Goal: Task Accomplishment & Management: Manage account settings

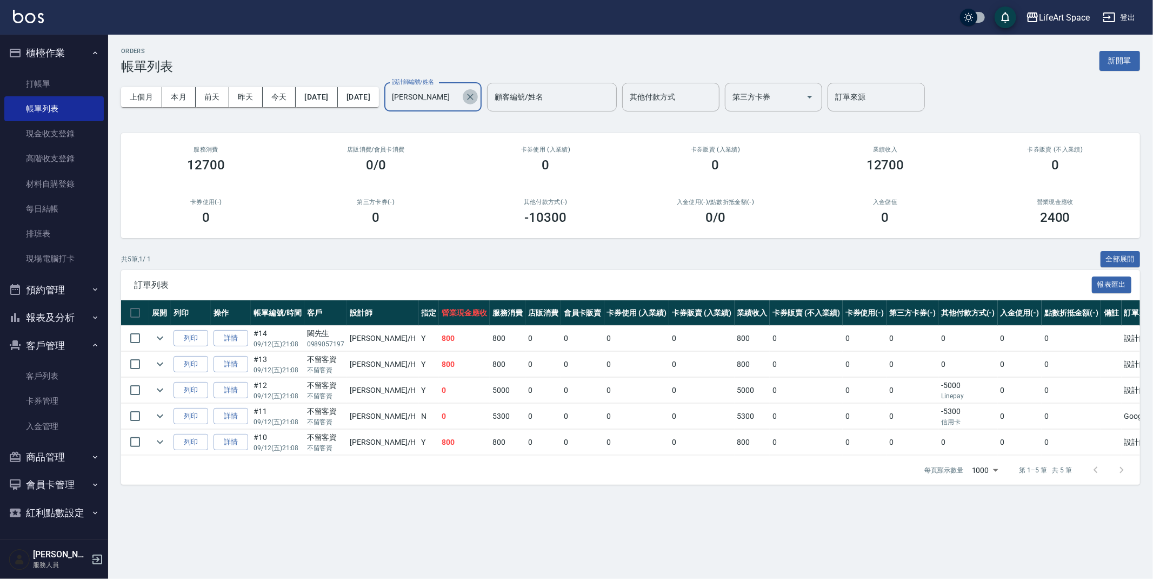
click at [476, 97] on icon "Clear" at bounding box center [470, 96] width 11 height 11
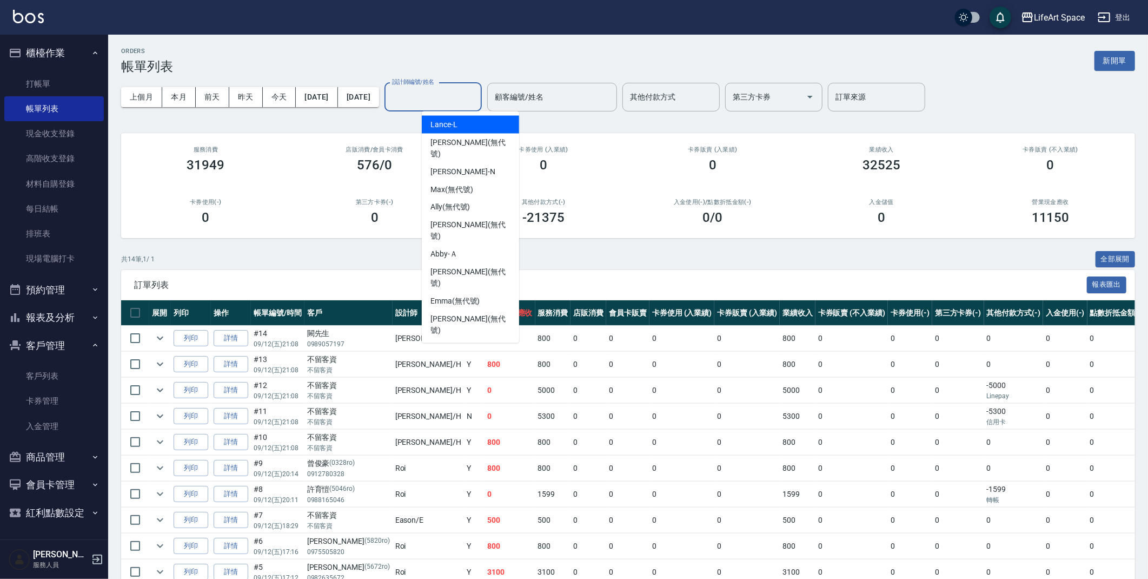
click at [473, 88] on input "設計師編號/姓名" at bounding box center [433, 97] width 88 height 19
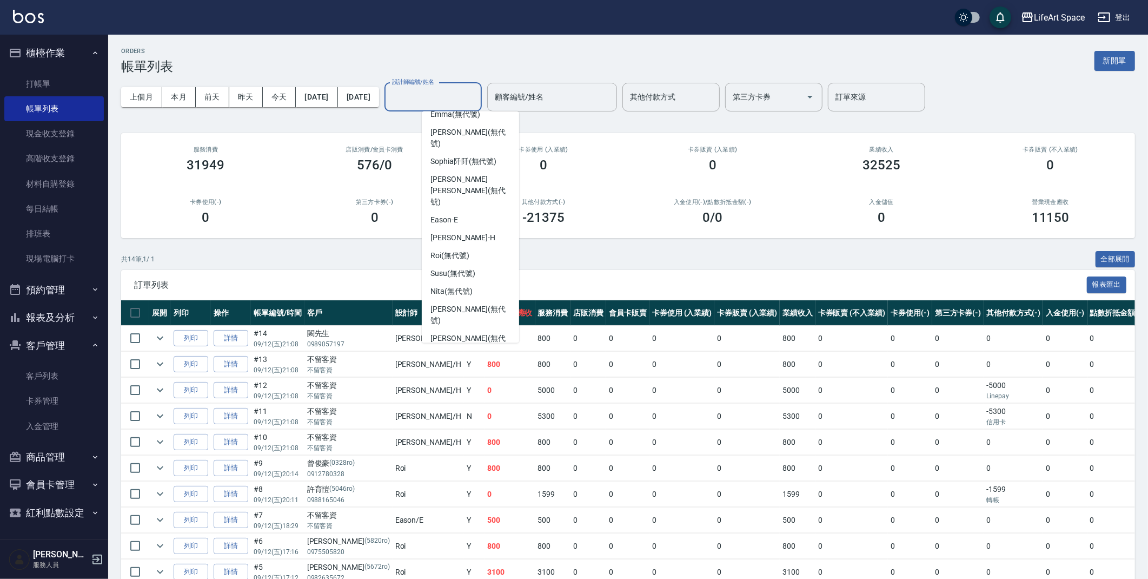
click at [473, 376] on div "Coco -C" at bounding box center [470, 385] width 97 height 18
type input "Coco-C"
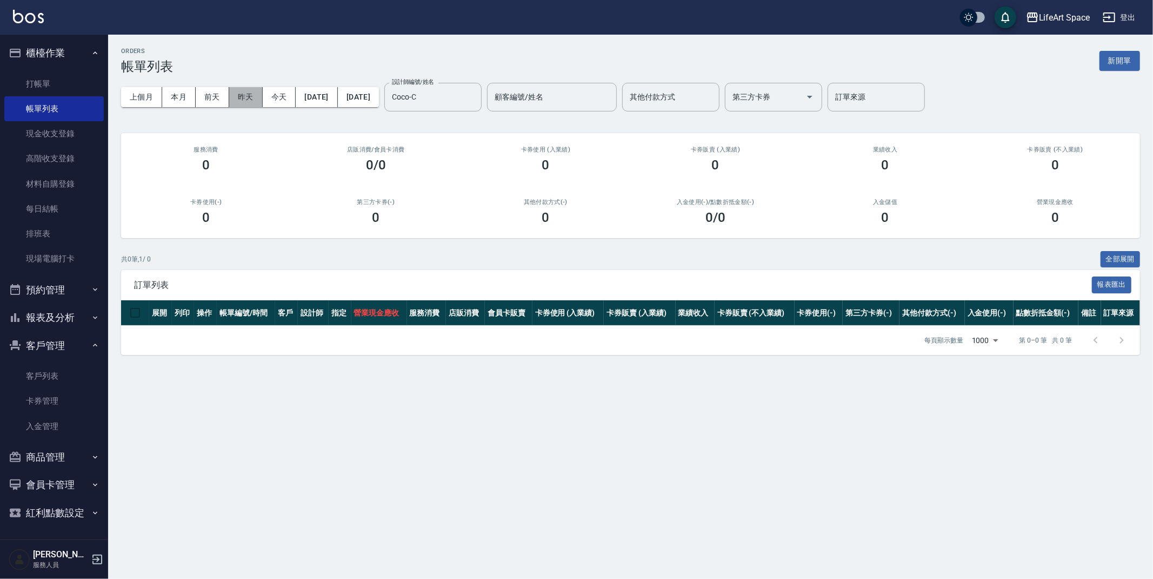
click at [244, 102] on button "昨天" at bounding box center [246, 97] width 34 height 20
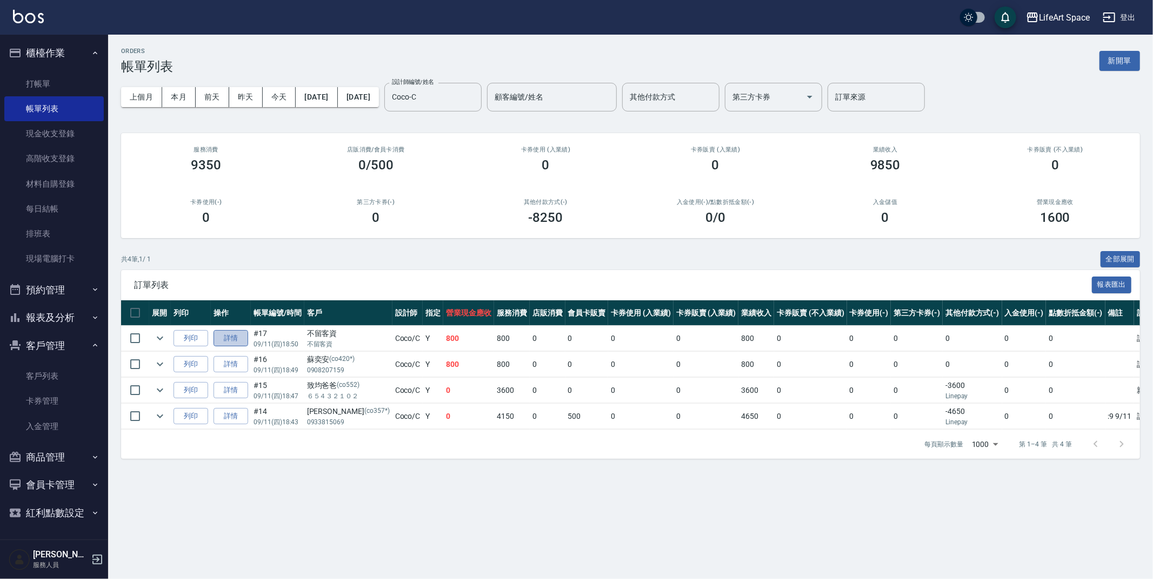
click at [228, 340] on link "詳情" at bounding box center [231, 338] width 35 height 17
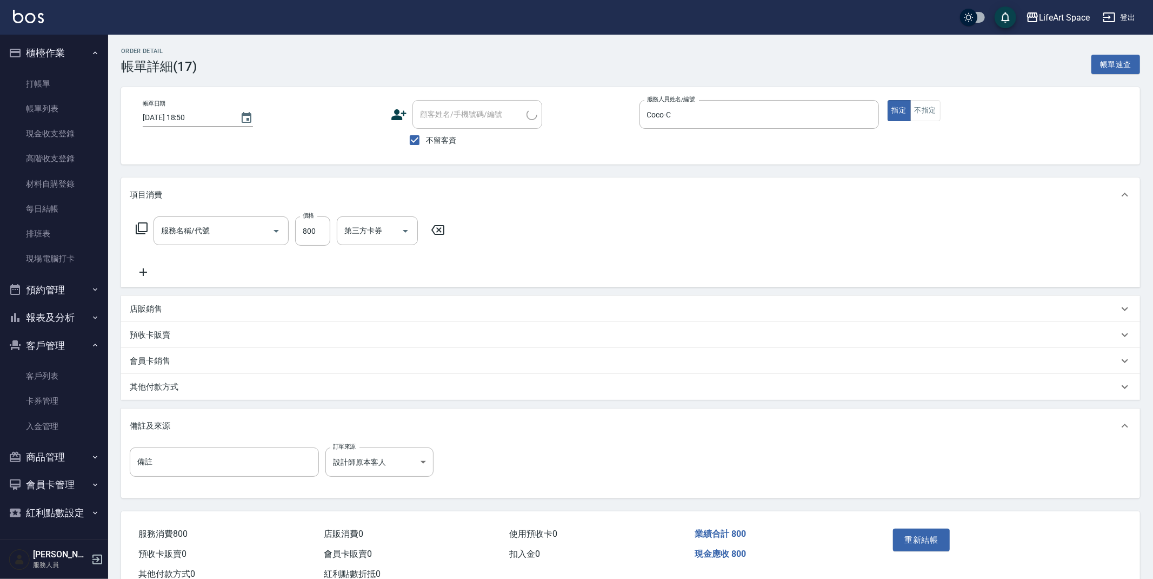
type input "[DATE] 18:50"
checkbox input "true"
type input "Coco-C"
type input "設計師原本客人"
type input "201 剪髮(201)"
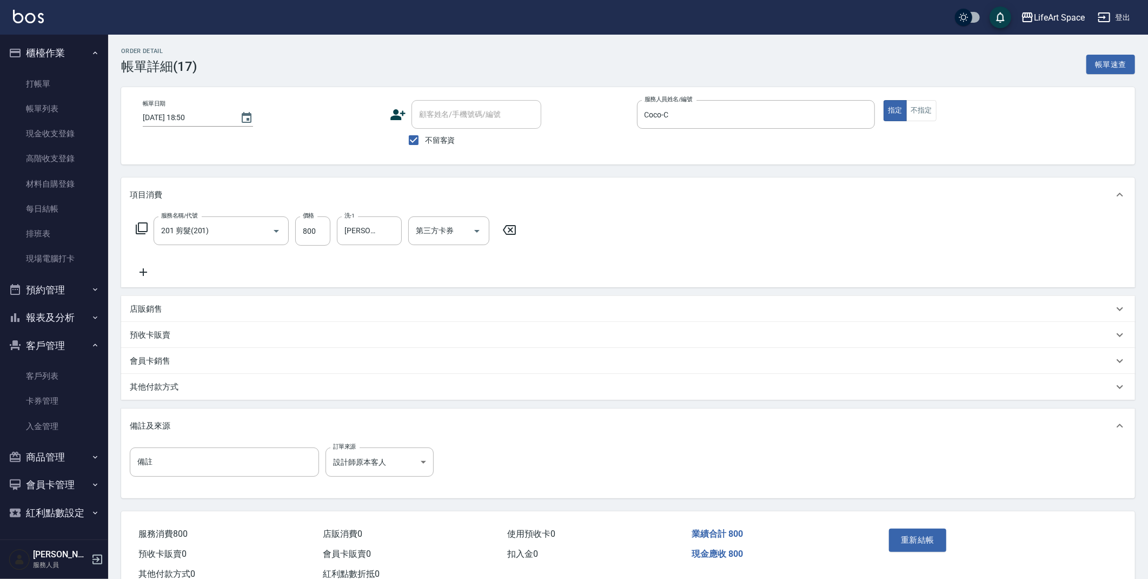
click at [222, 392] on div "其他付款方式" at bounding box center [622, 386] width 984 height 11
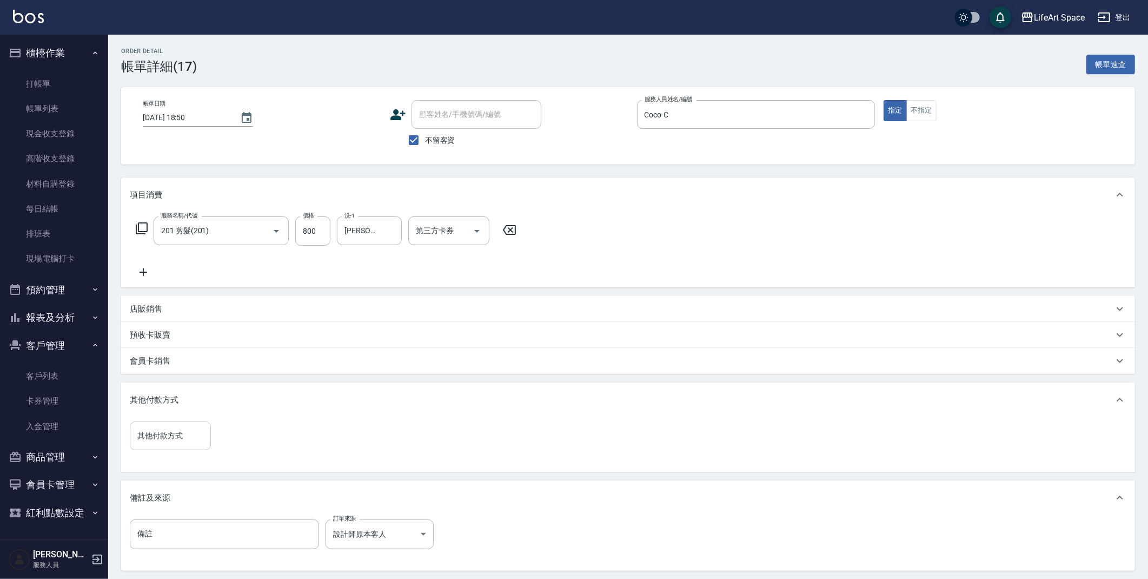
click at [164, 437] on input "其他付款方式" at bounding box center [170, 435] width 71 height 19
click at [167, 502] on span "信用卡" at bounding box center [170, 499] width 81 height 18
type input "信用卡"
click at [242, 436] on input "0" at bounding box center [257, 435] width 81 height 29
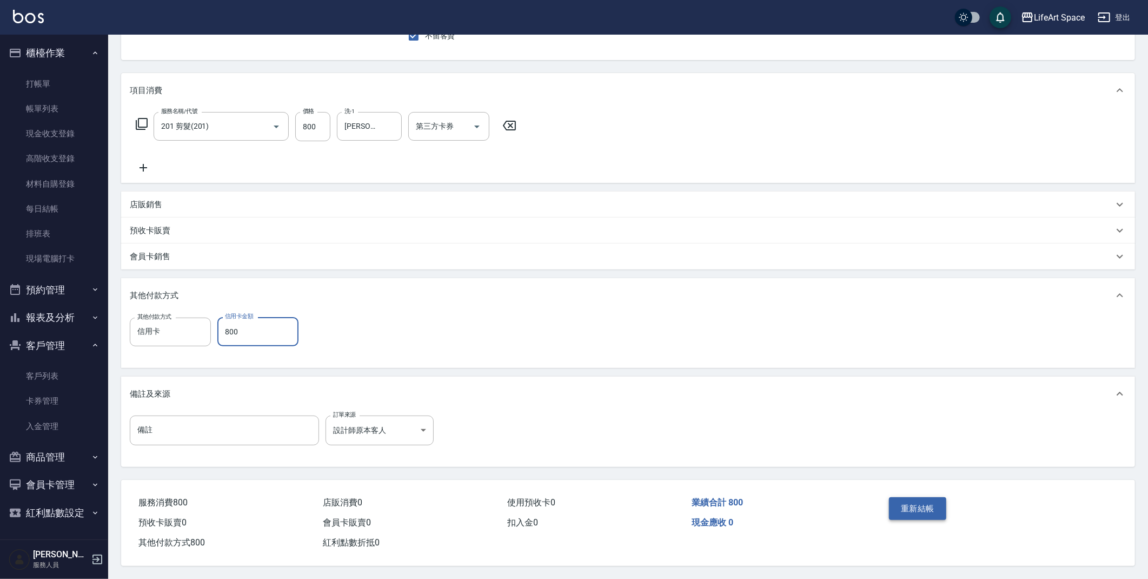
type input "800"
click at [900, 501] on button "重新結帳" at bounding box center [917, 508] width 57 height 23
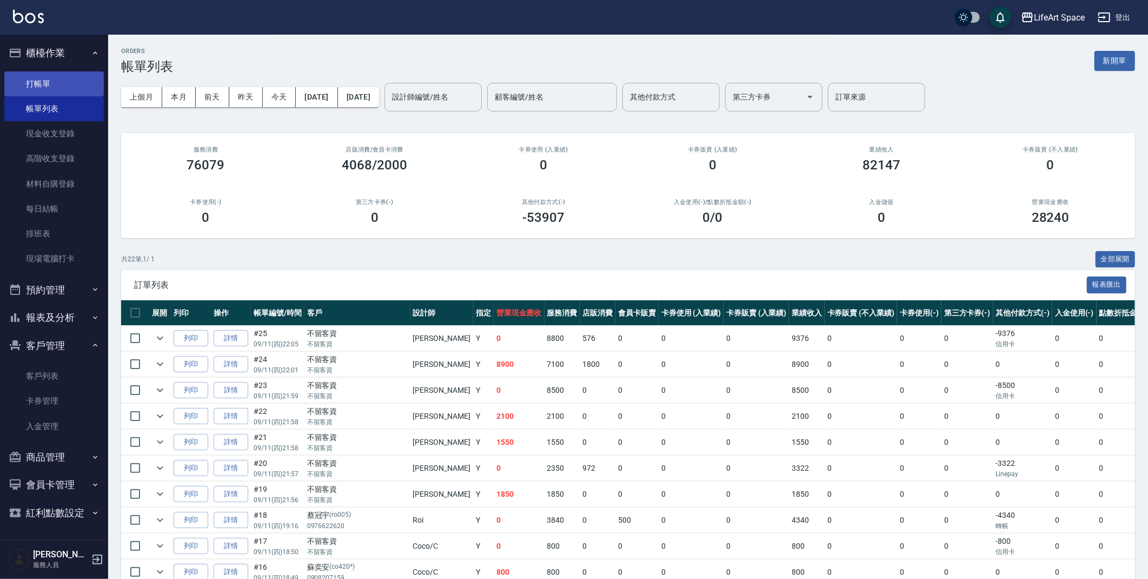
click at [84, 72] on link "打帳單" at bounding box center [53, 83] width 99 height 25
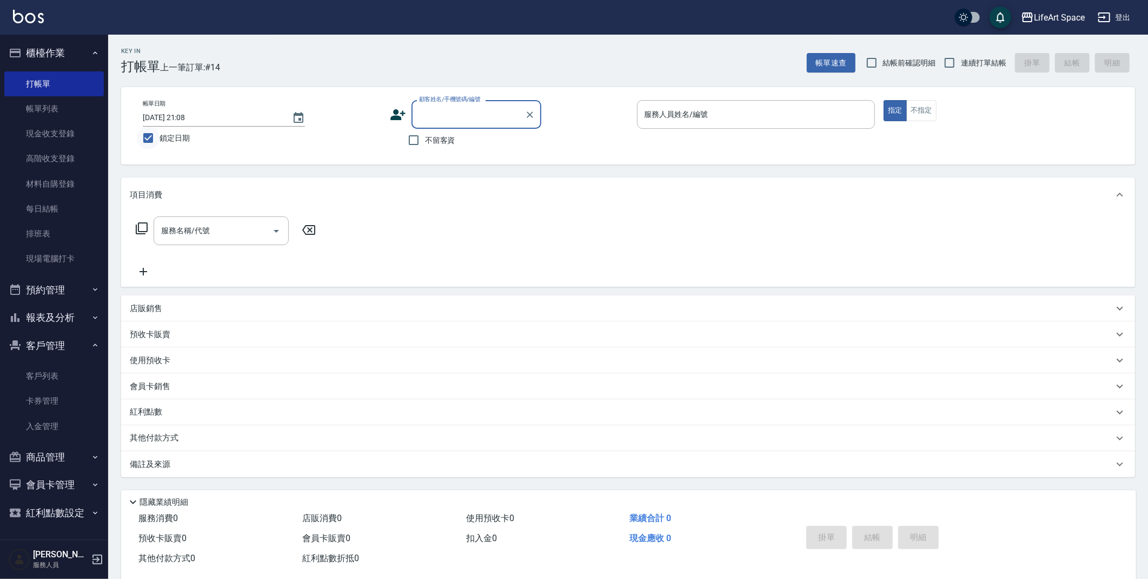
click at [151, 138] on input "鎖定日期" at bounding box center [148, 138] width 23 height 23
checkbox input "false"
click at [177, 121] on input "[DATE] 22:02" at bounding box center [212, 118] width 138 height 18
type input "[DATE] 22:02"
click at [451, 123] on input "顧客姓名/手機號碼/編號" at bounding box center [468, 114] width 104 height 19
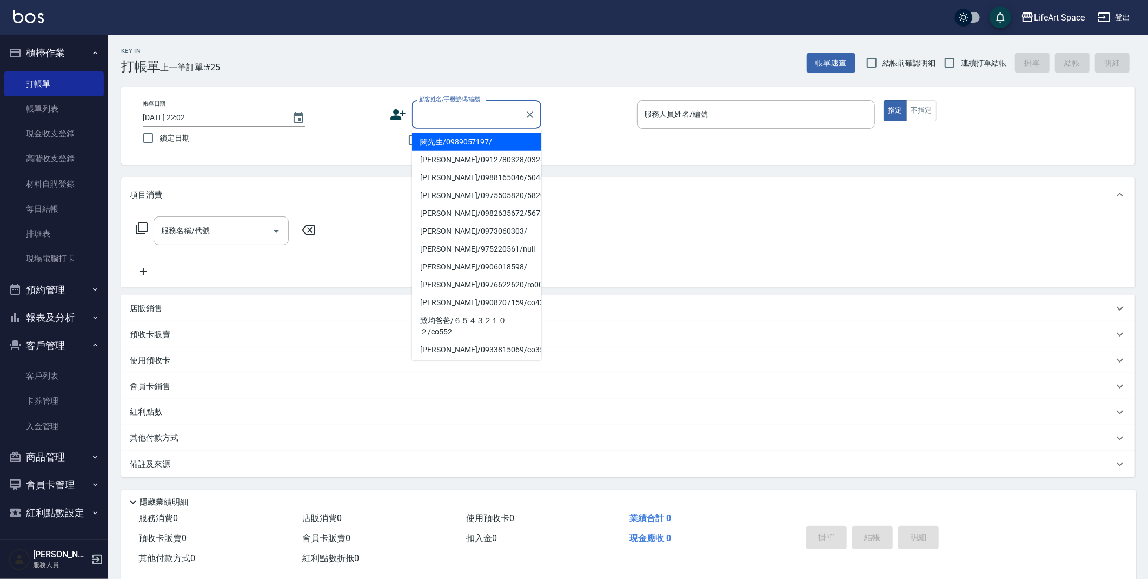
type input "u"
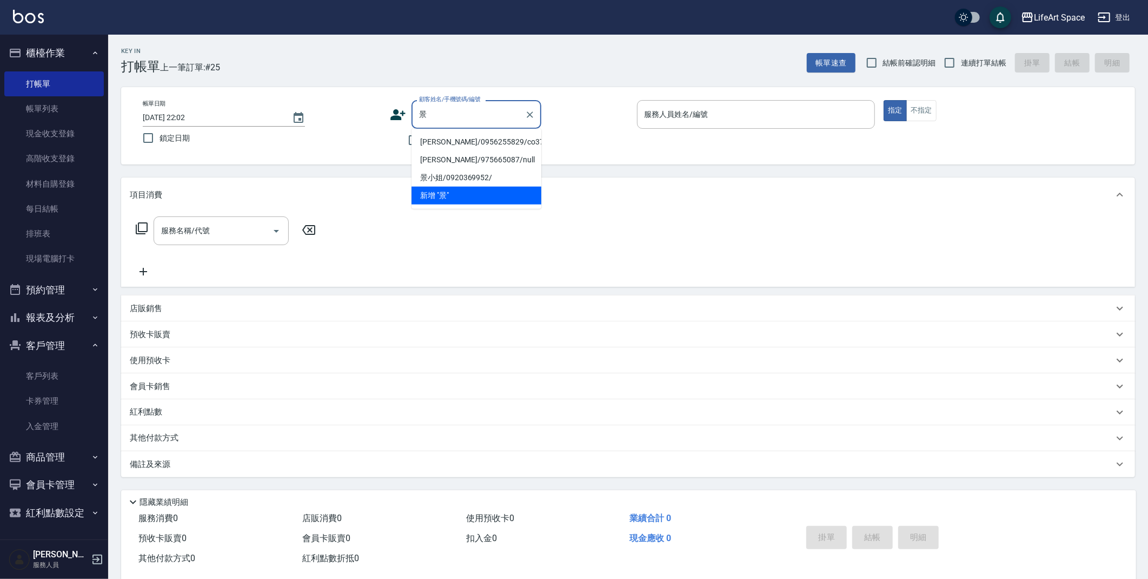
click at [465, 141] on li "[PERSON_NAME]/0956255829/co375*" at bounding box center [476, 142] width 130 height 18
type input "[PERSON_NAME]/0956255829/co375*"
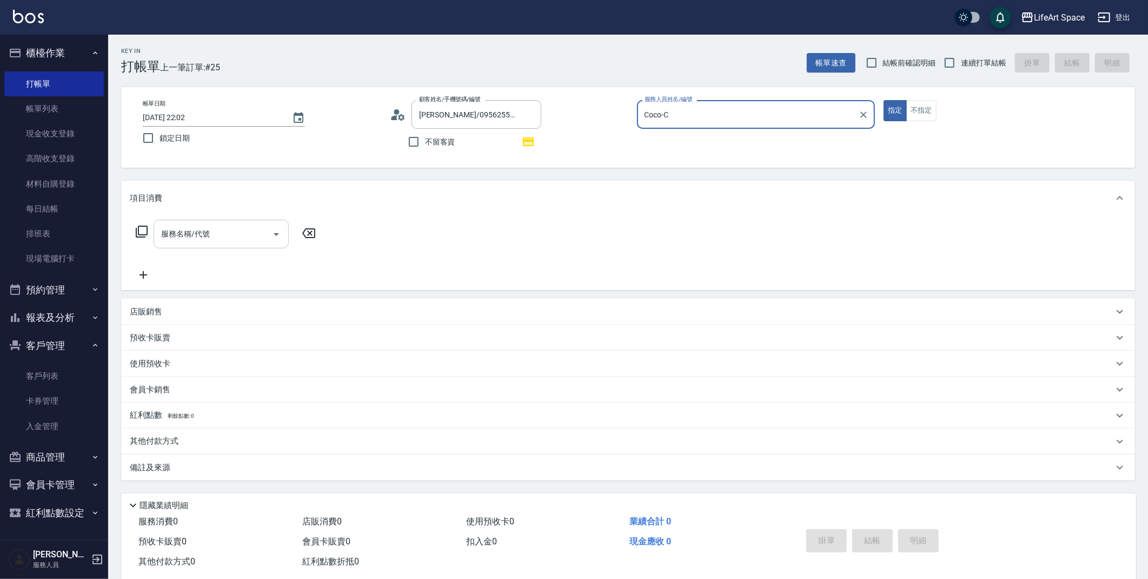
type input "Coco-C"
click at [220, 226] on input "服務名稱/代號" at bounding box center [212, 233] width 109 height 19
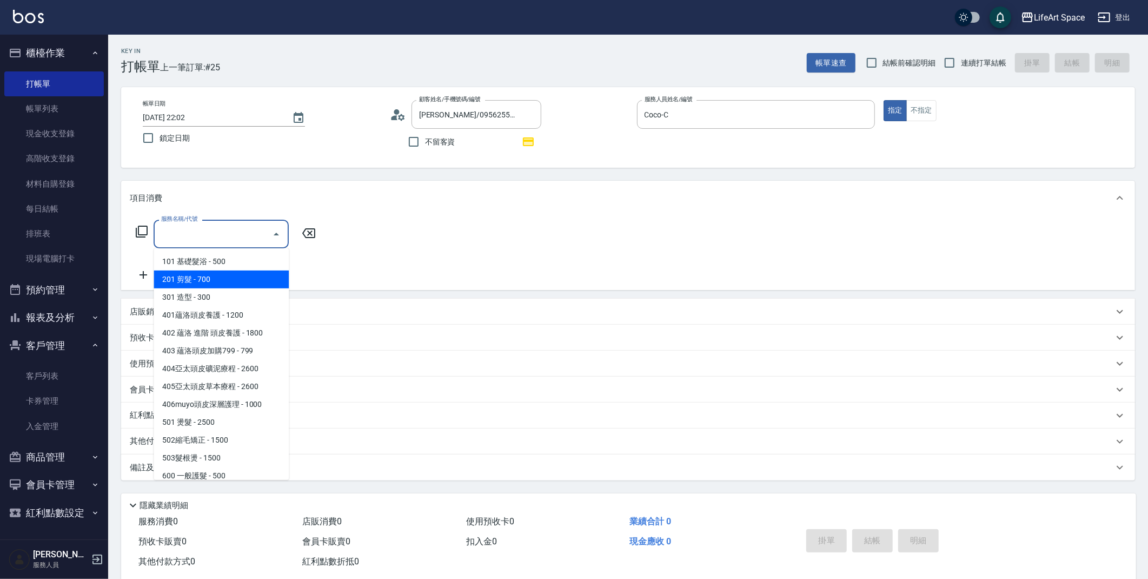
click at [229, 281] on span "201 剪髮 - 700" at bounding box center [221, 279] width 135 height 18
type input "201 剪髮(201)"
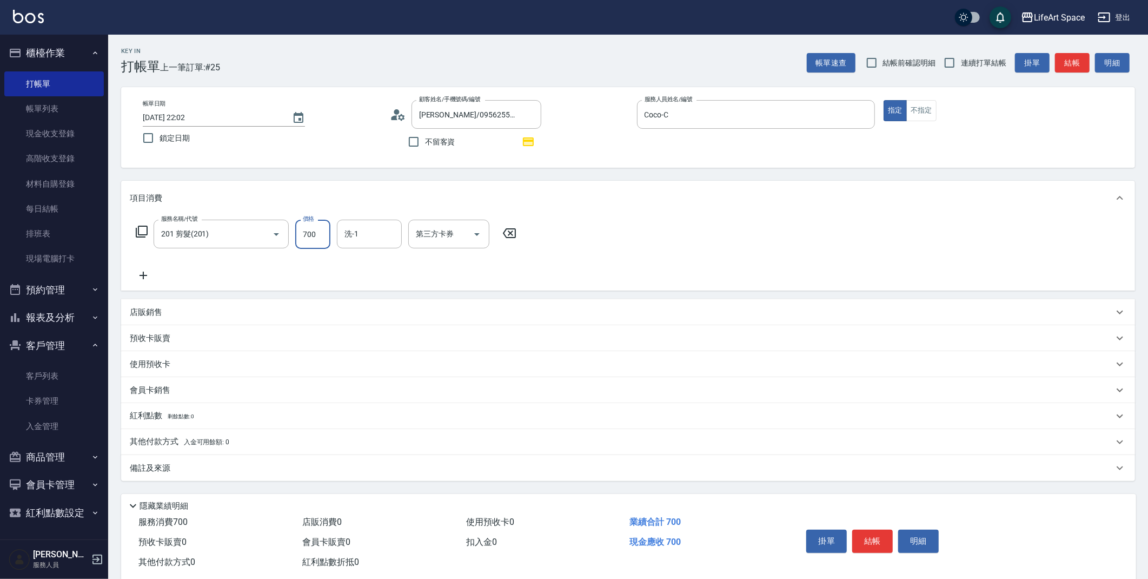
click at [324, 241] on input "700" at bounding box center [312, 234] width 35 height 29
type input "800"
click at [278, 467] on div "備註及來源" at bounding box center [622, 467] width 984 height 11
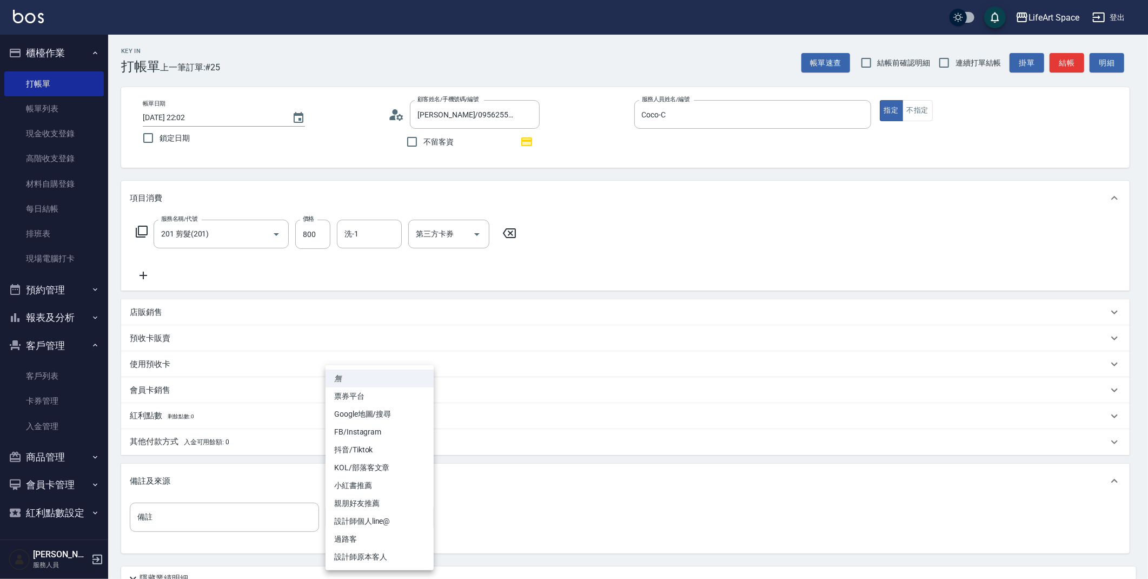
click at [404, 517] on body "LifeArt Space 登出 櫃檯作業 打帳單 帳單列表 現金收支登錄 高階收支登錄 材料自購登錄 每日結帳 排班表 現場電腦打卡 預約管理 預約管理 單…" at bounding box center [574, 335] width 1148 height 670
click at [402, 554] on li "設計師原本客人" at bounding box center [379, 557] width 108 height 18
type input "設計師原本客人"
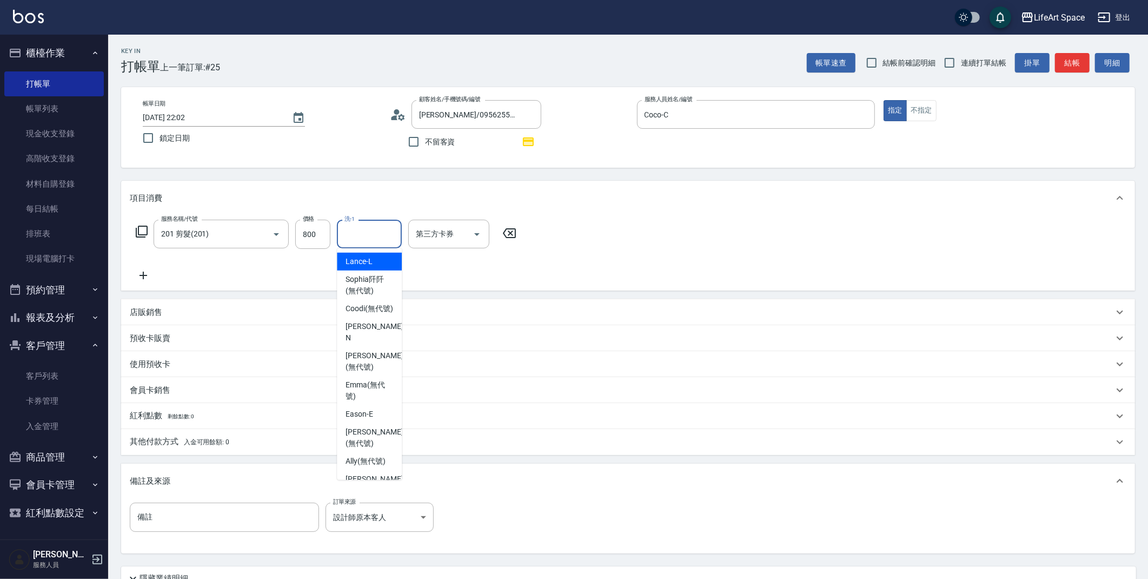
click at [367, 237] on input "洗-1" at bounding box center [369, 233] width 55 height 19
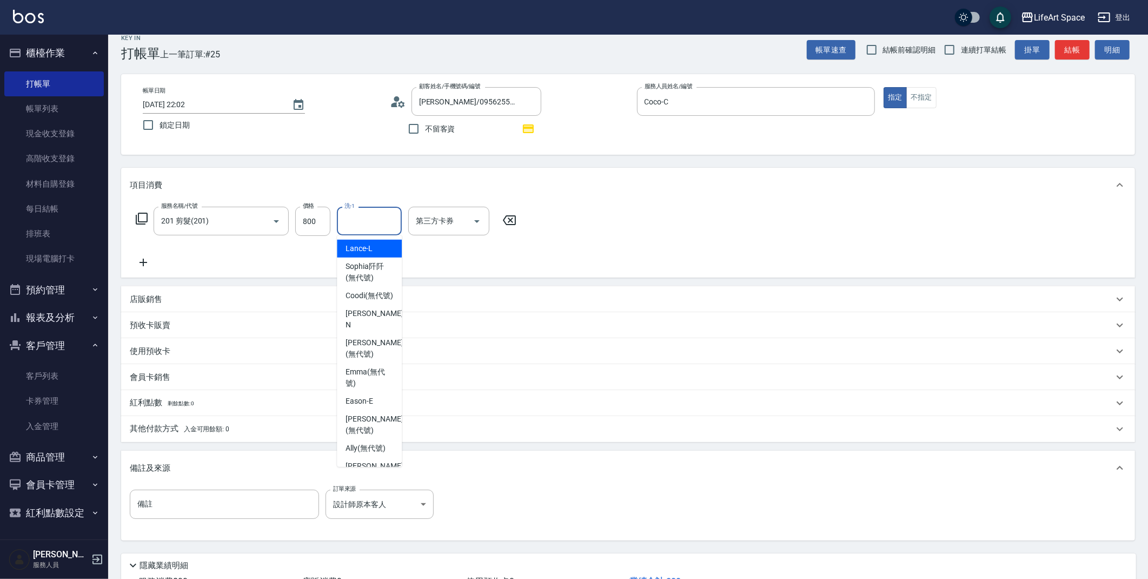
scroll to position [29, 0]
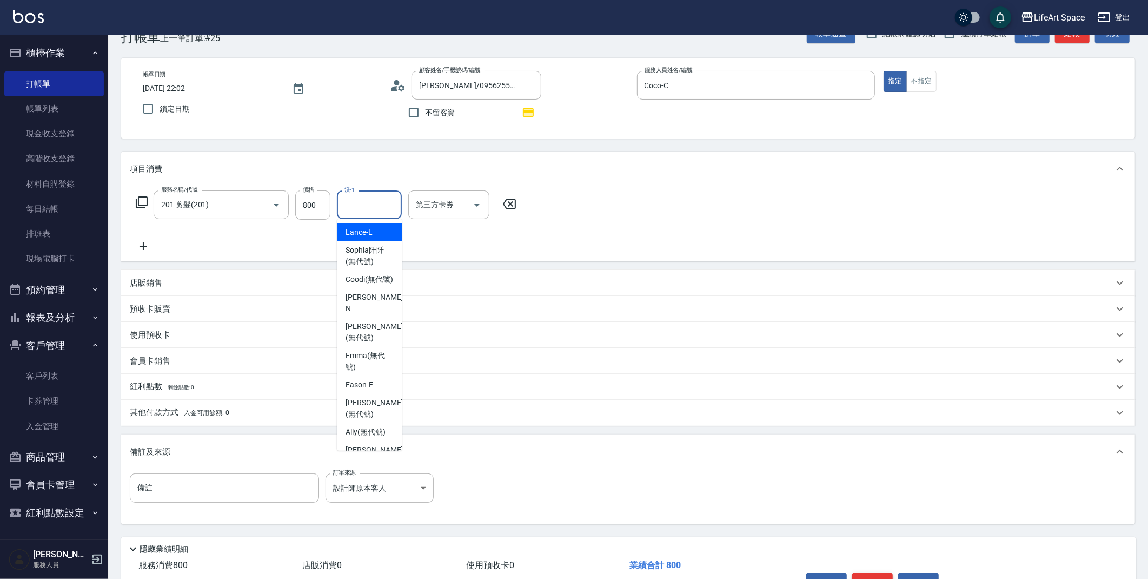
click at [868, 573] on button "結帳" at bounding box center [872, 584] width 41 height 23
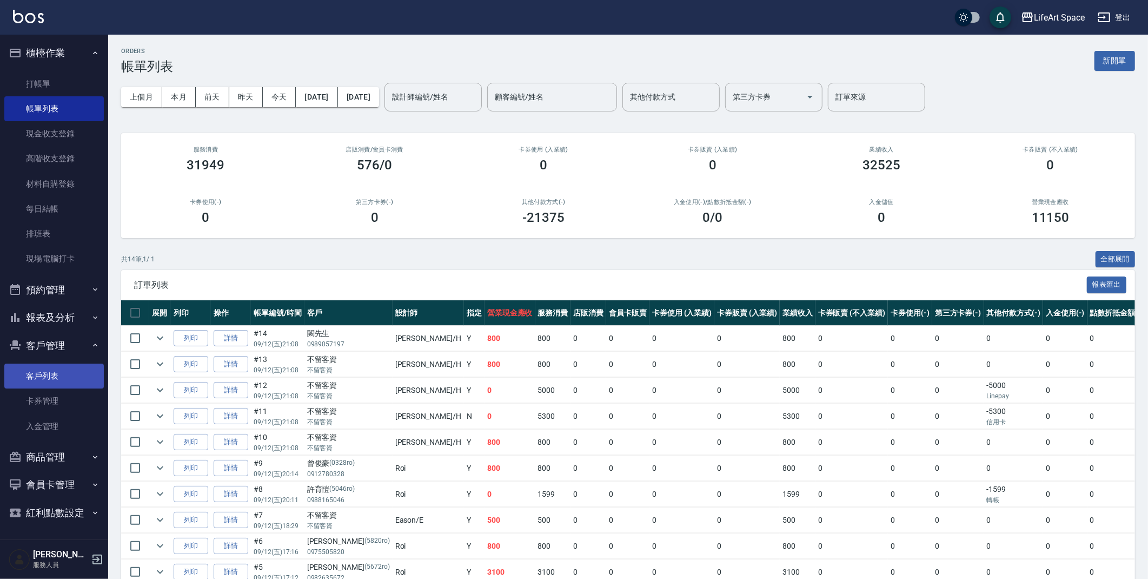
click at [64, 370] on link "客戶列表" at bounding box center [53, 375] width 99 height 25
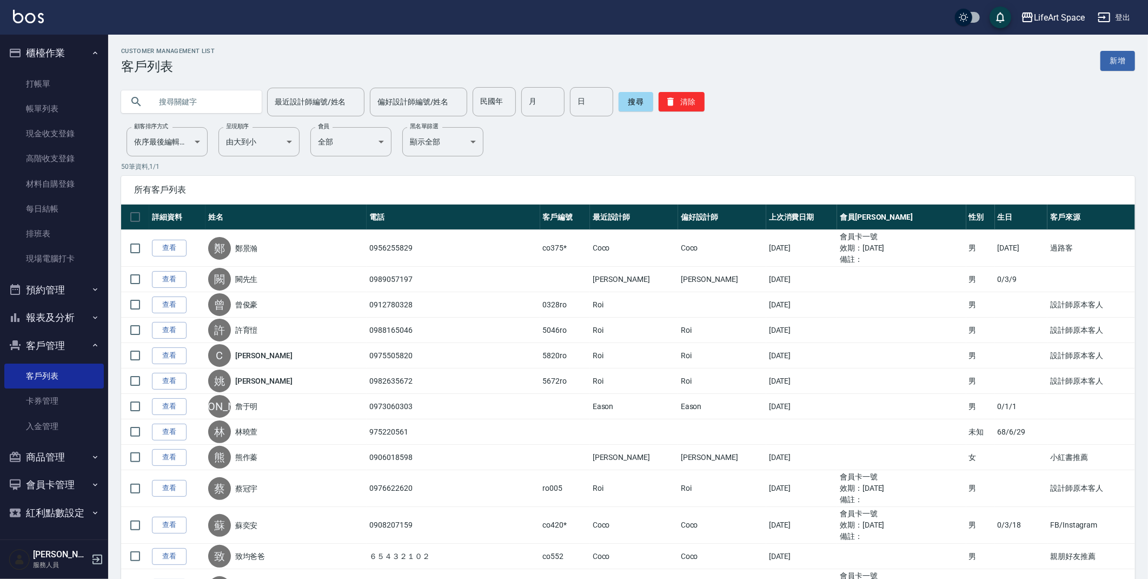
click at [220, 98] on input "text" at bounding box center [202, 101] width 102 height 29
type input "u"
type input "盈"
type input "銀"
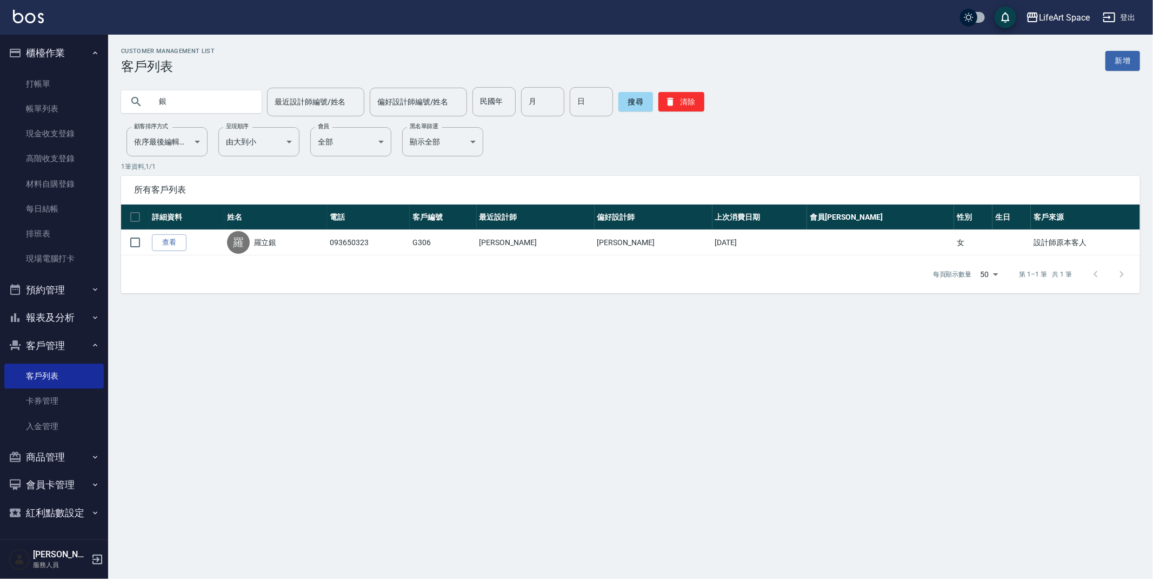
type input "吟"
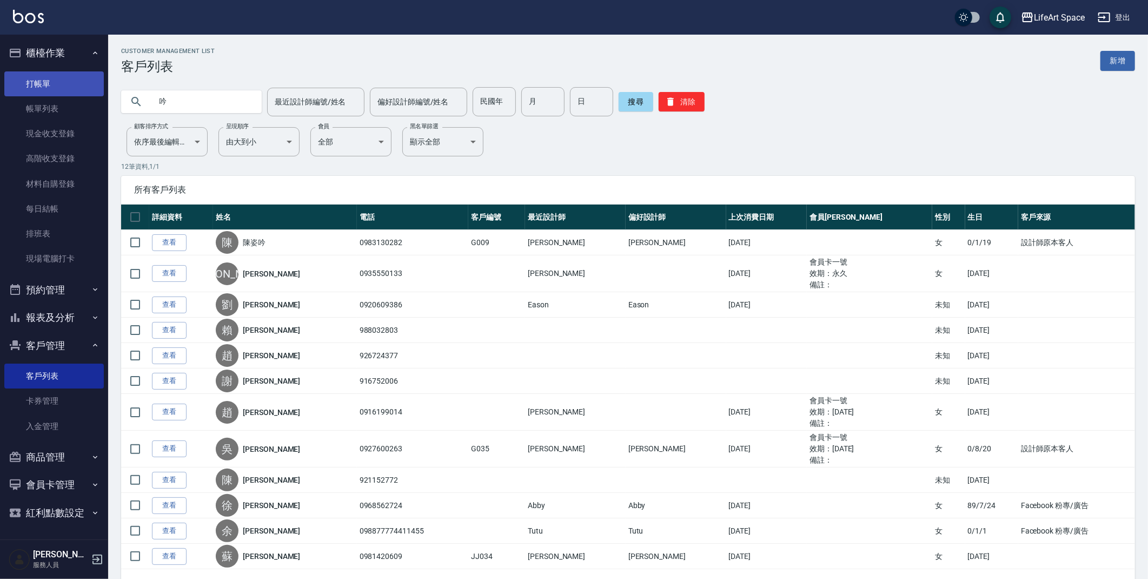
drag, startPoint x: 228, startPoint y: 97, endPoint x: 101, endPoint y: 89, distance: 127.9
click at [101, 89] on div "LifeArt Space 登出 櫃檯作業 打帳單 帳單列表 現金收支登錄 高階收支登錄 材料自購登錄 每日結帳 排班表 現場電腦打卡 預約管理 預約管理 單…" at bounding box center [574, 310] width 1148 height 620
type input "co55"
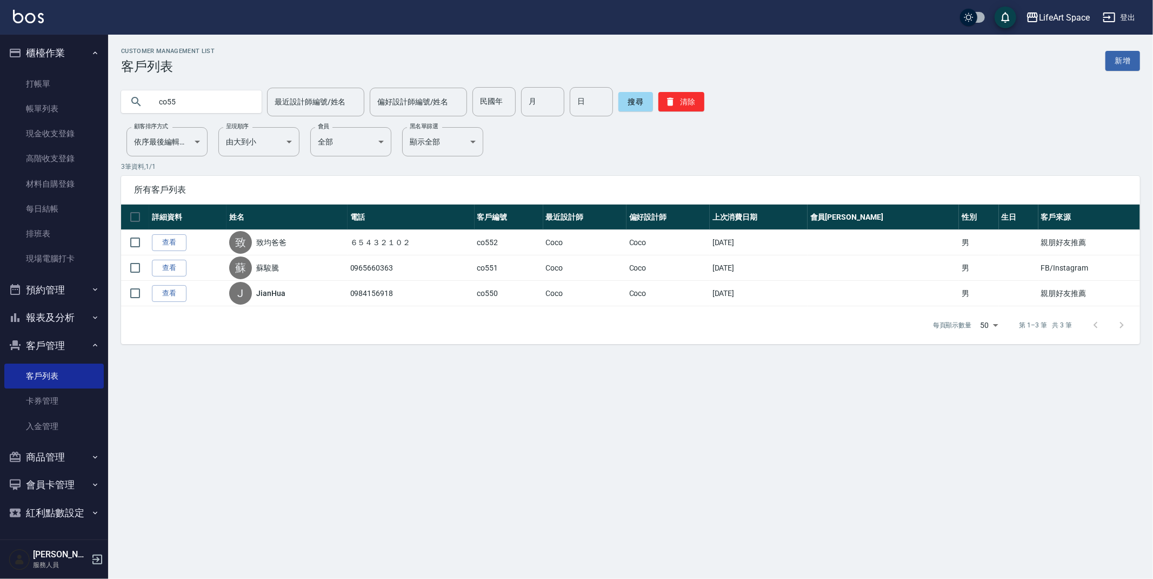
click at [1135, 69] on link "新增" at bounding box center [1123, 61] width 35 height 20
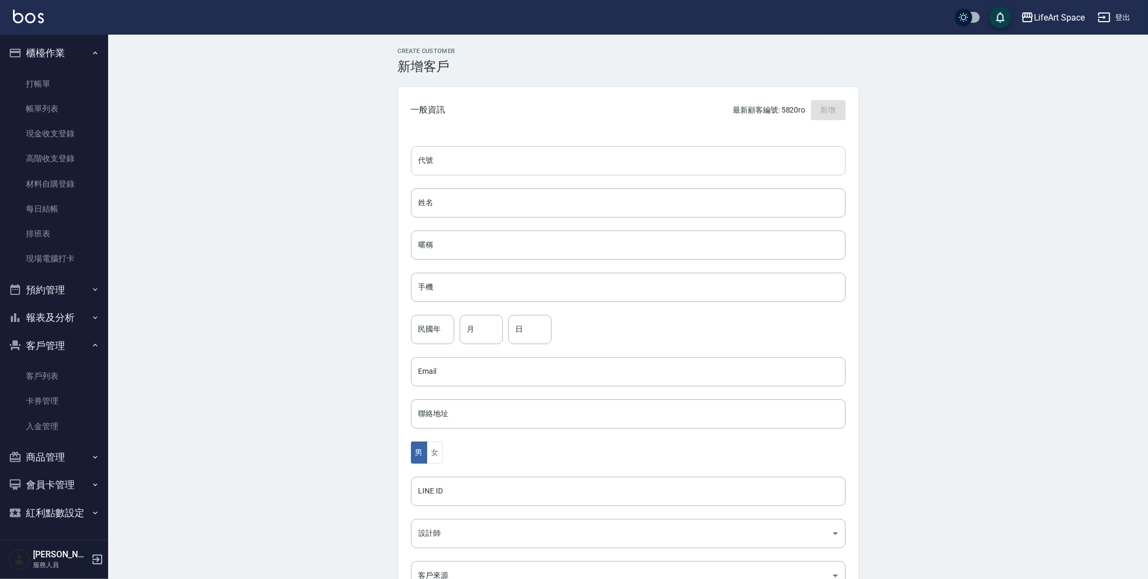
click at [511, 151] on input "代號" at bounding box center [628, 160] width 435 height 29
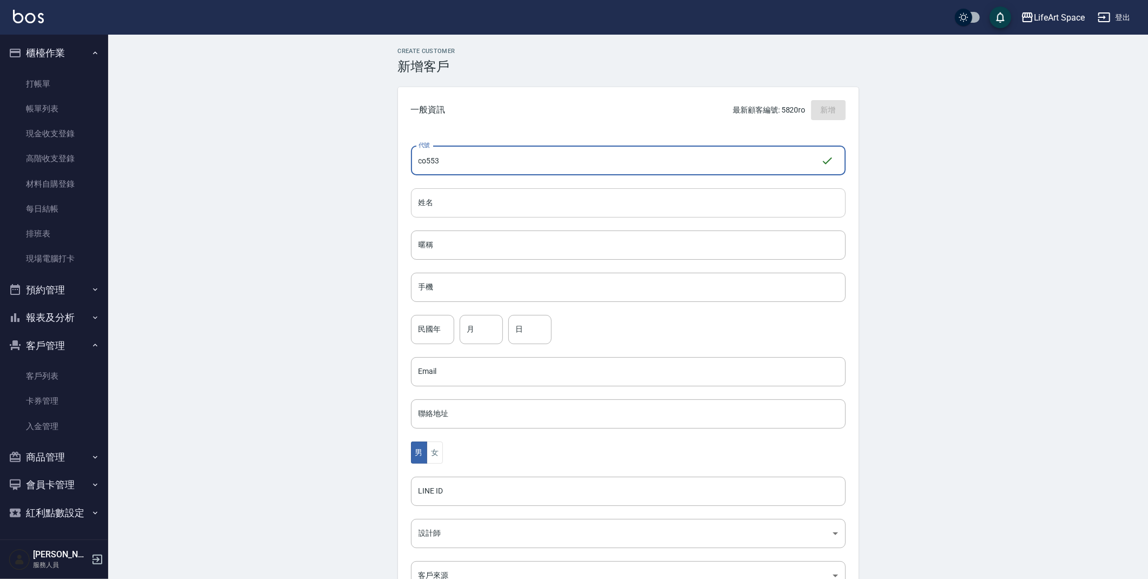
type input "co553"
click at [483, 202] on input "姓名" at bounding box center [628, 202] width 435 height 29
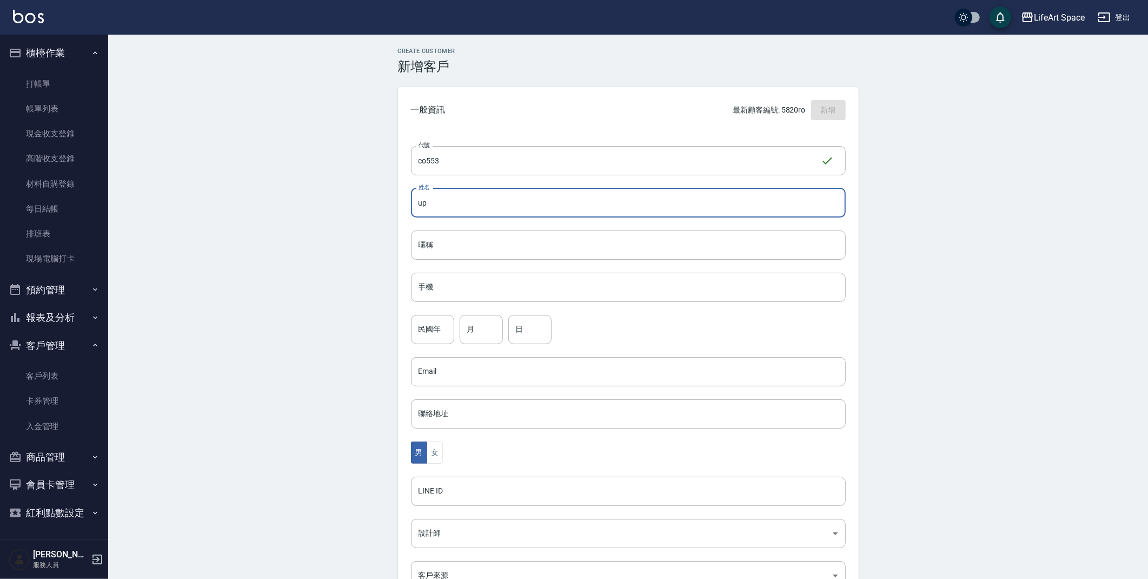
type input "u"
type input "吟吟"
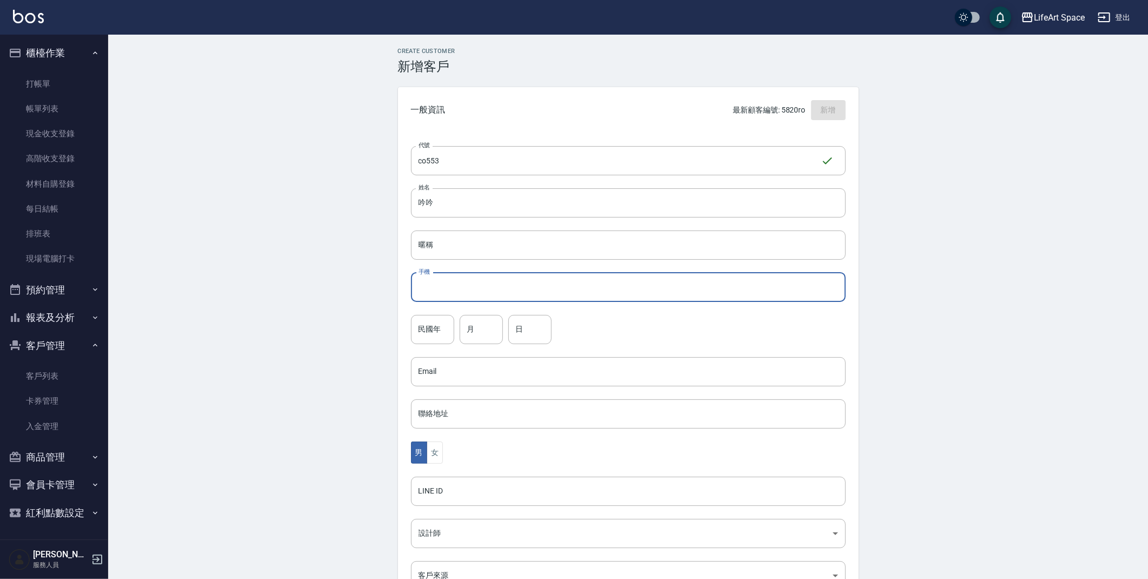
click at [488, 283] on input "手機" at bounding box center [628, 287] width 435 height 29
type input "４８５６"
click at [331, 378] on div "Create Customer 新增客戶 一般資訊 最新顧客編號: 5820ro 新增 代號 co553 ​ 代號 姓名 吟吟 姓名 暱稱 暱稱 手機 ４８５…" at bounding box center [628, 369] width 1040 height 669
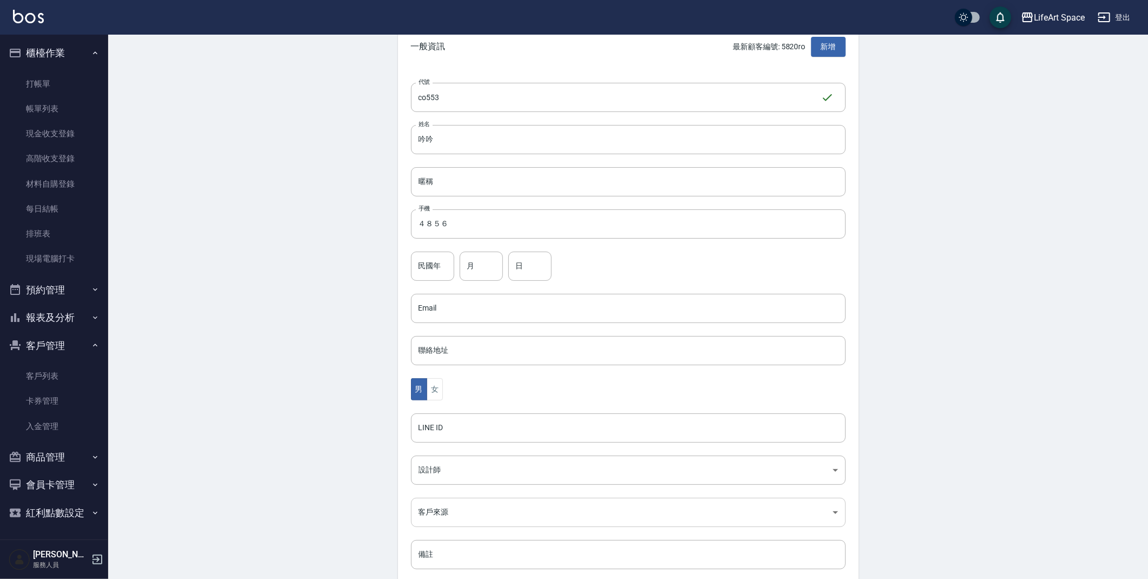
scroll to position [125, 0]
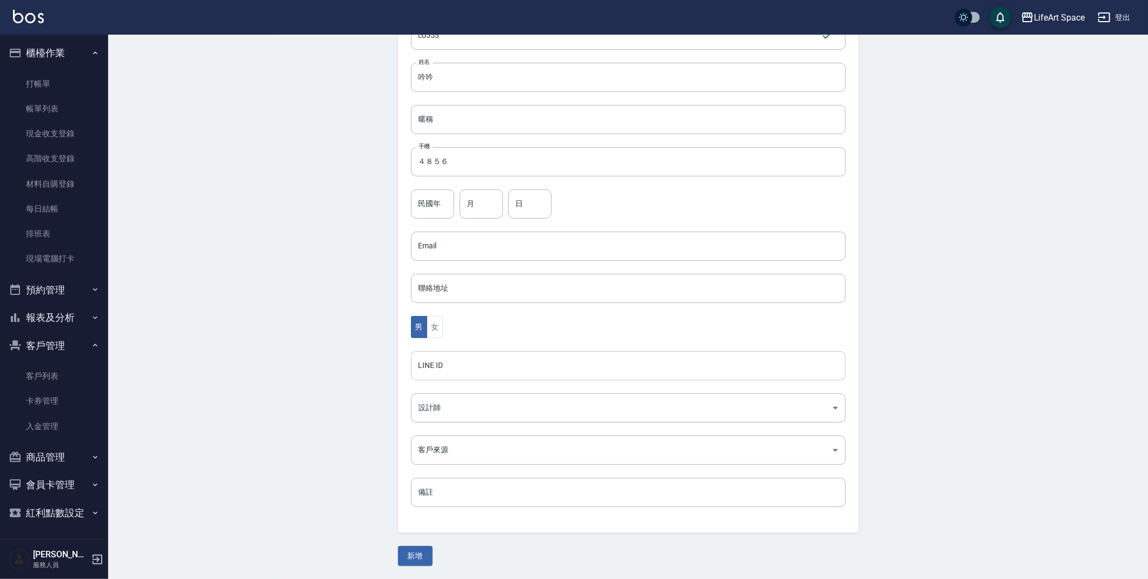
click at [456, 372] on input "LINE ID" at bounding box center [628, 365] width 435 height 29
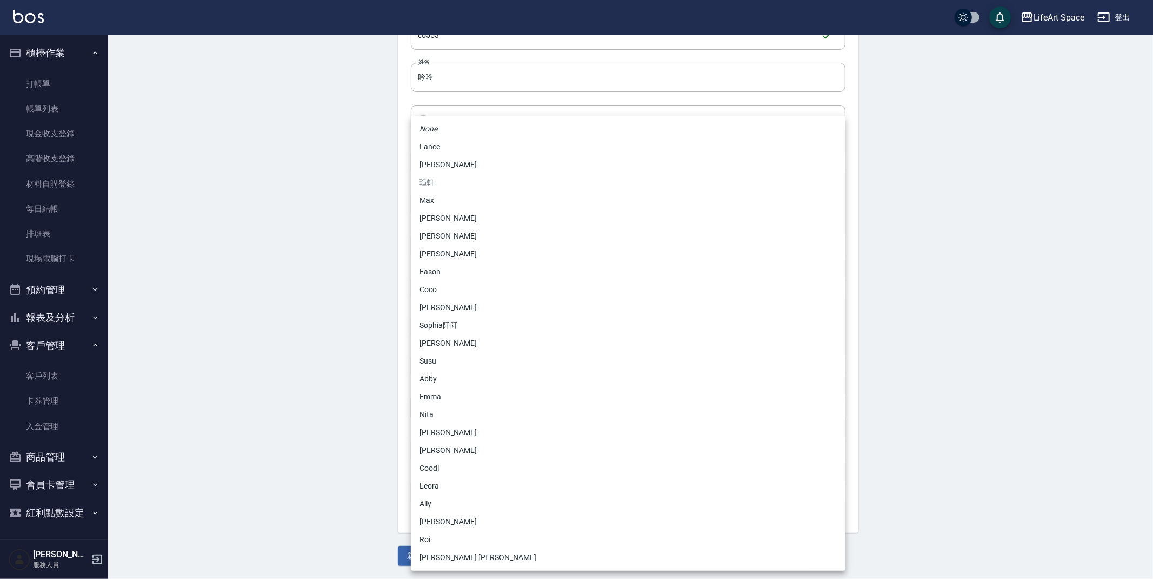
click at [464, 420] on body "LifeArt Space 登出 櫃檯作業 打帳單 帳單列表 現金收支登錄 高階收支登錄 材料自購登錄 每日結帳 排班表 現場電腦打卡 預約管理 預約管理 單…" at bounding box center [576, 227] width 1153 height 704
click at [447, 290] on li "Coco" at bounding box center [628, 290] width 435 height 18
type input "cda1efc3-0924-40dc-b120-f8115da55f2e"
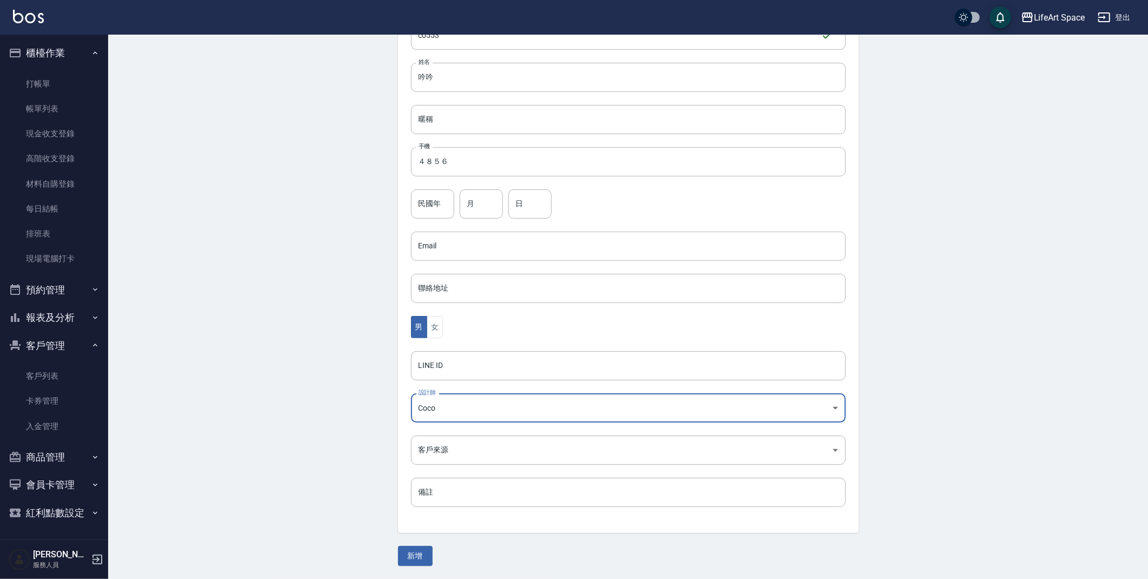
click at [297, 350] on div "None [PERSON_NAME]軒 [PERSON_NAME] Nikki [PERSON_NAME] [PERSON_NAME] Coco [PERSO…" at bounding box center [574, 289] width 1148 height 579
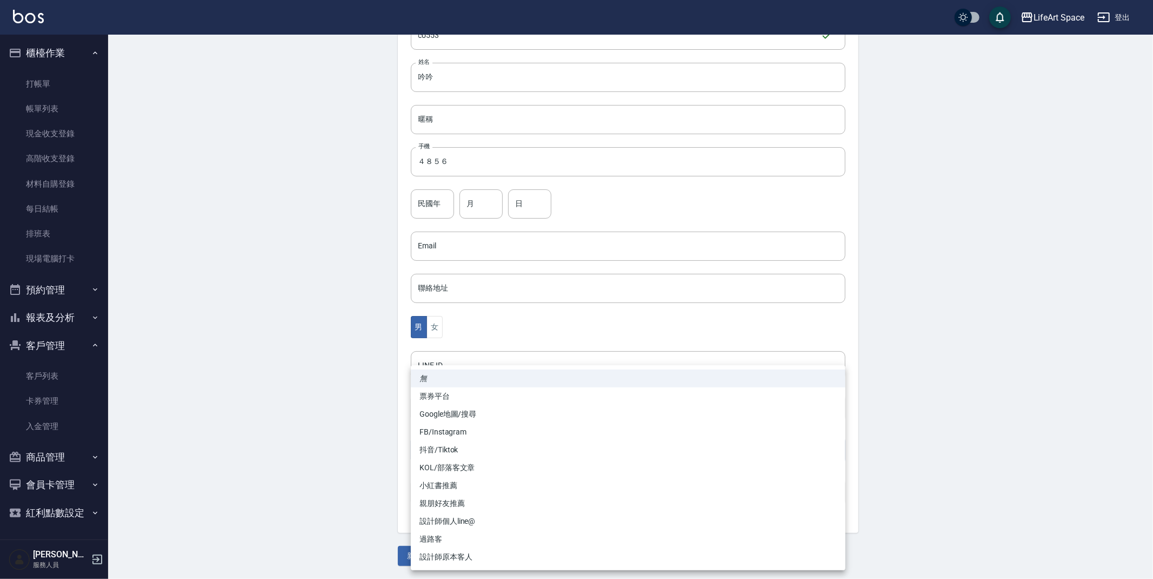
click at [428, 449] on body "LifeArt Space 登出 櫃檯作業 打帳單 帳單列表 現金收支登錄 高階收支登錄 材料自購登錄 每日結帳 排班表 現場電腦打卡 預約管理 預約管理 單…" at bounding box center [576, 227] width 1153 height 704
click at [445, 410] on li "Google地圖/搜尋" at bounding box center [628, 414] width 435 height 18
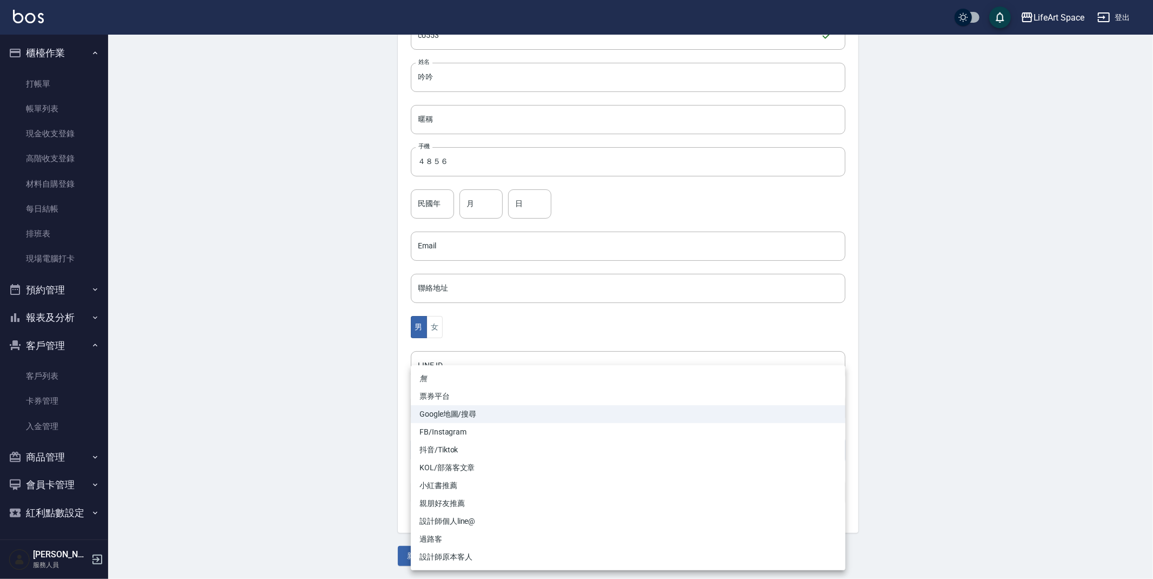
click at [463, 449] on body "LifeArt Space 登出 櫃檯作業 打帳單 帳單列表 現金收支登錄 高階收支登錄 材料自購登錄 每日結帳 排班表 現場電腦打卡 預約管理 預約管理 單…" at bounding box center [576, 227] width 1153 height 704
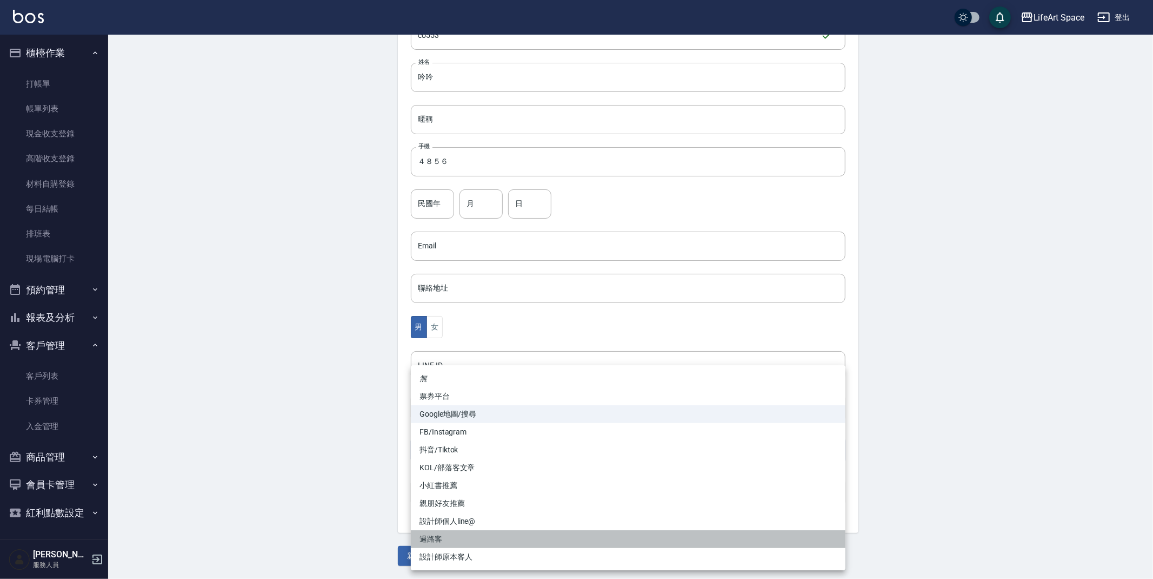
click at [449, 543] on li "過路客" at bounding box center [628, 539] width 435 height 18
type input "過路客"
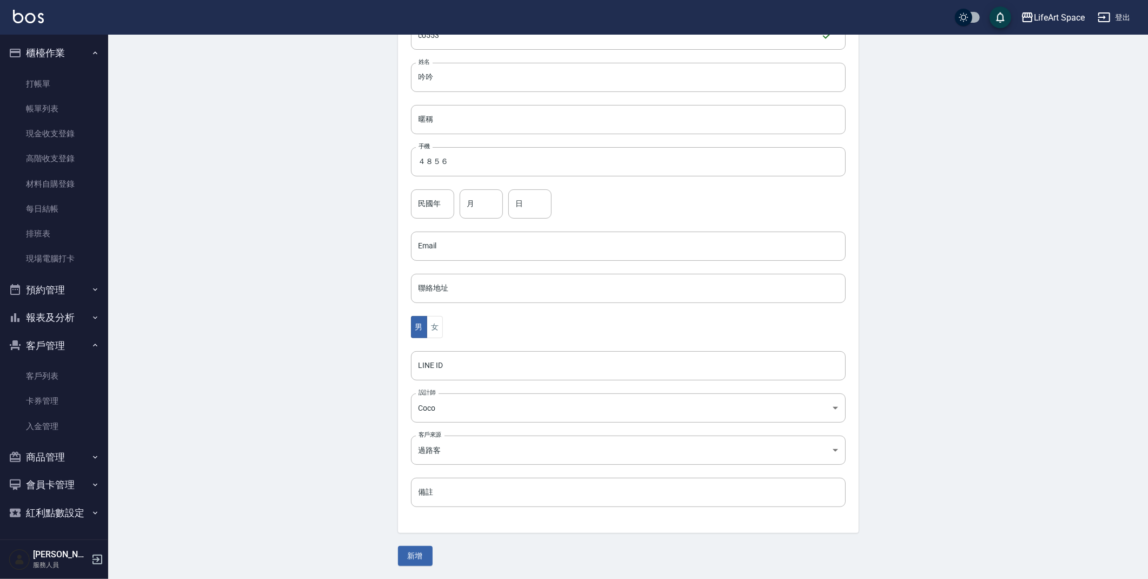
click at [341, 508] on div "無 票券平台 Google地圖/搜尋 FB/Instagram 抖音/Tiktok KOL/部落客文章 小紅書推薦 親朋好友推薦 設計師個人line@ 過路客…" at bounding box center [574, 289] width 1148 height 579
click at [433, 327] on button "女" at bounding box center [435, 327] width 16 height 22
click at [426, 550] on button "新增" at bounding box center [415, 556] width 35 height 20
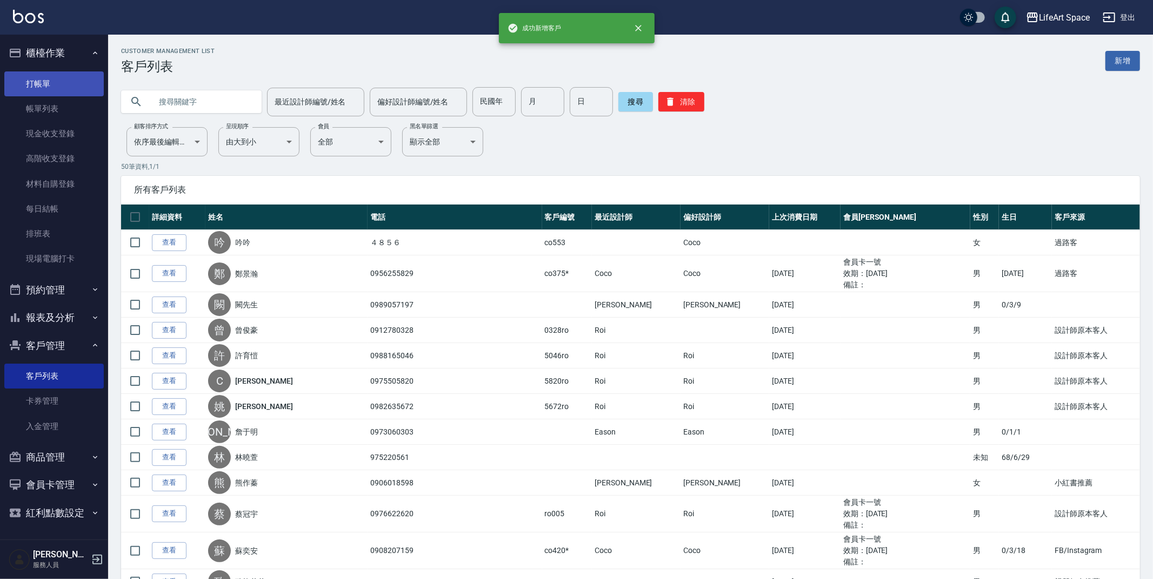
click at [49, 80] on link "打帳單" at bounding box center [53, 83] width 99 height 25
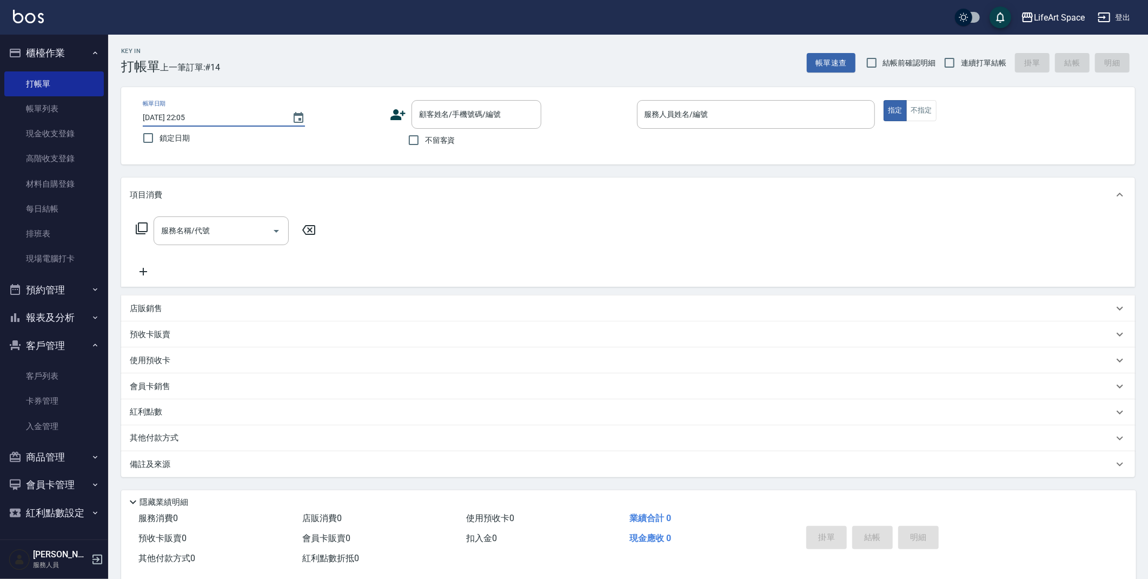
click at [180, 114] on input "[DATE] 22:05" at bounding box center [212, 118] width 138 height 18
type input "[DATE] 22:05"
click at [439, 117] on input "顧客姓名/手機號碼/編號" at bounding box center [468, 114] width 104 height 19
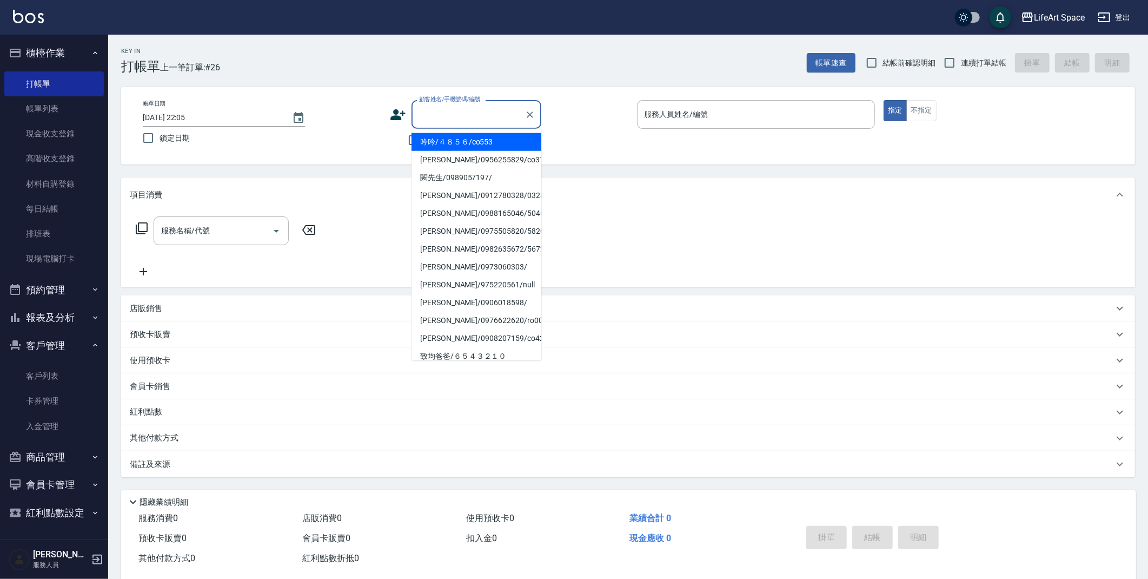
click at [447, 145] on li "吟吟/４８５６/co553" at bounding box center [476, 142] width 130 height 18
type input "吟吟/４８５６/co553"
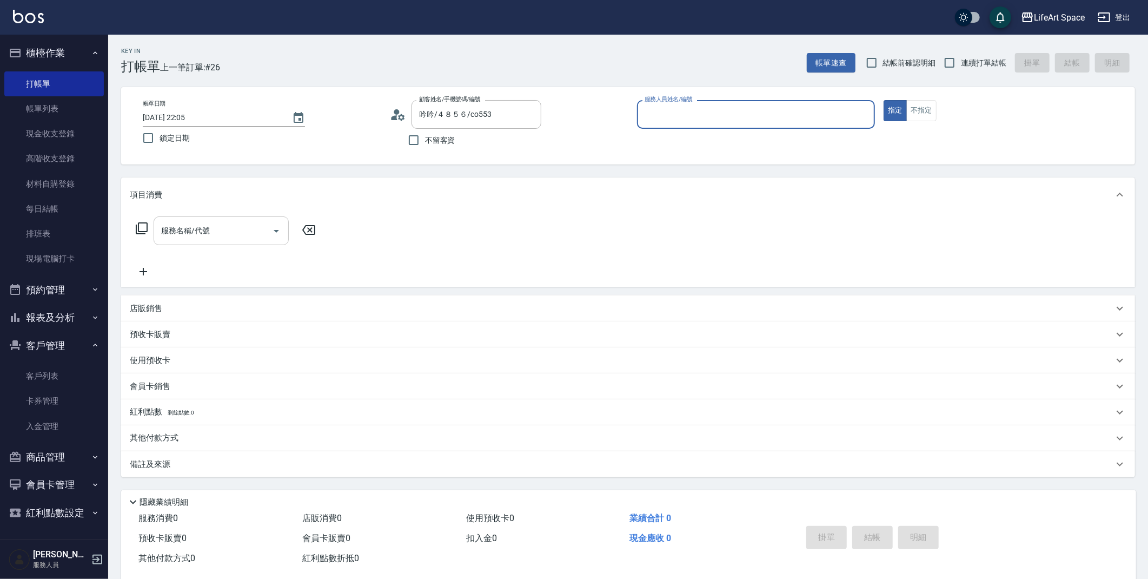
click at [236, 235] on input "服務名稱/代號" at bounding box center [212, 230] width 109 height 19
type input "Coco-C"
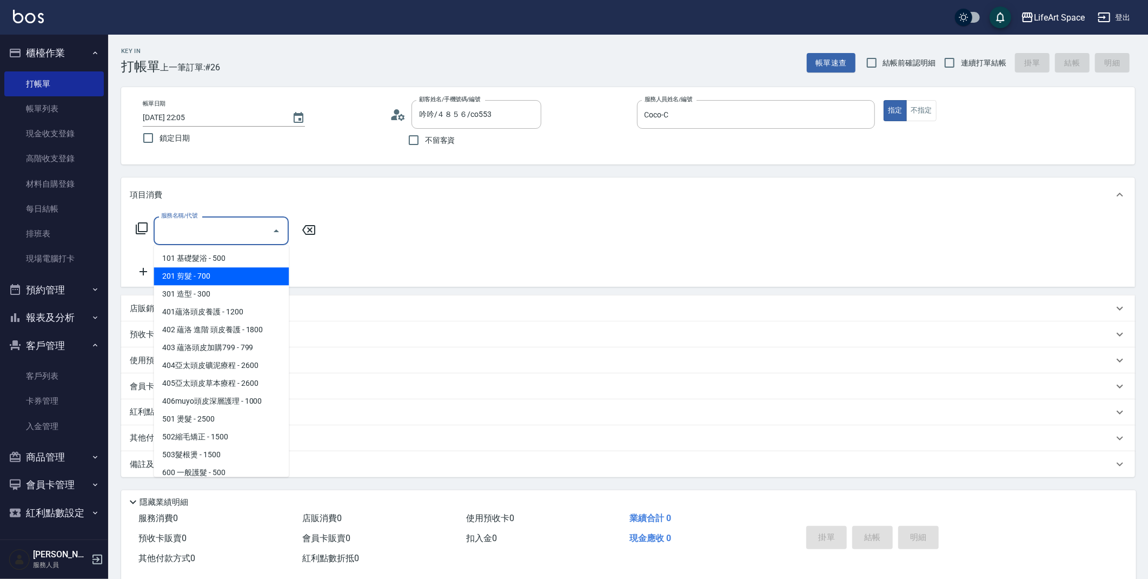
click at [230, 274] on span "201 剪髮 - 700" at bounding box center [221, 276] width 135 height 18
type input "201 剪髮(201)"
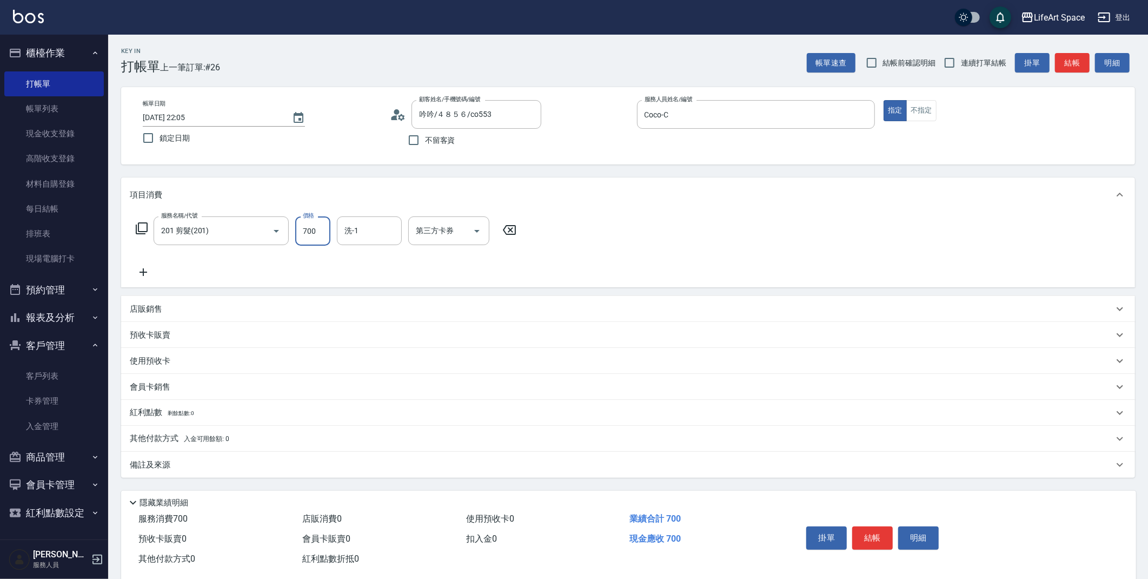
click at [305, 234] on input "700" at bounding box center [312, 230] width 35 height 29
click at [270, 235] on icon "Open" at bounding box center [276, 230] width 13 height 13
type input "600"
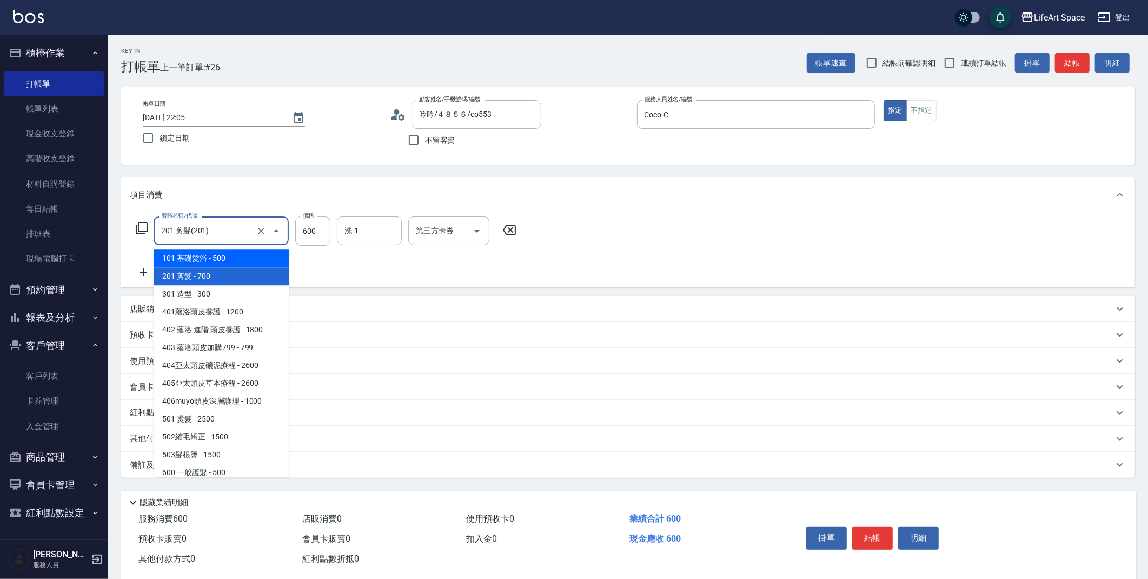
click at [249, 261] on span "101 基礎髮浴 - 500" at bounding box center [221, 258] width 135 height 18
type input "101 基礎髮浴 (101)"
type input "500"
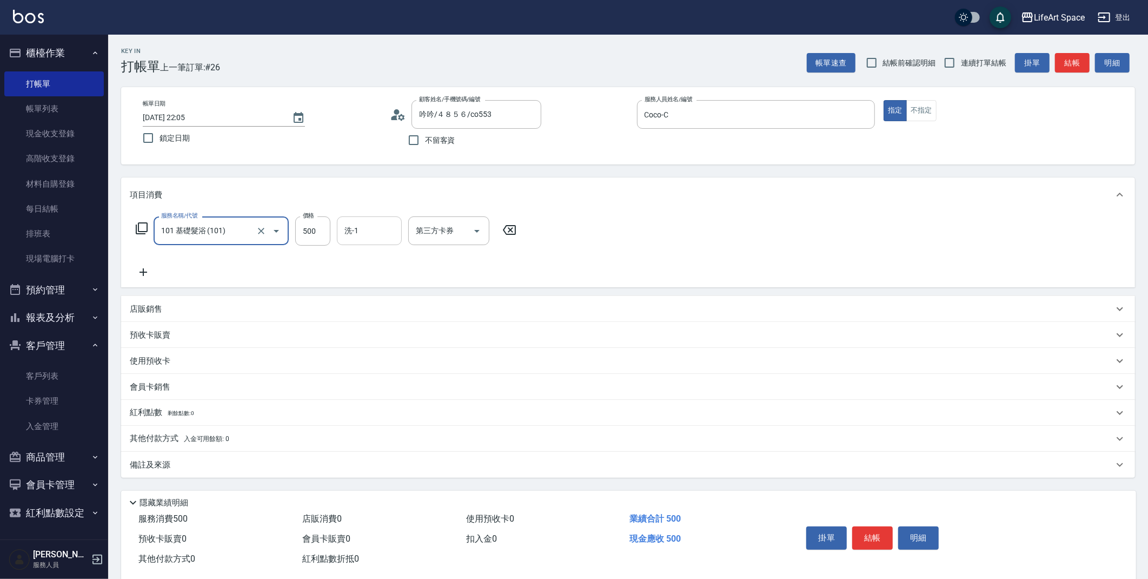
click at [383, 241] on div "洗-1" at bounding box center [369, 230] width 65 height 29
drag, startPoint x: 196, startPoint y: 468, endPoint x: 205, endPoint y: 467, distance: 8.7
click at [196, 468] on div "備註及來源" at bounding box center [622, 464] width 984 height 11
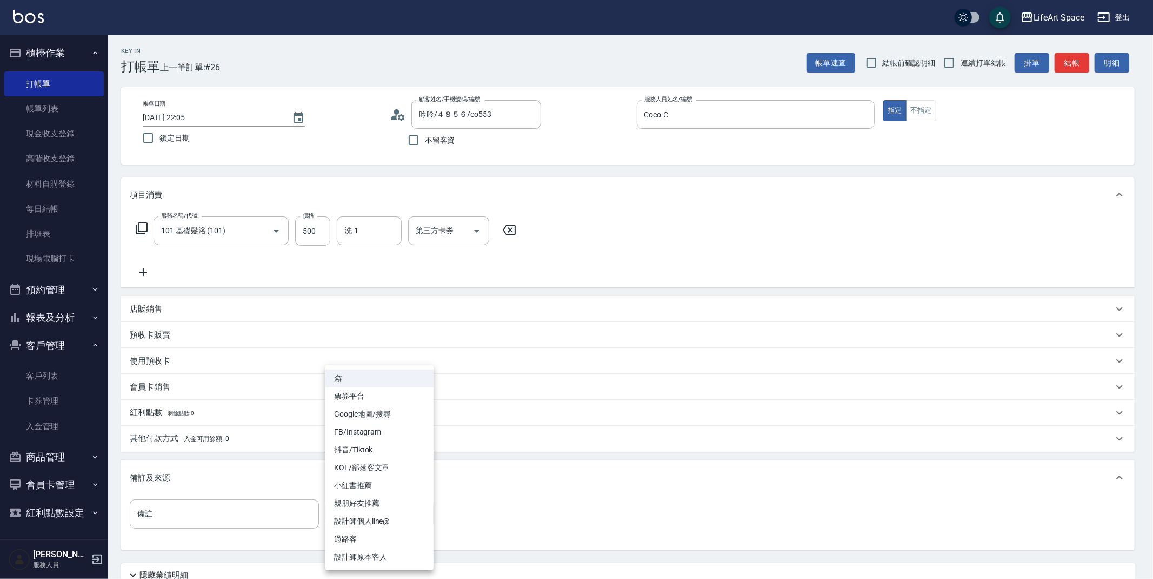
click at [396, 509] on body "LifeArt Space 登出 櫃檯作業 打帳單 帳單列表 現金收支登錄 高階收支登錄 材料自購登錄 每日結帳 排班表 現場電腦打卡 預約管理 預約管理 單…" at bounding box center [576, 333] width 1153 height 667
click at [388, 559] on li "設計師原本客人" at bounding box center [379, 557] width 108 height 18
type input "設計師原本客人"
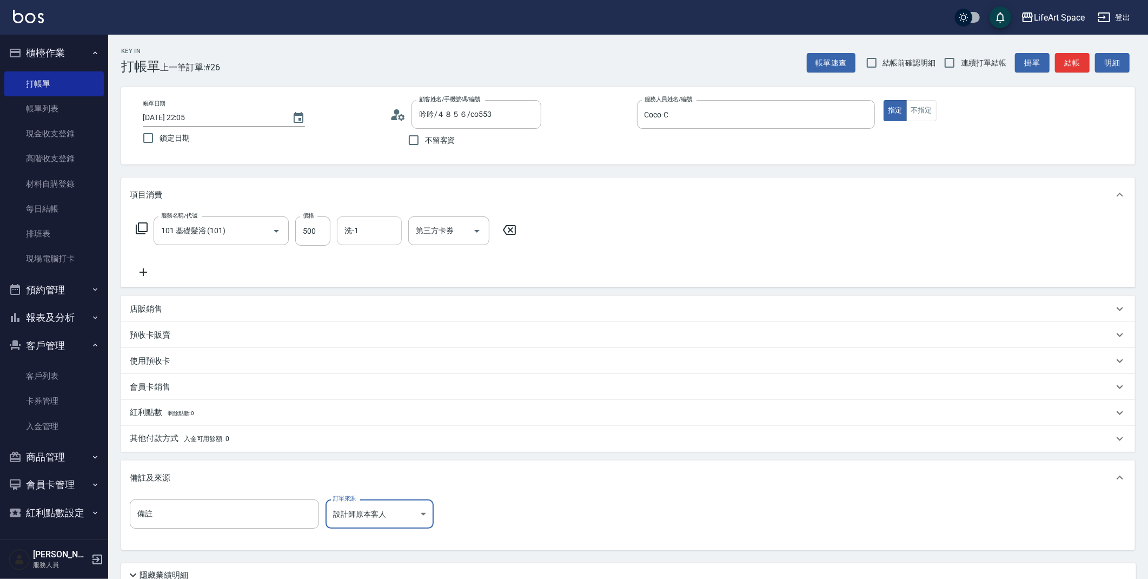
click at [370, 242] on div "洗-1" at bounding box center [369, 230] width 65 height 29
click at [413, 288] on div "項目消費 服務名稱/代號 101 基礎髮浴 (101) 服務名稱/代號 價格 500 價格 洗-1 洗-1 第三方卡券 第三方卡券 店販銷售 服務人員姓名/編…" at bounding box center [628, 363] width 1014 height 373
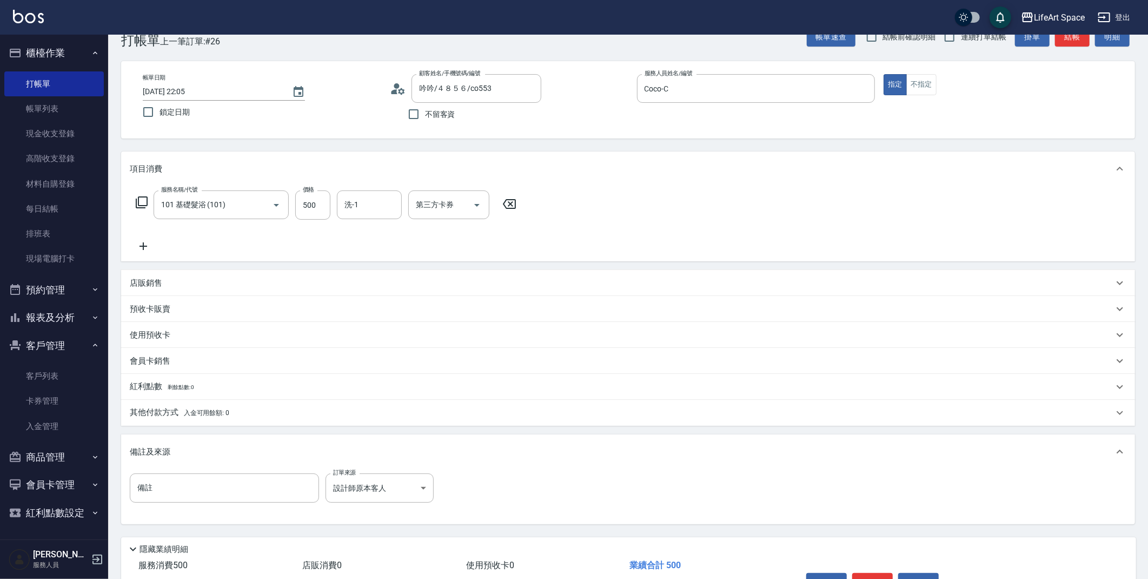
scroll to position [52, 0]
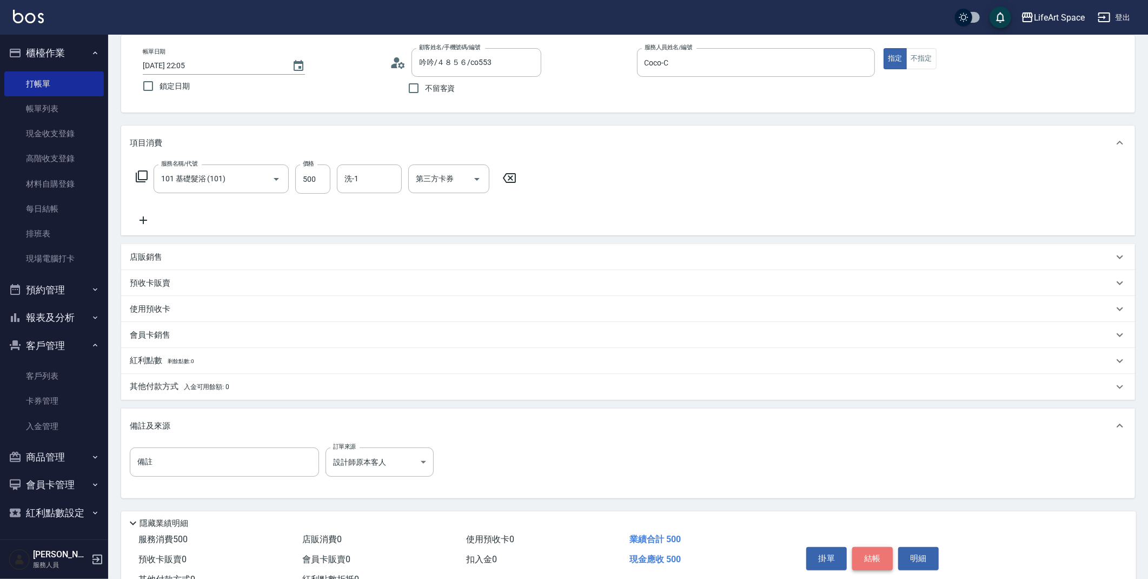
click at [872, 558] on button "結帳" at bounding box center [872, 558] width 41 height 23
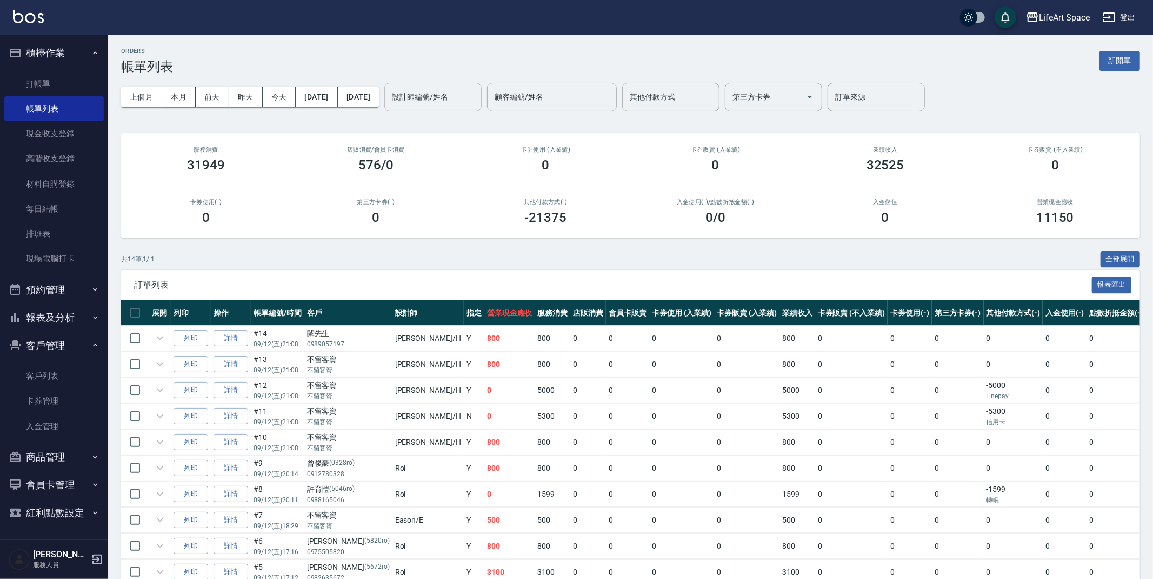
drag, startPoint x: 477, startPoint y: 92, endPoint x: 472, endPoint y: 102, distance: 10.9
click at [477, 92] on div "設計師編號/姓名 設計師編號/姓名" at bounding box center [432, 97] width 97 height 29
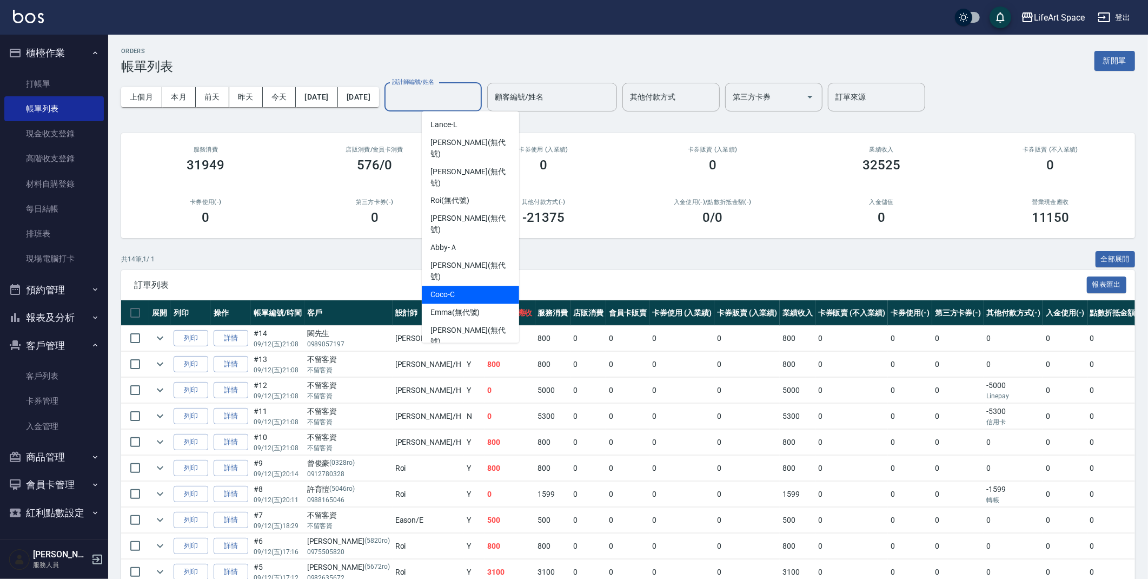
click at [460, 286] on div "Coco -C" at bounding box center [470, 295] width 97 height 18
type input "Coco-C"
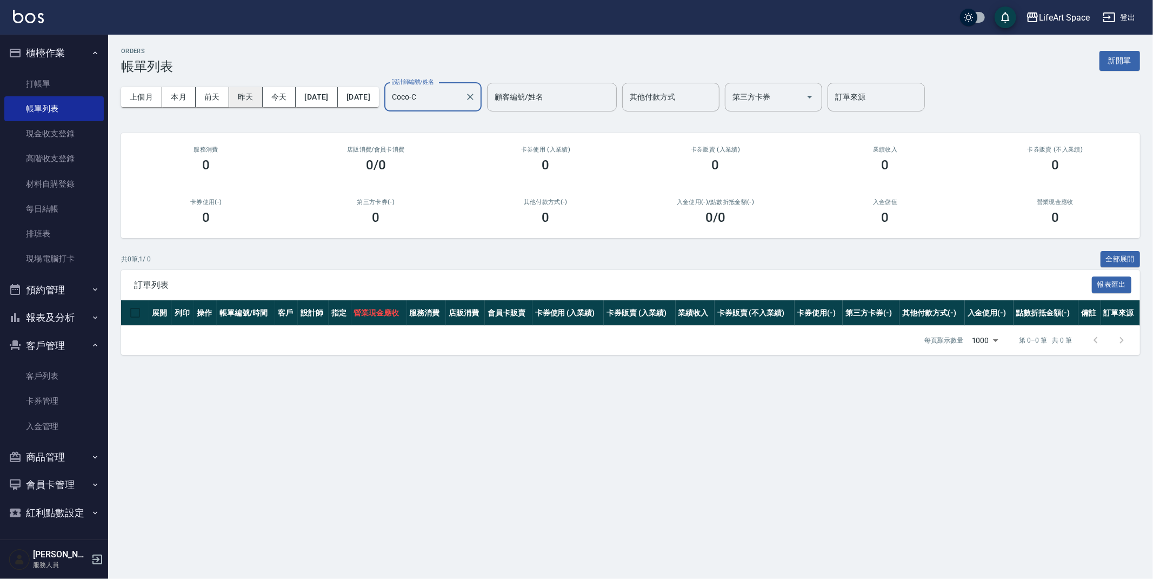
click at [242, 102] on button "昨天" at bounding box center [246, 97] width 34 height 20
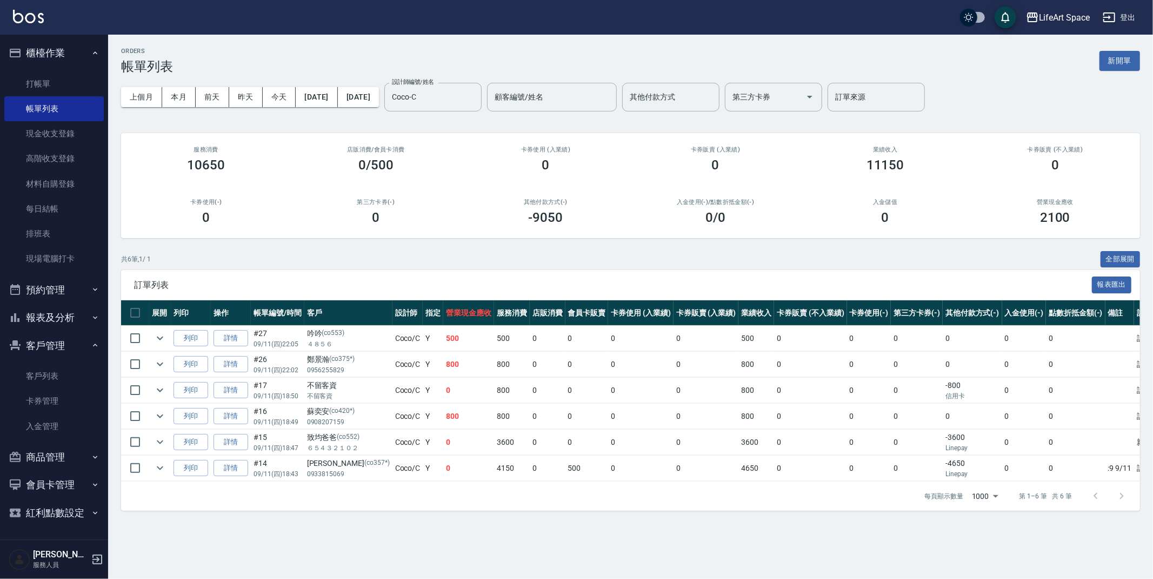
click at [230, 346] on td "詳情" at bounding box center [231, 337] width 40 height 25
click at [231, 341] on link "詳情" at bounding box center [231, 338] width 35 height 17
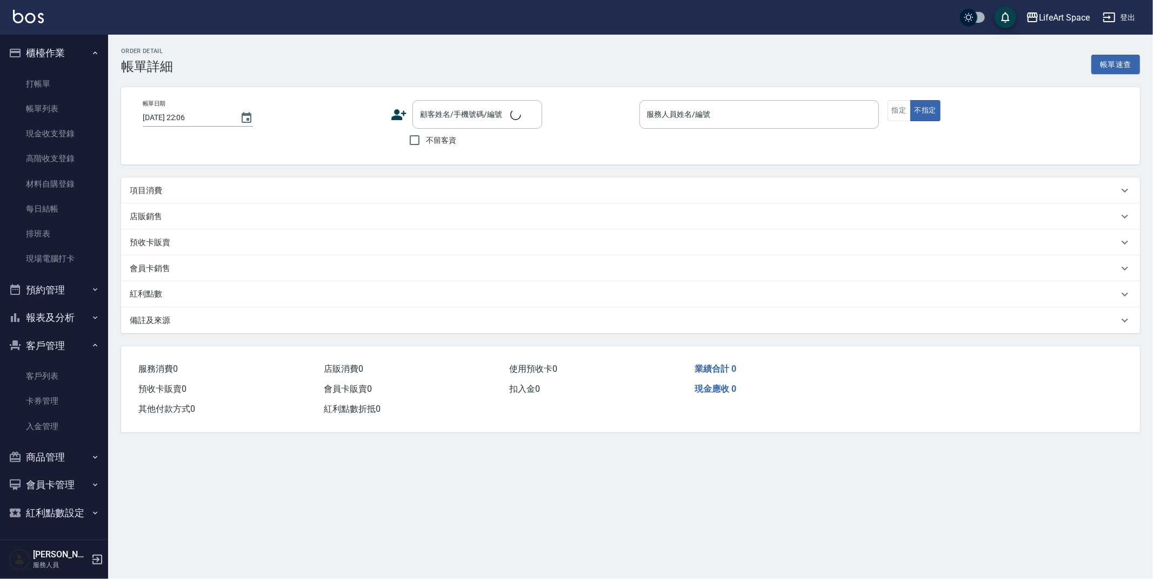
type input "[DATE] 22:05"
type input "Coco-C"
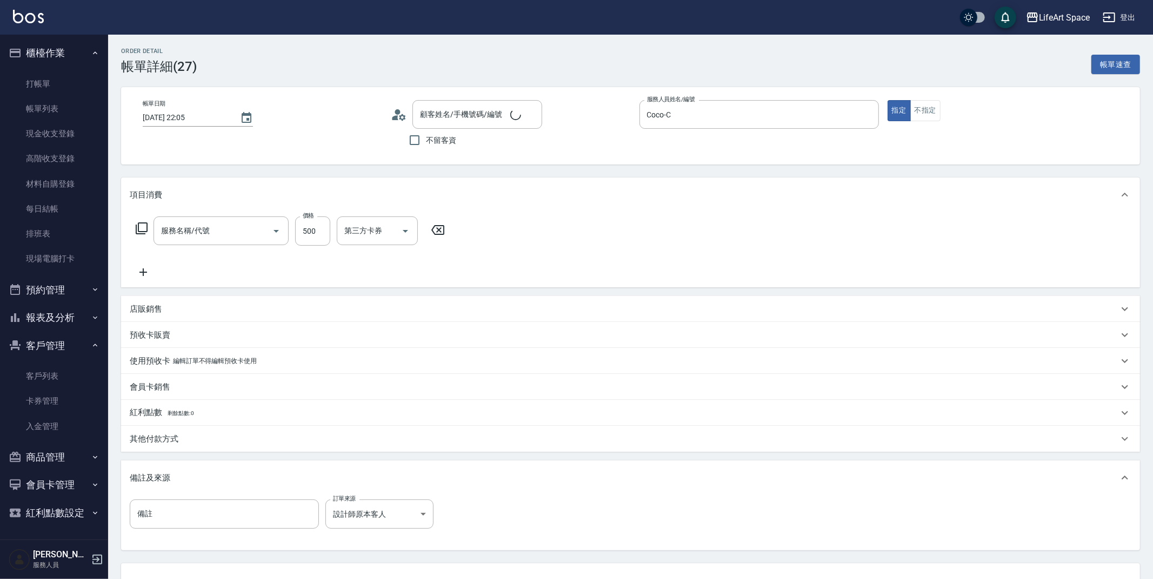
type input "吟吟/４８５６/co553"
type input "101 基礎髮浴 (101)"
click at [325, 237] on input "500" at bounding box center [312, 230] width 35 height 29
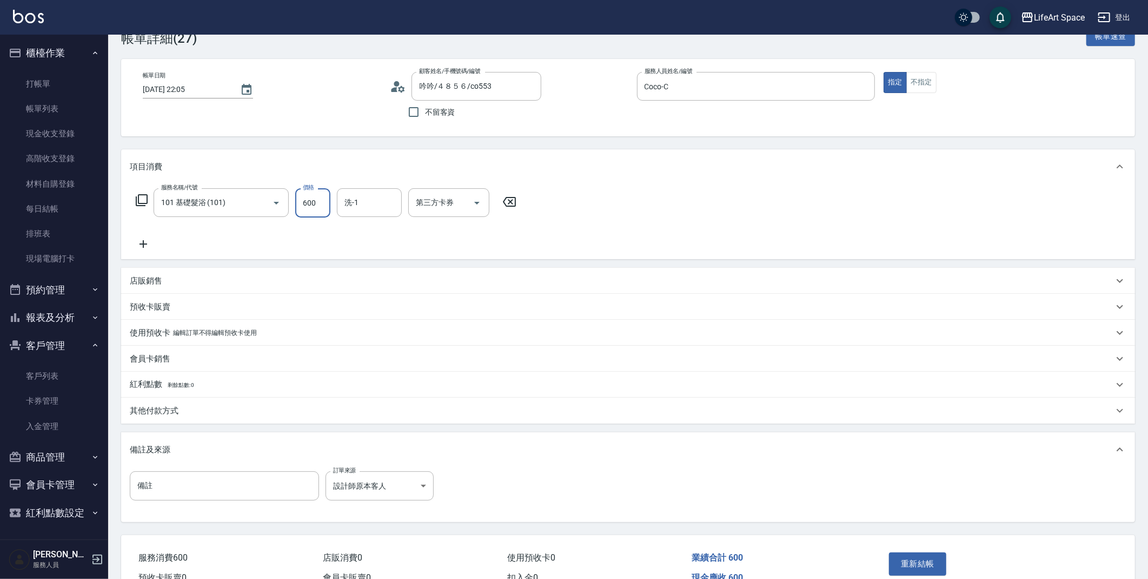
scroll to position [29, 0]
type input "600"
click at [927, 562] on button "重新結帳" at bounding box center [917, 562] width 57 height 23
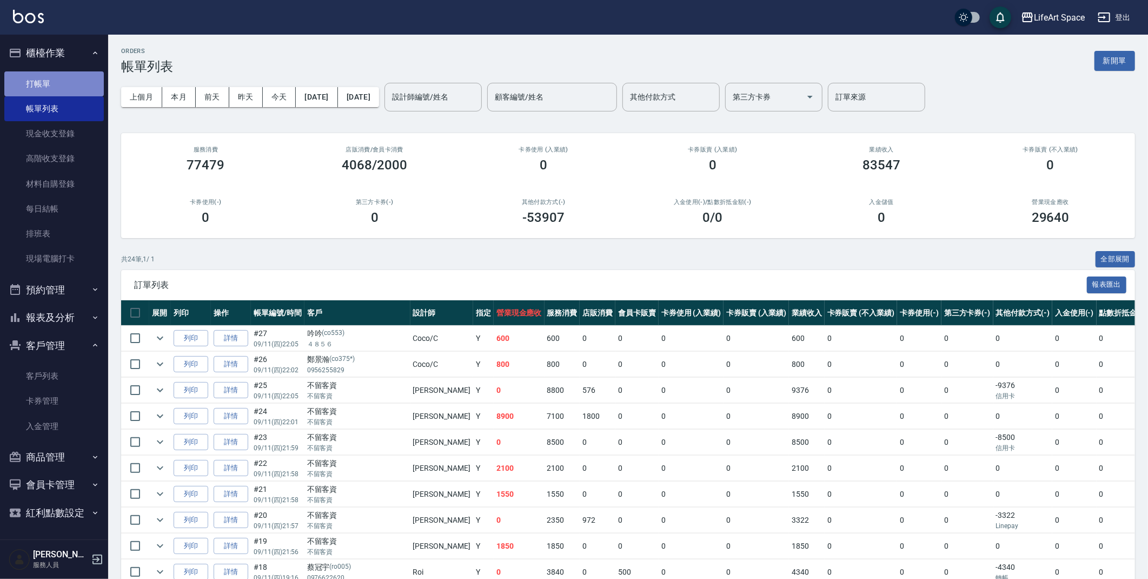
click at [61, 85] on link "打帳單" at bounding box center [53, 83] width 99 height 25
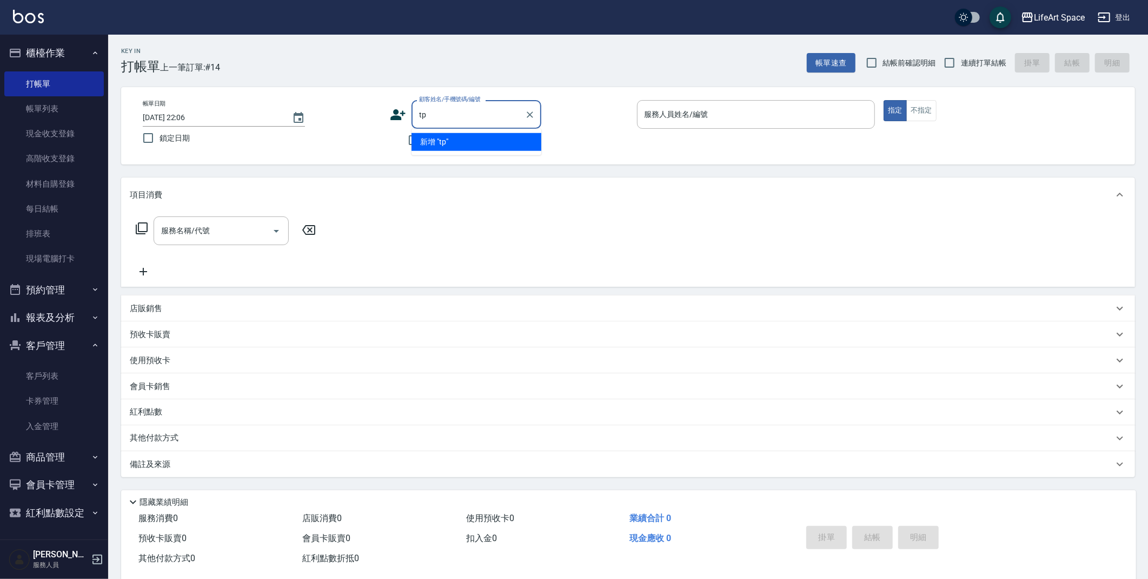
type input "t"
type input "ㄓ"
click at [433, 139] on li "[PERSON_NAME]/0962090206/co399*" at bounding box center [476, 142] width 130 height 18
type input "[PERSON_NAME]/0962090206/co399*"
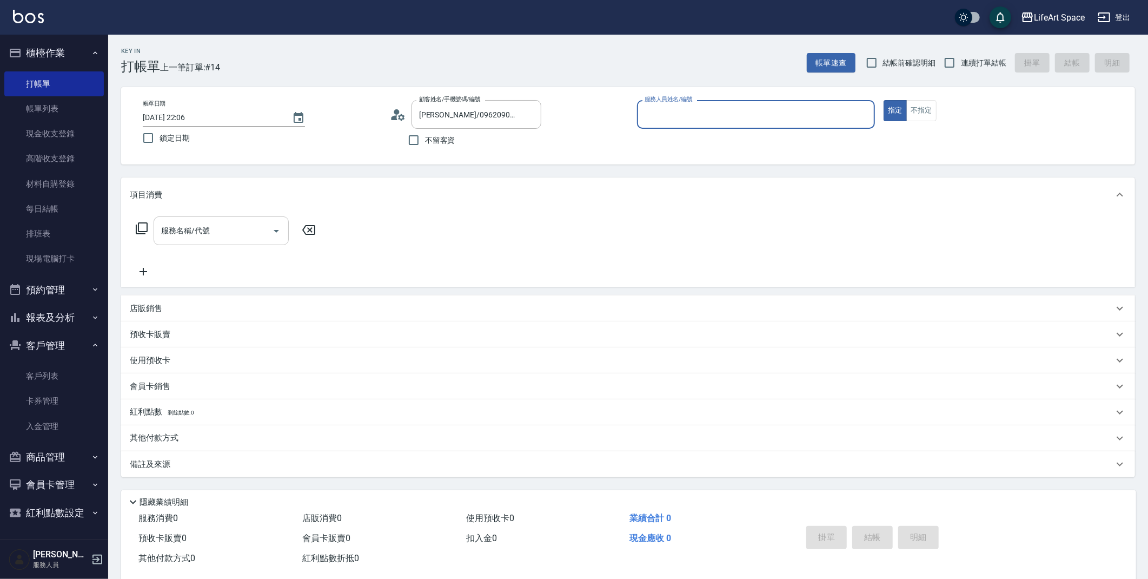
click at [225, 227] on input "服務名稱/代號" at bounding box center [212, 230] width 109 height 19
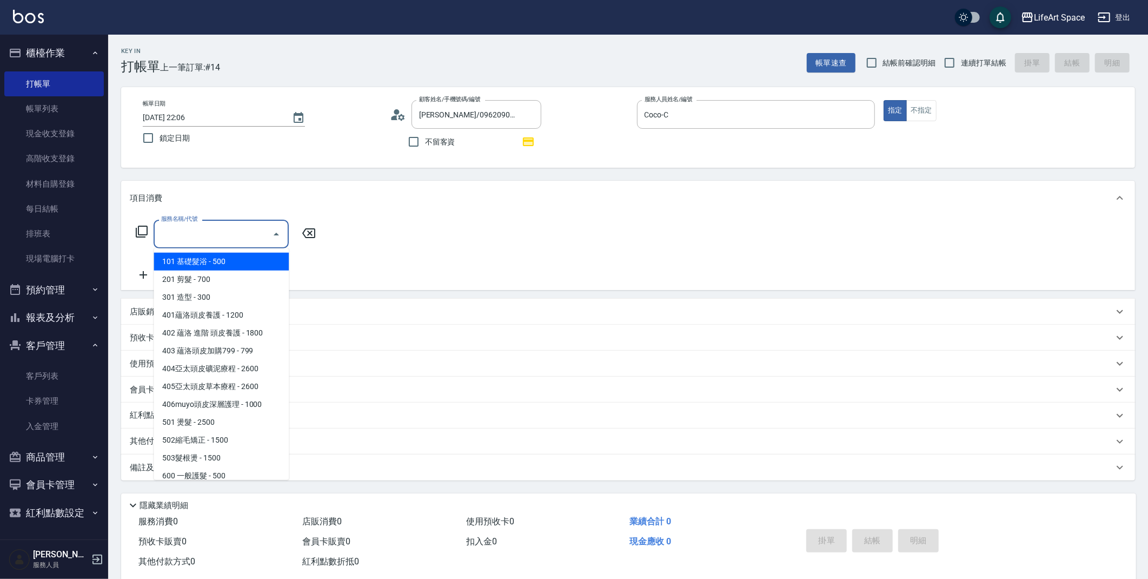
type input "Coco-C"
click at [228, 275] on span "201 剪髮 - 700" at bounding box center [221, 279] width 135 height 18
type input "201 剪髮(201)"
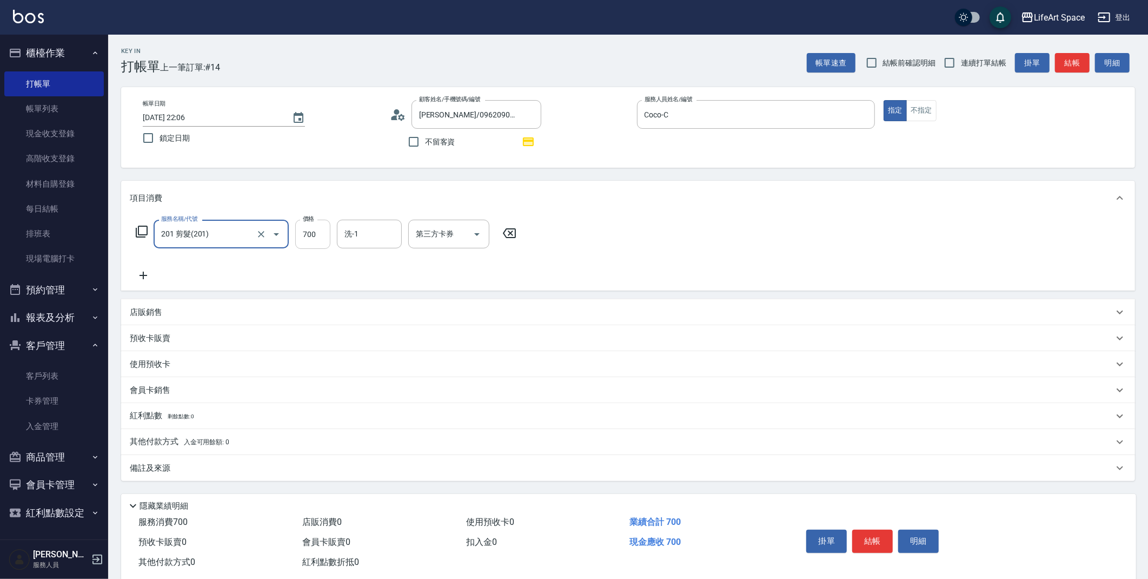
click at [318, 240] on input "700" at bounding box center [312, 234] width 35 height 29
type input "1100"
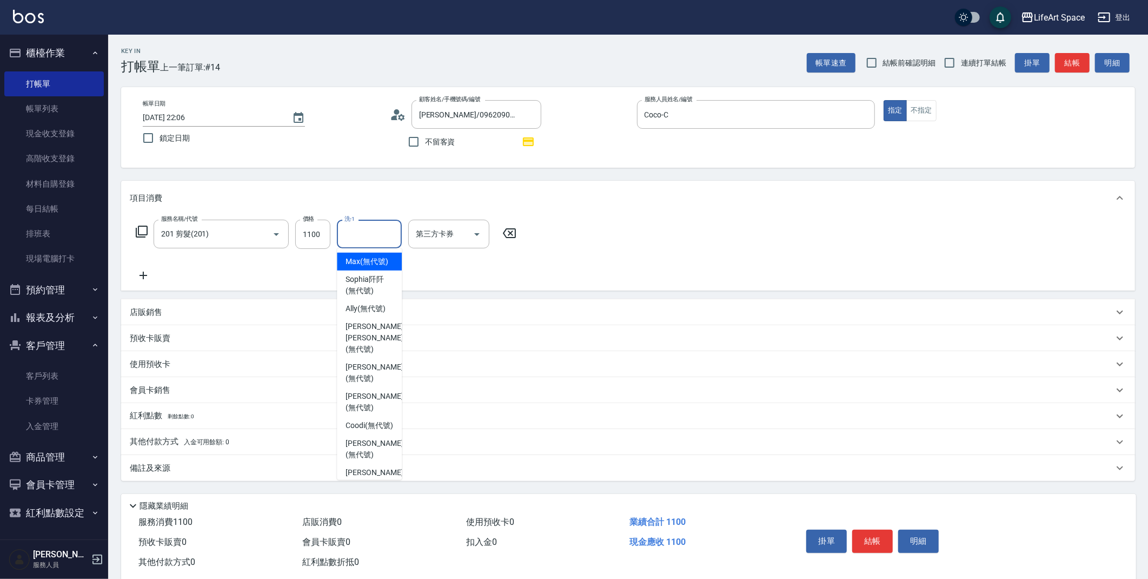
click at [392, 232] on input "洗-1" at bounding box center [369, 233] width 55 height 19
drag, startPoint x: 373, startPoint y: 326, endPoint x: 344, endPoint y: 376, distance: 57.6
click at [373, 326] on span "[PERSON_NAME] [PERSON_NAME] (無代號)" at bounding box center [374, 338] width 57 height 34
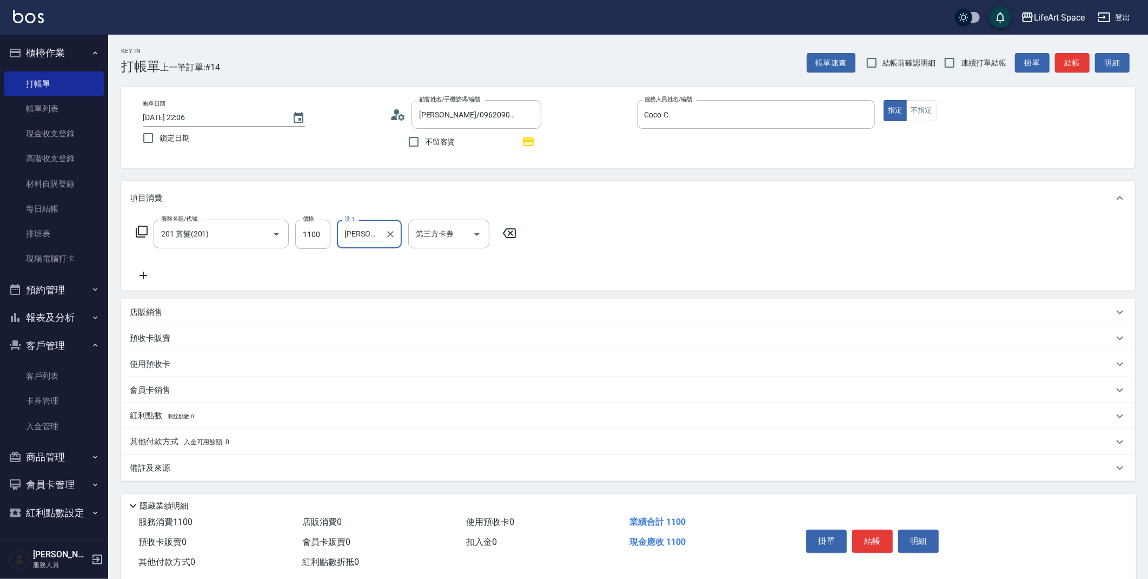
type input "[PERSON_NAME] [PERSON_NAME](無代號)"
drag, startPoint x: 302, startPoint y: 469, endPoint x: 311, endPoint y: 474, distance: 10.2
click at [302, 469] on div "備註及來源" at bounding box center [622, 467] width 984 height 11
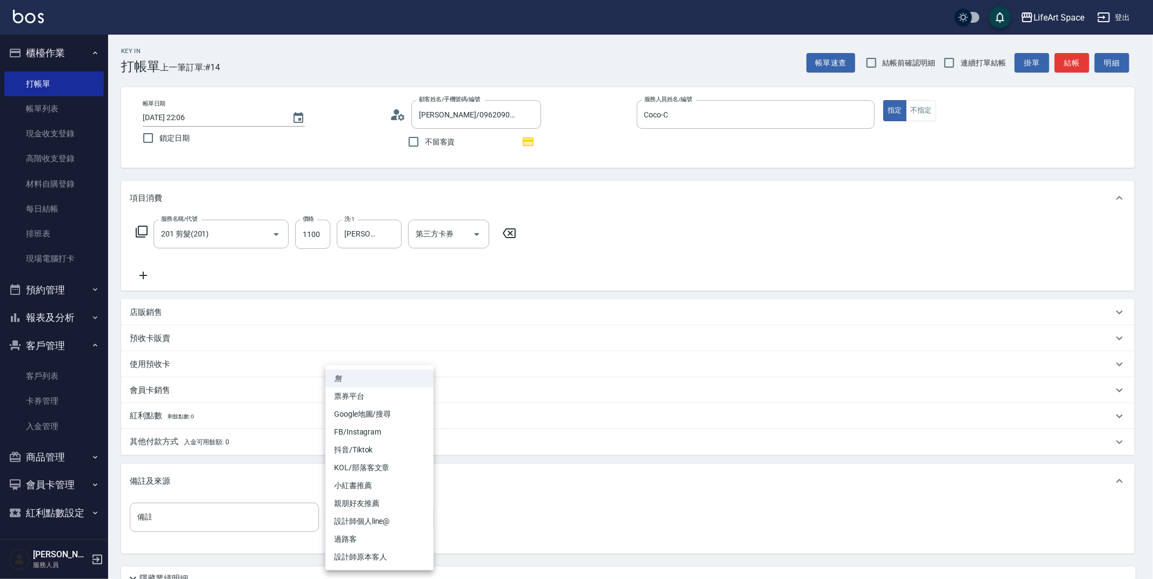
click at [380, 506] on body "LifeArt Space 登出 櫃檯作業 打帳單 帳單列表 現金收支登錄 高階收支登錄 材料自購登錄 每日結帳 排班表 現場電腦打卡 預約管理 預約管理 單…" at bounding box center [576, 335] width 1153 height 670
click at [390, 553] on li "設計師原本客人" at bounding box center [379, 557] width 108 height 18
type input "設計師原本客人"
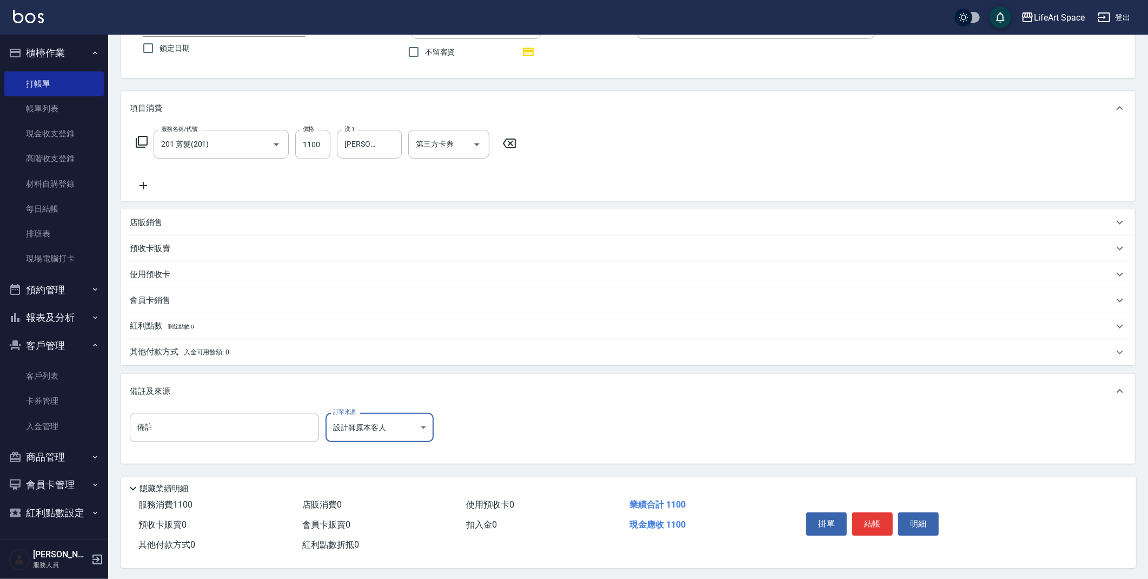
scroll to position [95, 0]
click at [874, 521] on button "結帳" at bounding box center [872, 521] width 41 height 23
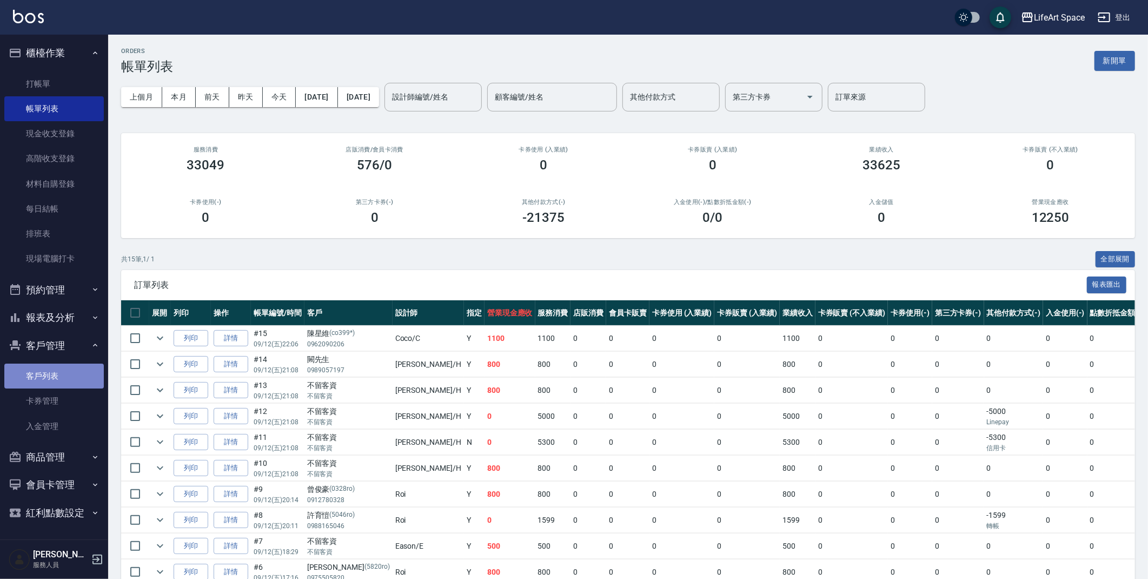
click at [82, 383] on link "客戶列表" at bounding box center [53, 375] width 99 height 25
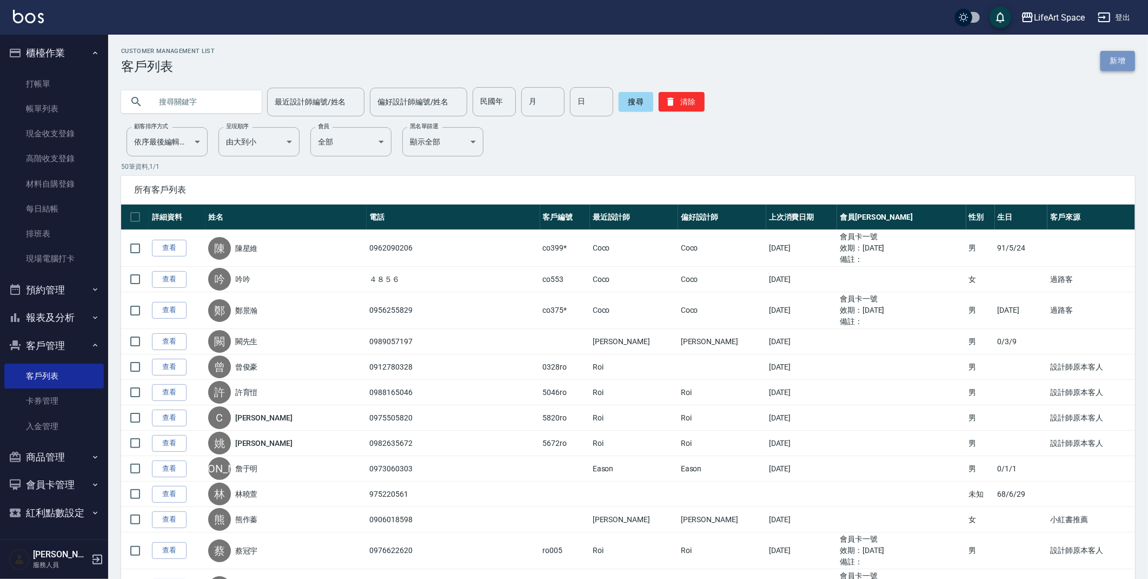
click at [1108, 65] on link "新增" at bounding box center [1117, 61] width 35 height 20
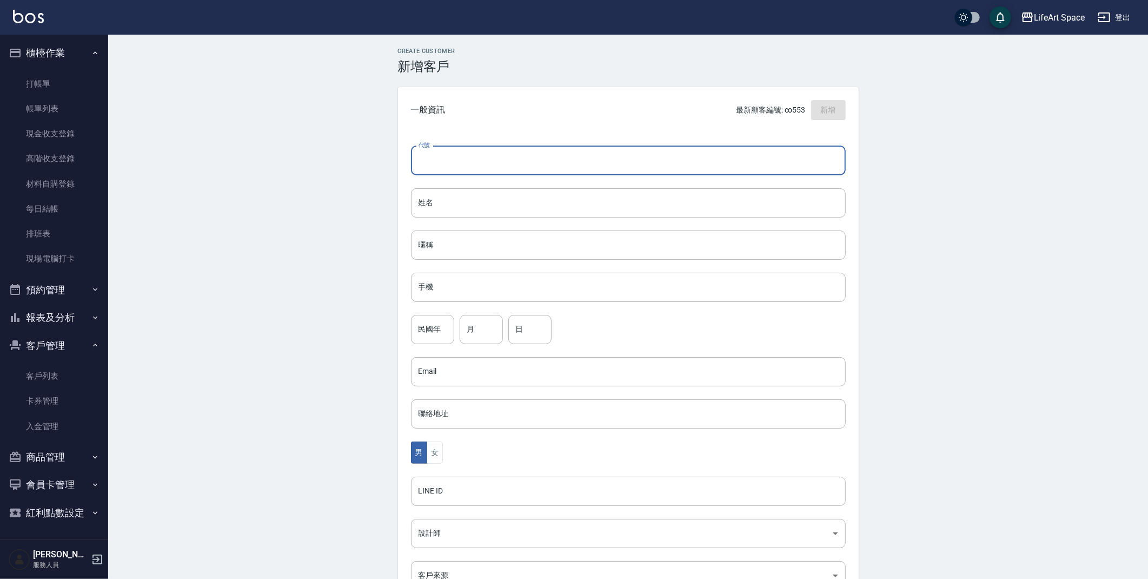
click at [520, 159] on input "代號" at bounding box center [628, 160] width 435 height 29
type input "co554"
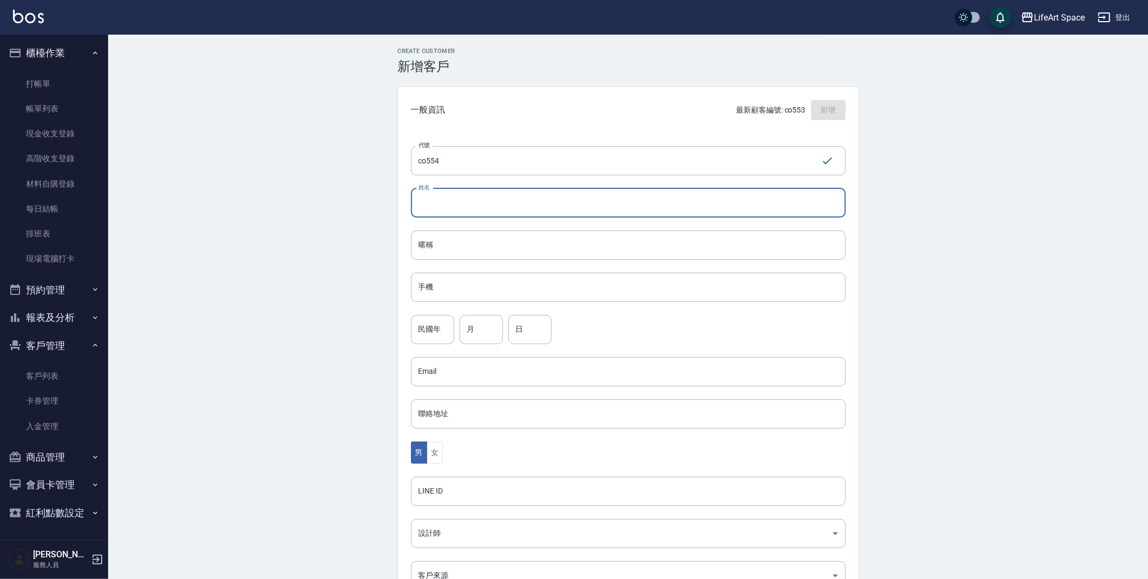
click at [516, 196] on input "姓名" at bounding box center [628, 202] width 435 height 29
type input "xiang"
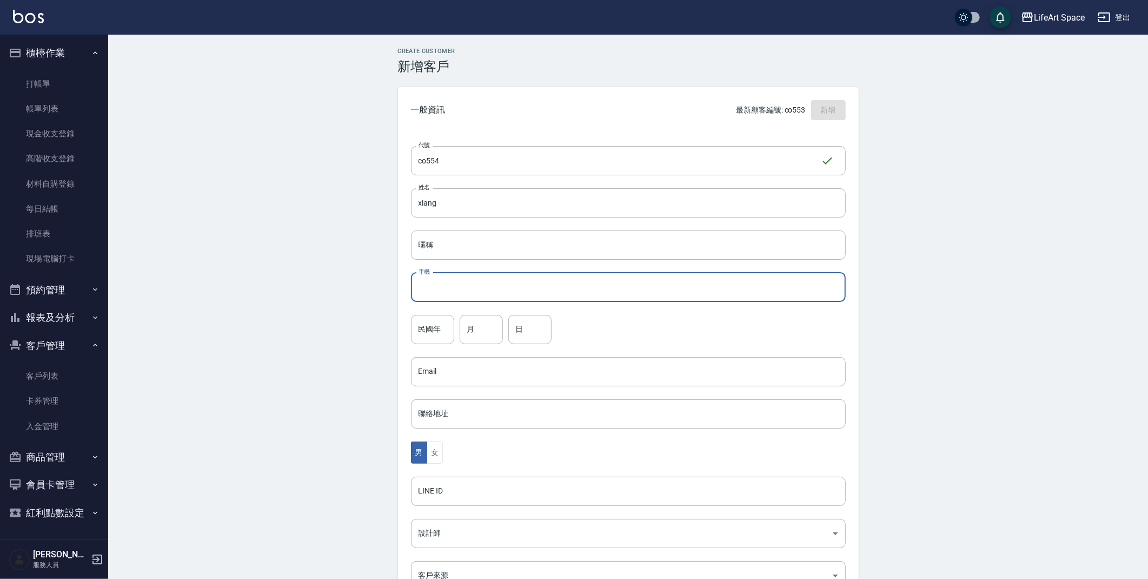
click at [494, 285] on input "手機" at bounding box center [628, 287] width 435 height 29
type input "4568312"
click at [336, 323] on div "Create Customer 新增客戶 一般資訊 最新顧客編號: co553 新增 代號 co554 ​ 代號 姓名 xiang 姓名 暱稱 暱稱 手機 4…" at bounding box center [628, 369] width 1040 height 669
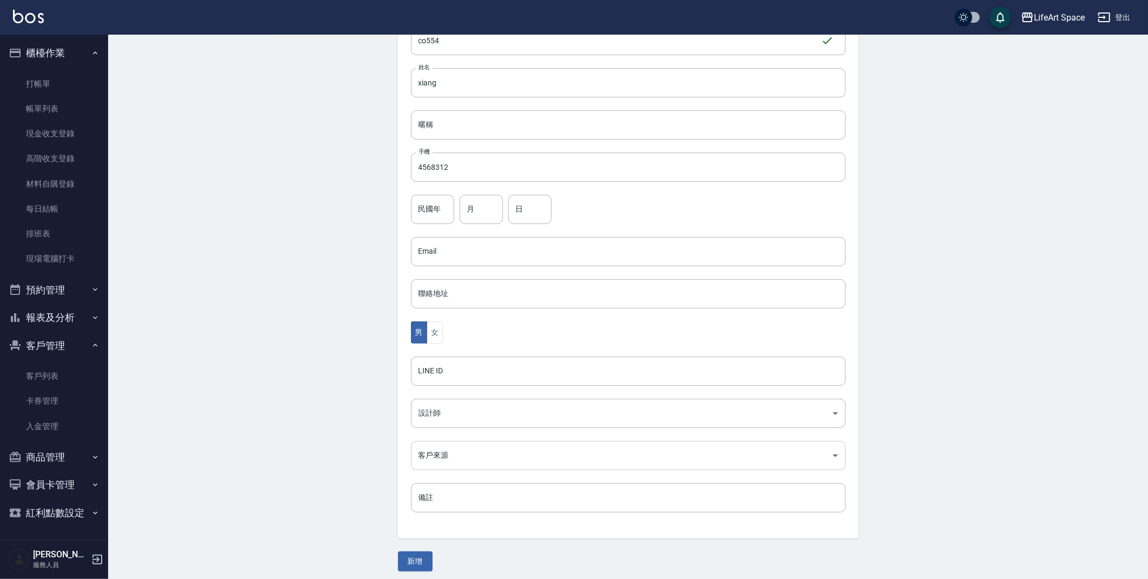
scroll to position [125, 0]
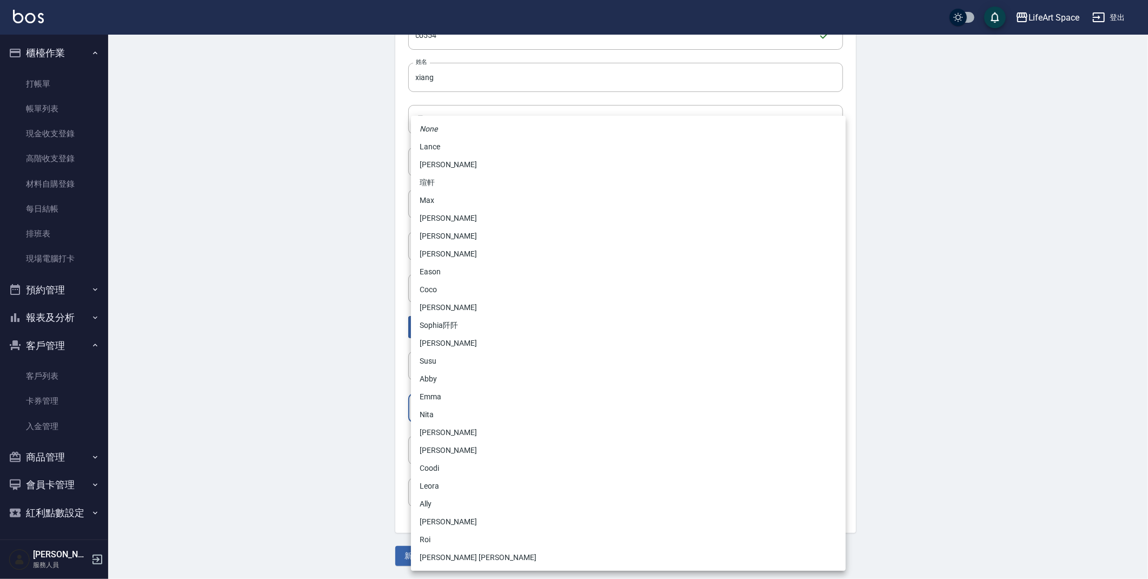
click at [462, 416] on body "LifeArt Space 登出 櫃檯作業 打帳單 帳單列表 現金收支登錄 高階收支登錄 材料自購登錄 每日結帳 排班表 現場電腦打卡 預約管理 預約管理 單…" at bounding box center [574, 227] width 1148 height 704
click at [437, 287] on li "Coco" at bounding box center [628, 290] width 435 height 18
type input "cda1efc3-0924-40dc-b120-f8115da55f2e"
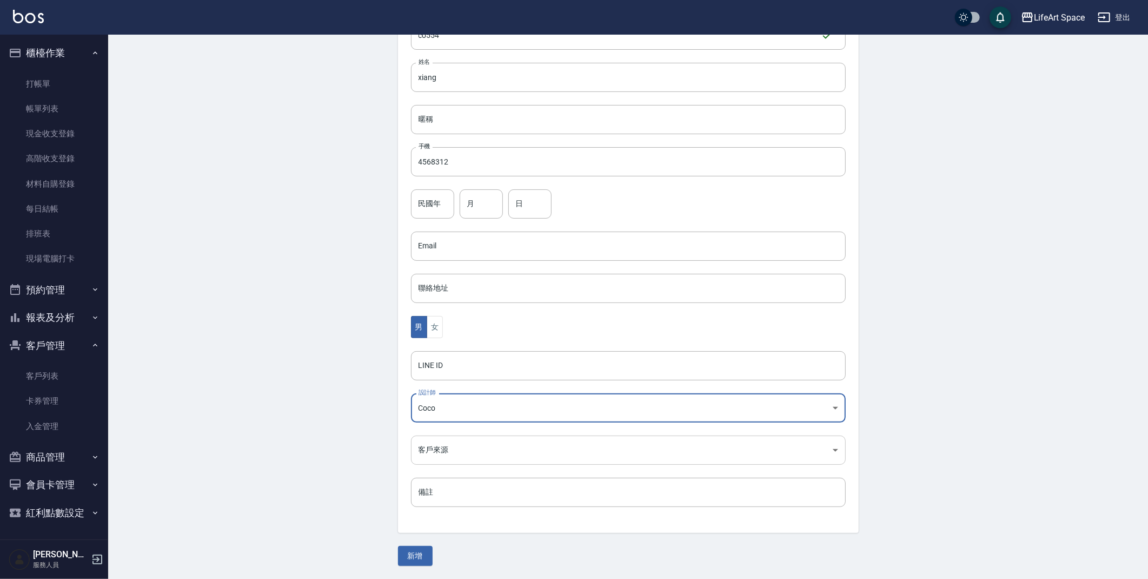
click at [465, 461] on body "LifeArt Space 登出 櫃檯作業 打帳單 帳單列表 現金收支登錄 高階收支登錄 材料自購登錄 每日結帳 排班表 現場電腦打卡 預約管理 預約管理 單…" at bounding box center [574, 227] width 1148 height 704
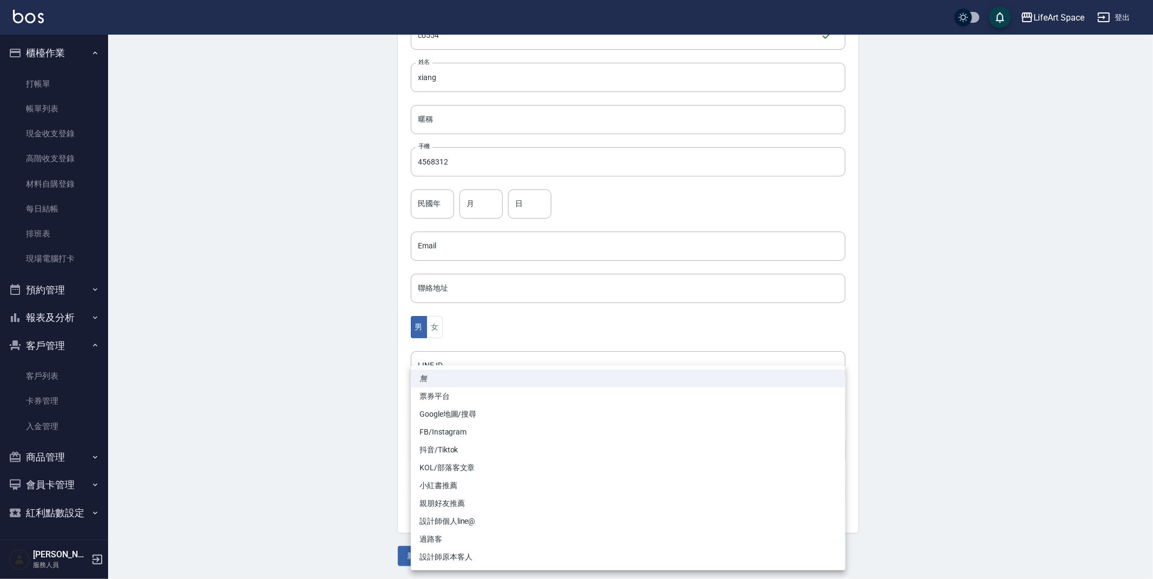
click at [478, 554] on li "設計師原本客人" at bounding box center [628, 557] width 435 height 18
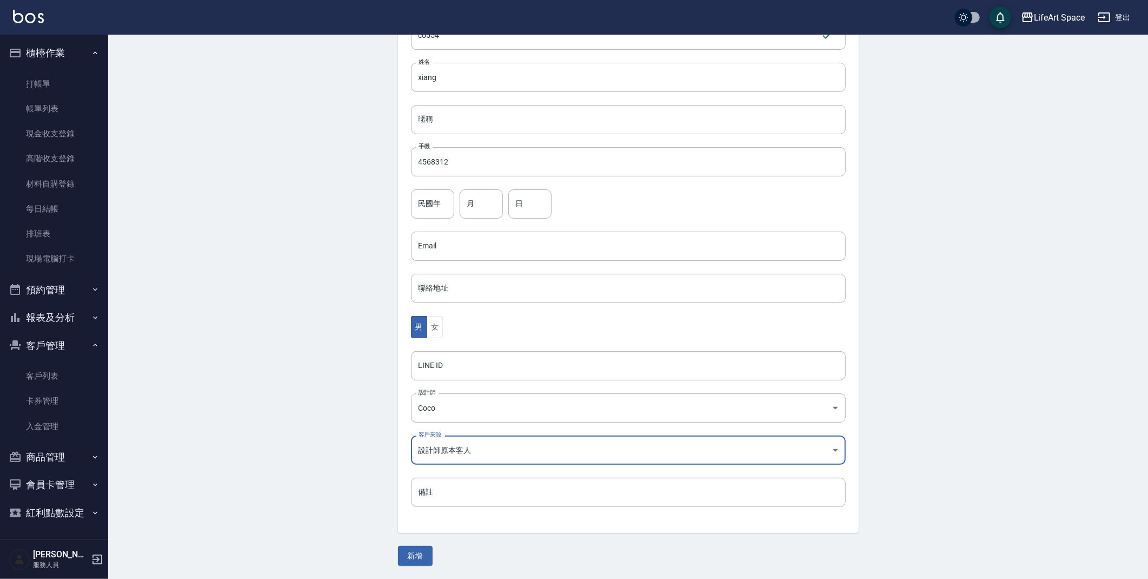
click at [460, 449] on body "LifeArt Space 登出 櫃檯作業 打帳單 帳單列表 現金收支登錄 高階收支登錄 材料自購登錄 每日結帳 排班表 現場電腦打卡 預約管理 預約管理 單…" at bounding box center [574, 227] width 1148 height 704
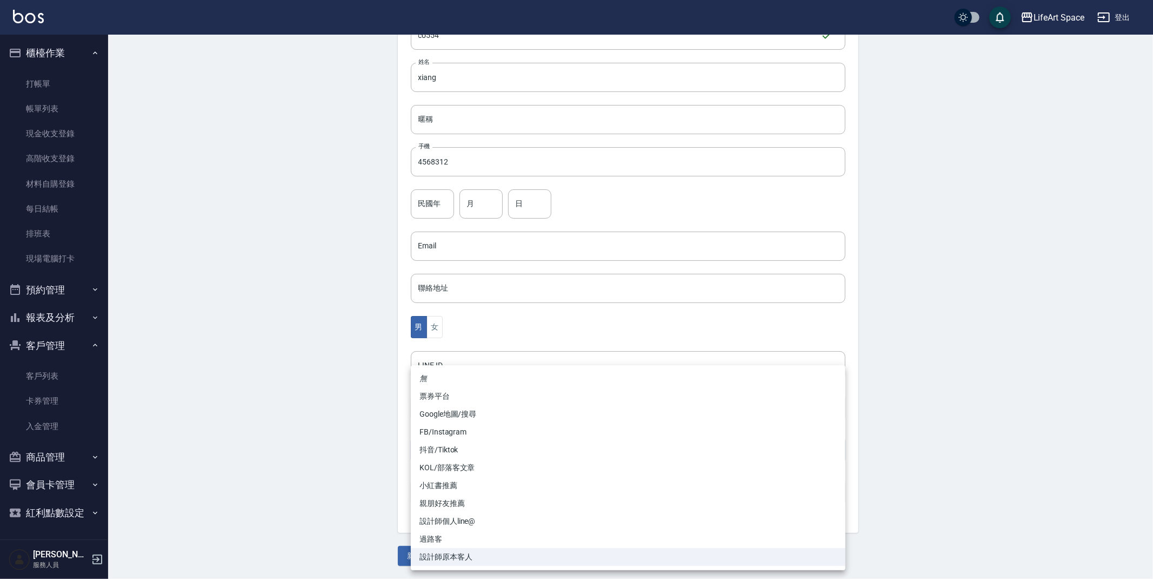
click at [455, 430] on li "FB/Instagram" at bounding box center [628, 432] width 435 height 18
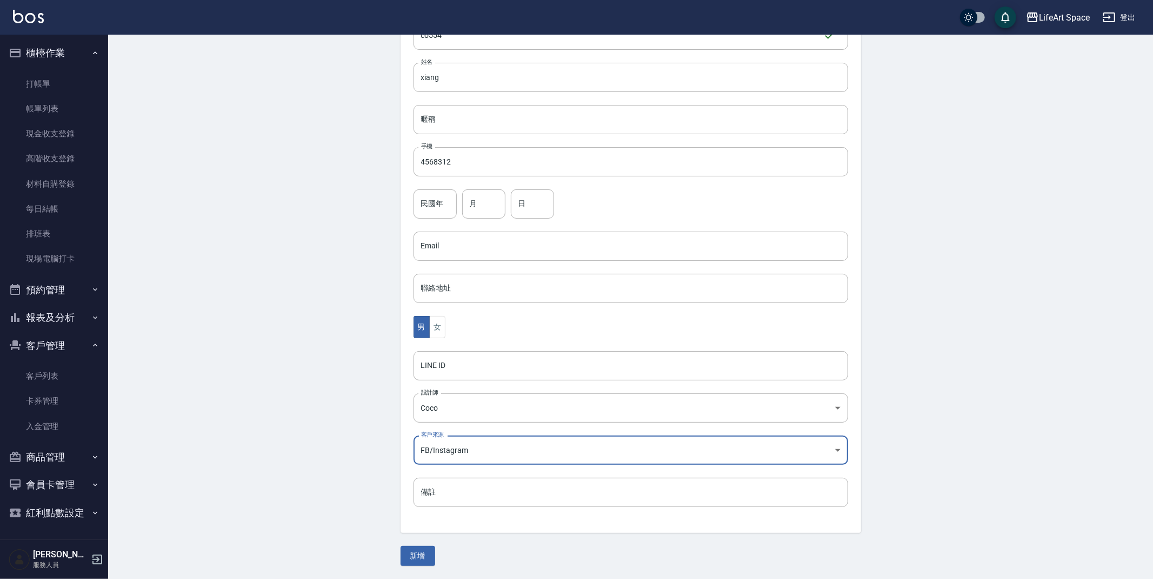
type input "FB/Instagram"
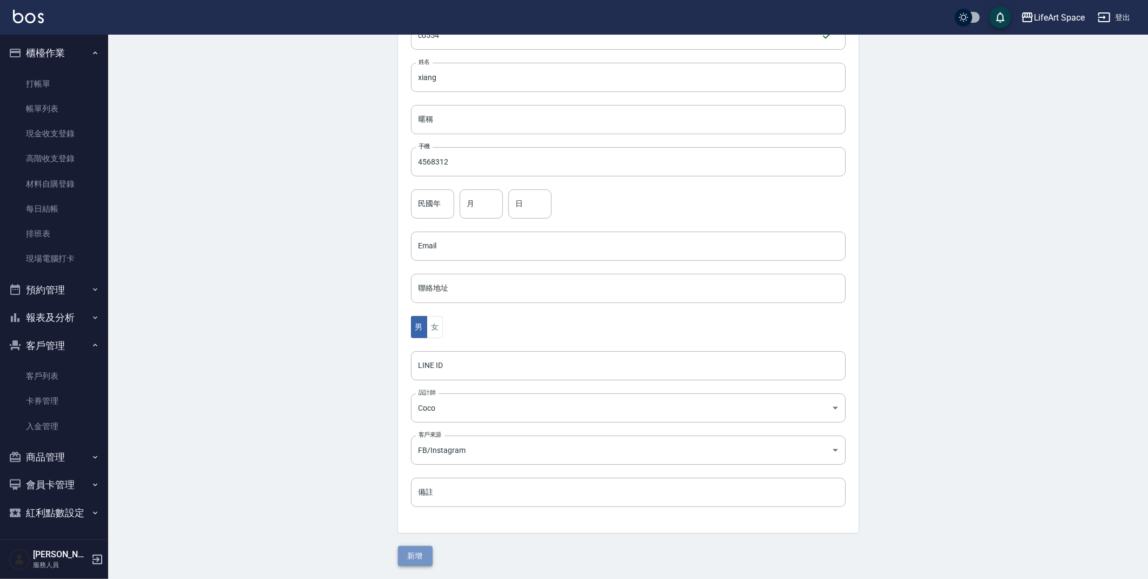
click at [421, 555] on button "新增" at bounding box center [415, 556] width 35 height 20
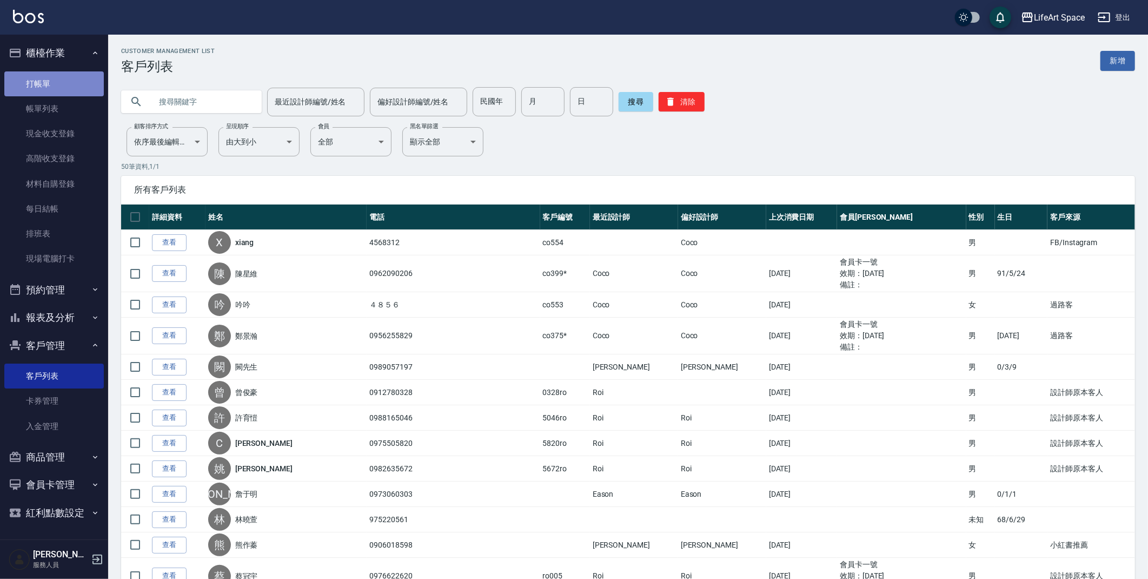
click at [64, 78] on link "打帳單" at bounding box center [53, 83] width 99 height 25
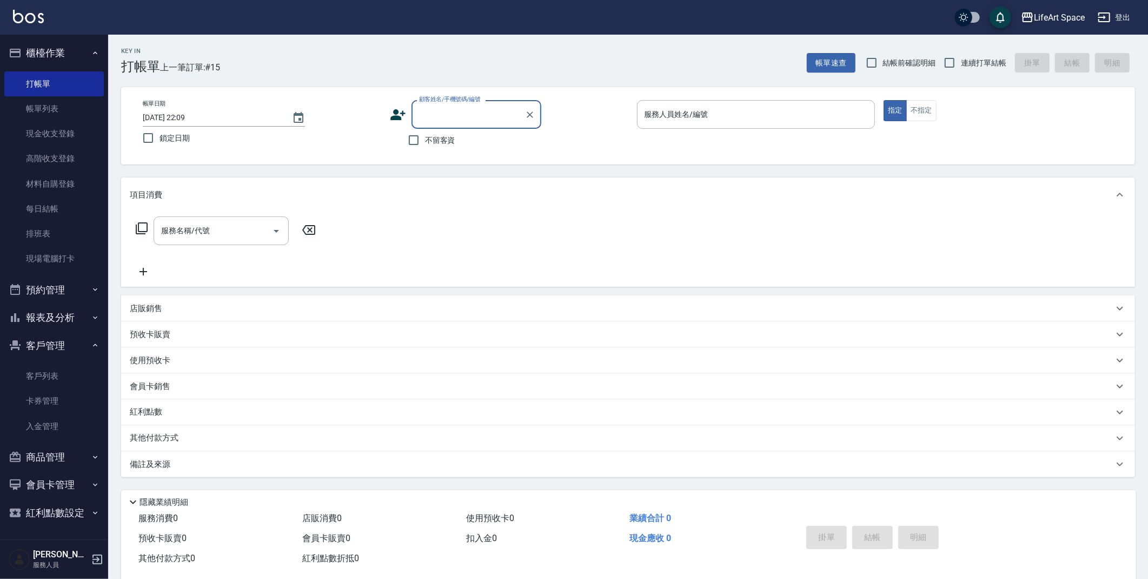
click at [442, 125] on div "顧客姓名/手機號碼/編號" at bounding box center [476, 114] width 130 height 29
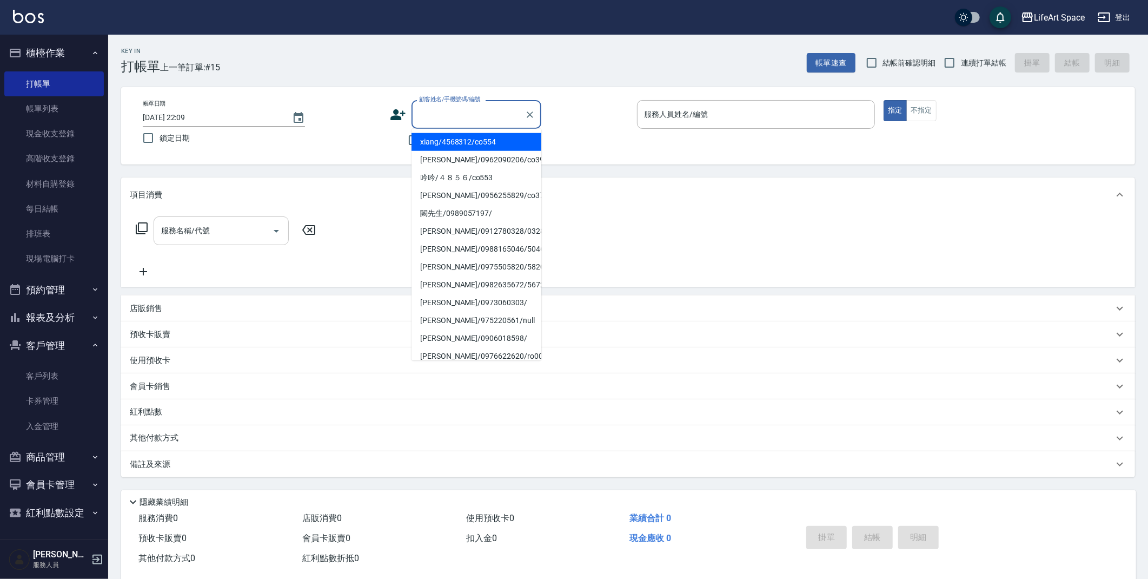
drag, startPoint x: 459, startPoint y: 147, endPoint x: 217, endPoint y: 222, distance: 253.1
click at [459, 146] on li "xiang/4568312/co554" at bounding box center [476, 142] width 130 height 18
type input "xiang/4568312/co554"
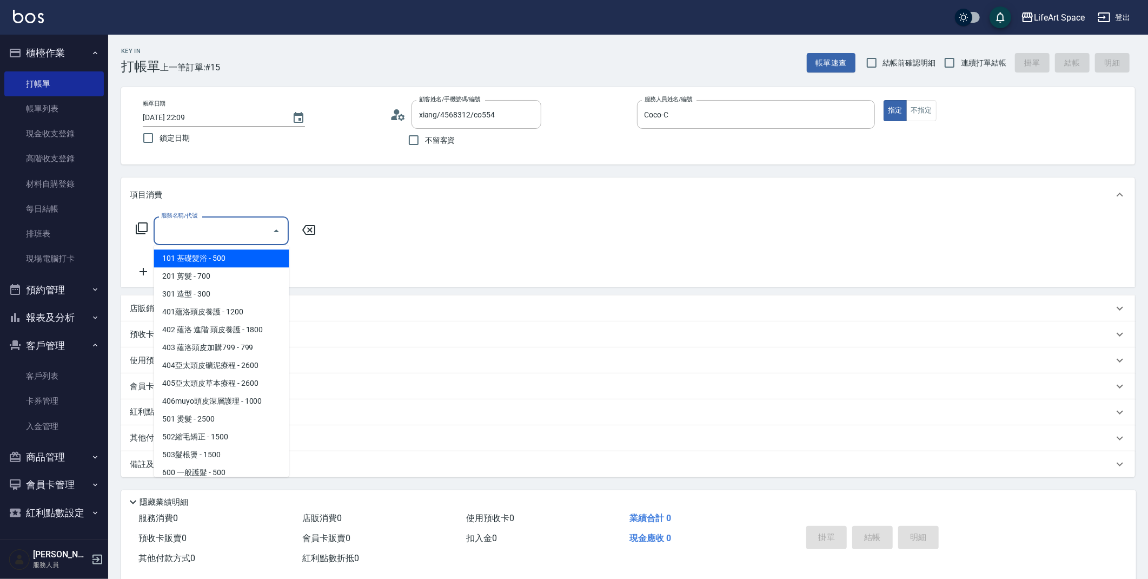
type input "Coco-C"
click at [210, 223] on input "服務名稱/代號" at bounding box center [212, 230] width 109 height 19
click at [216, 276] on span "201 剪髮 - 700" at bounding box center [221, 276] width 135 height 18
type input "201 剪髮(201)"
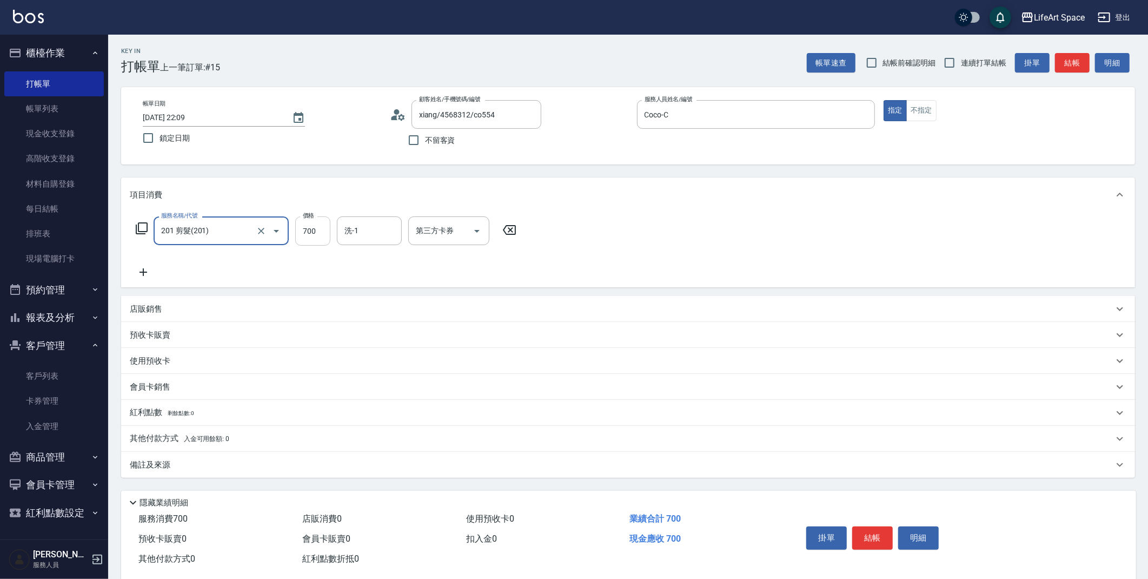
click at [316, 232] on input "700" at bounding box center [312, 230] width 35 height 29
type input "800"
click at [320, 469] on div "備註及來源" at bounding box center [622, 464] width 984 height 11
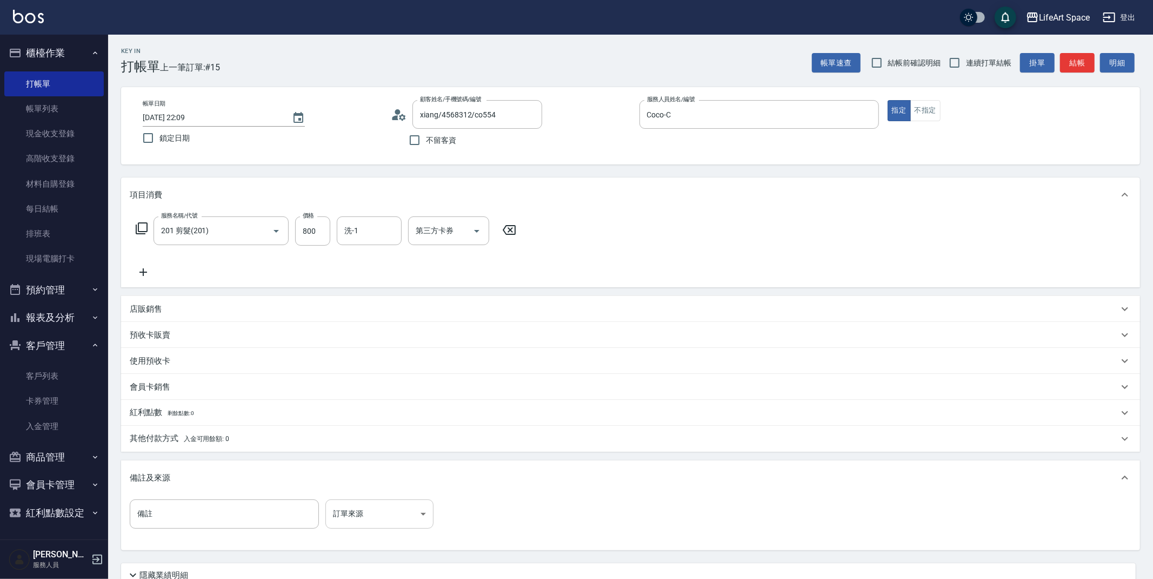
click at [404, 510] on body "LifeArt Space 登出 櫃檯作業 打帳單 帳單列表 現金收支登錄 高階收支登錄 材料自購登錄 每日結帳 排班表 現場電腦打卡 預約管理 預約管理 單…" at bounding box center [576, 333] width 1153 height 667
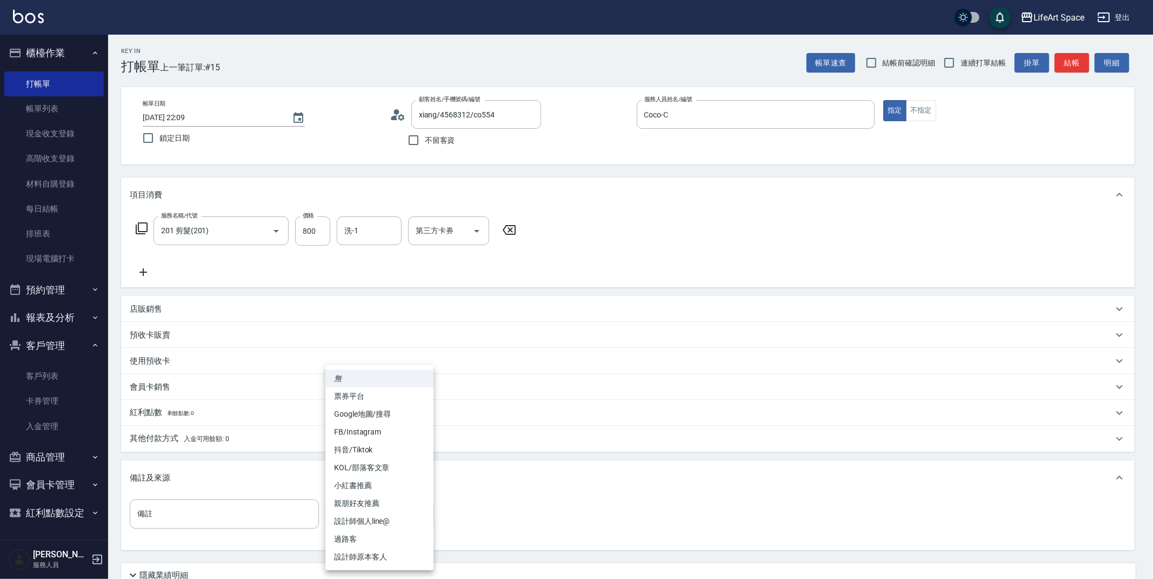
click at [400, 553] on li "設計師原本客人" at bounding box center [379, 557] width 108 height 18
type input "設計師原本客人"
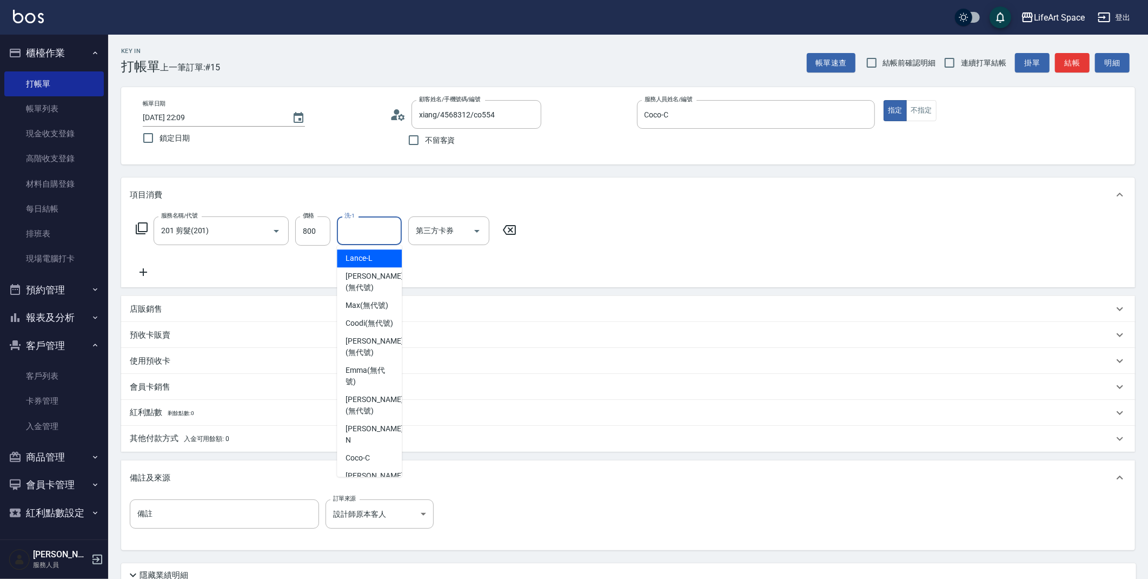
click at [354, 229] on input "洗-1" at bounding box center [369, 230] width 55 height 19
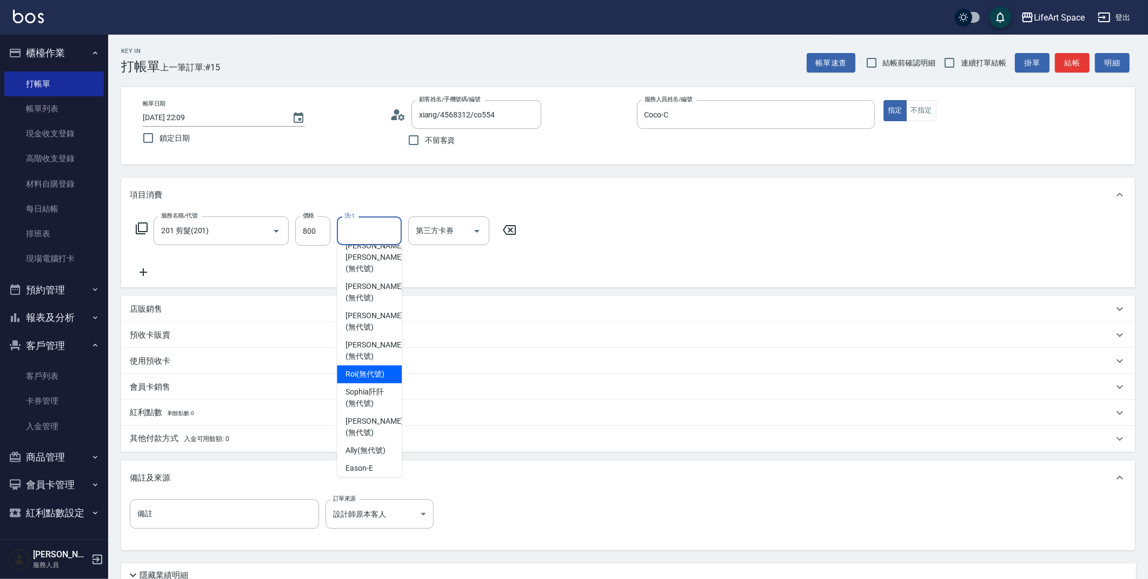
scroll to position [294, 0]
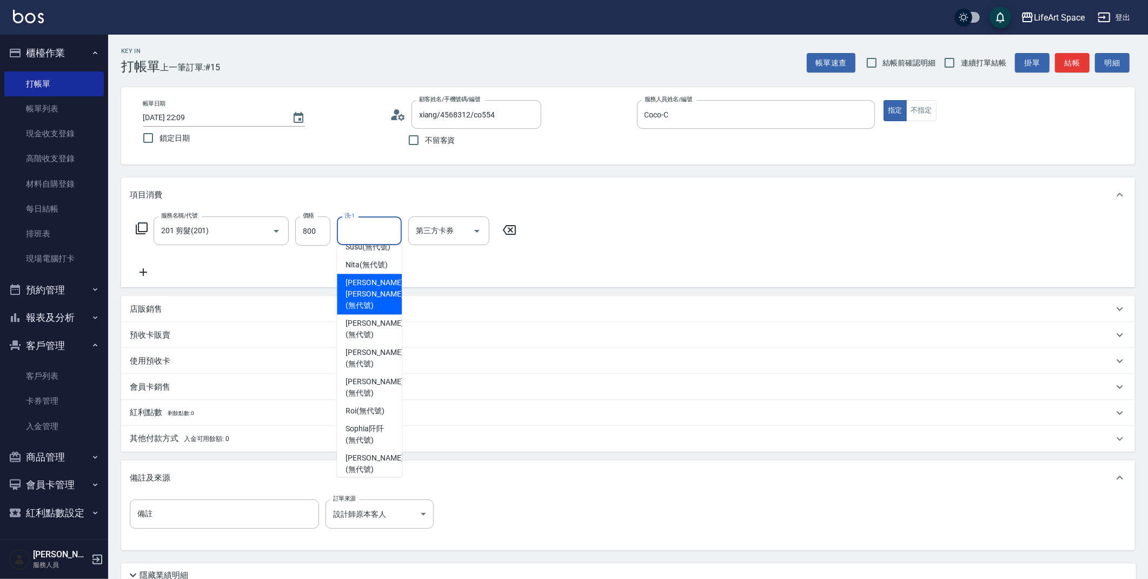
click at [359, 294] on span "[PERSON_NAME] [PERSON_NAME] (無代號)" at bounding box center [374, 294] width 57 height 34
type input "[PERSON_NAME] [PERSON_NAME](無代號)"
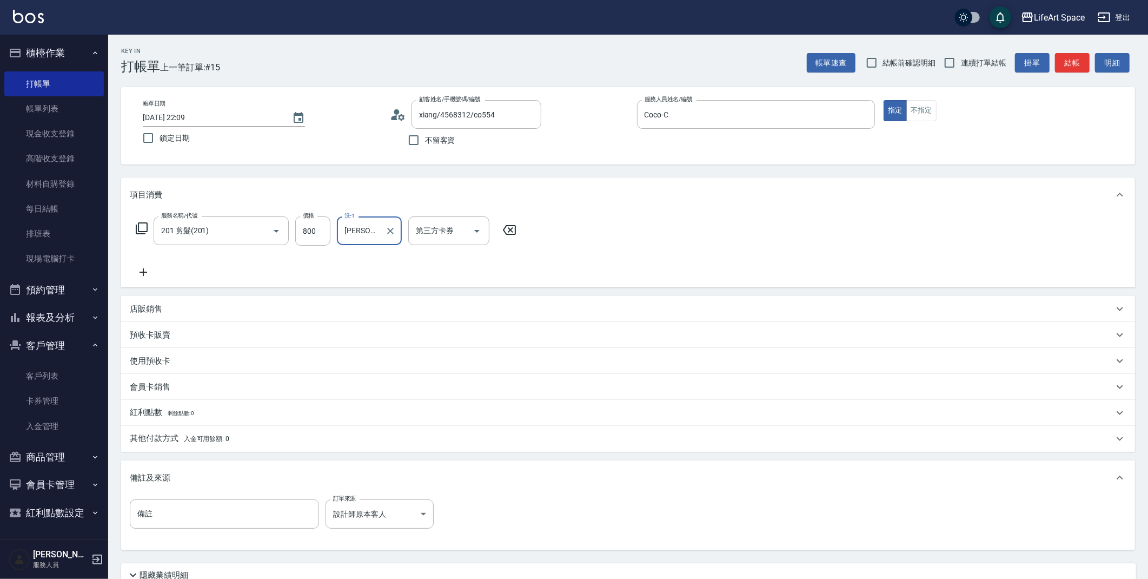
scroll to position [92, 0]
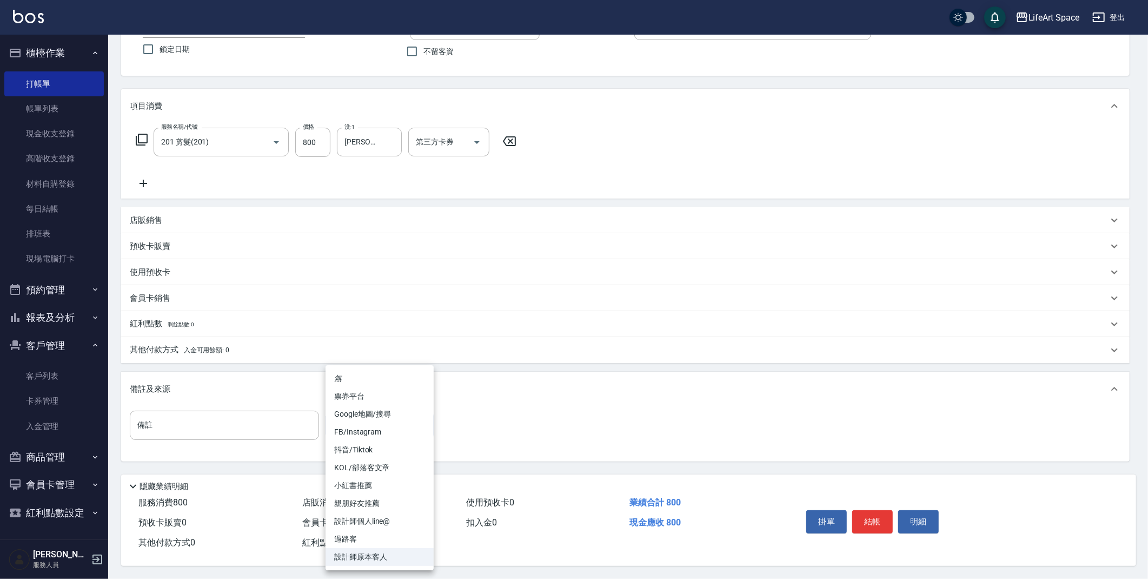
click at [407, 415] on body "LifeArt Space 登出 櫃檯作業 打帳單 帳單列表 現金收支登錄 高階收支登錄 材料自購登錄 每日結帳 排班表 現場電腦打卡 預約管理 預約管理 單…" at bounding box center [574, 244] width 1148 height 667
click at [380, 434] on li "FB/Instagram" at bounding box center [379, 432] width 108 height 18
type input "FB/Instagram"
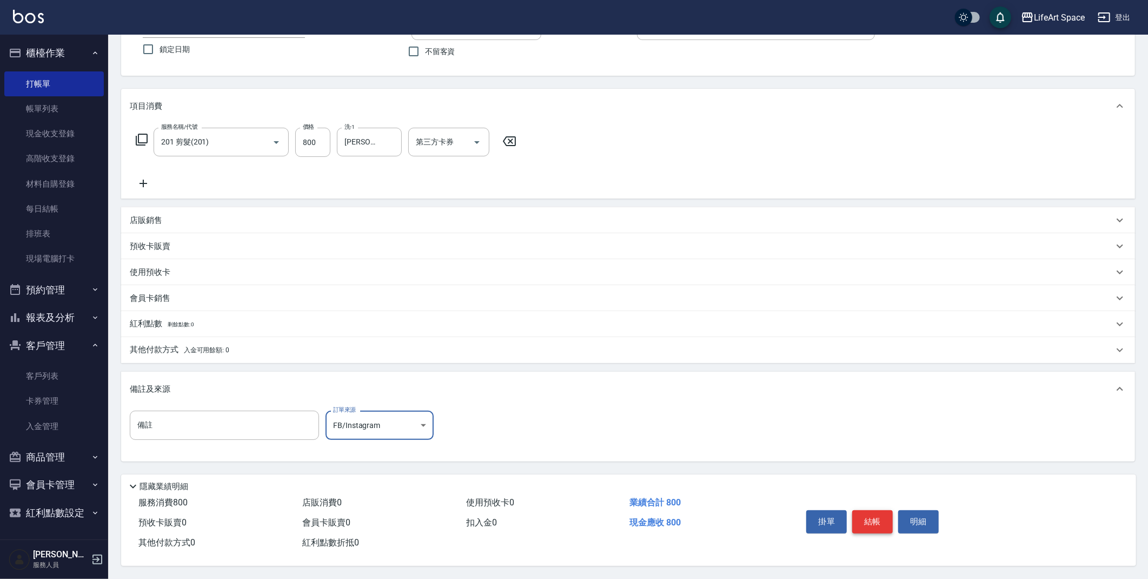
click at [882, 512] on button "結帳" at bounding box center [872, 521] width 41 height 23
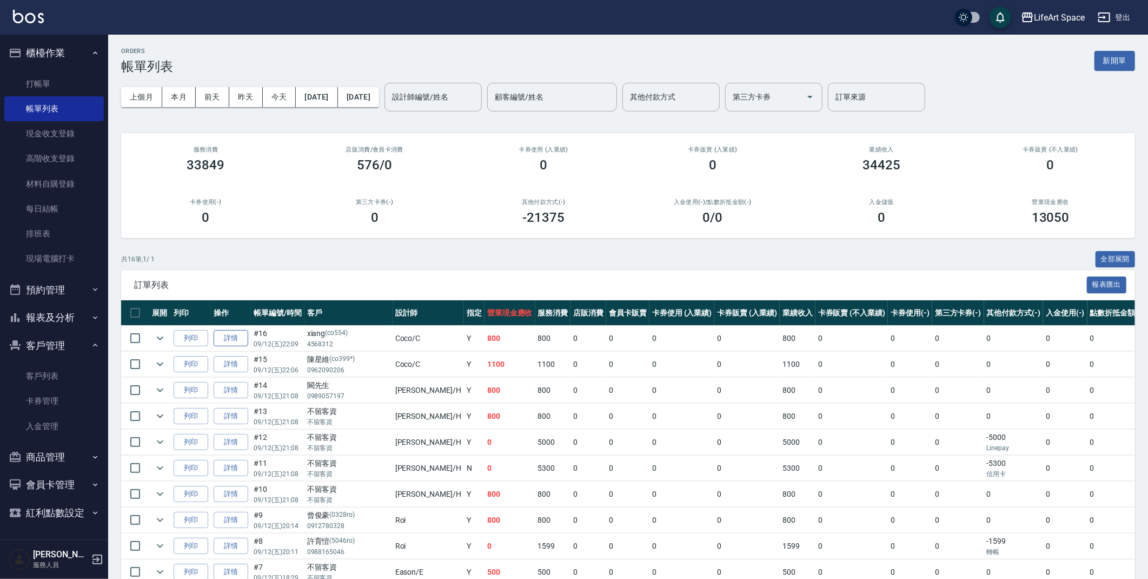
click at [228, 343] on link "詳情" at bounding box center [231, 338] width 35 height 17
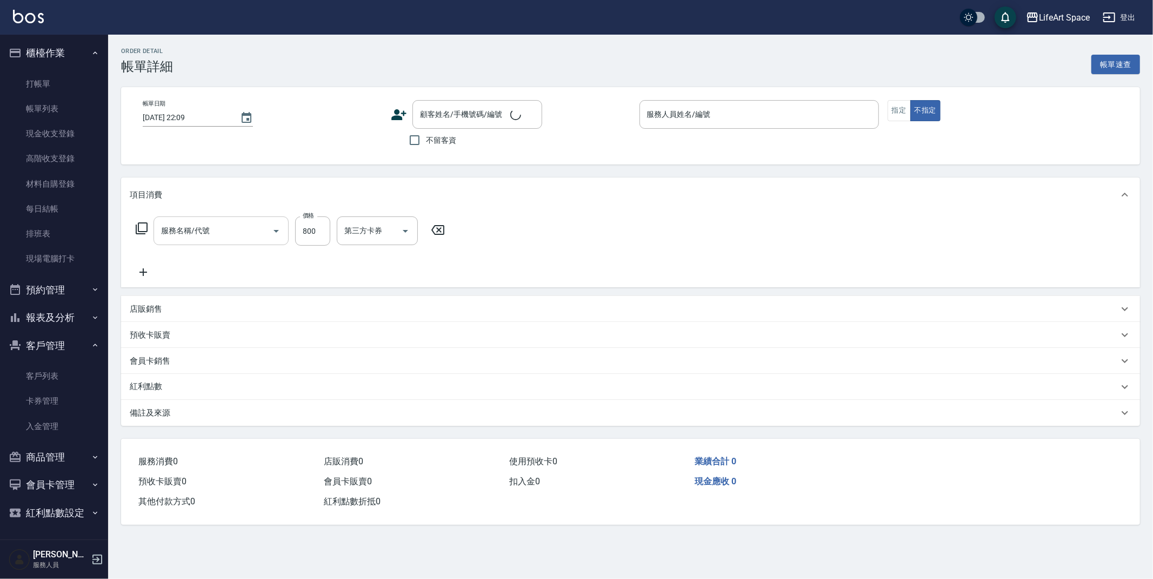
type input "Coco-C"
type input "FB/Instagram"
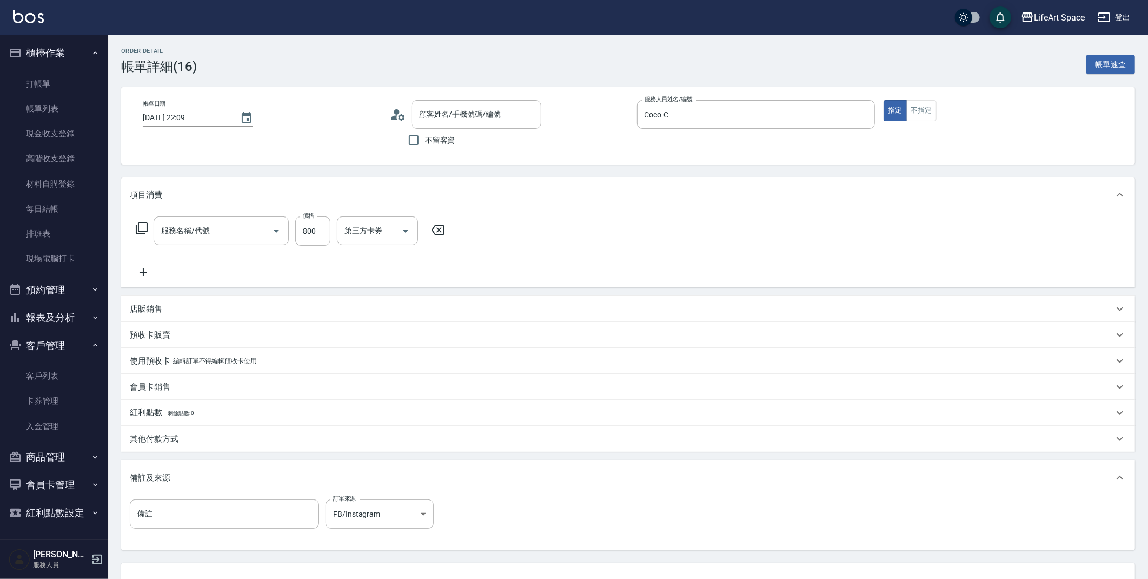
type input "201 剪髮(201)"
type input "xiang/4568312/co554"
click at [145, 269] on icon at bounding box center [143, 271] width 27 height 13
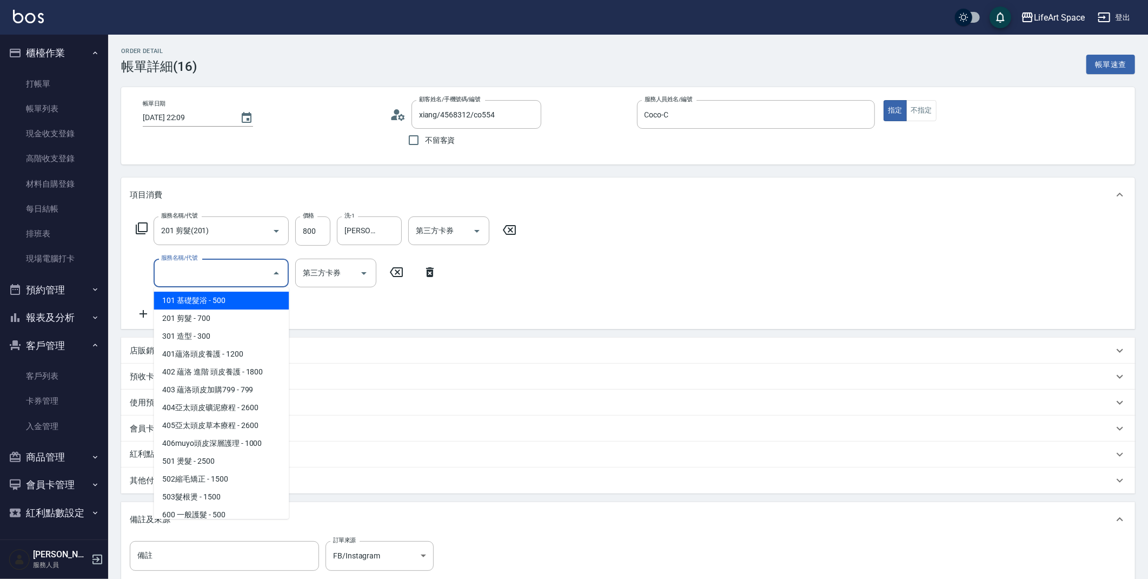
click at [171, 281] on input "服務名稱/代號" at bounding box center [212, 272] width 109 height 19
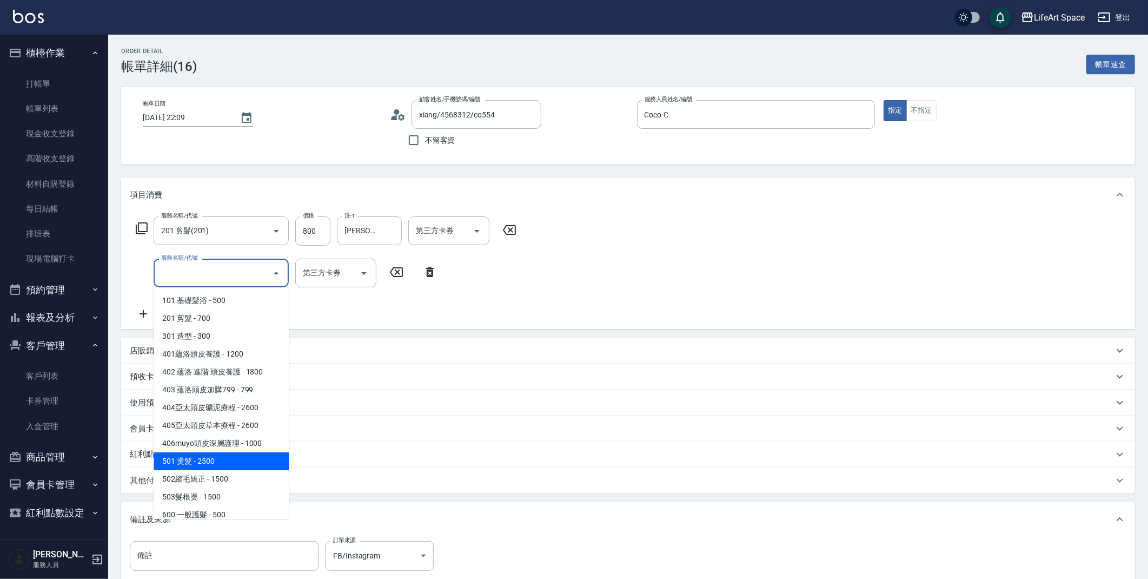
click at [203, 456] on span "501 燙髮 - 2500" at bounding box center [221, 461] width 135 height 18
type input "501 燙髮(501)"
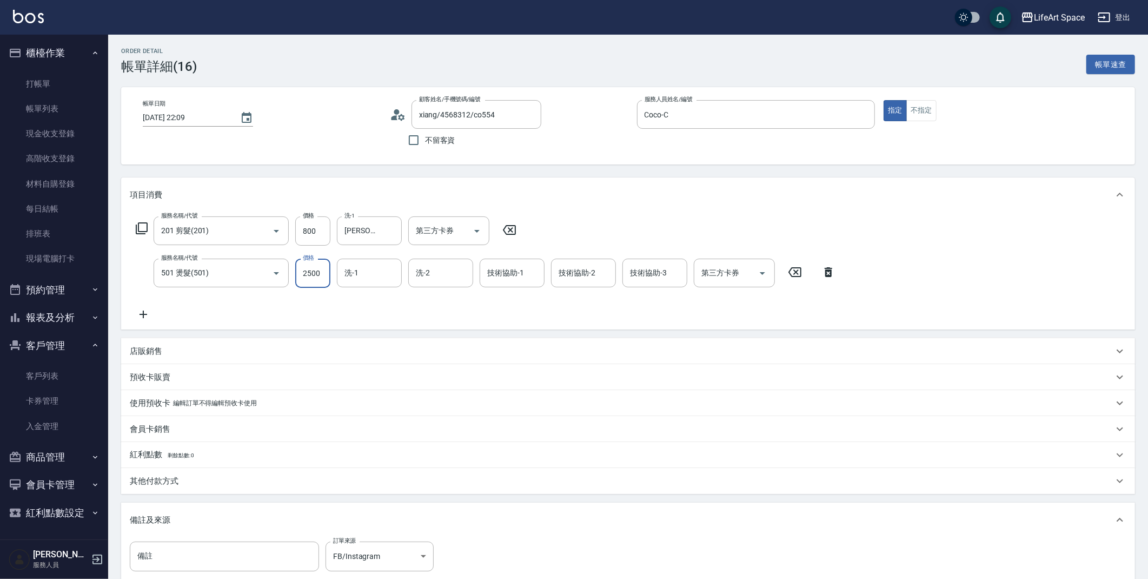
click at [318, 277] on input "2500" at bounding box center [312, 272] width 35 height 29
type input "1300"
click at [364, 267] on input "洗-1" at bounding box center [369, 272] width 55 height 19
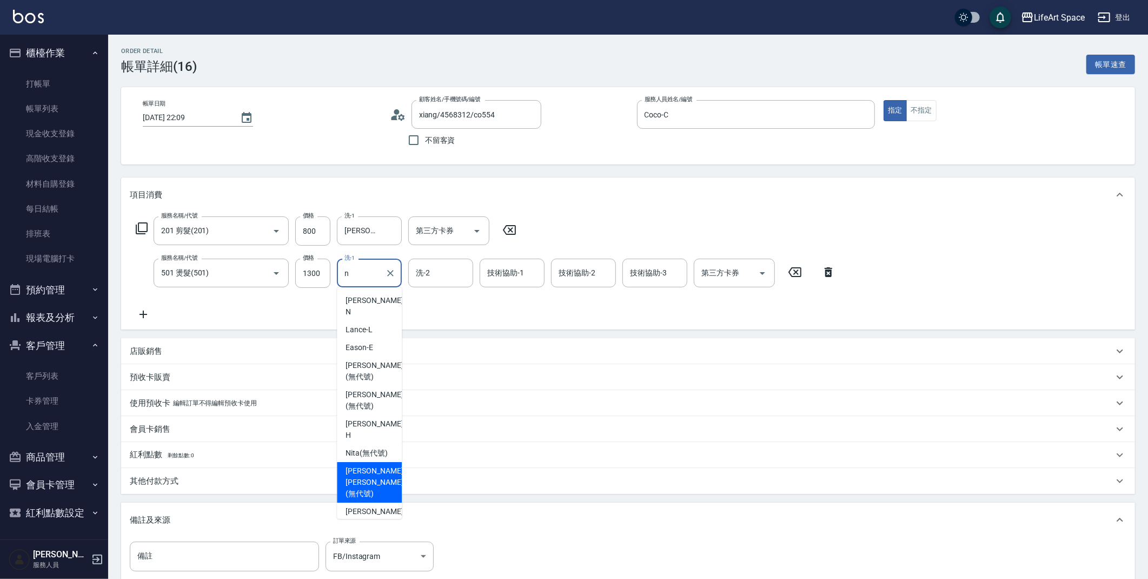
click at [371, 465] on span "[PERSON_NAME] [PERSON_NAME] (無代號)" at bounding box center [374, 482] width 57 height 34
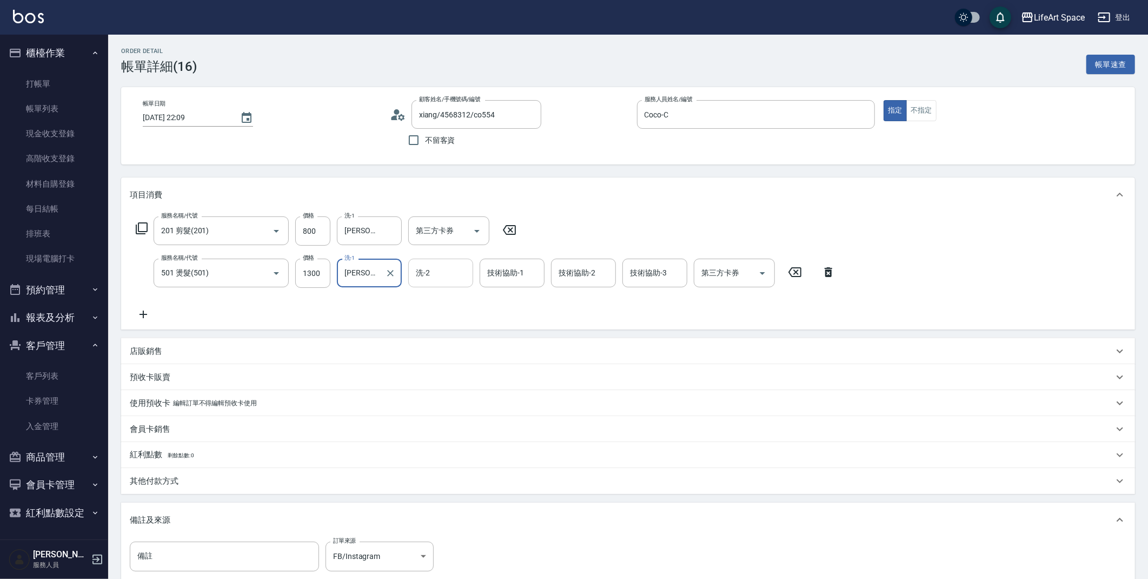
click at [455, 262] on div "洗-2" at bounding box center [440, 272] width 65 height 29
type input "[PERSON_NAME] [PERSON_NAME](無代號)"
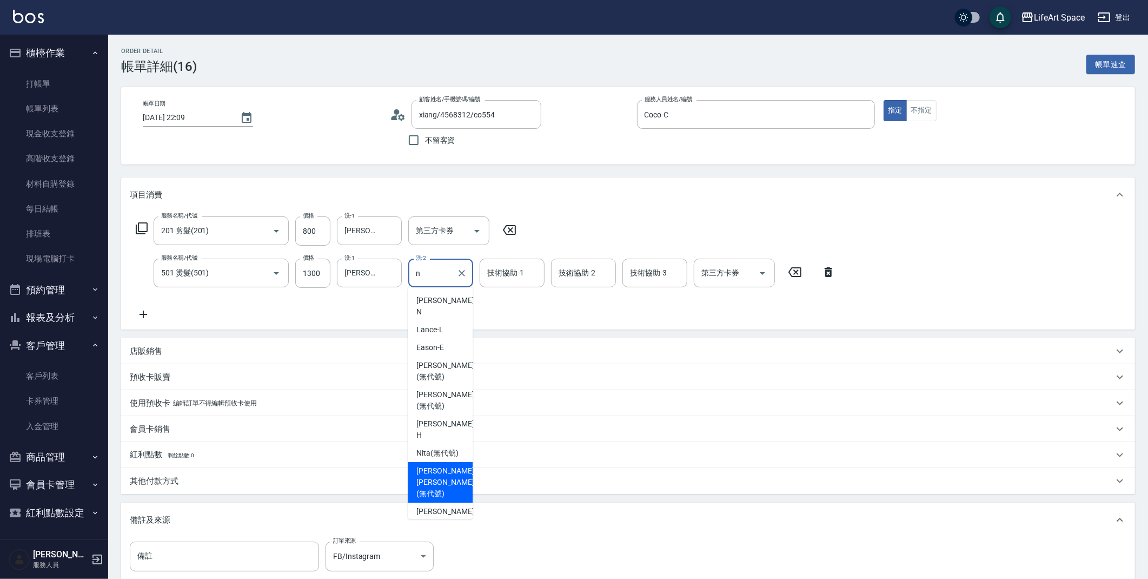
click at [437, 465] on span "[PERSON_NAME] [PERSON_NAME] (無代號)" at bounding box center [444, 482] width 57 height 34
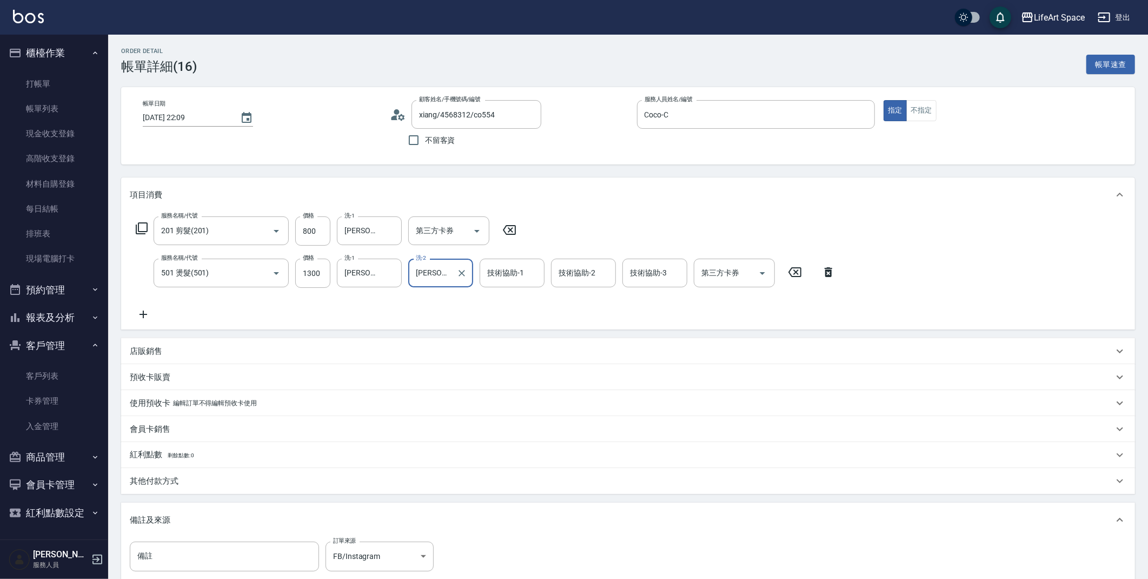
type input "[PERSON_NAME] [PERSON_NAME](無代號)"
click at [507, 255] on div "服務名稱/代號 201 剪髮(201) 服務名稱/代號 價格 800 價格 洗-1 [PERSON_NAME] [PERSON_NAME](無代號) 洗-1 …" at bounding box center [486, 268] width 712 height 104
click at [509, 267] on div "技術協助-1 技術協助-1" at bounding box center [512, 272] width 65 height 29
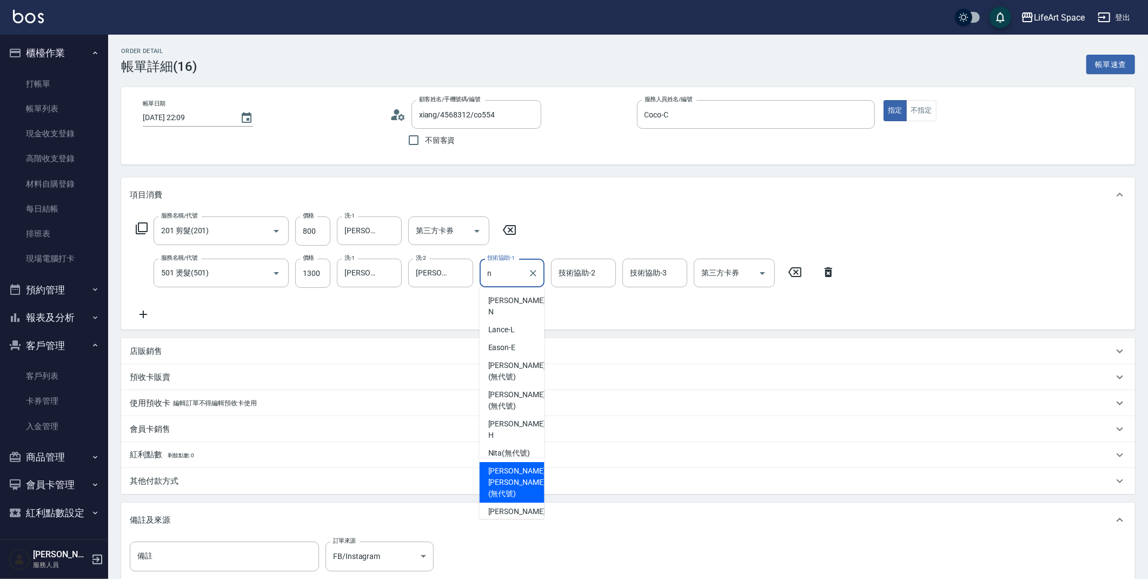
click at [514, 465] on span "[PERSON_NAME] [PERSON_NAME] (無代號)" at bounding box center [516, 482] width 57 height 34
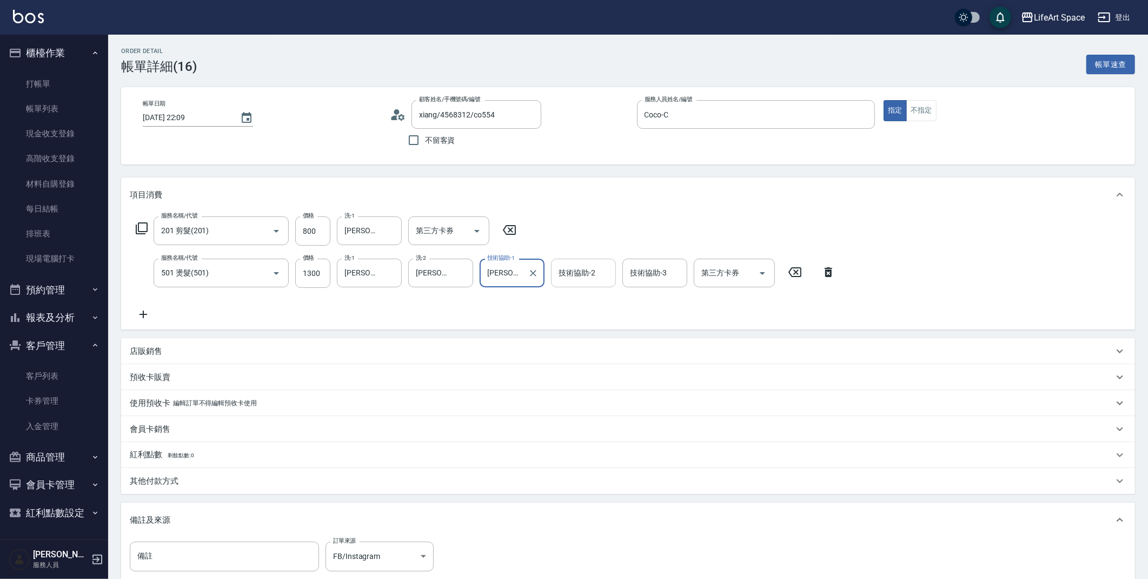
type input "[PERSON_NAME] [PERSON_NAME](無代號)"
click at [577, 275] on input "技術協助-2" at bounding box center [583, 272] width 55 height 19
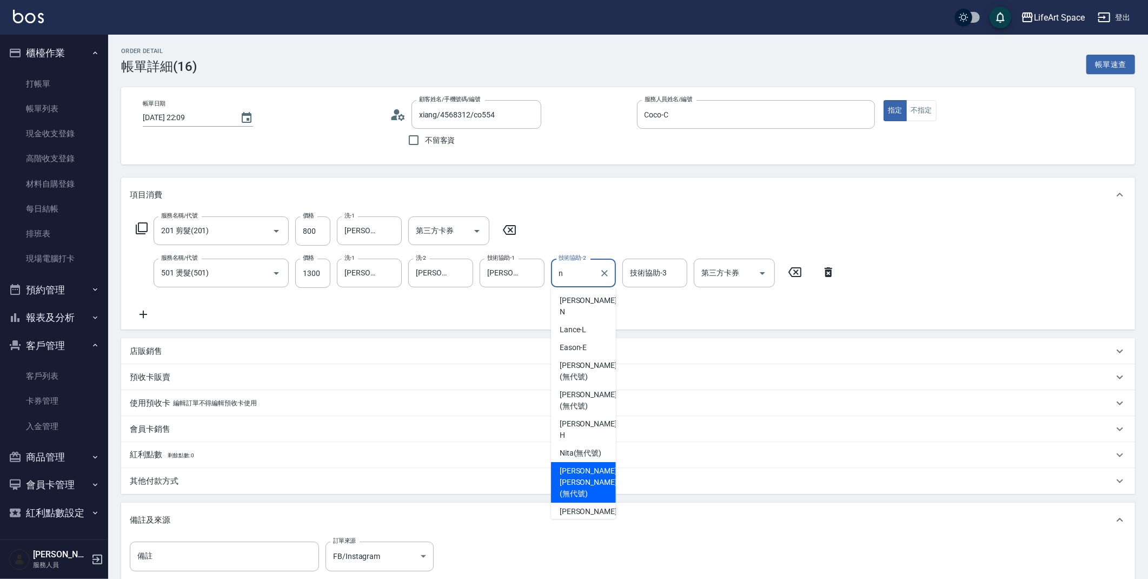
click at [594, 465] on span "[PERSON_NAME] [PERSON_NAME] (無代號)" at bounding box center [588, 482] width 57 height 34
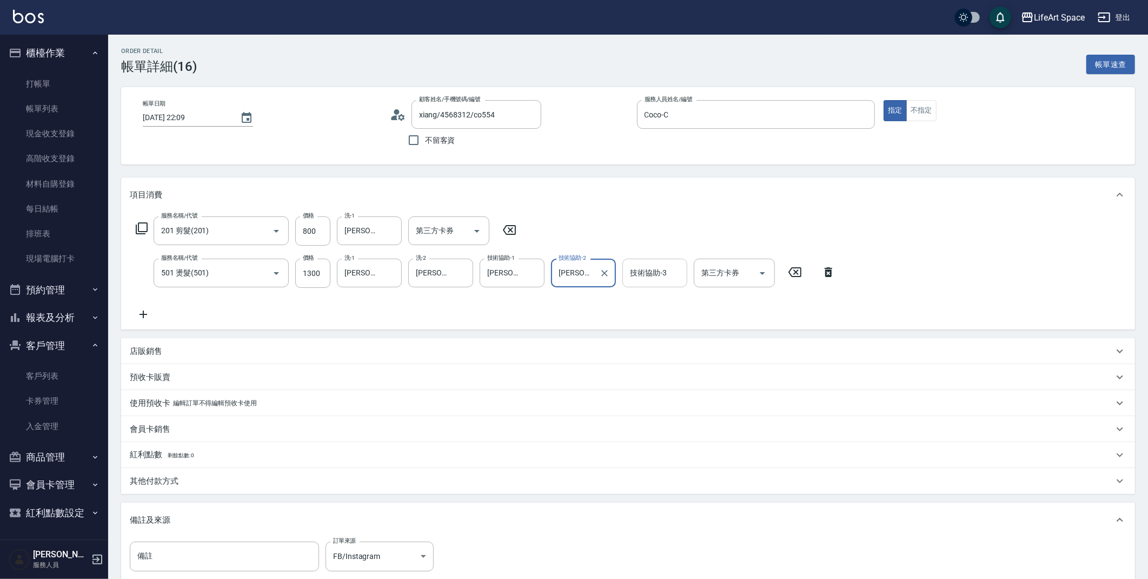
type input "[PERSON_NAME] [PERSON_NAME](無代號)"
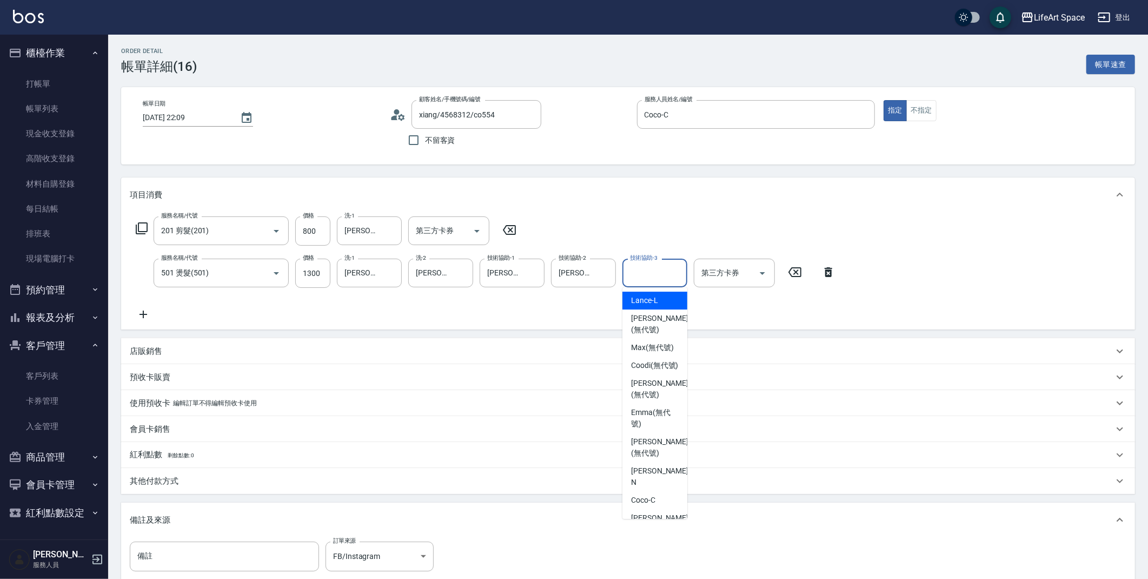
click at [652, 271] on div "技術協助-3 技術協助-3" at bounding box center [654, 272] width 65 height 29
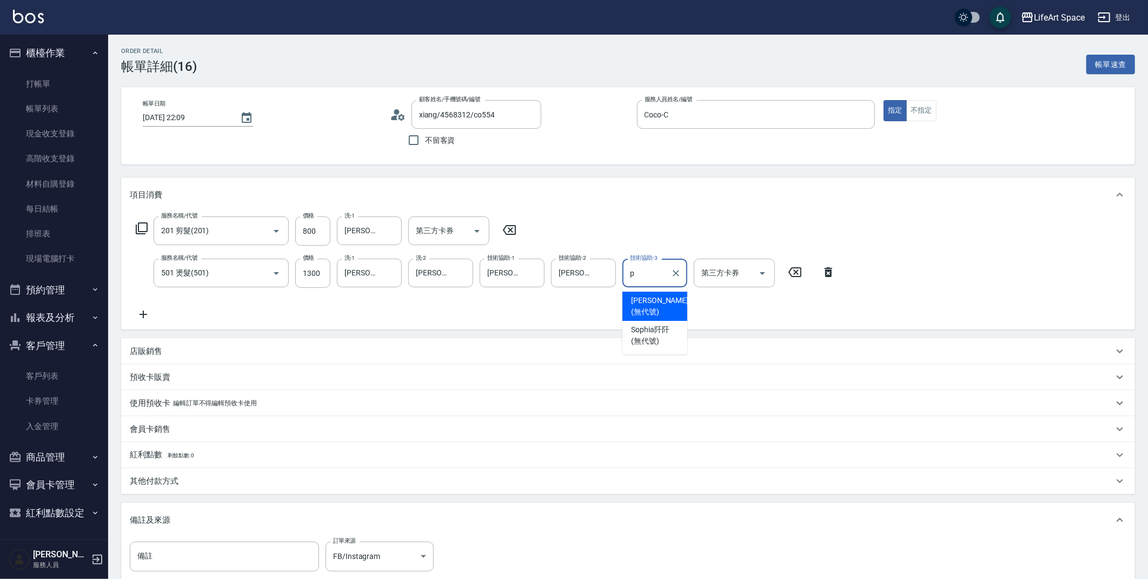
click at [657, 296] on span "[PERSON_NAME] (無代號)" at bounding box center [659, 306] width 57 height 23
type input "[PERSON_NAME](無代號)"
click at [169, 350] on div "店販銷售" at bounding box center [622, 351] width 984 height 11
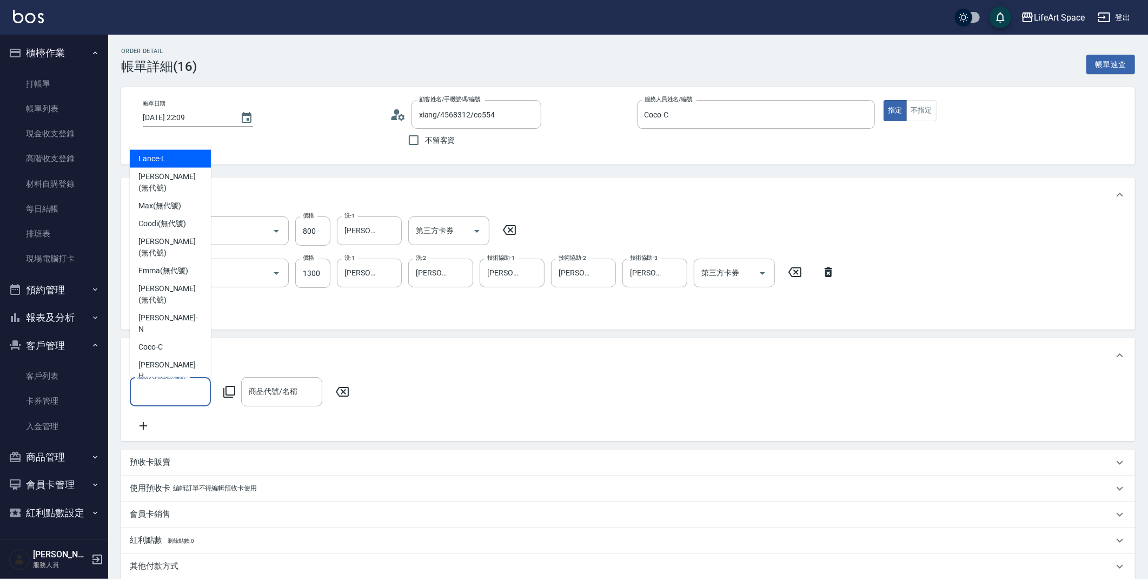
click at [162, 393] on input "服務人員姓名/編號" at bounding box center [170, 391] width 71 height 19
click at [180, 338] on div "Coco -C" at bounding box center [170, 347] width 81 height 18
type input "Coco-C"
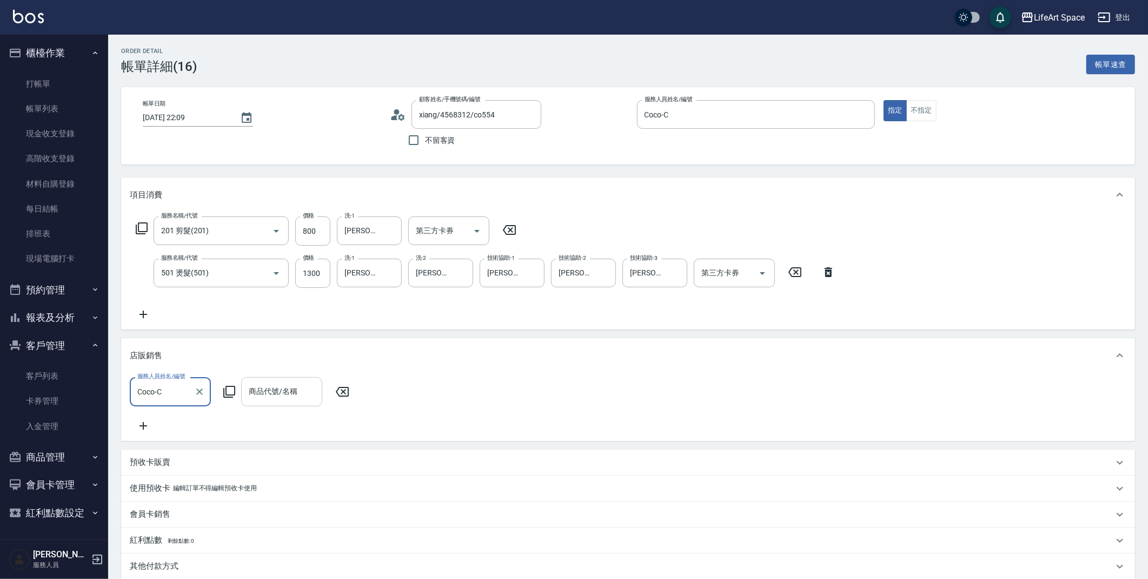
click at [289, 386] on div "商品代號/名稱 商品代號/名稱" at bounding box center [281, 391] width 81 height 29
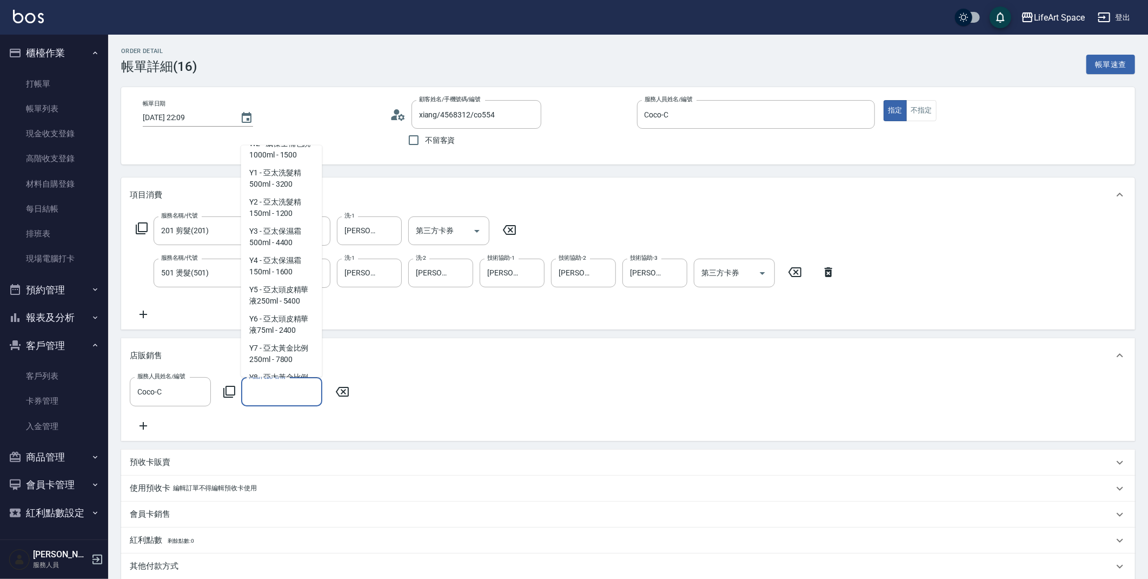
scroll to position [1243, 0]
type input "v"
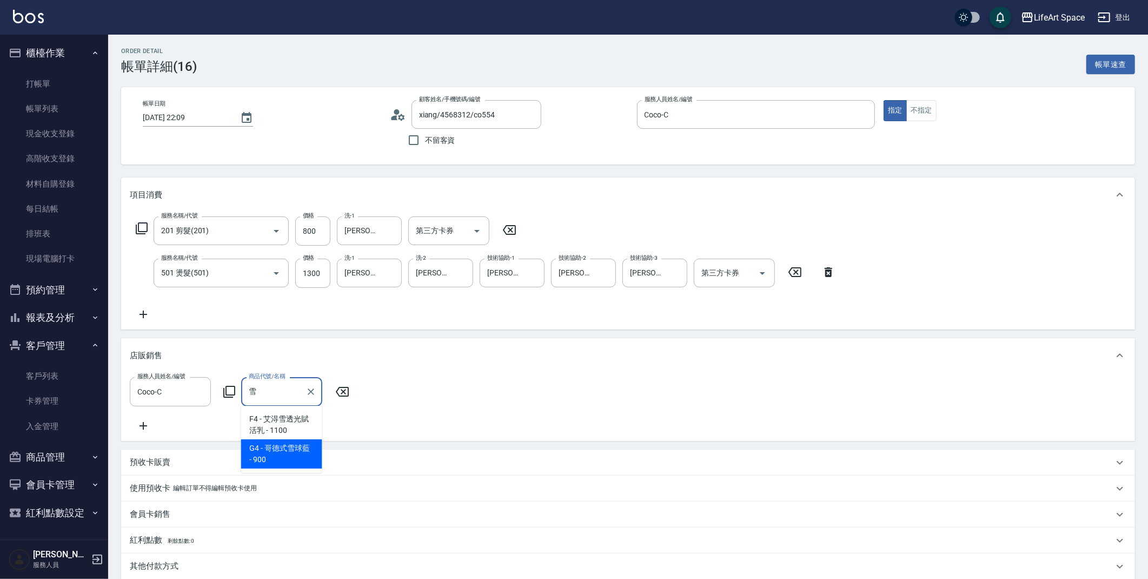
click at [280, 459] on span "G4 - 哥德式雪球藍 - 900" at bounding box center [281, 453] width 81 height 29
type input "哥德式雪球藍"
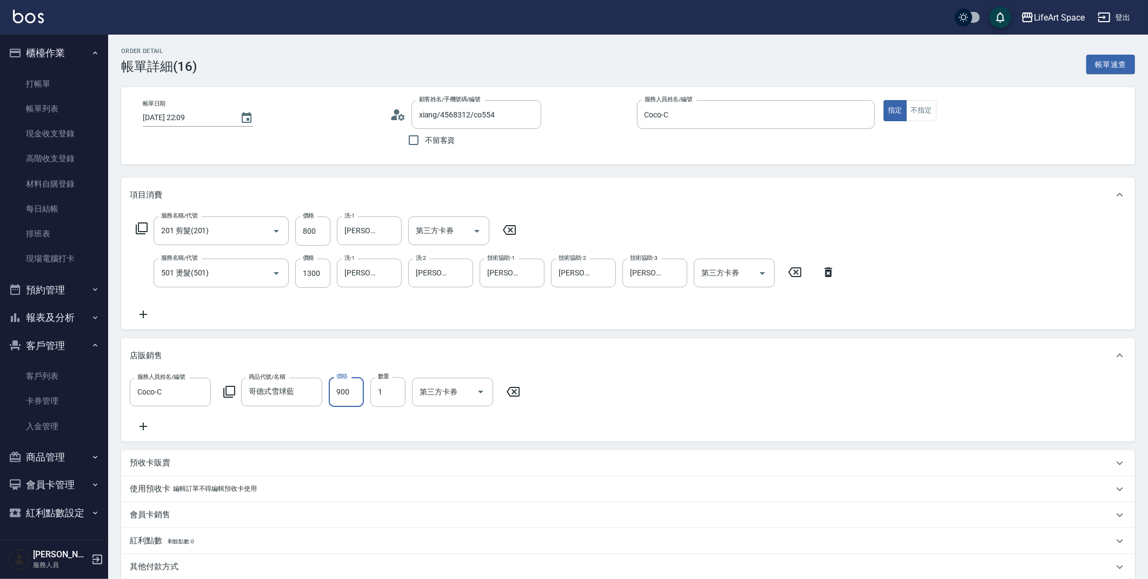
scroll to position [223, 0]
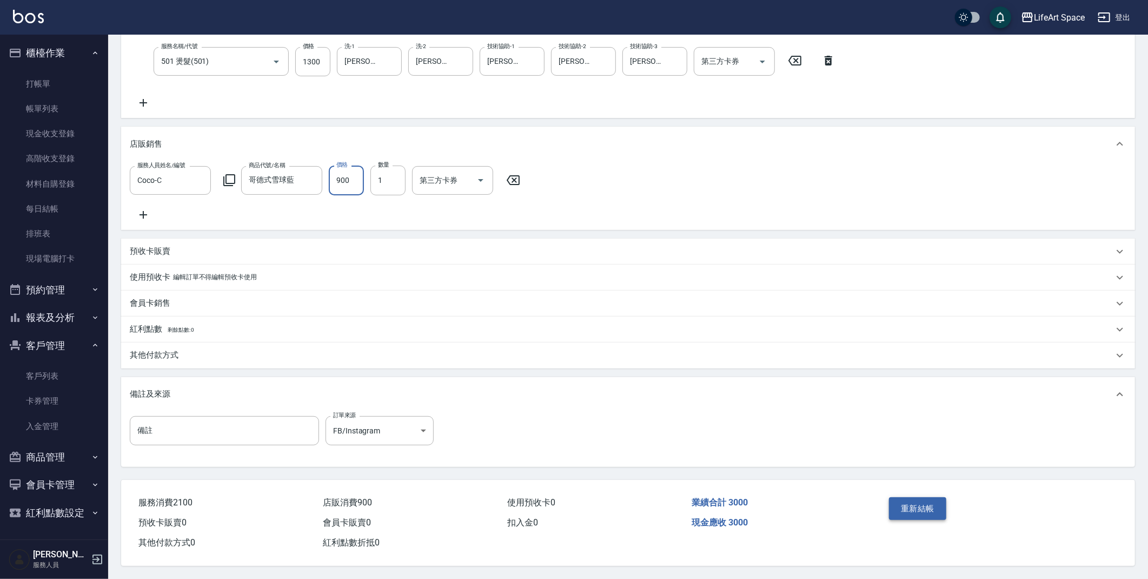
click at [907, 500] on button "重新結帳" at bounding box center [917, 508] width 57 height 23
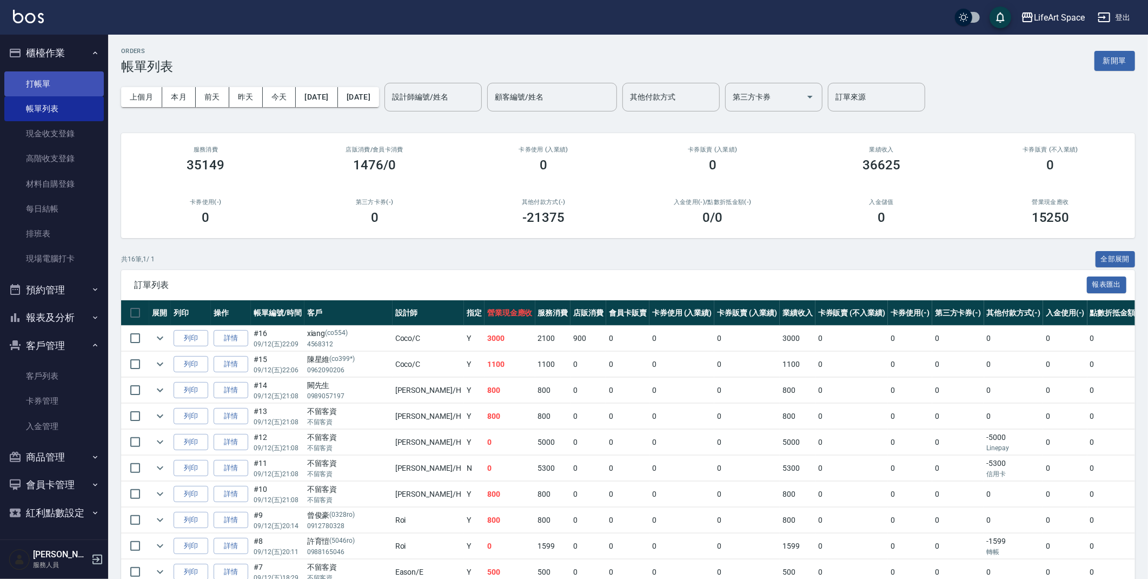
click at [59, 74] on link "打帳單" at bounding box center [53, 83] width 99 height 25
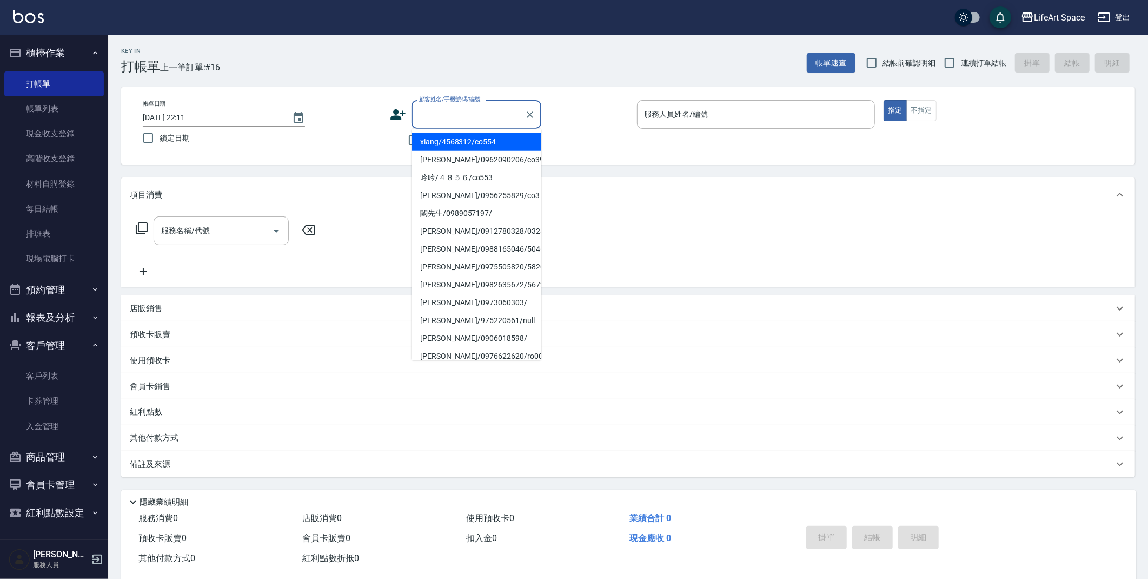
click at [483, 116] on input "顧客姓名/手機號碼/編號" at bounding box center [468, 114] width 104 height 19
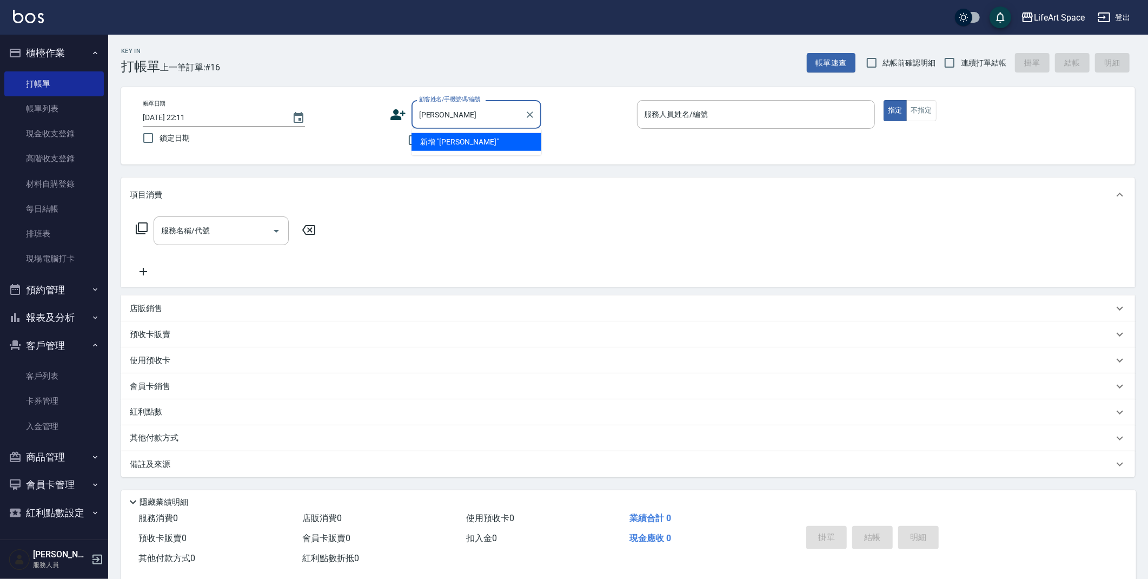
type input "黃"
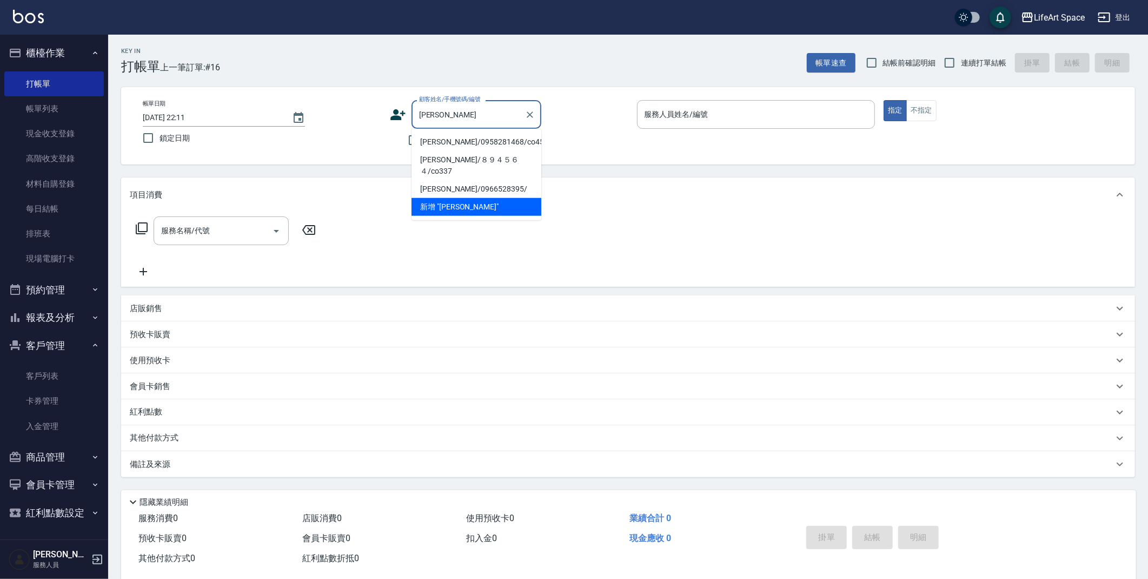
click at [453, 140] on li "[PERSON_NAME]/0958281468/co451*" at bounding box center [476, 142] width 130 height 18
type input "[PERSON_NAME]/0958281468/co451*"
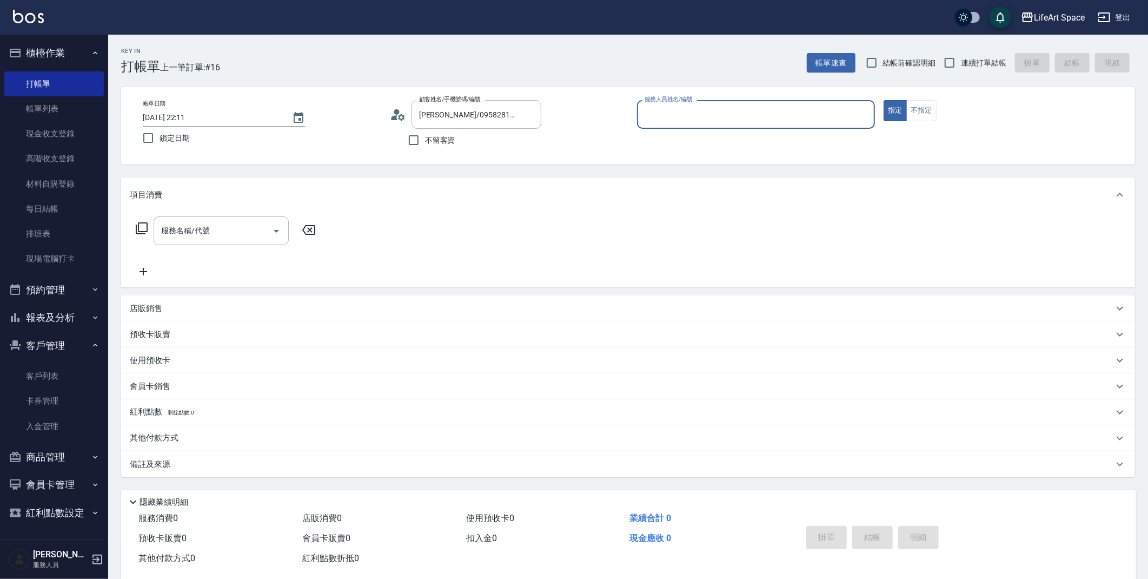
type input "Coco-C"
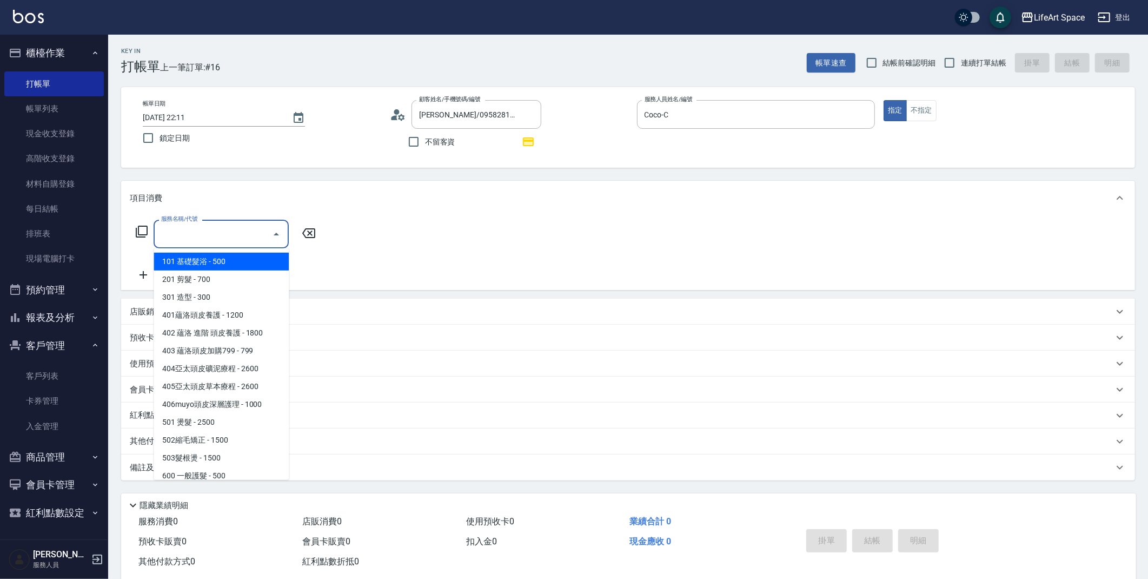
click at [225, 234] on input "服務名稱/代號" at bounding box center [212, 233] width 109 height 19
click at [227, 280] on span "201 剪髮 - 700" at bounding box center [221, 279] width 135 height 18
type input "201 剪髮(201)"
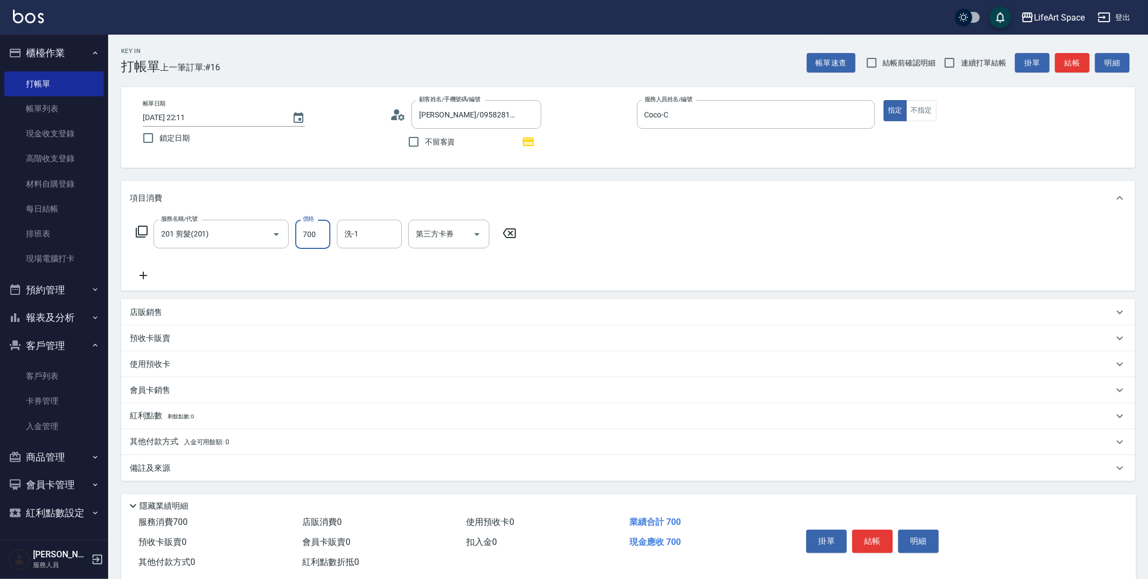
click at [305, 240] on input "700" at bounding box center [312, 234] width 35 height 29
type input "800"
click at [287, 479] on div "備註及來源" at bounding box center [628, 468] width 1014 height 26
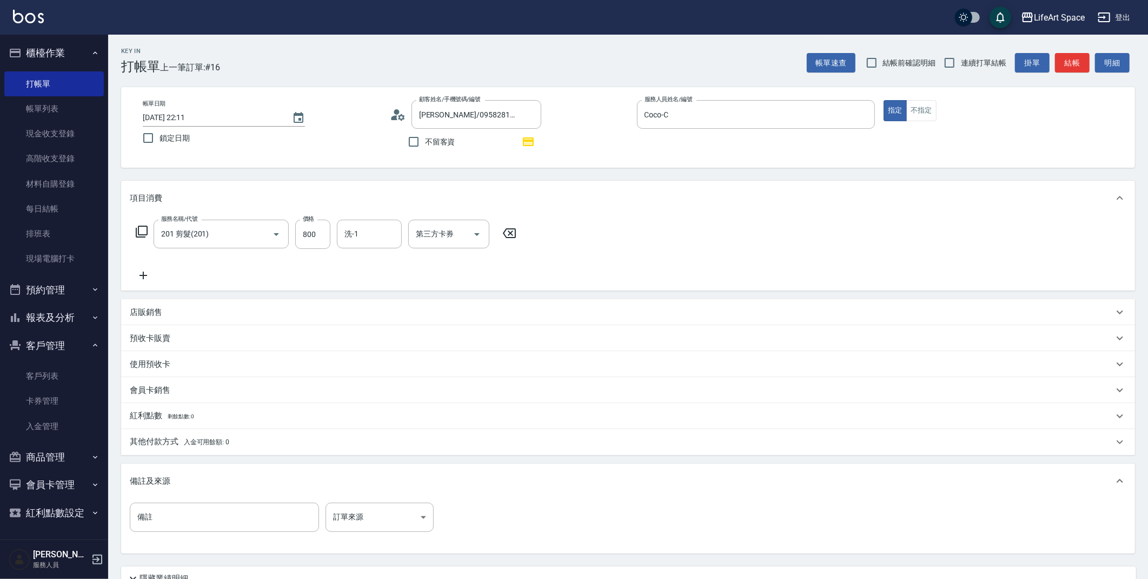
click at [363, 501] on div "備註 備註 訂單來源 ​ 訂單來源" at bounding box center [628, 525] width 1014 height 55
click at [368, 514] on body "LifeArt Space 登出 櫃檯作業 打帳單 帳單列表 現金收支登錄 高階收支登錄 材料自購登錄 每日結帳 排班表 現場電腦打卡 預約管理 預約管理 單…" at bounding box center [574, 335] width 1148 height 670
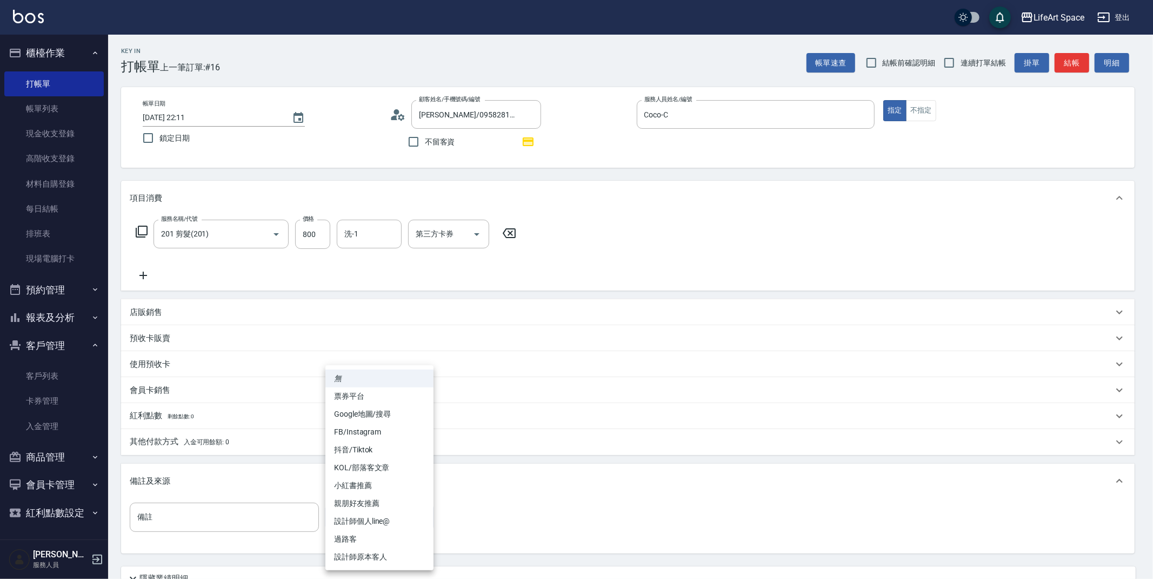
click at [383, 557] on li "設計師原本客人" at bounding box center [379, 557] width 108 height 18
type input "設計師原本客人"
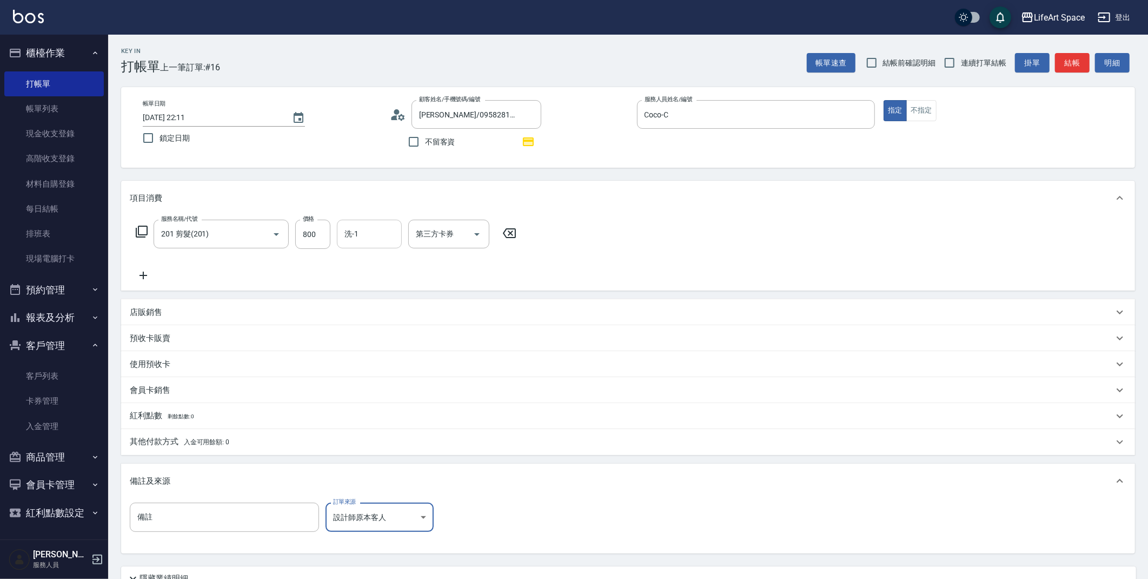
click at [355, 237] on div "洗-1 洗-1" at bounding box center [369, 234] width 65 height 29
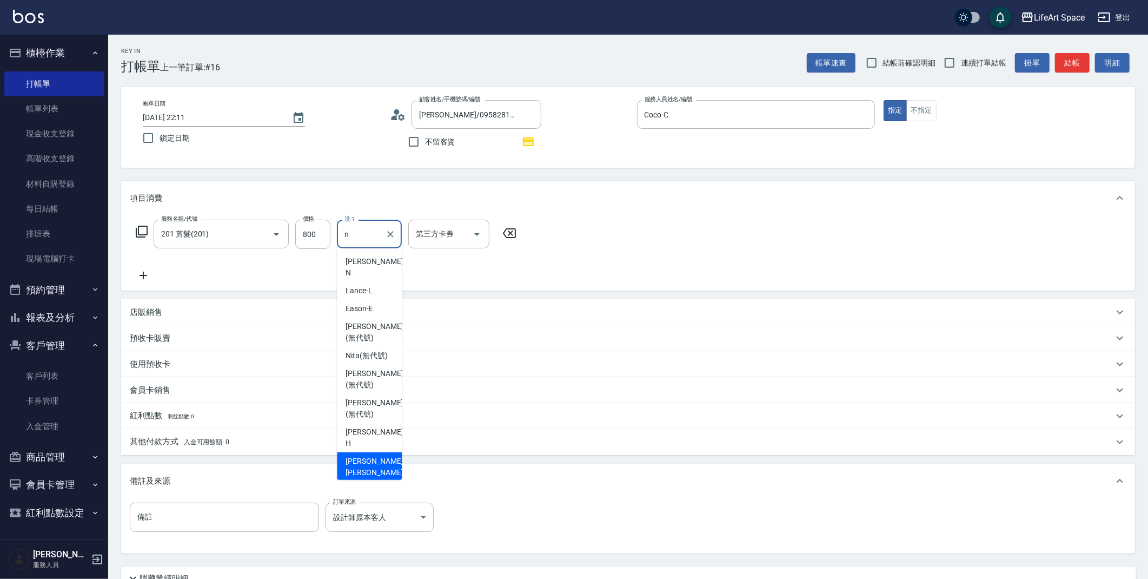
click at [374, 455] on span "[PERSON_NAME] [PERSON_NAME] (無代號)" at bounding box center [374, 472] width 57 height 34
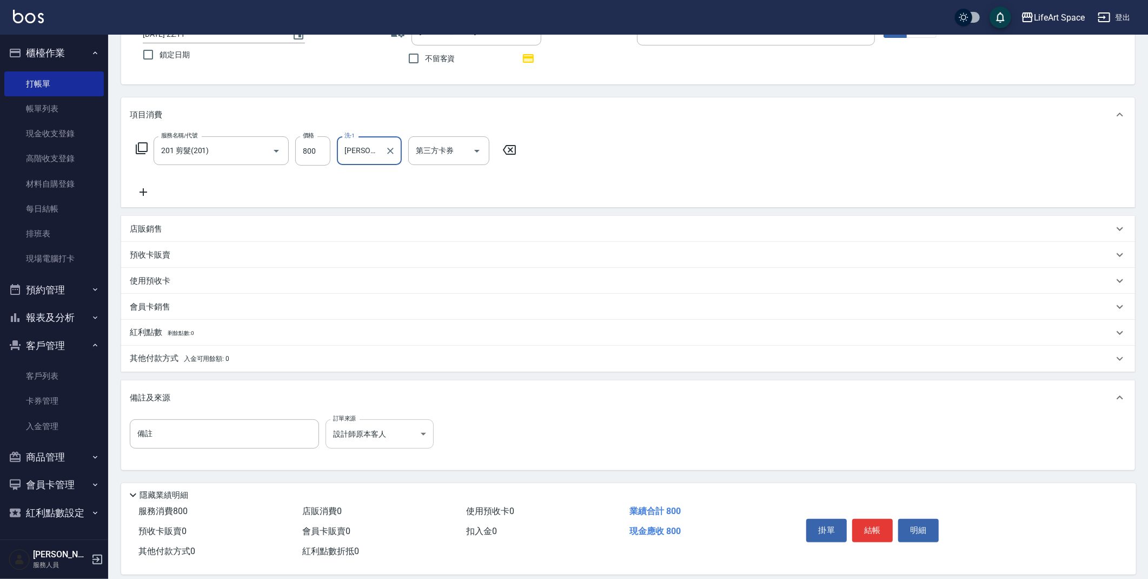
scroll to position [95, 0]
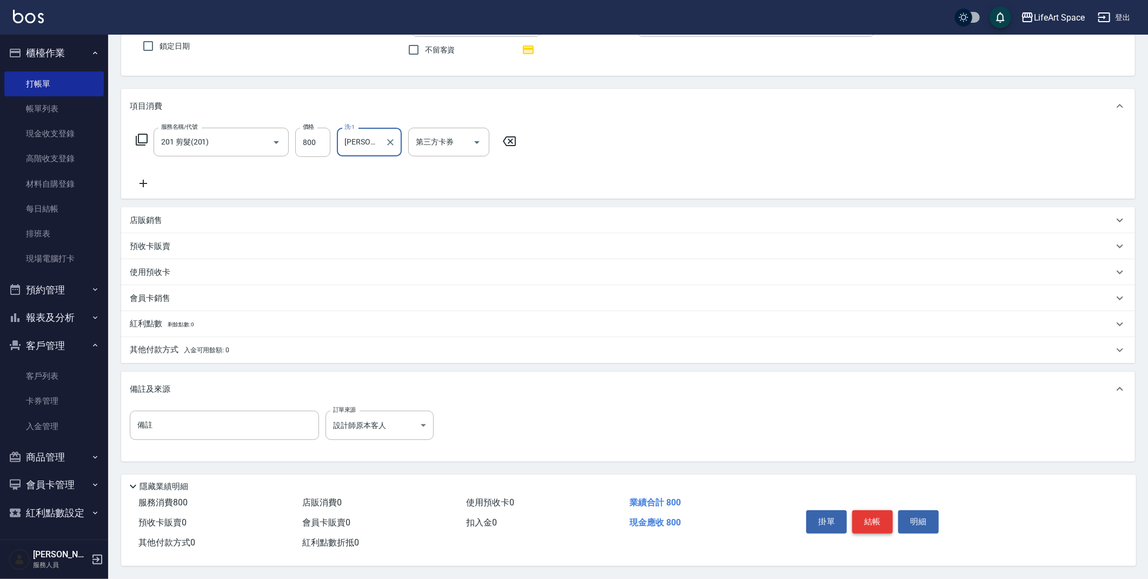
type input "[PERSON_NAME] [PERSON_NAME](無代號)"
click at [869, 517] on button "結帳" at bounding box center [872, 521] width 41 height 23
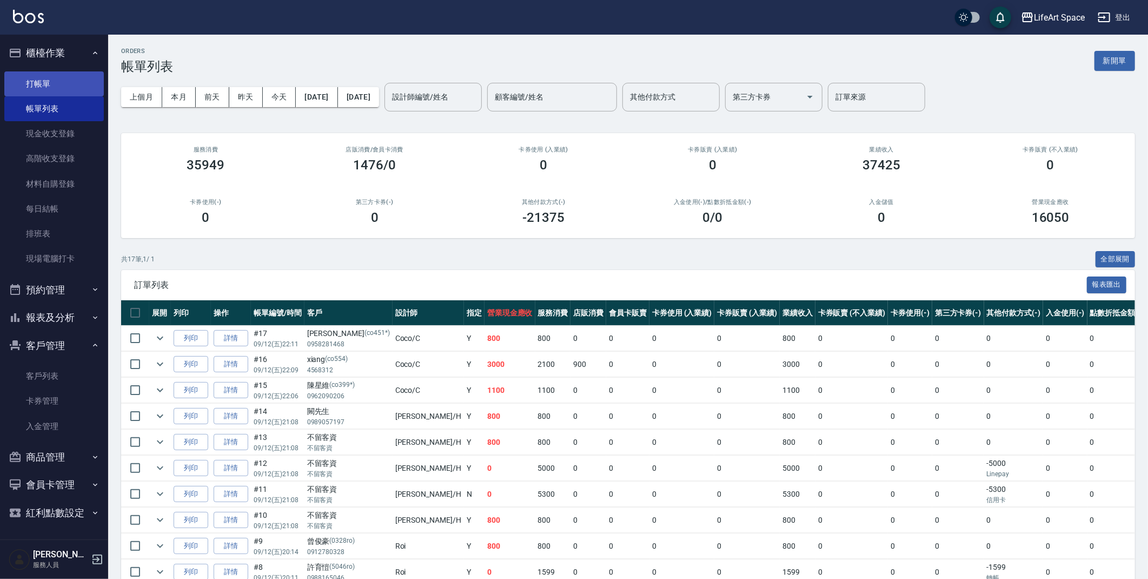
click at [58, 85] on link "打帳單" at bounding box center [53, 83] width 99 height 25
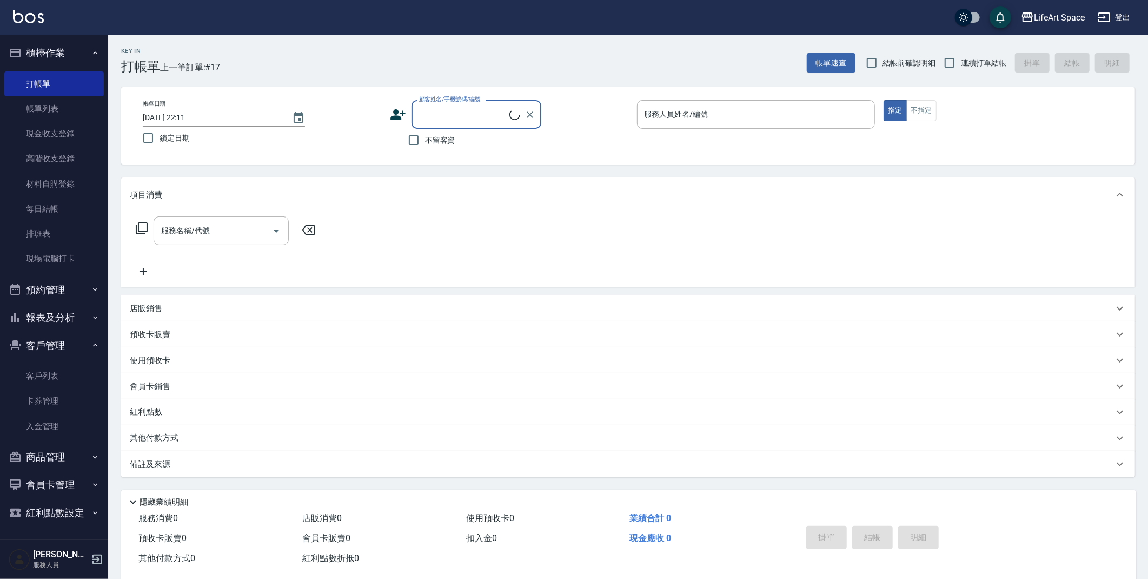
click at [463, 115] on input "顧客姓名/手機號碼/編號" at bounding box center [462, 114] width 93 height 19
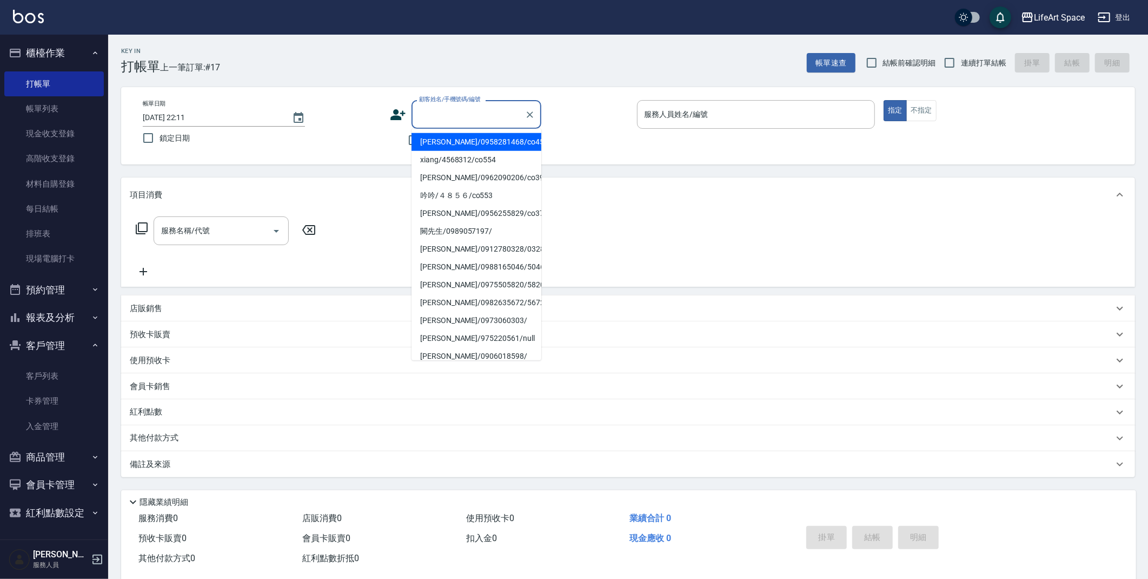
type input "y"
click at [467, 145] on li "[PERSON_NAME]/0933815069/co357*" at bounding box center [476, 142] width 130 height 18
type input "[PERSON_NAME]/0933815069/co357*"
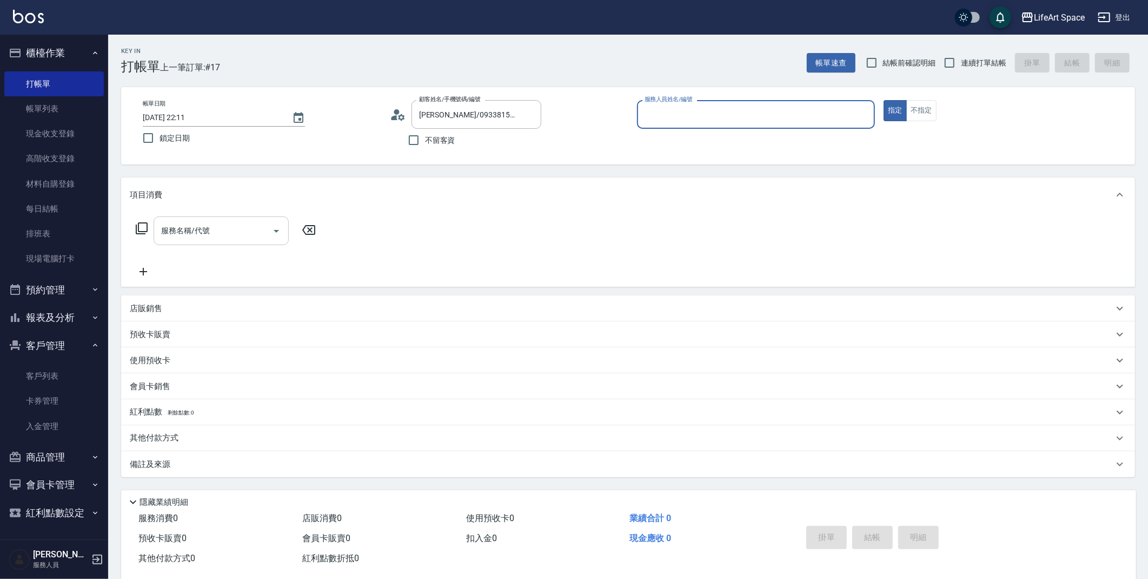
click at [234, 236] on input "服務名稱/代號" at bounding box center [212, 230] width 109 height 19
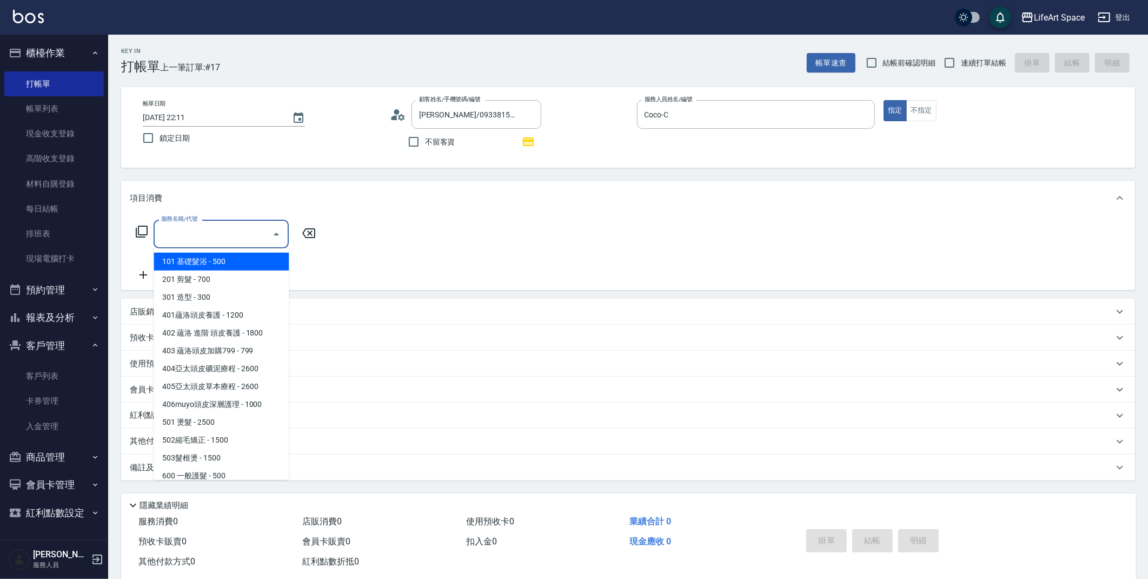
type input "Coco-C"
click at [238, 278] on span "201 剪髮 - 700" at bounding box center [221, 279] width 135 height 18
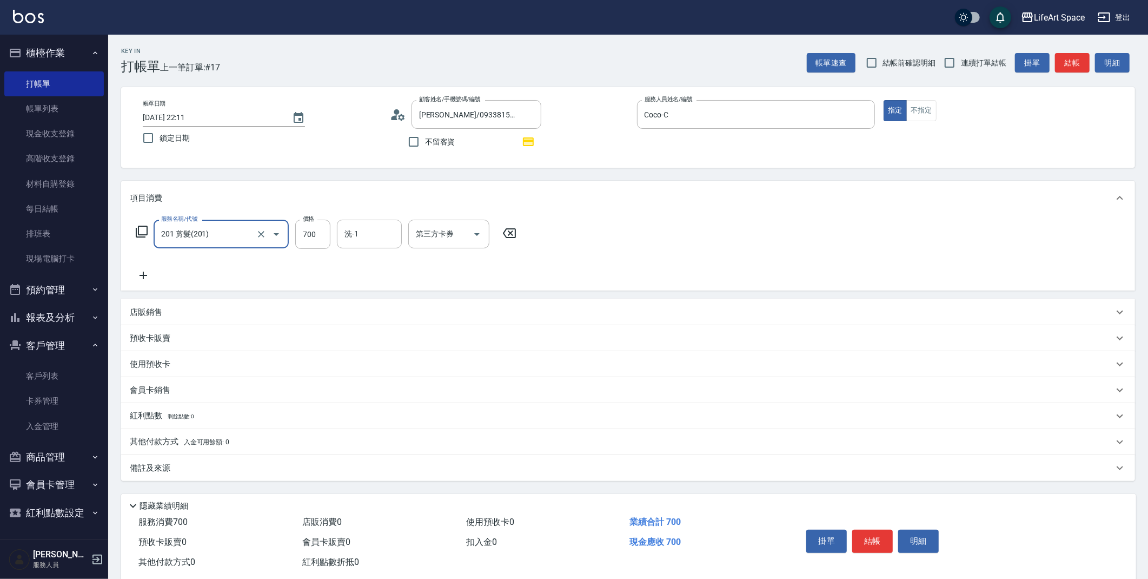
click at [244, 235] on input "201 剪髮(201)" at bounding box center [205, 233] width 95 height 19
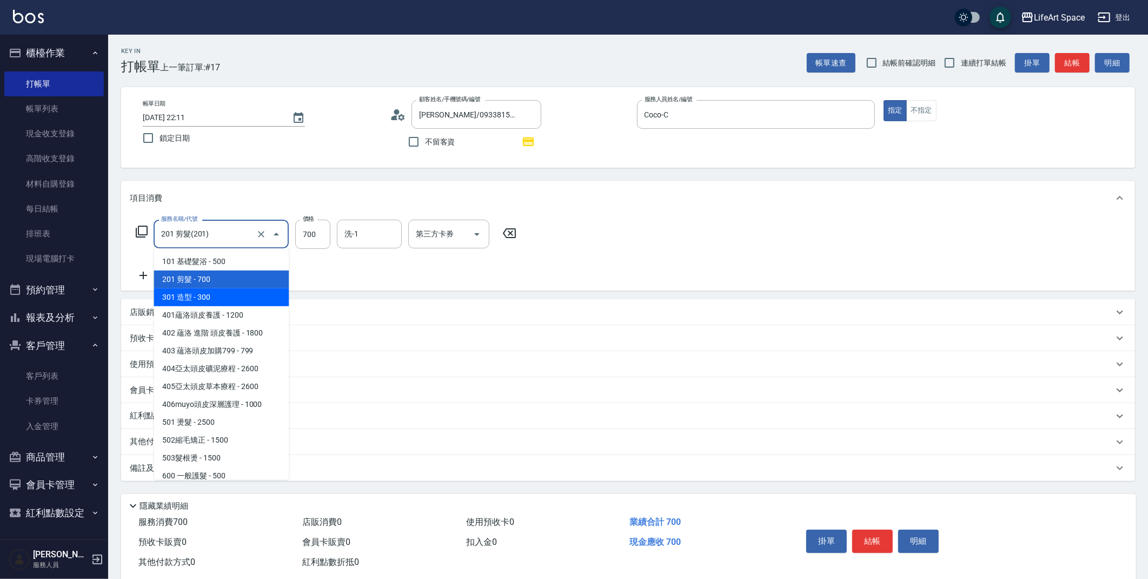
click at [217, 293] on span "301 造型 - 300" at bounding box center [221, 297] width 135 height 18
type input "301 造型(301)"
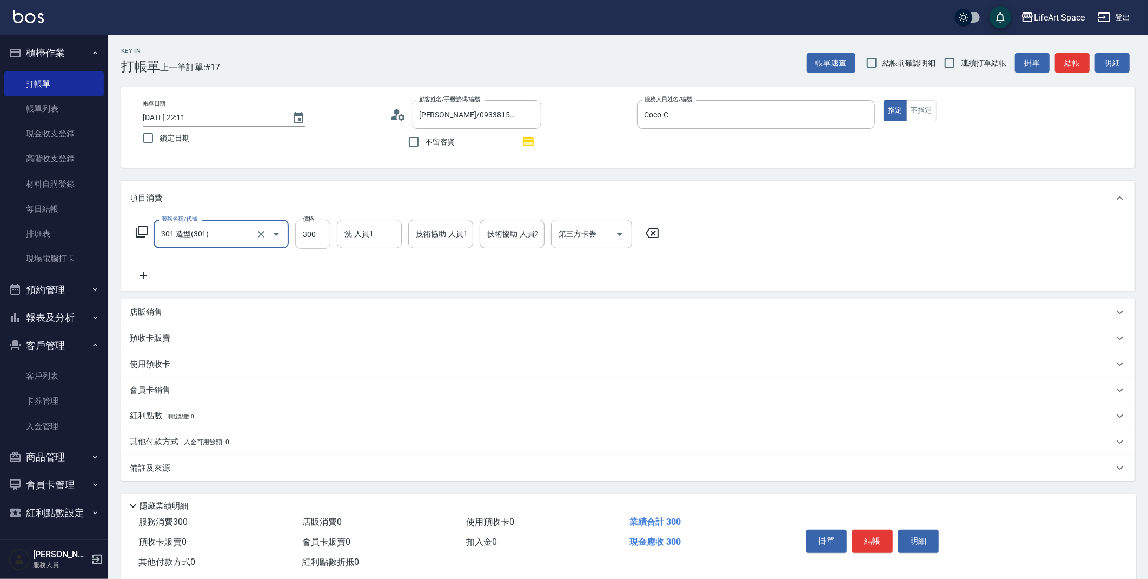
click at [317, 236] on input "300" at bounding box center [312, 234] width 35 height 29
type input "1000"
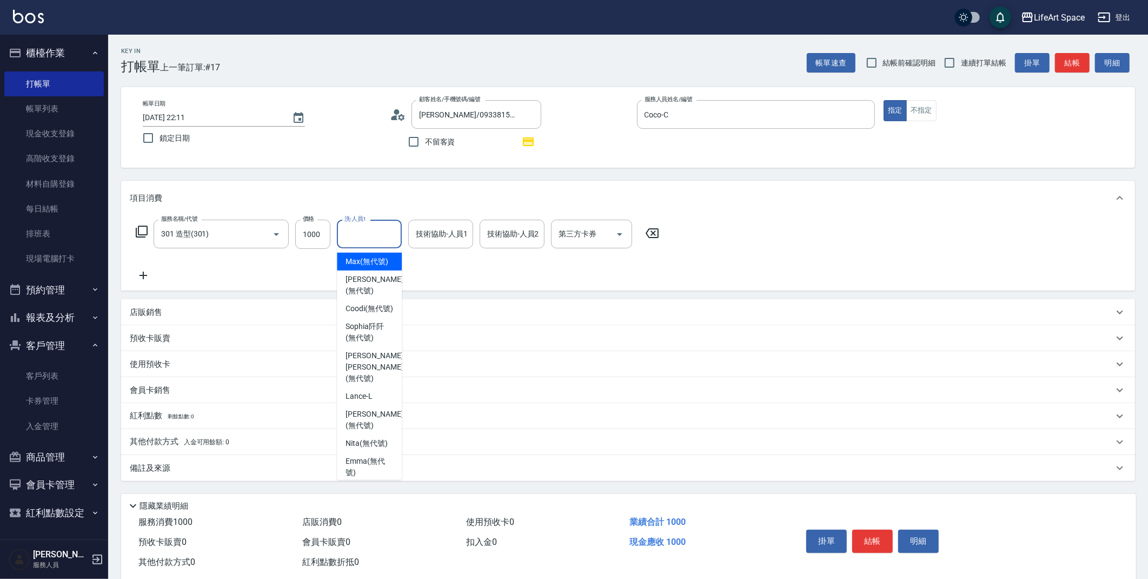
click at [366, 232] on input "洗-人員1" at bounding box center [369, 233] width 55 height 19
click at [362, 258] on span "[PERSON_NAME] (無代號)" at bounding box center [374, 267] width 57 height 23
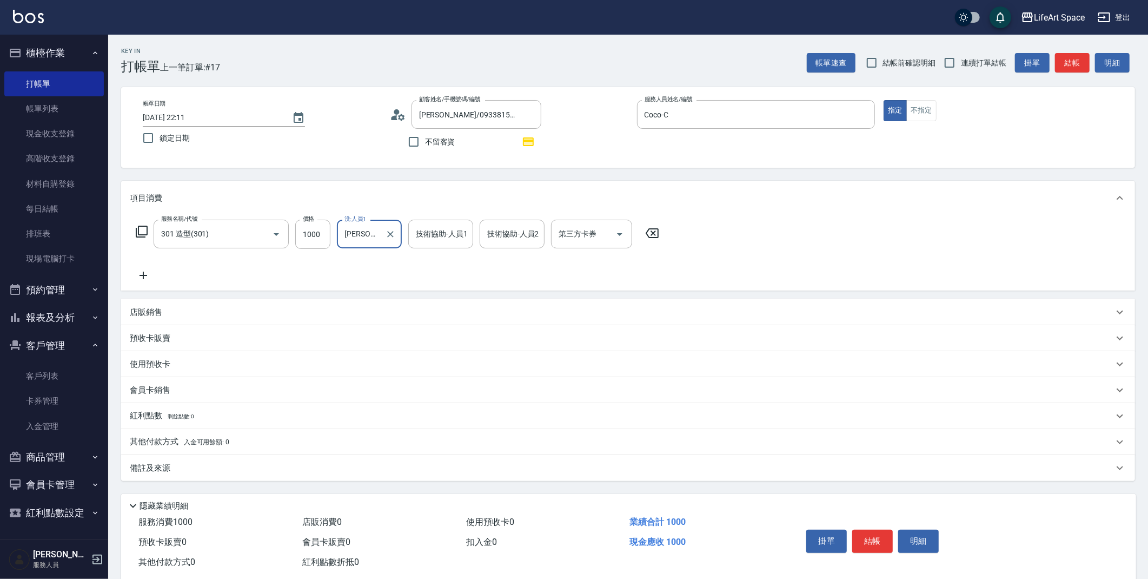
type input "[PERSON_NAME](無代號)"
click at [264, 461] on div "備註及來源" at bounding box center [628, 468] width 1014 height 26
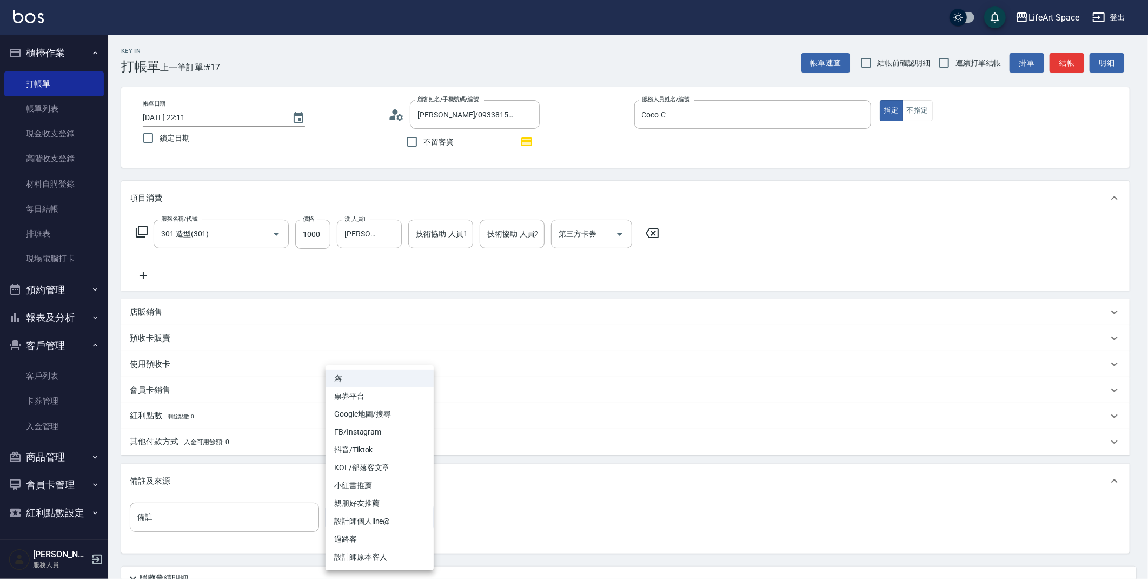
click at [358, 515] on body "LifeArt Space 登出 櫃檯作業 打帳單 帳單列表 現金收支登錄 高階收支登錄 材料自購登錄 每日結帳 排班表 現場電腦打卡 預約管理 預約管理 單…" at bounding box center [574, 335] width 1148 height 670
click at [368, 557] on li "設計師原本客人" at bounding box center [379, 557] width 108 height 18
type input "設計師原本客人"
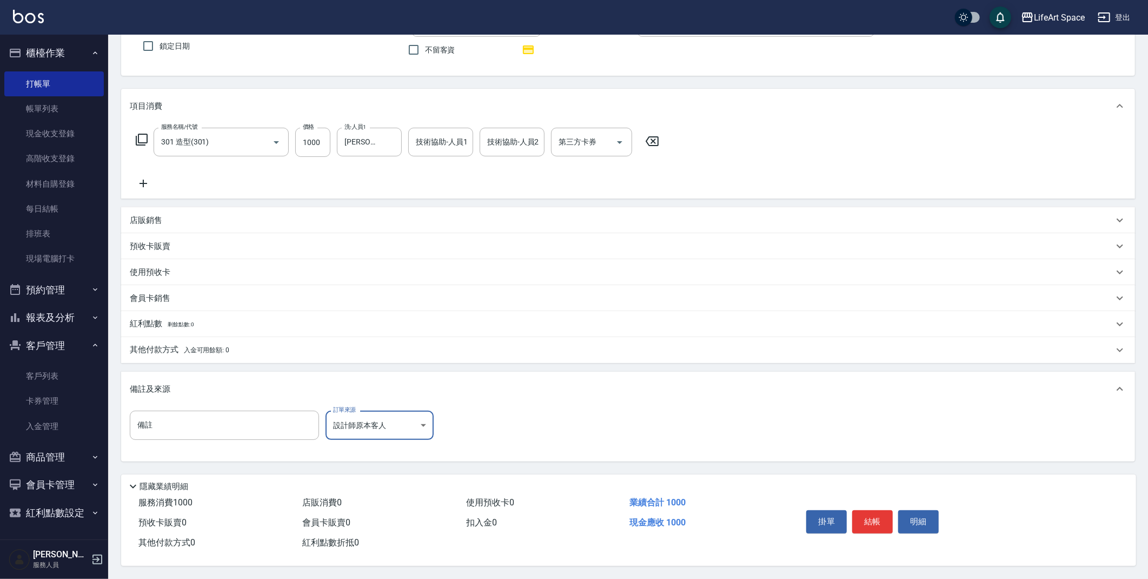
scroll to position [95, 0]
click at [877, 510] on button "結帳" at bounding box center [872, 521] width 41 height 23
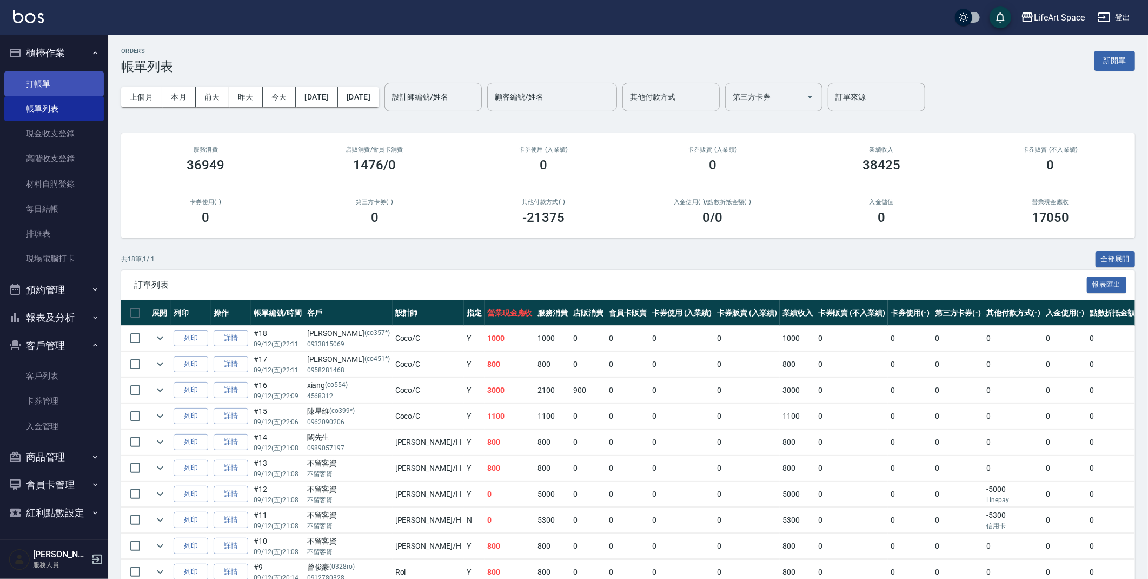
click at [68, 72] on link "打帳單" at bounding box center [53, 83] width 99 height 25
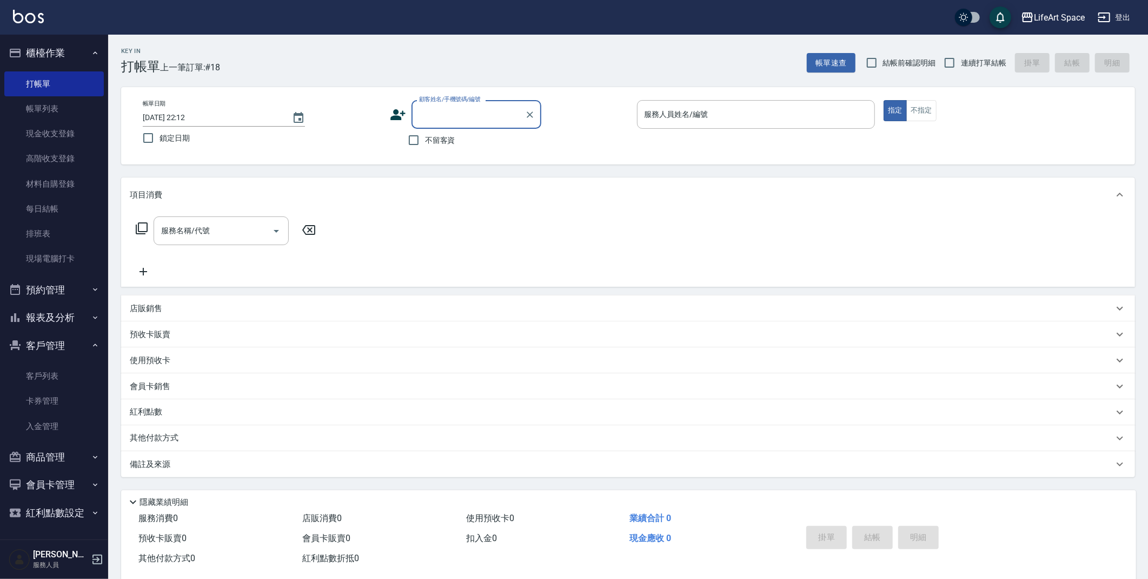
type input "e"
type input "郭"
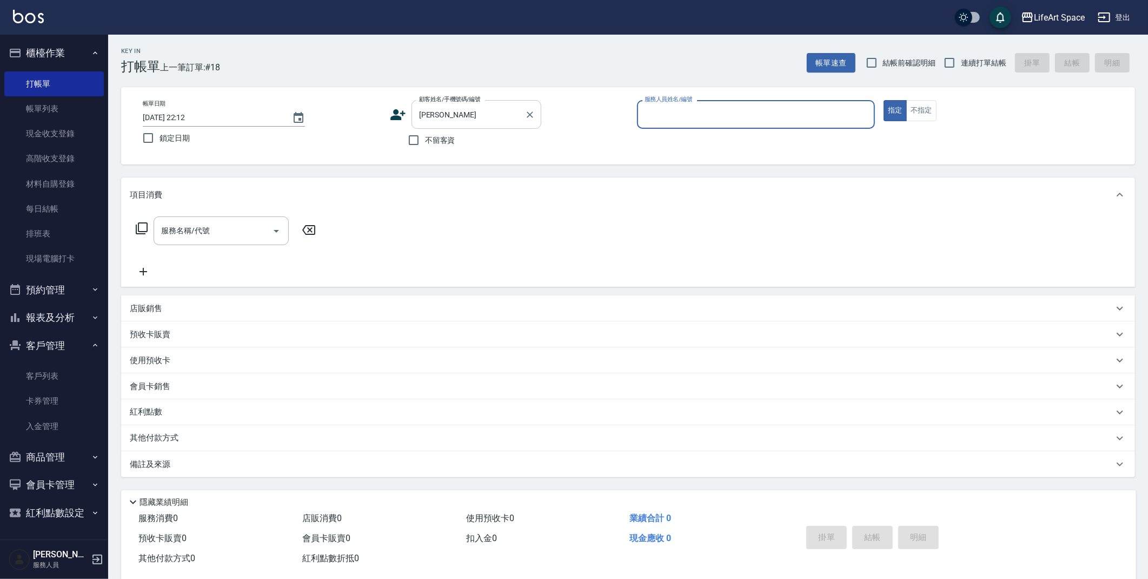
click at [461, 116] on input "[PERSON_NAME]" at bounding box center [468, 114] width 104 height 19
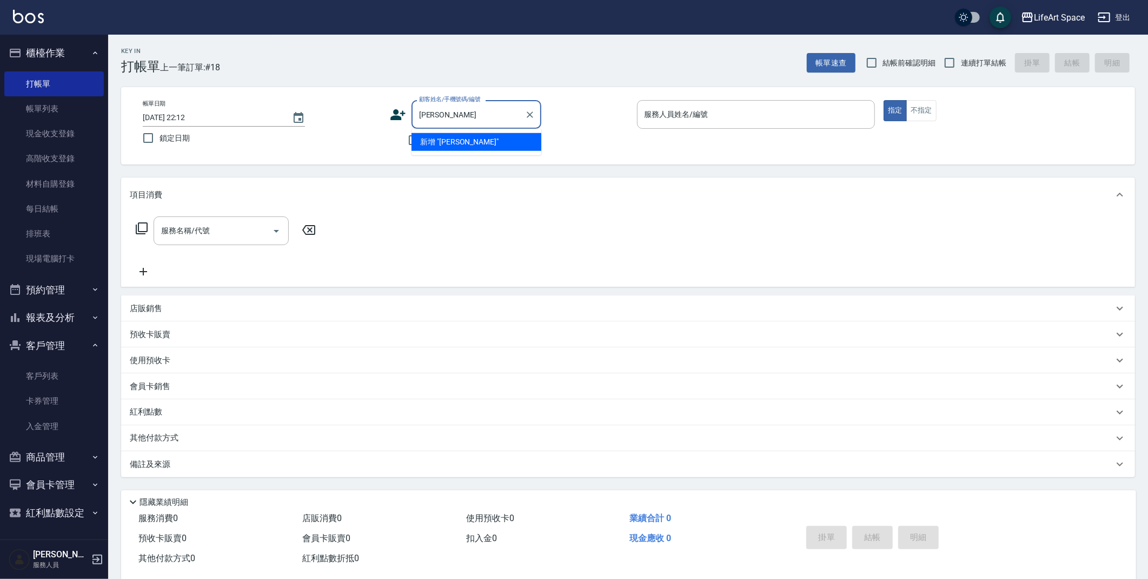
type input "郭"
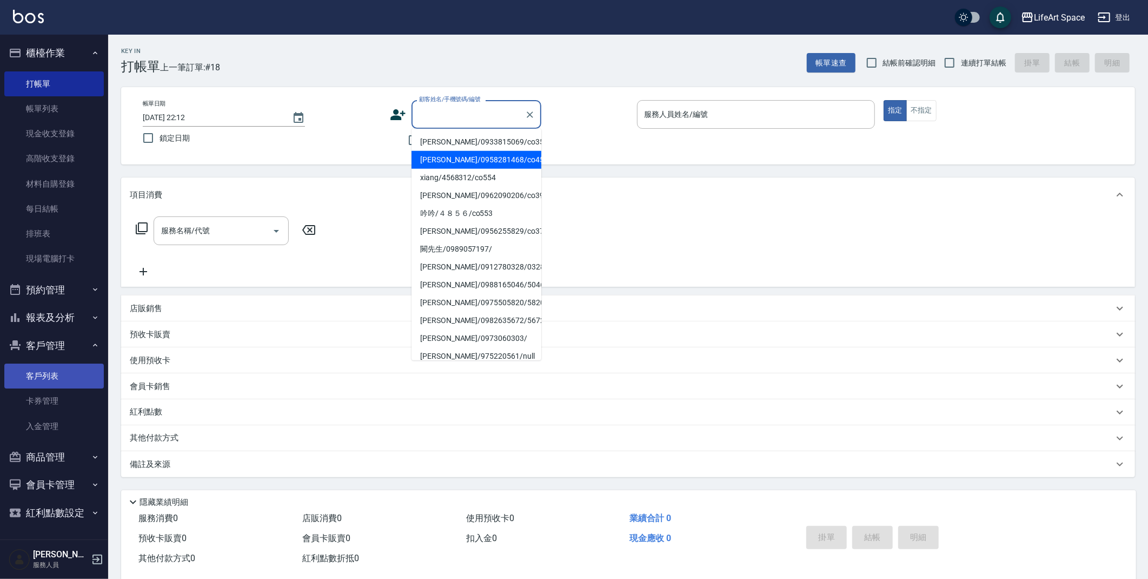
click at [42, 366] on link "客戶列表" at bounding box center [53, 375] width 99 height 25
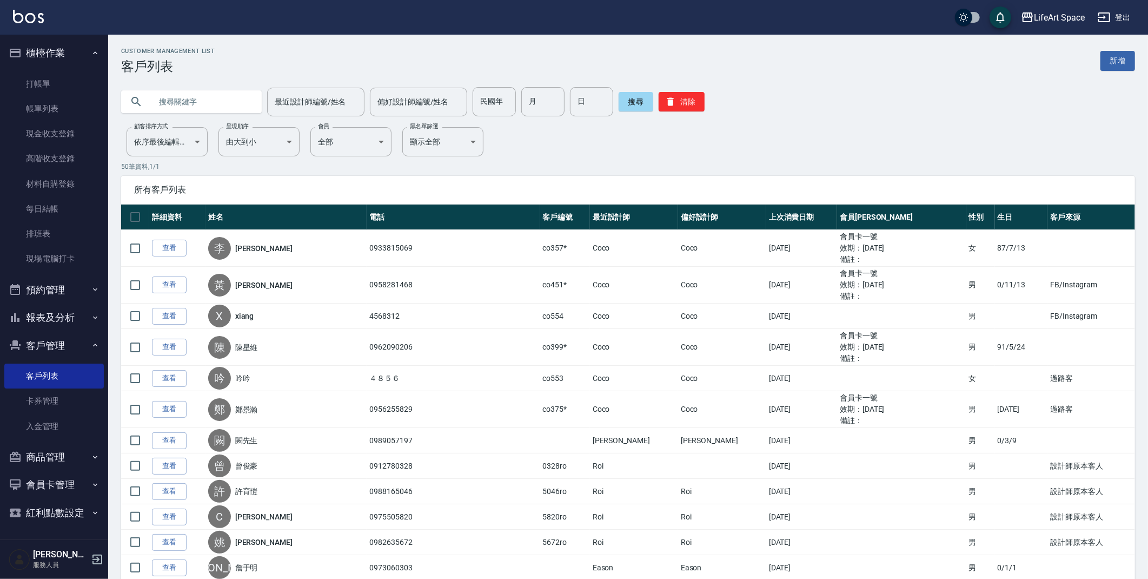
click at [214, 98] on input "text" at bounding box center [202, 101] width 102 height 29
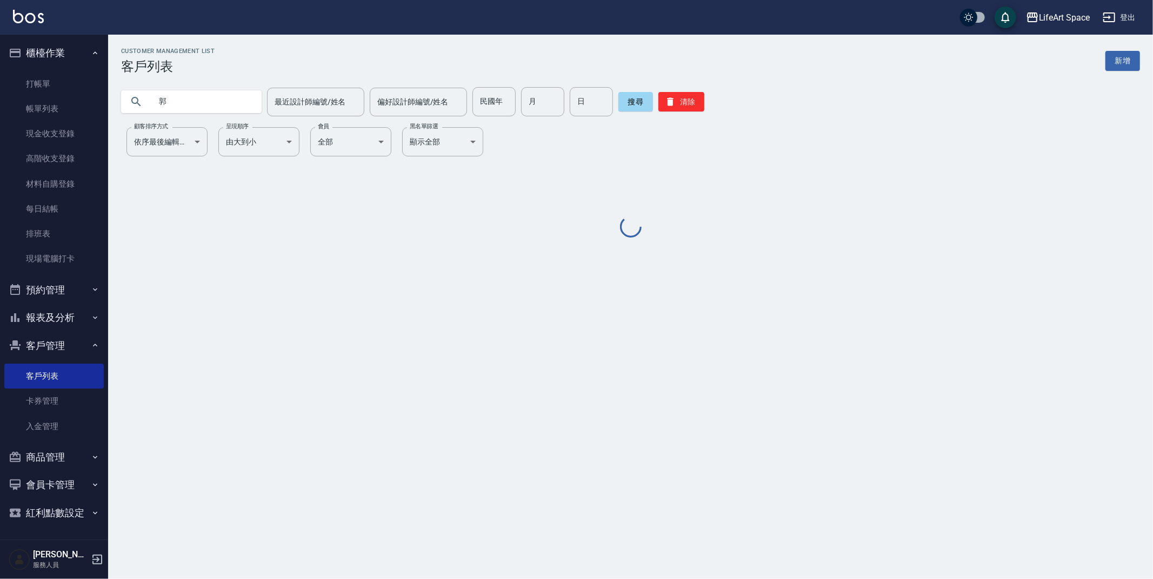
type input "郭"
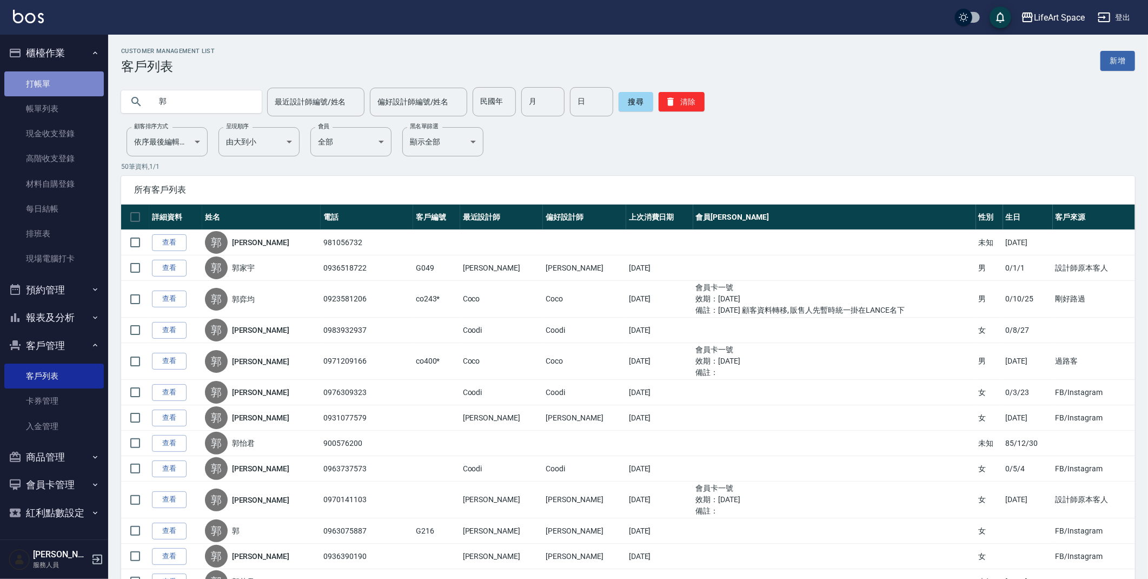
click at [61, 83] on link "打帳單" at bounding box center [53, 83] width 99 height 25
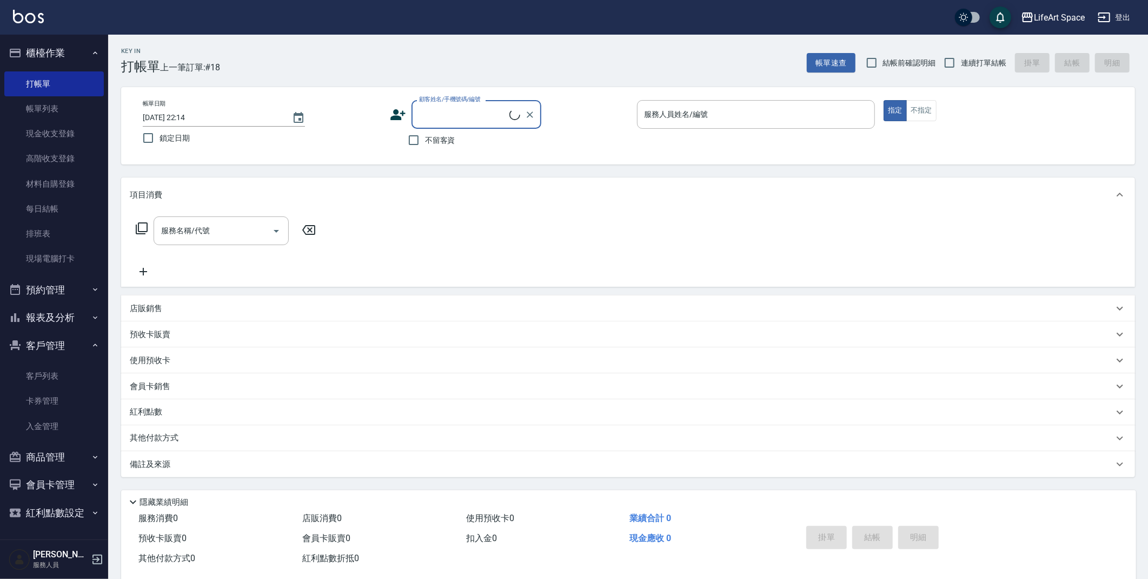
click at [415, 112] on div "顧客姓名/手機號碼/編號" at bounding box center [476, 114] width 130 height 29
click at [430, 117] on input "顧客姓名/手機號碼/編號" at bounding box center [468, 114] width 104 height 19
type input "ㄏ"
click at [456, 139] on li "[PERSON_NAME]/0923581206/co243*" at bounding box center [476, 142] width 130 height 18
type input "[PERSON_NAME]/0923581206/co243*"
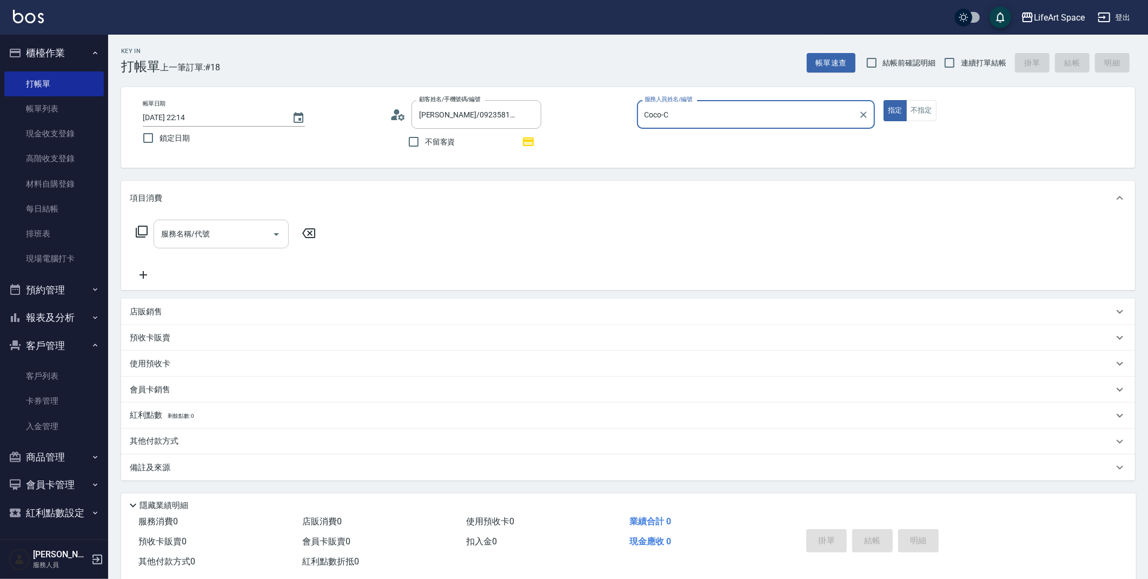
type input "Coco-C"
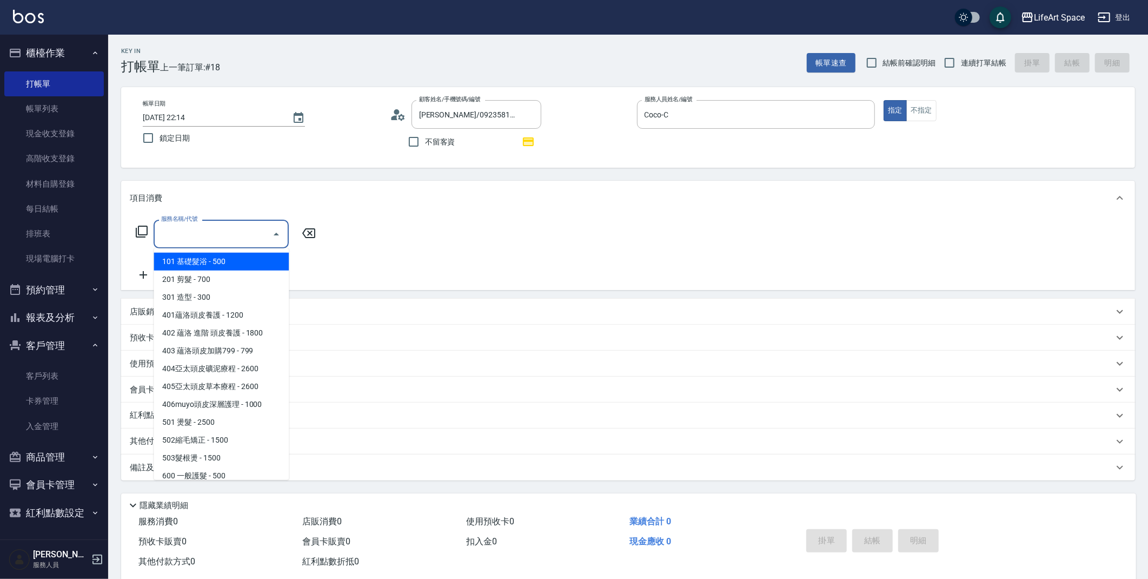
click at [197, 241] on input "服務名稱/代號" at bounding box center [212, 233] width 109 height 19
click at [203, 276] on span "201 剪髮 - 700" at bounding box center [221, 279] width 135 height 18
type input "201 剪髮(201)"
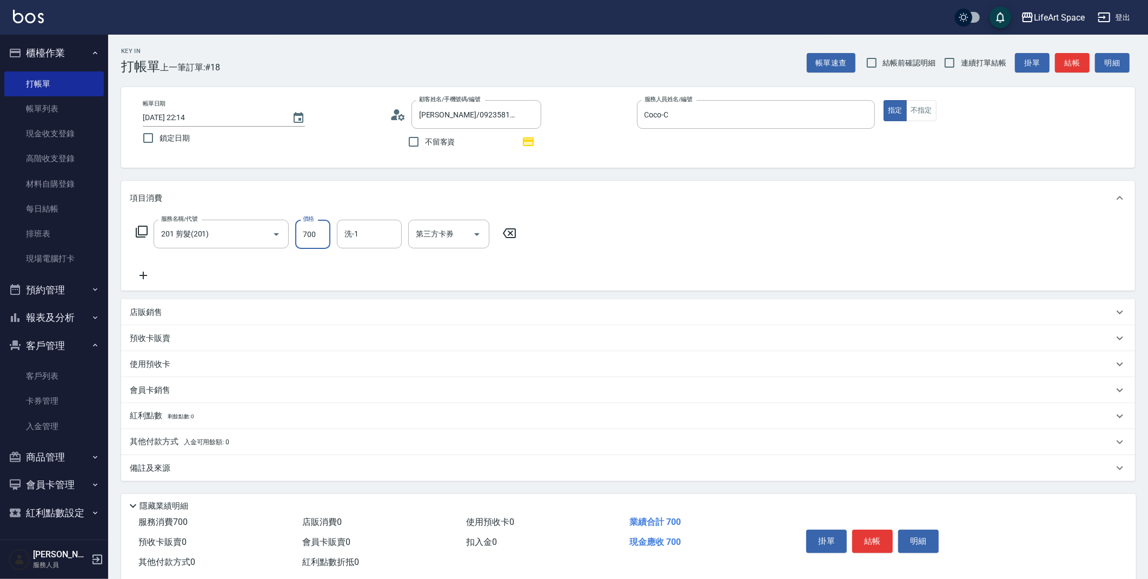
click at [313, 238] on input "700" at bounding box center [312, 234] width 35 height 29
type input "800"
click at [273, 464] on div "備註及來源" at bounding box center [622, 467] width 984 height 11
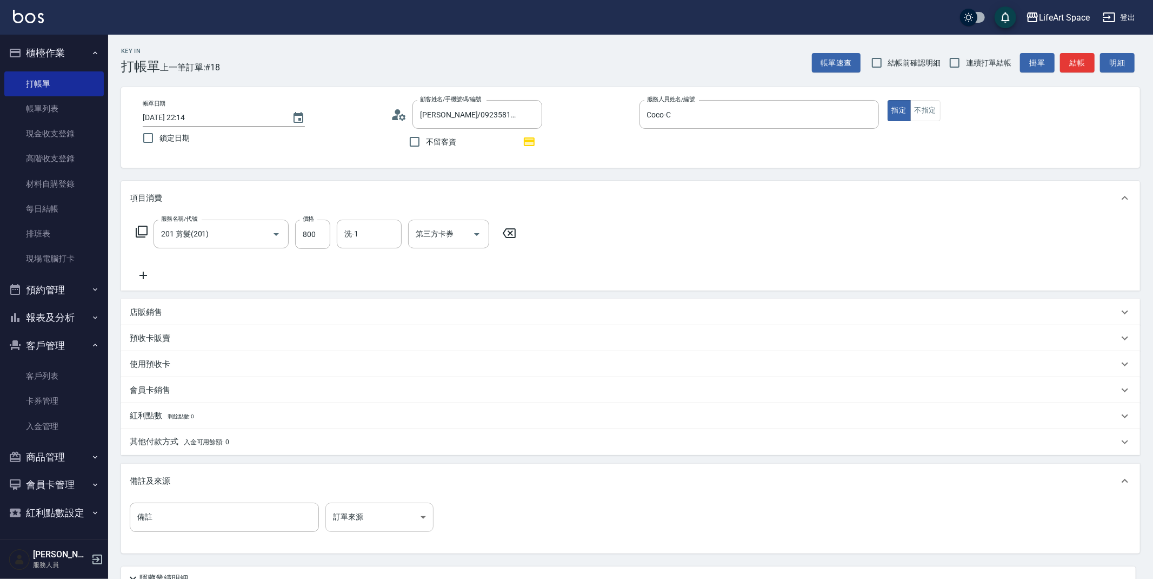
click at [353, 514] on body "LifeArt Space 登出 櫃檯作業 打帳單 帳單列表 現金收支登錄 高階收支登錄 材料自購登錄 每日結帳 排班表 現場電腦打卡 預約管理 預約管理 單…" at bounding box center [576, 335] width 1153 height 670
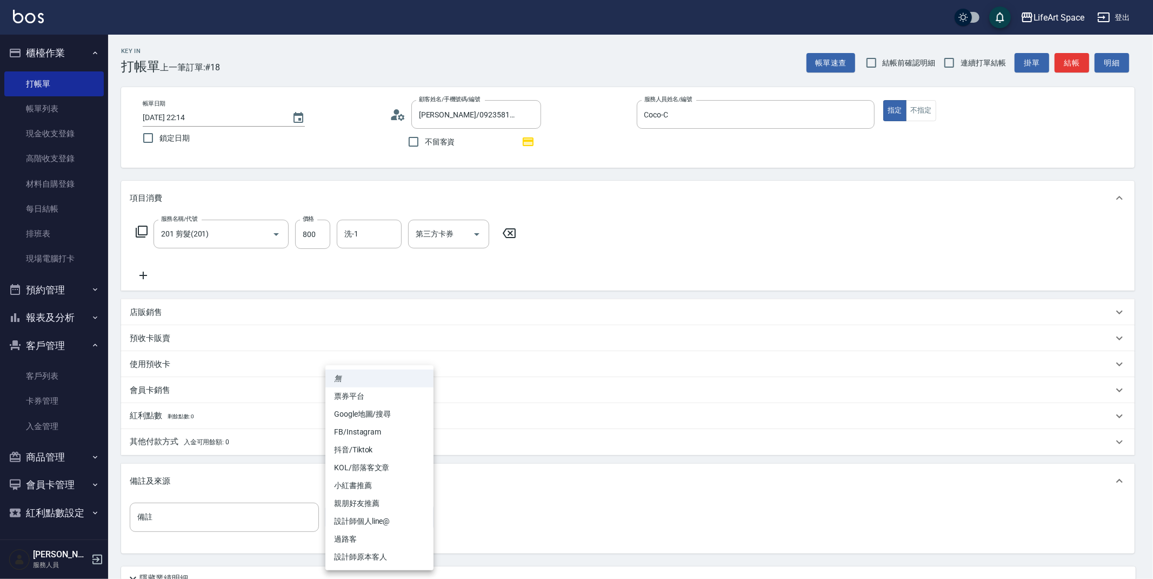
click at [380, 553] on li "設計師原本客人" at bounding box center [379, 557] width 108 height 18
type input "設計師原本客人"
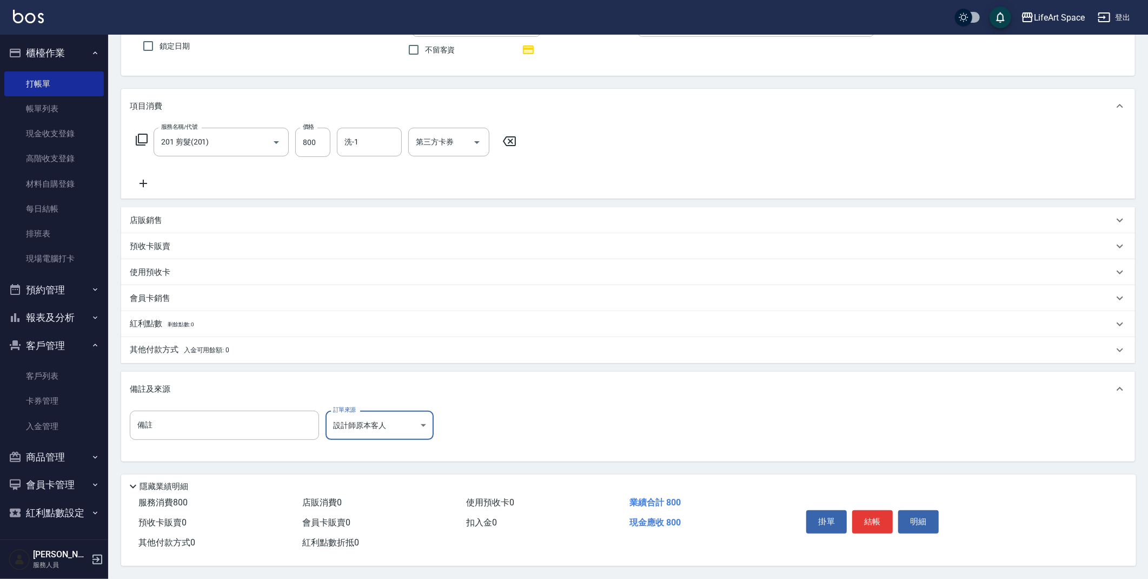
scroll to position [95, 0]
click at [877, 519] on button "結帳" at bounding box center [872, 521] width 41 height 23
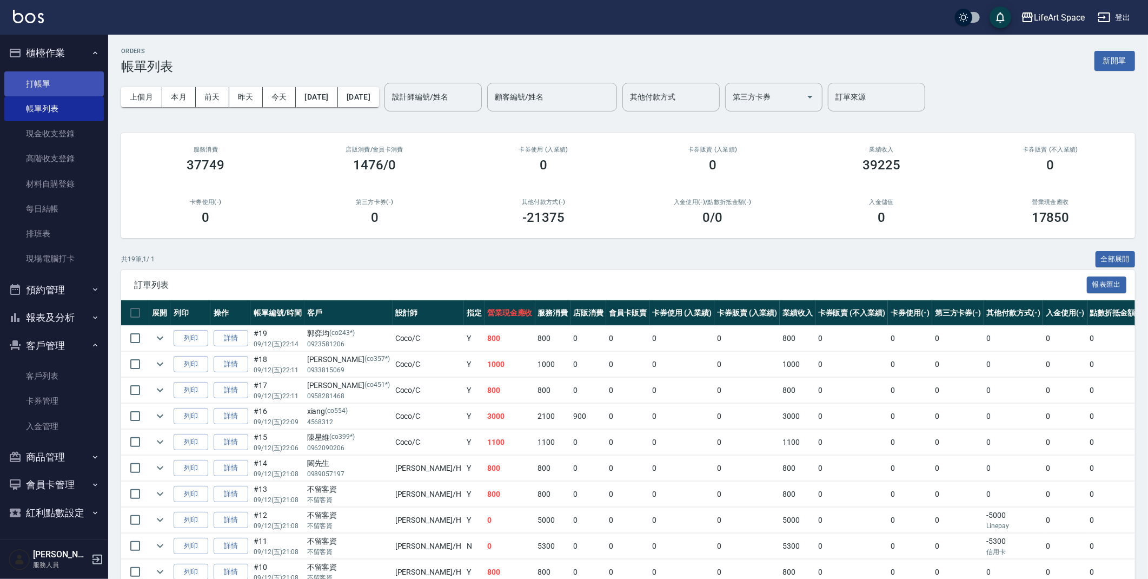
click at [45, 95] on ul "打帳單 帳單列表 現金收支登錄 高階收支登錄 材料自購登錄 每日結帳 排班表 現場電腦打卡" at bounding box center [53, 171] width 99 height 209
click at [47, 86] on link "打帳單" at bounding box center [53, 83] width 99 height 25
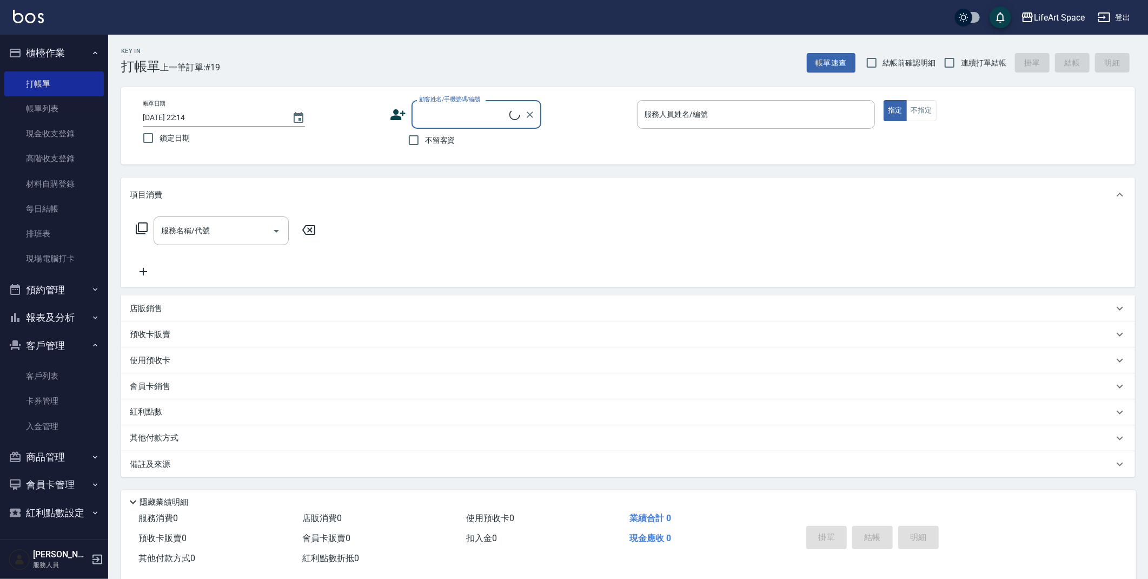
type input "x"
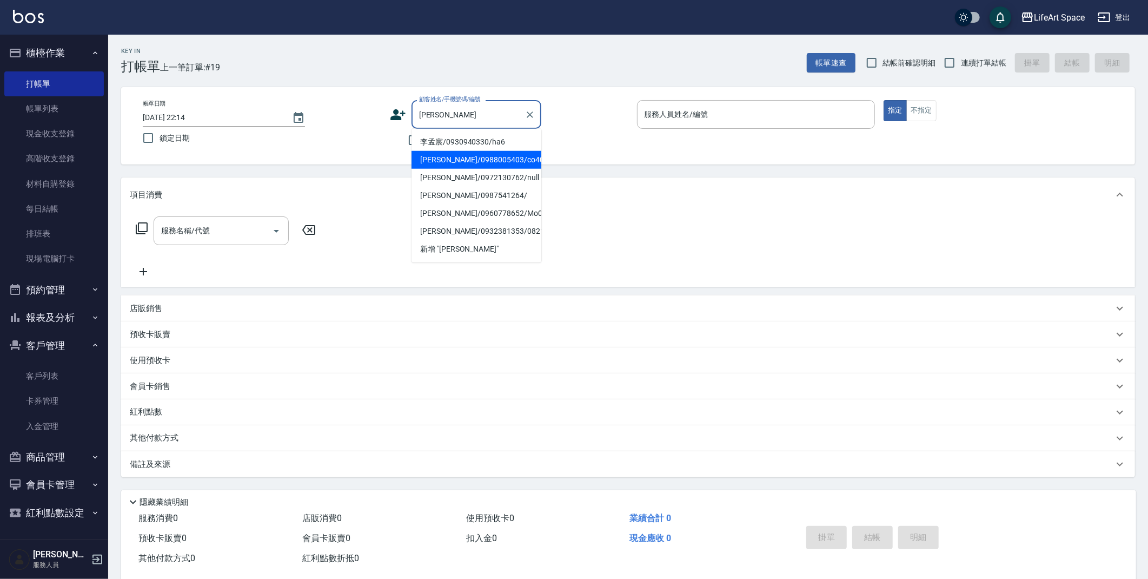
click at [455, 155] on li "[PERSON_NAME]/0988005403/co402" at bounding box center [476, 160] width 130 height 18
type input "[PERSON_NAME]/0988005403/co402"
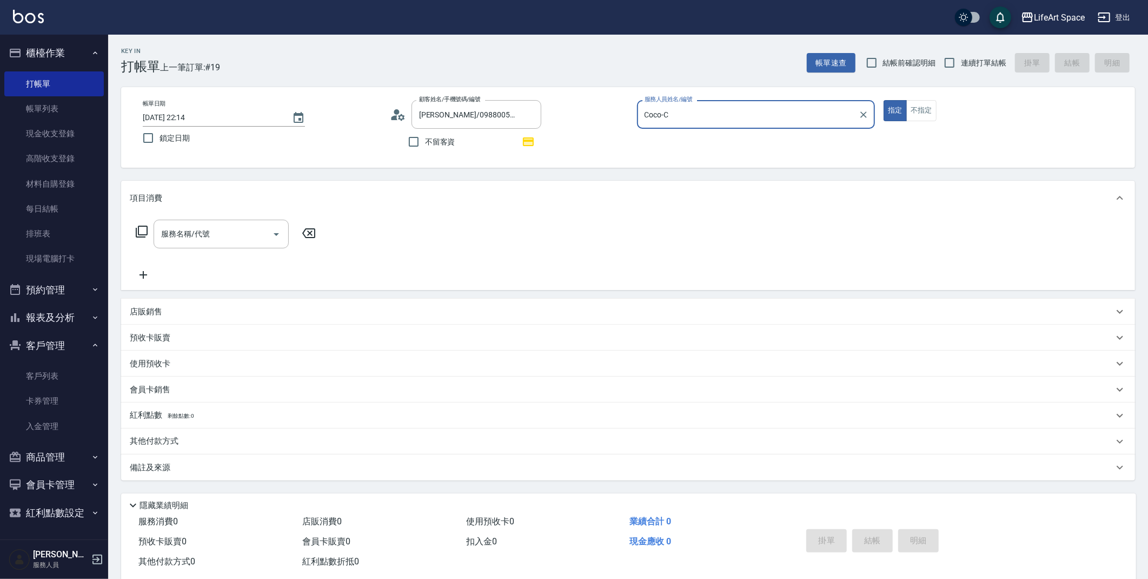
type input "Coco-C"
click at [231, 229] on input "服務名稱/代號" at bounding box center [212, 233] width 109 height 19
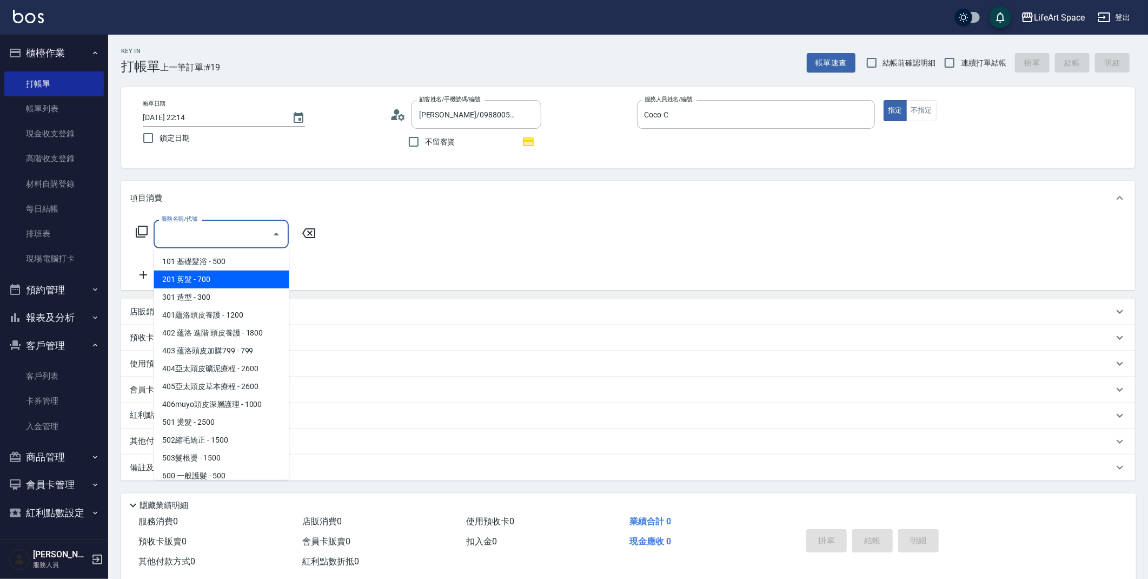
click at [224, 276] on span "201 剪髮 - 700" at bounding box center [221, 279] width 135 height 18
type input "201 剪髮(201)"
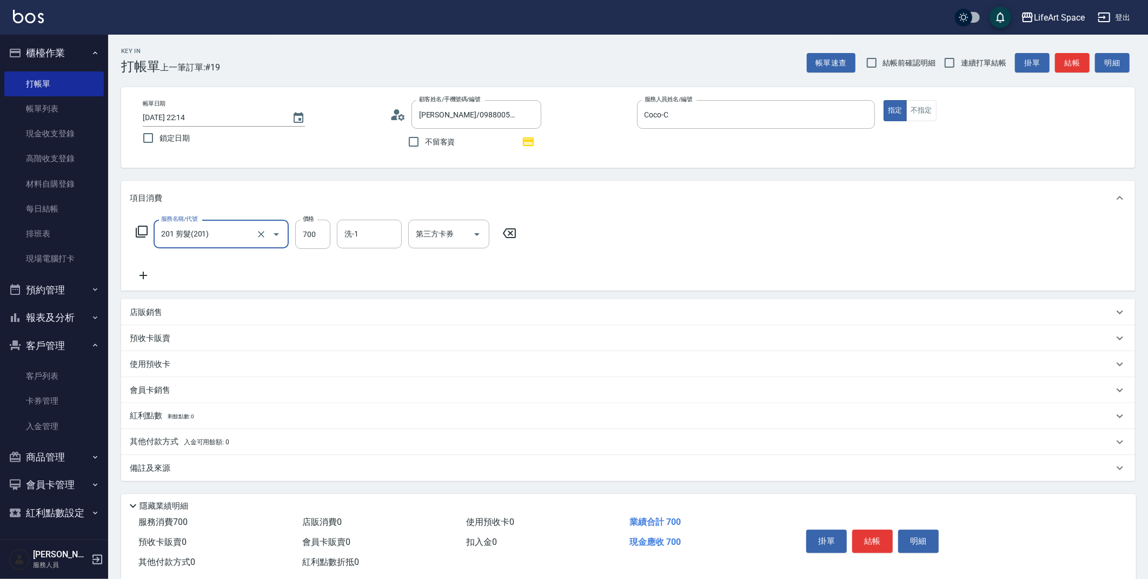
click at [143, 272] on icon at bounding box center [143, 275] width 8 height 8
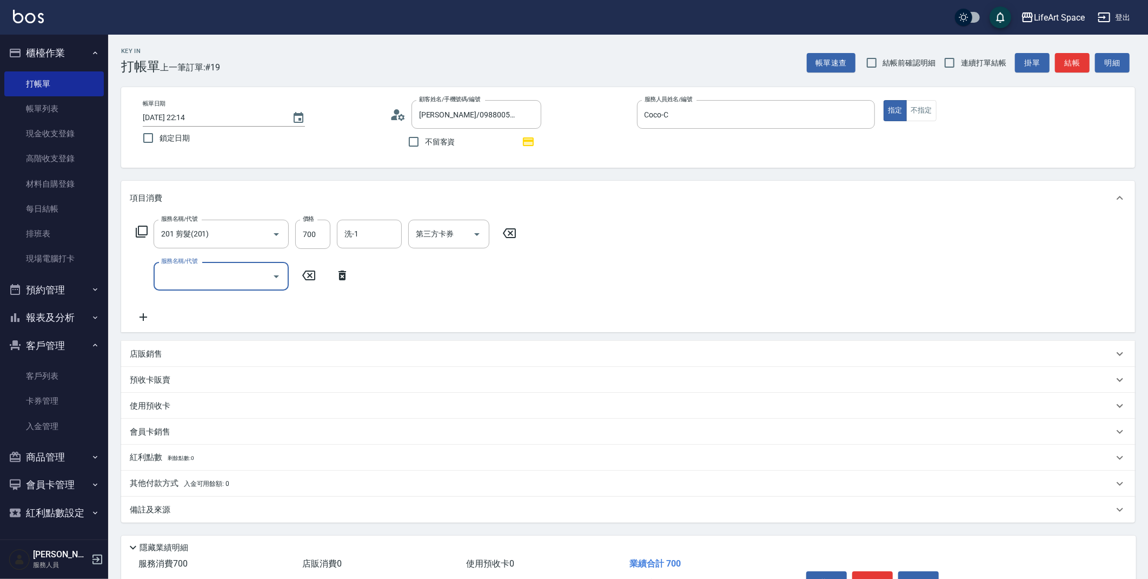
click at [192, 273] on input "服務名稱/代號" at bounding box center [212, 276] width 109 height 19
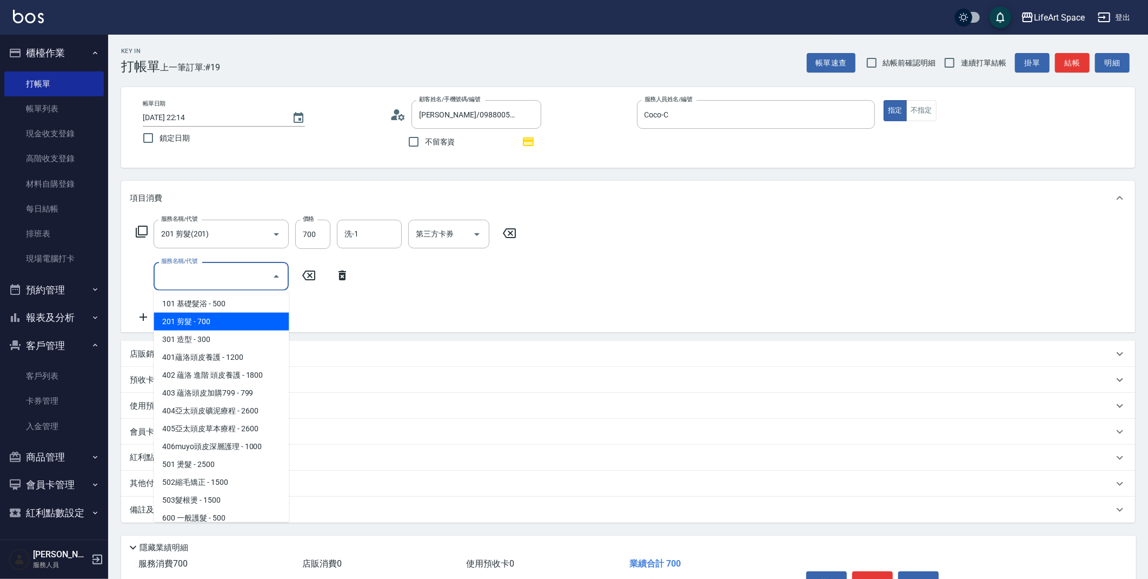
click at [208, 315] on span "201 剪髮 - 700" at bounding box center [221, 322] width 135 height 18
type input "201 剪髮(201)"
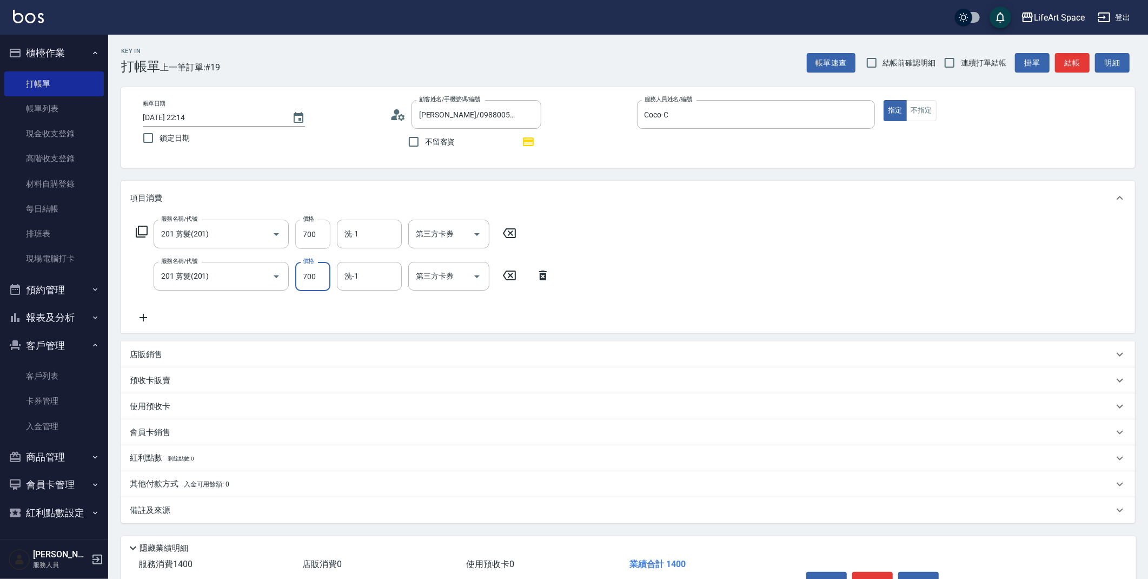
click at [319, 234] on input "700" at bounding box center [312, 234] width 35 height 29
type input "800"
click at [322, 236] on input "700" at bounding box center [312, 234] width 35 height 29
type input "800"
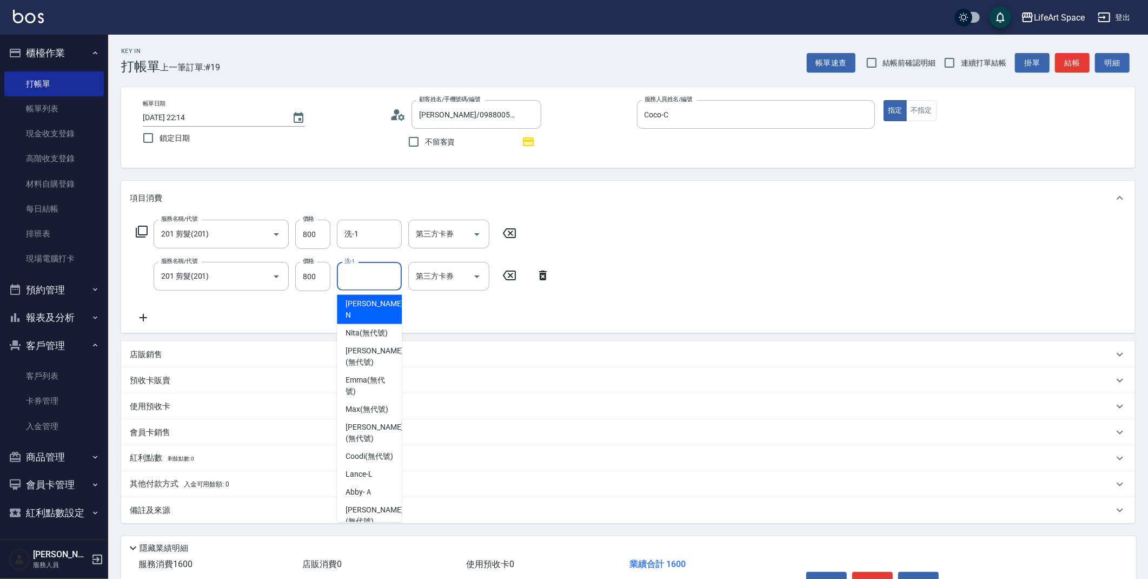
click at [389, 272] on input "洗-1" at bounding box center [369, 276] width 55 height 19
click at [366, 302] on span "[PERSON_NAME] (無代號)" at bounding box center [374, 309] width 57 height 23
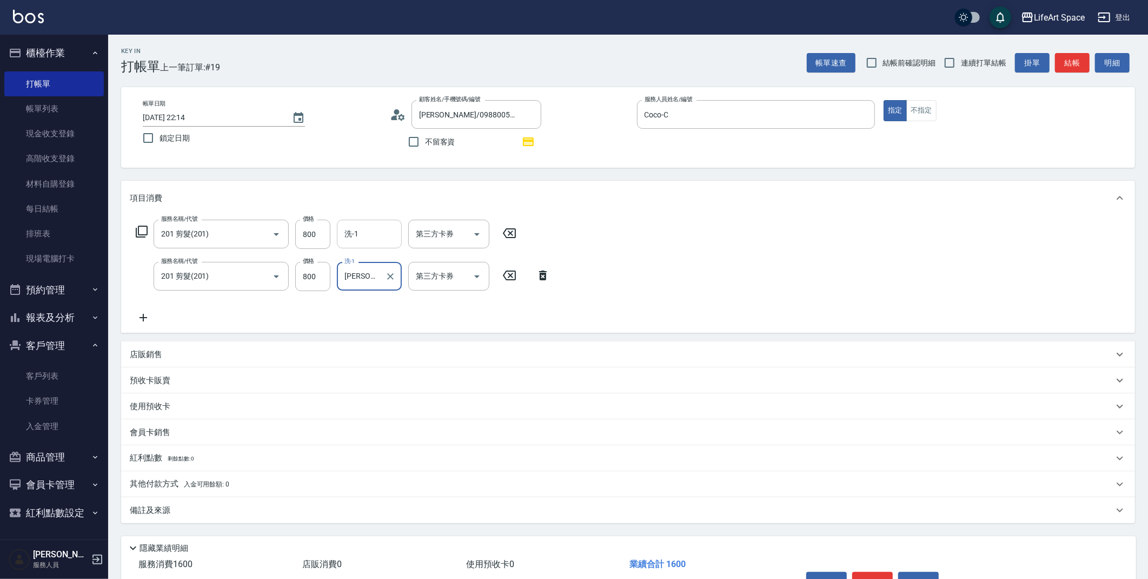
type input "[PERSON_NAME](無代號)"
click at [380, 234] on input "洗-1" at bounding box center [369, 233] width 55 height 19
click at [378, 350] on span "[PERSON_NAME] (無代號)" at bounding box center [374, 361] width 57 height 23
type input "[PERSON_NAME](無代號)"
click at [257, 503] on div "備註及來源" at bounding box center [628, 510] width 1014 height 26
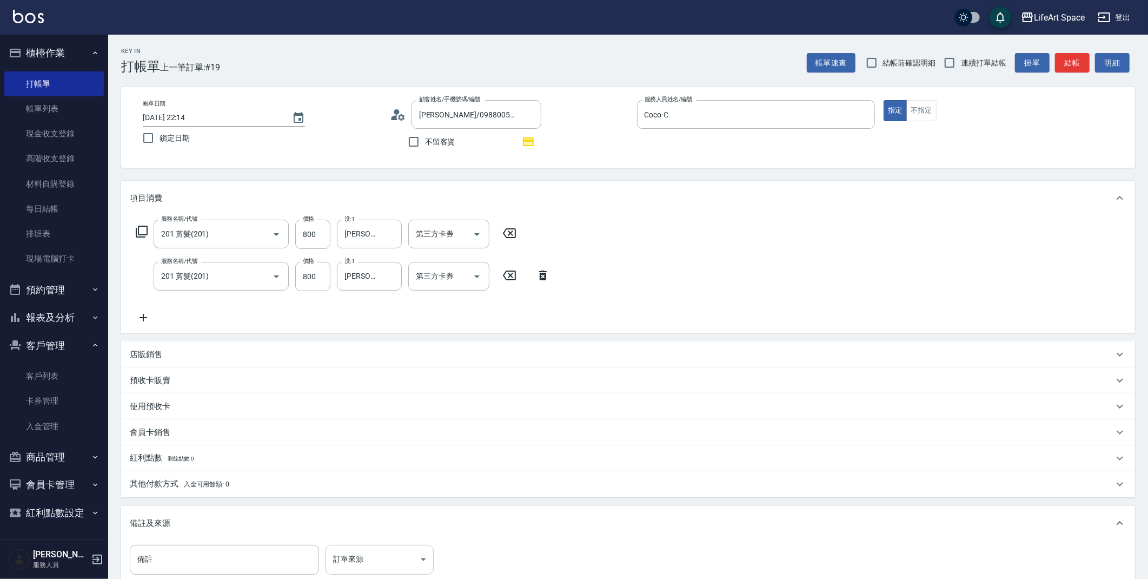
click at [360, 557] on body "LifeArt Space 登出 櫃檯作業 打帳單 帳單列表 現金收支登錄 高階收支登錄 材料自購登錄 每日結帳 排班表 現場電腦打卡 預約管理 預約管理 單…" at bounding box center [574, 356] width 1148 height 713
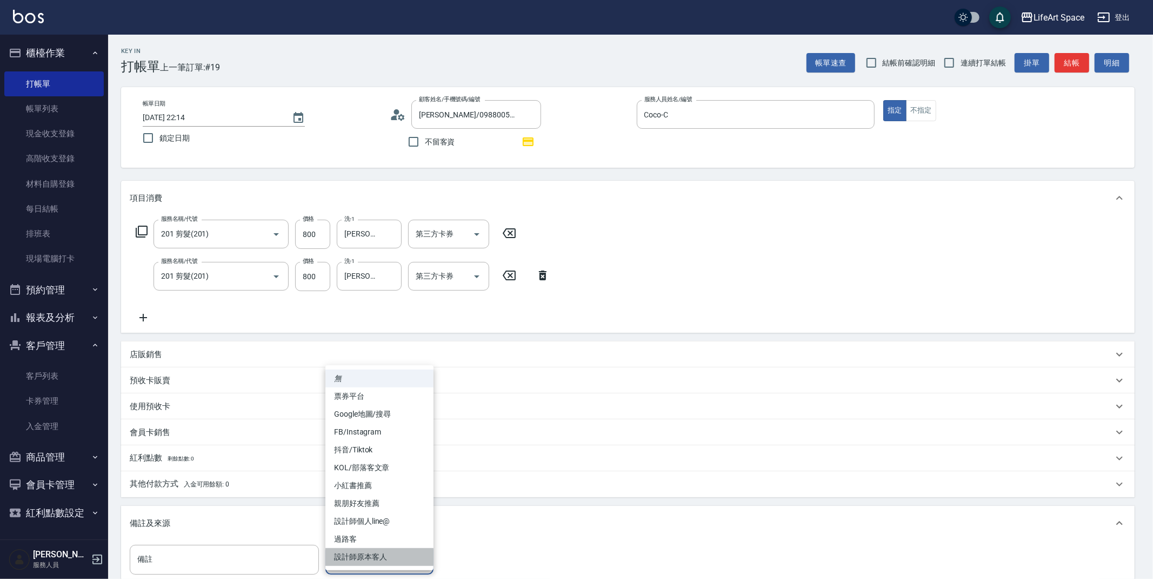
click at [374, 563] on li "設計師原本客人" at bounding box center [379, 557] width 108 height 18
type input "設計師原本客人"
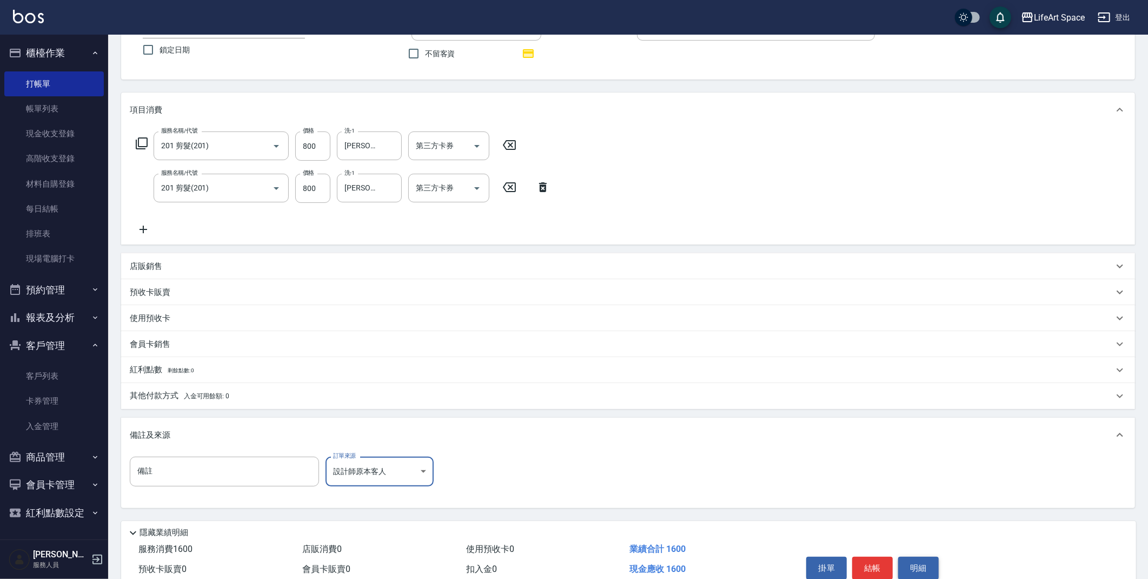
scroll to position [138, 0]
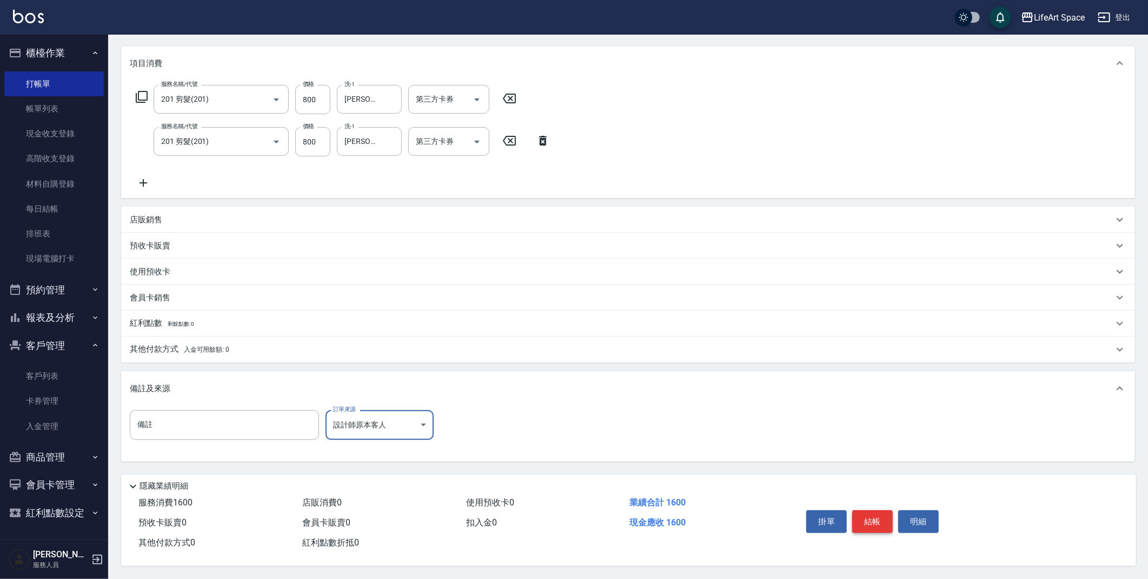
click at [878, 510] on button "結帳" at bounding box center [872, 521] width 41 height 23
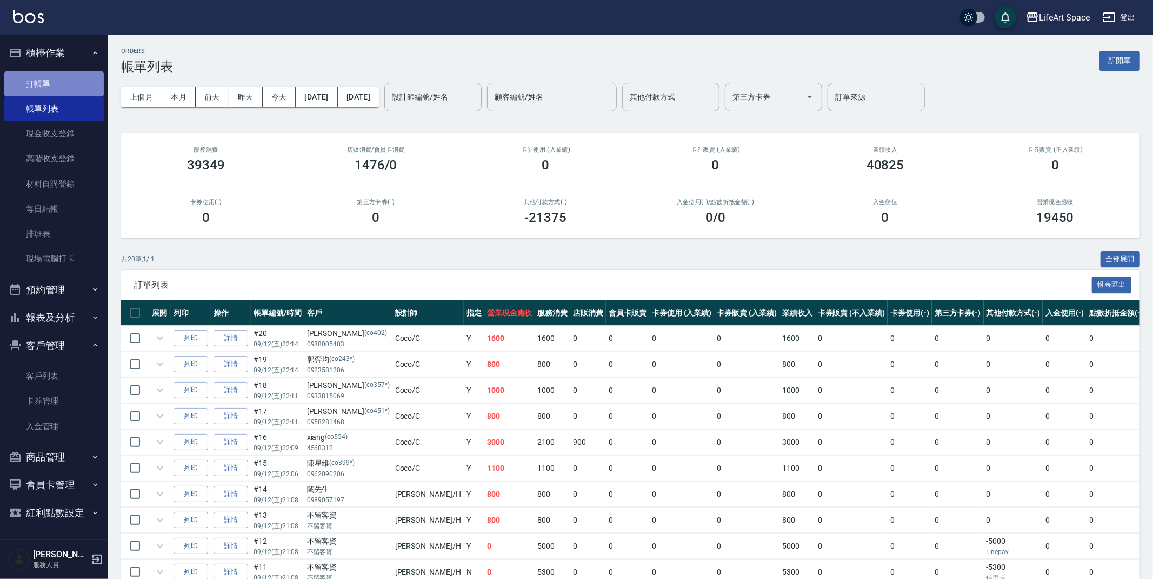
click at [47, 87] on link "打帳單" at bounding box center [53, 83] width 99 height 25
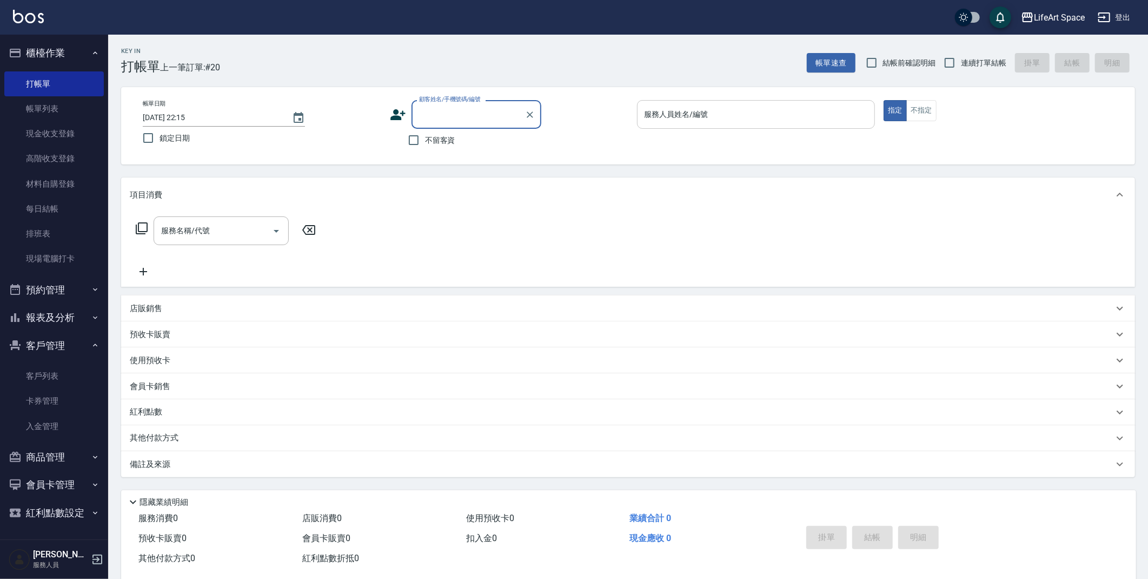
click at [751, 111] on input "服務人員姓名/編號" at bounding box center [756, 114] width 229 height 19
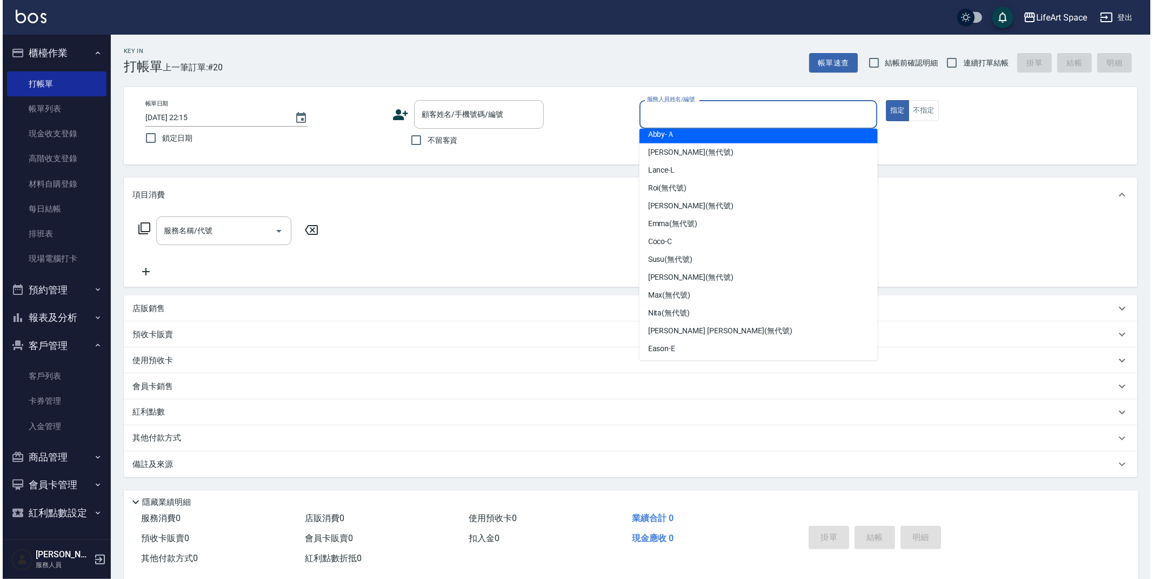
scroll to position [187, 0]
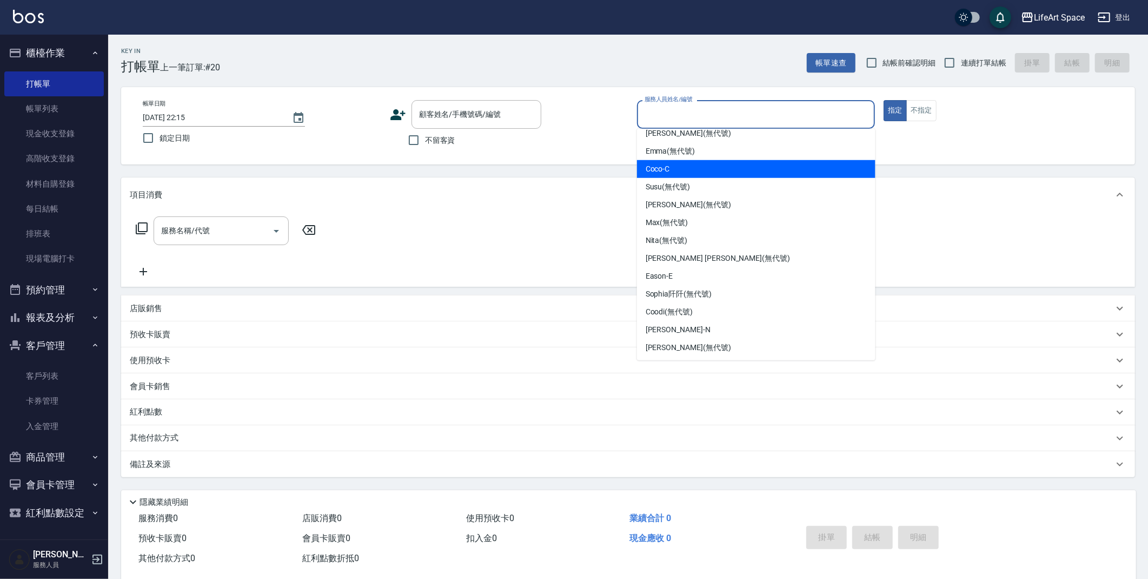
click at [672, 170] on div "Coco -C" at bounding box center [756, 169] width 238 height 18
type input "Coco-C"
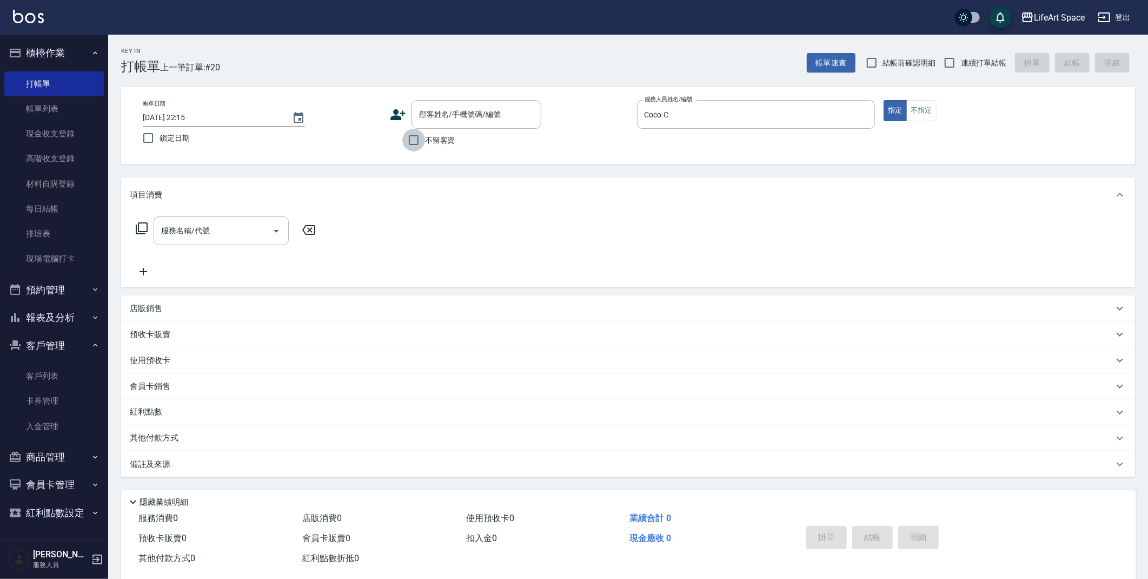
click at [418, 136] on input "不留客資" at bounding box center [413, 140] width 23 height 23
checkbox input "true"
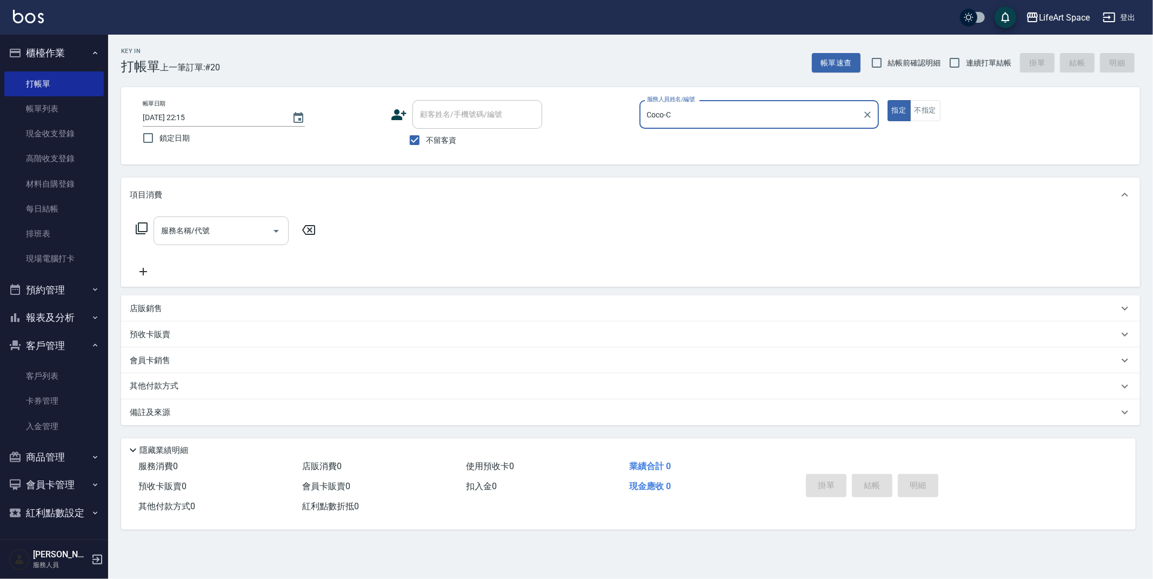
drag, startPoint x: 250, startPoint y: 223, endPoint x: 247, endPoint y: 216, distance: 7.5
click at [249, 223] on input "服務名稱/代號" at bounding box center [212, 230] width 109 height 19
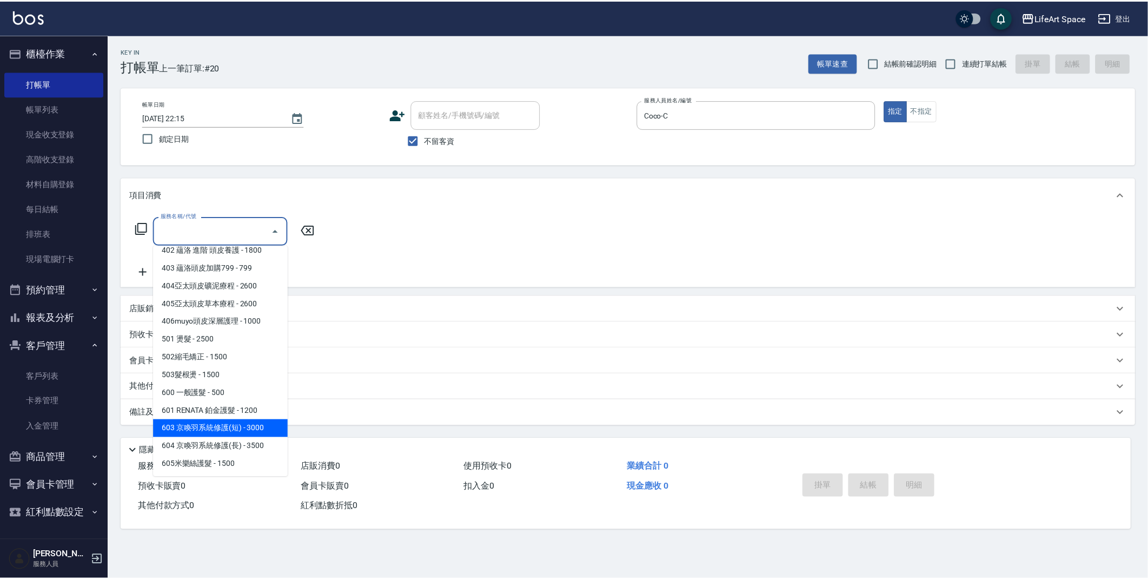
scroll to position [0, 0]
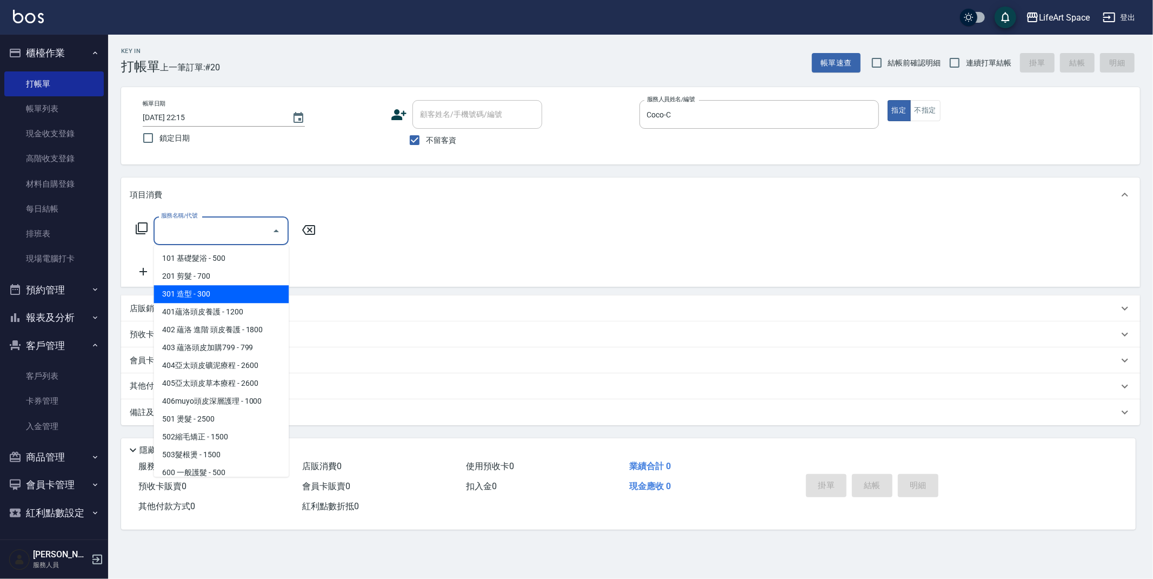
click at [209, 294] on span "301 造型 - 300" at bounding box center [221, 294] width 135 height 18
type input "301 造型(301)"
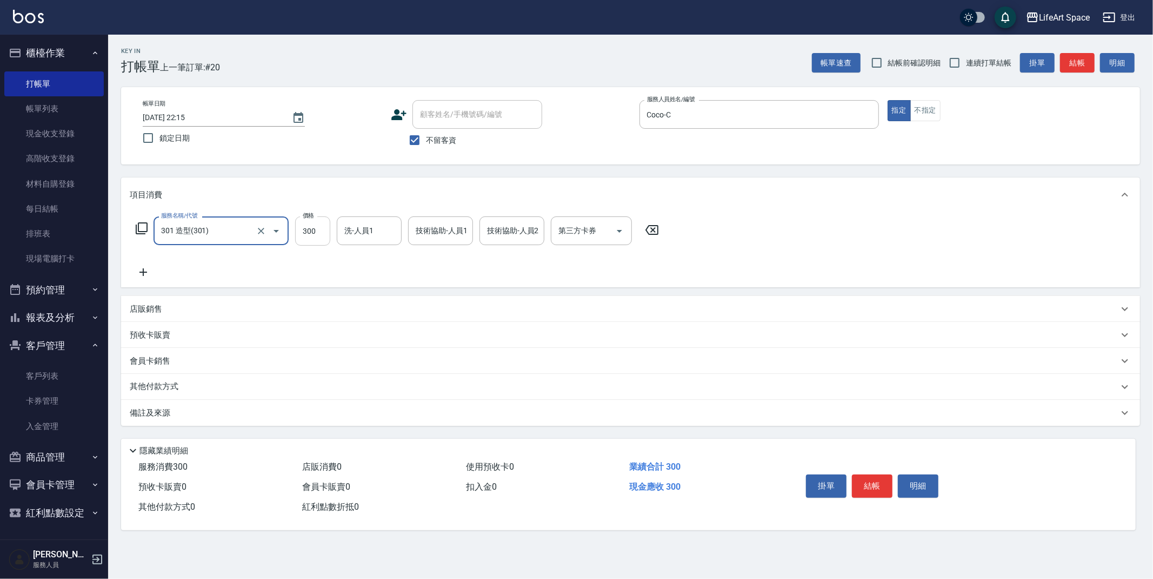
click at [322, 240] on input "300" at bounding box center [312, 230] width 35 height 29
type input "1000"
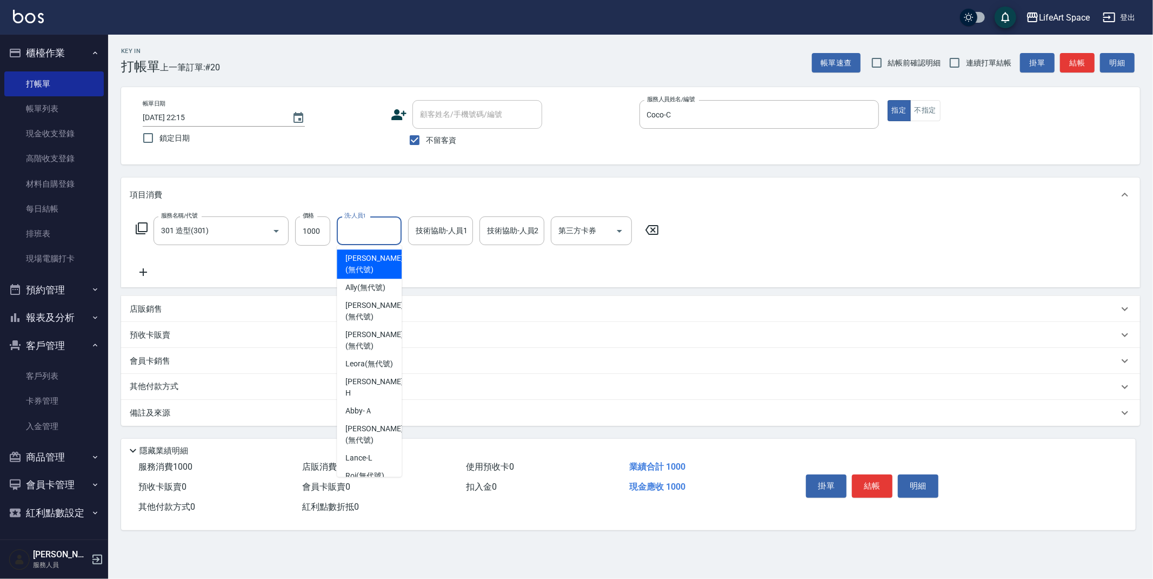
click at [354, 236] on input "洗-人員1" at bounding box center [369, 230] width 55 height 19
drag, startPoint x: 363, startPoint y: 261, endPoint x: 428, endPoint y: 229, distance: 72.3
click at [363, 261] on span "[PERSON_NAME] (無代號)" at bounding box center [374, 264] width 57 height 23
type input "[PERSON_NAME](無代號)"
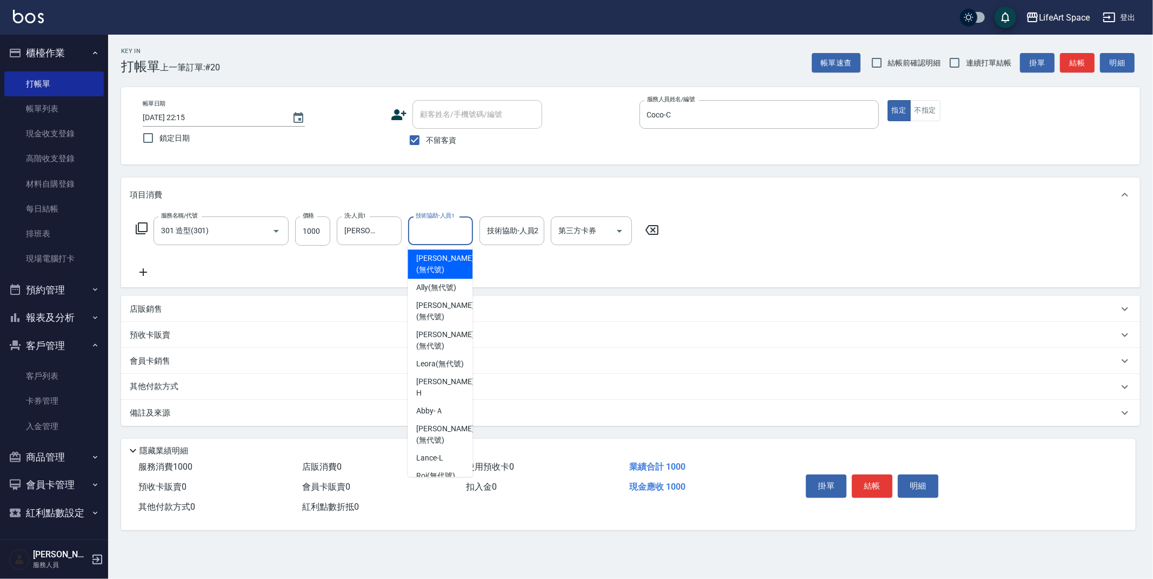
click at [432, 225] on div "技術協助-人員1 技術協助-人員1" at bounding box center [440, 230] width 65 height 29
drag, startPoint x: 453, startPoint y: 260, endPoint x: 503, endPoint y: 241, distance: 54.2
click at [453, 259] on span "[PERSON_NAME] (無代號)" at bounding box center [444, 264] width 57 height 23
type input "[PERSON_NAME](無代號)"
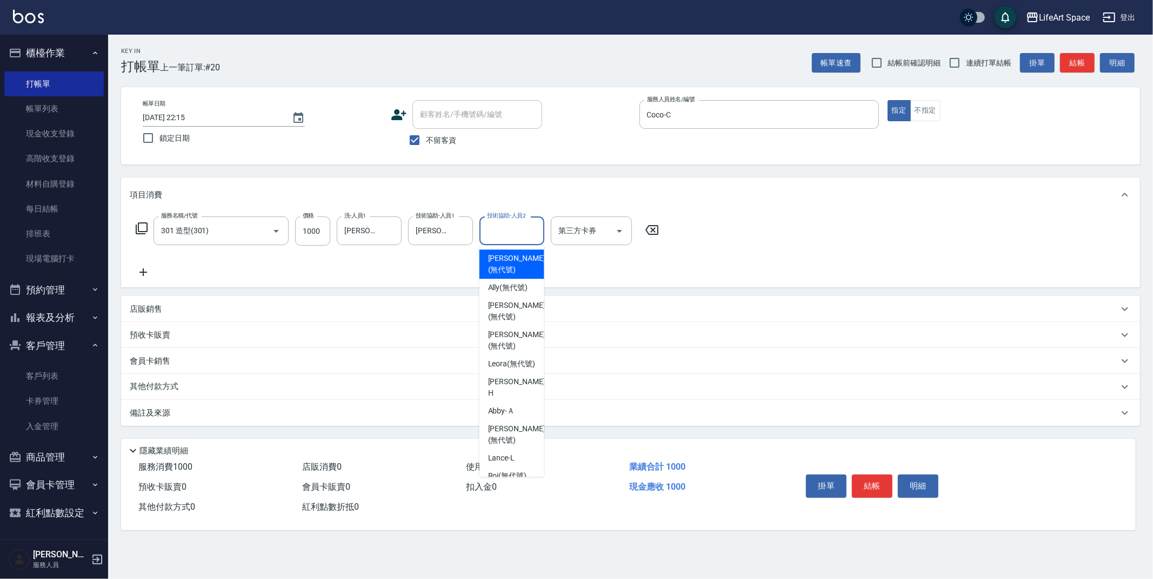
click at [507, 237] on input "技術協助-人員2" at bounding box center [511, 230] width 55 height 19
click at [517, 267] on span "[PERSON_NAME] (無代號)" at bounding box center [516, 264] width 57 height 23
type input "[PERSON_NAME](無代號)"
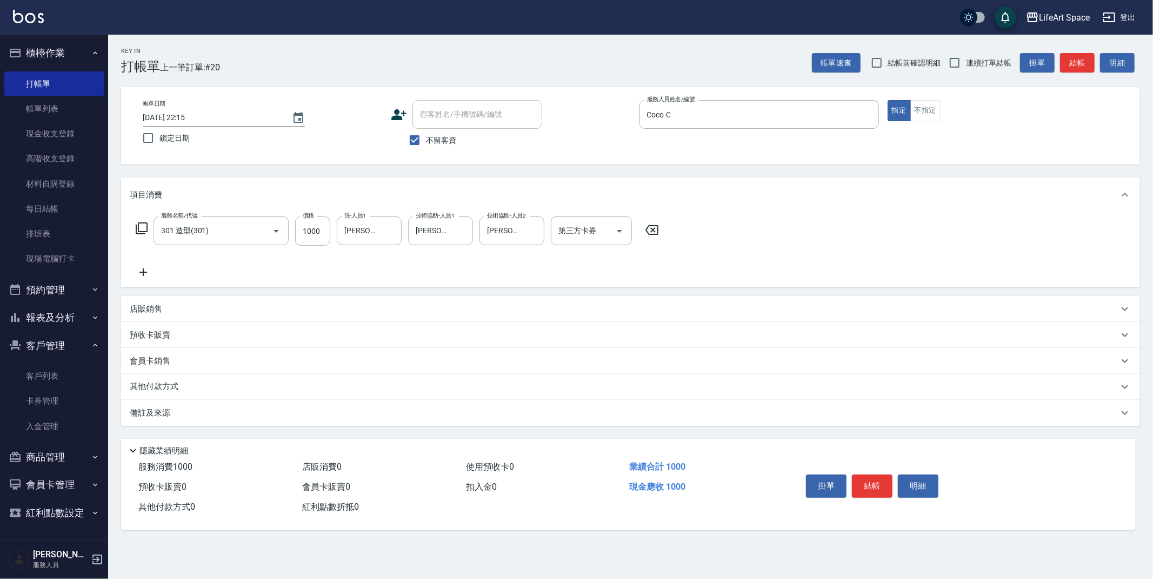
click at [172, 407] on div "備註及來源" at bounding box center [624, 412] width 989 height 11
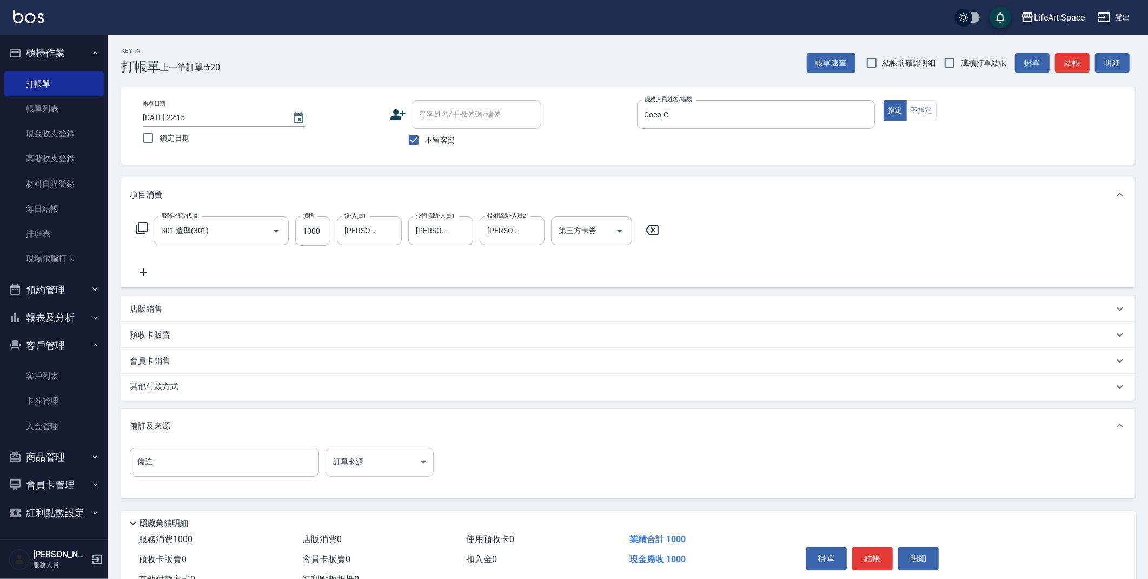
click at [354, 471] on body "LifeArt Space 登出 櫃檯作業 打帳單 帳單列表 現金收支登錄 高階收支登錄 材料自購登錄 每日結帳 排班表 現場電腦打卡 預約管理 預約管理 單…" at bounding box center [574, 307] width 1148 height 615
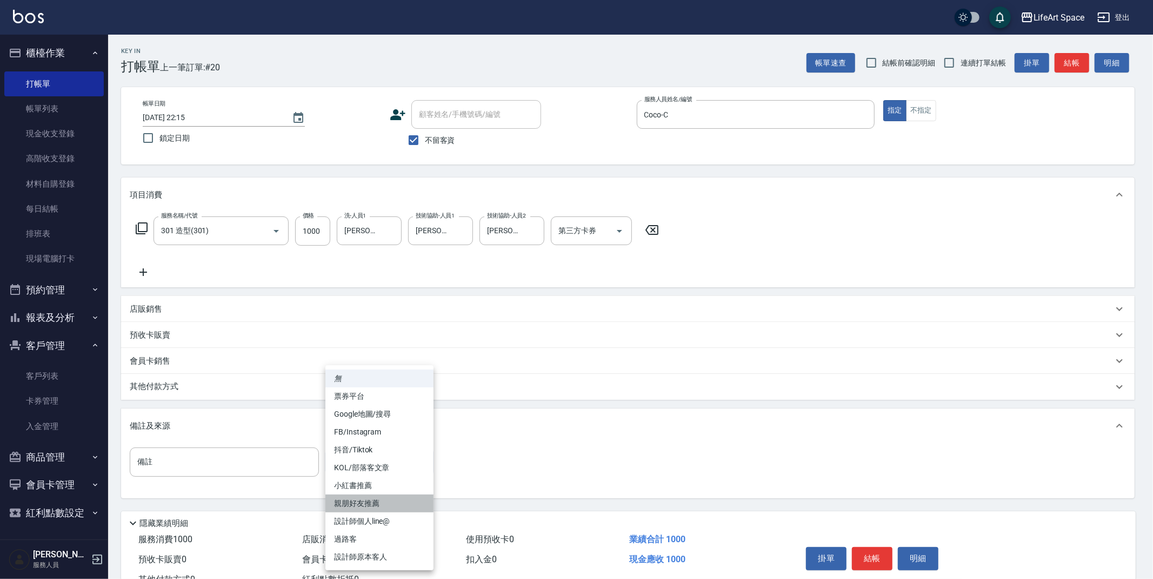
click at [381, 500] on li "親朋好友推薦" at bounding box center [379, 503] width 108 height 18
type input "親朋好友推薦"
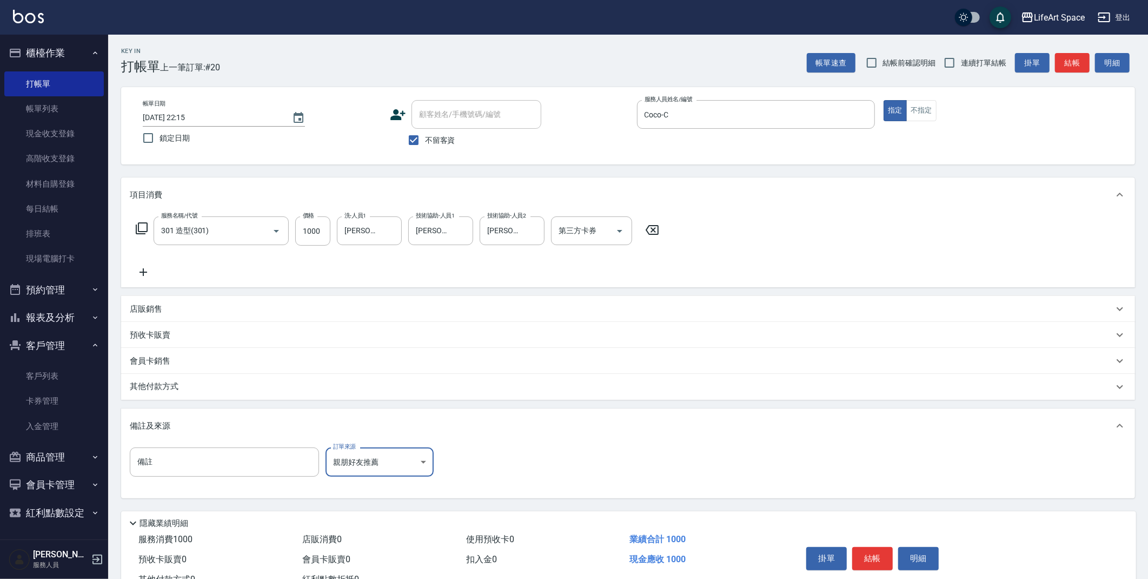
click at [148, 269] on icon at bounding box center [143, 271] width 27 height 13
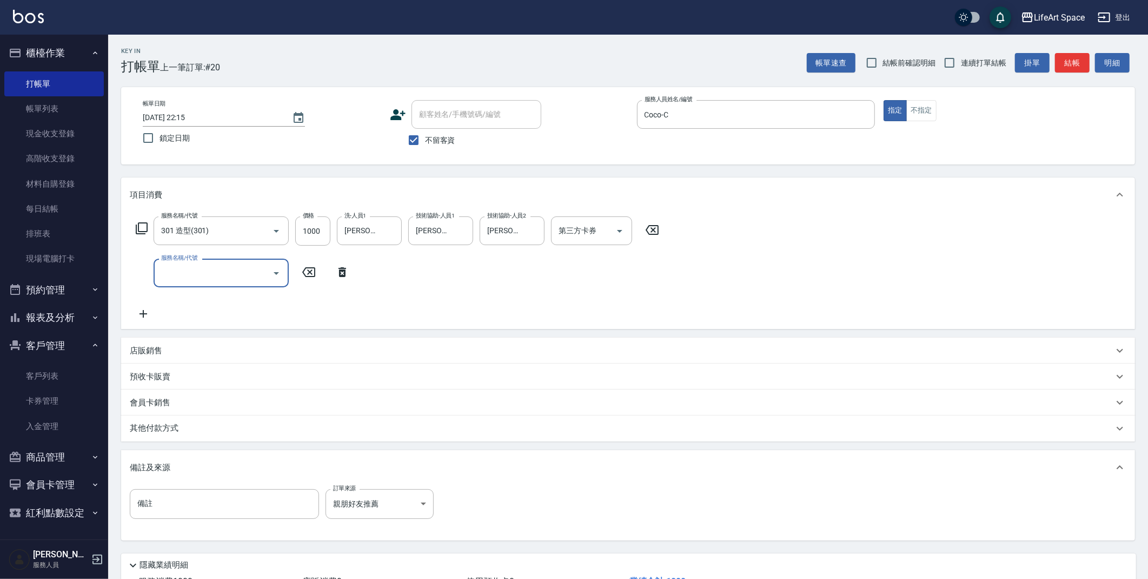
click at [209, 272] on input "服務名稱/代號" at bounding box center [212, 272] width 109 height 19
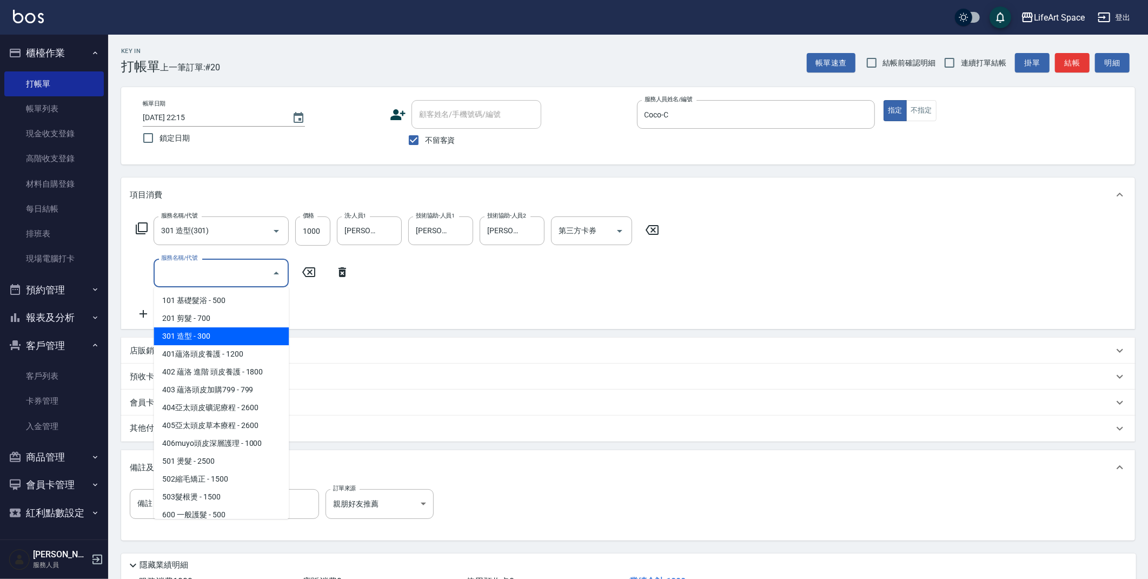
click at [208, 330] on span "301 造型 - 300" at bounding box center [221, 336] width 135 height 18
type input "301 造型(301)"
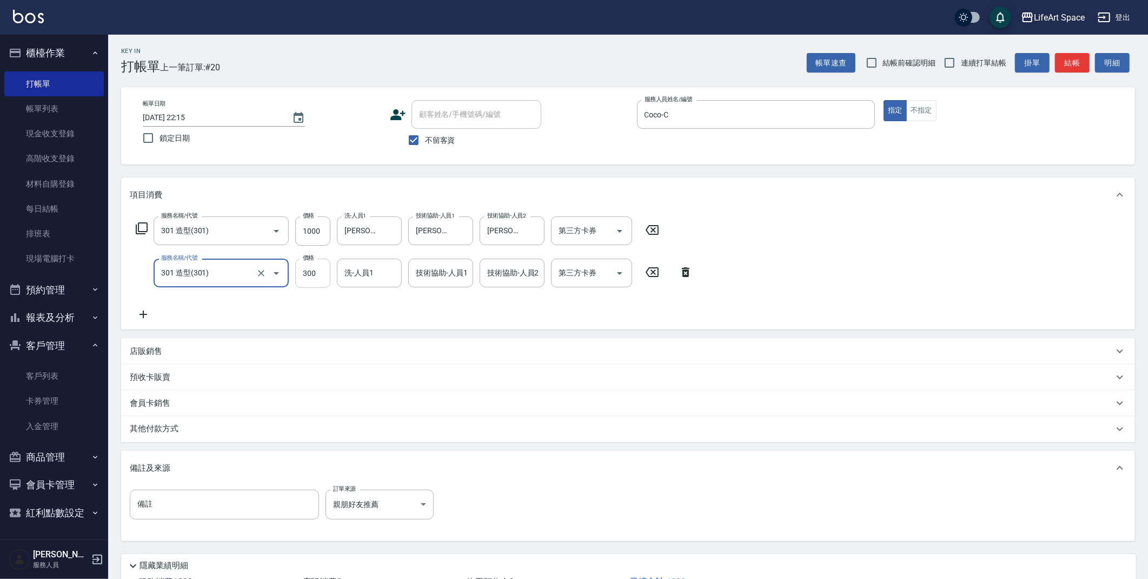
click at [320, 276] on input "300" at bounding box center [312, 272] width 35 height 29
click at [360, 282] on div "洗-人員1" at bounding box center [369, 272] width 65 height 29
type input "500"
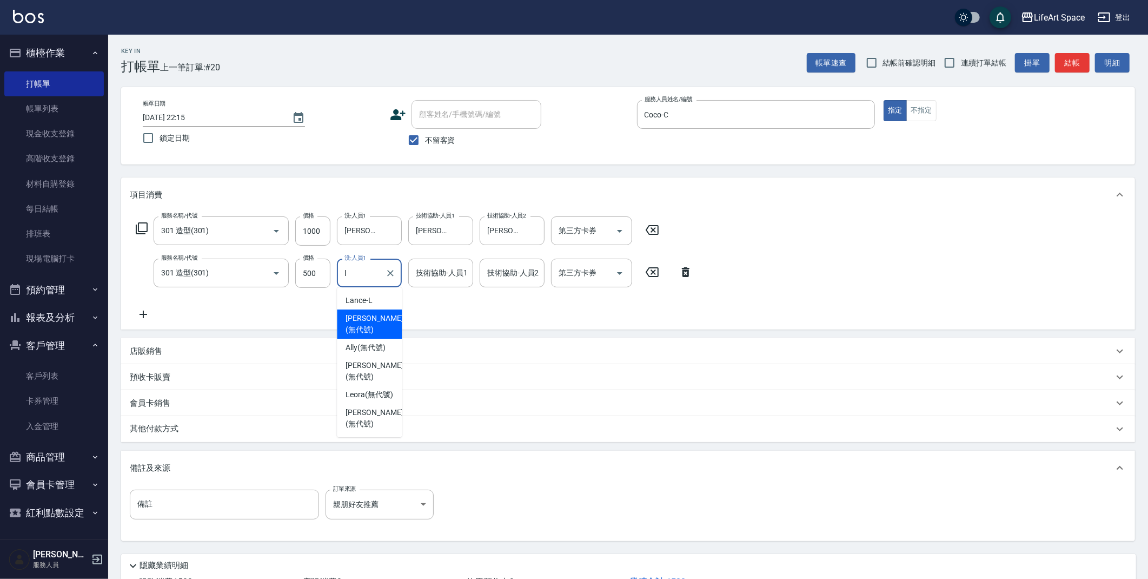
click at [372, 323] on span "[PERSON_NAME] (無代號)" at bounding box center [374, 324] width 57 height 23
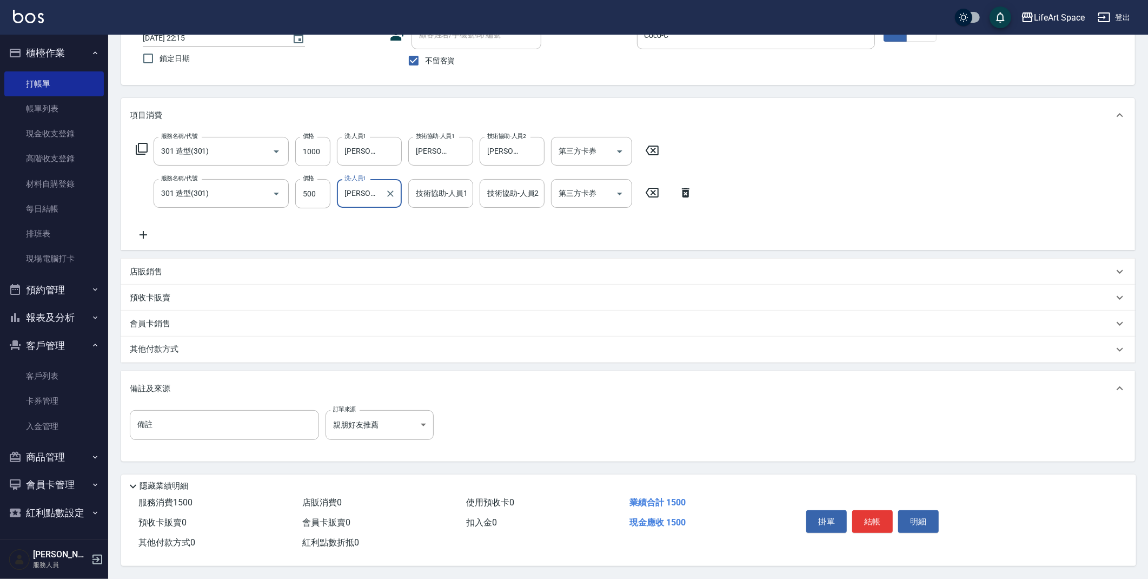
scroll to position [83, 0]
type input "[PERSON_NAME](無代號)"
click at [883, 517] on button "結帳" at bounding box center [872, 521] width 41 height 23
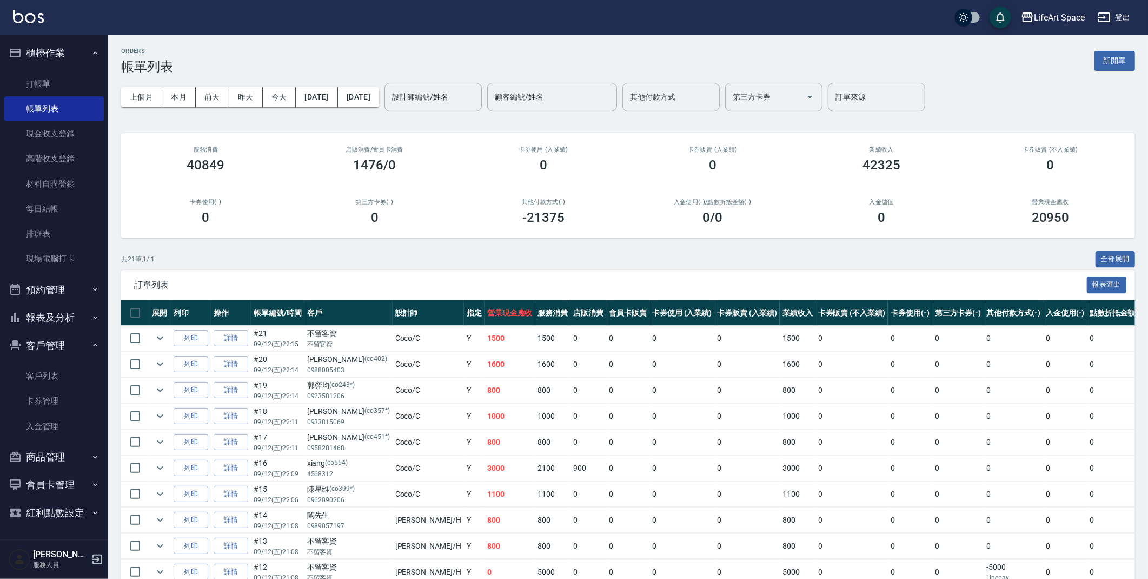
click at [474, 94] on div "設計師編號/姓名 設計師編號/姓名" at bounding box center [432, 97] width 97 height 29
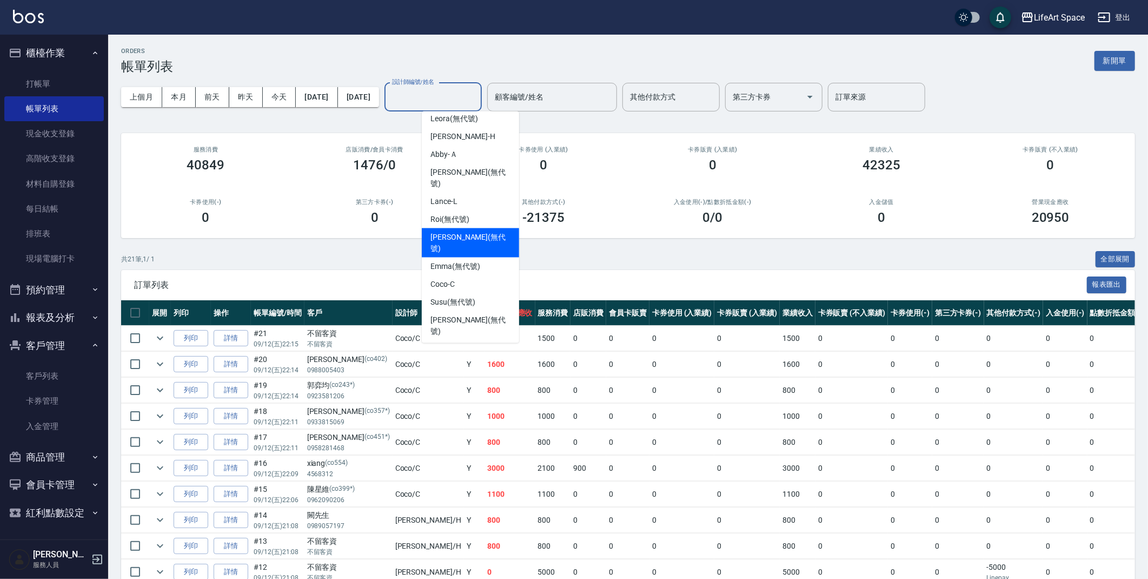
scroll to position [187, 0]
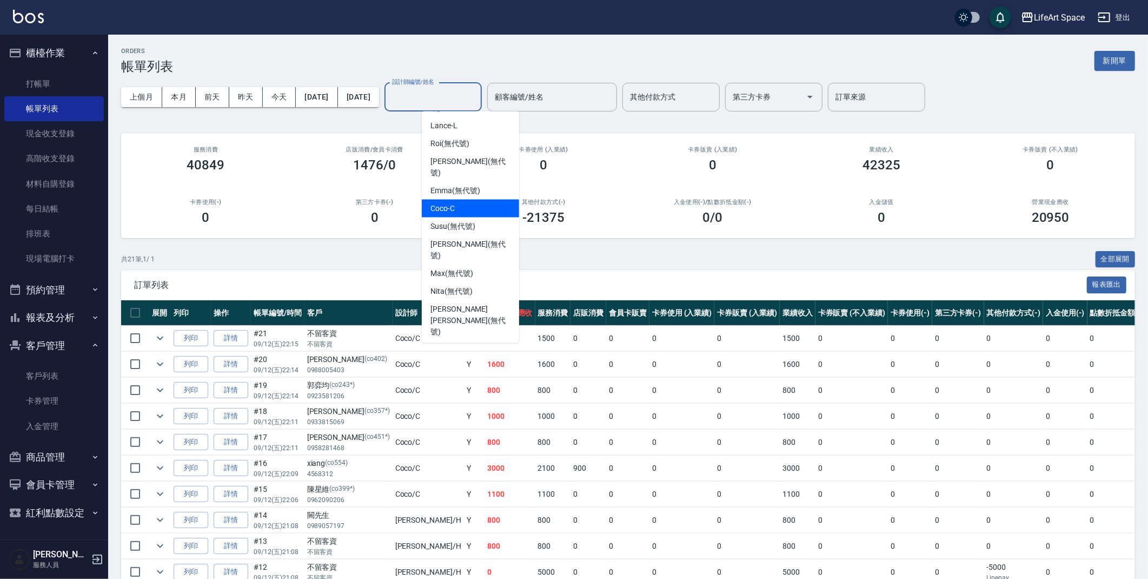
click at [447, 203] on span "Coco -C" at bounding box center [442, 208] width 24 height 11
type input "Coco-C"
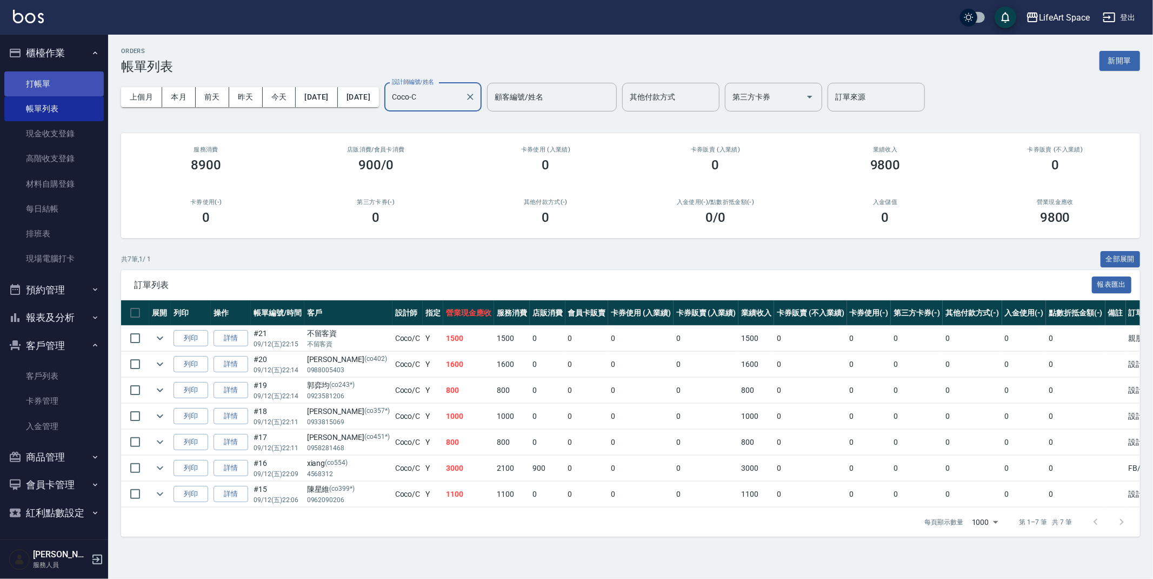
click at [55, 85] on link "打帳單" at bounding box center [53, 83] width 99 height 25
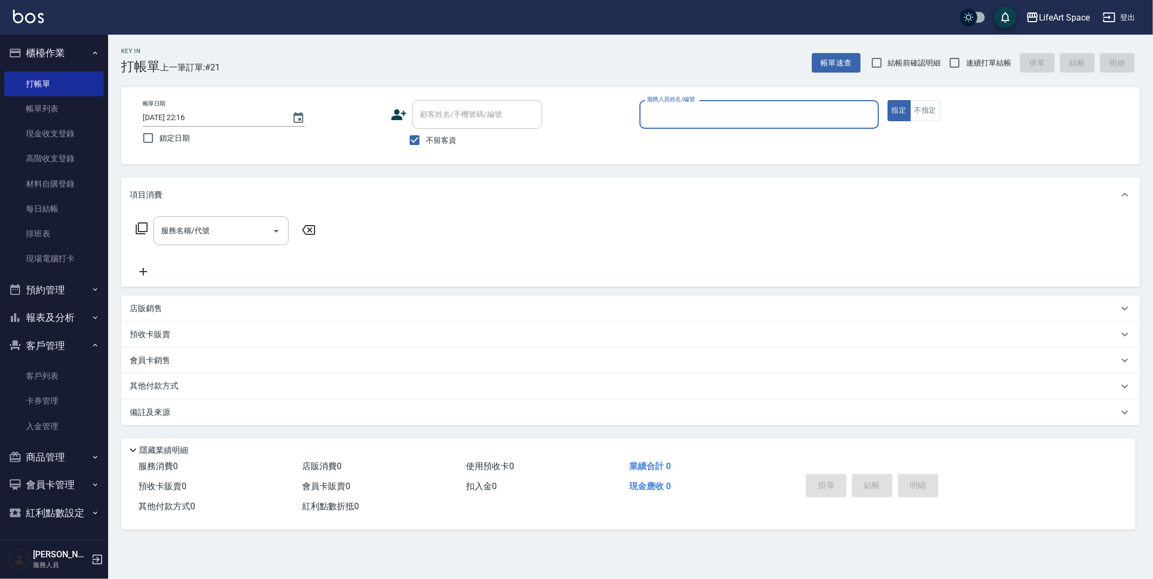
click at [428, 139] on span "不留客資" at bounding box center [441, 140] width 30 height 11
click at [426, 139] on input "不留客資" at bounding box center [414, 140] width 23 height 23
checkbox input "false"
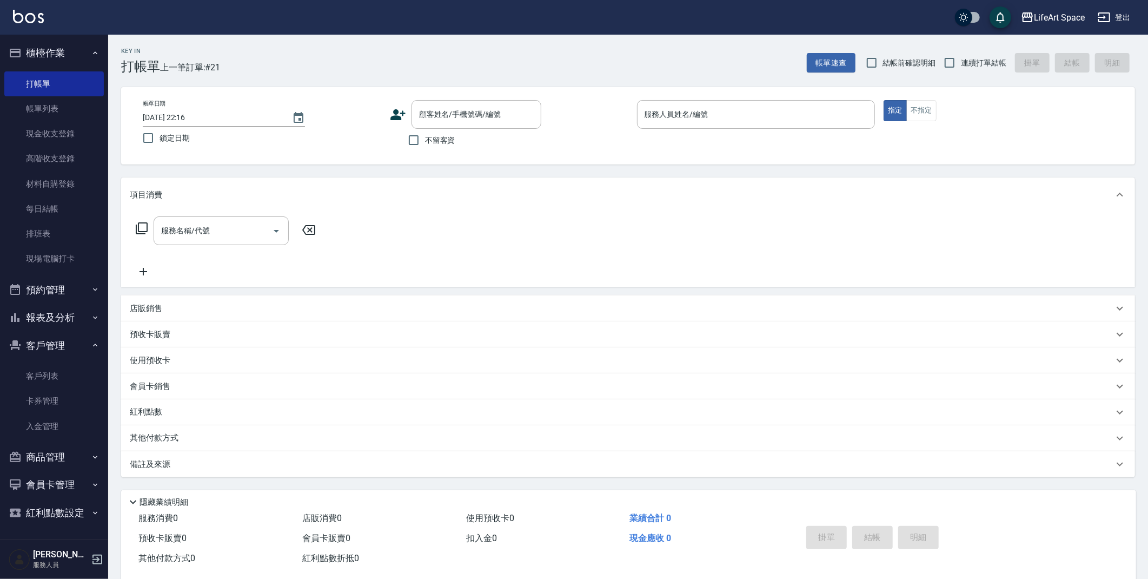
click at [178, 117] on input "[DATE] 22:16" at bounding box center [212, 118] width 138 height 18
type input "[DATE] 22:16"
click at [424, 120] on input "顧客姓名/手機號碼/編號" at bounding box center [468, 114] width 104 height 19
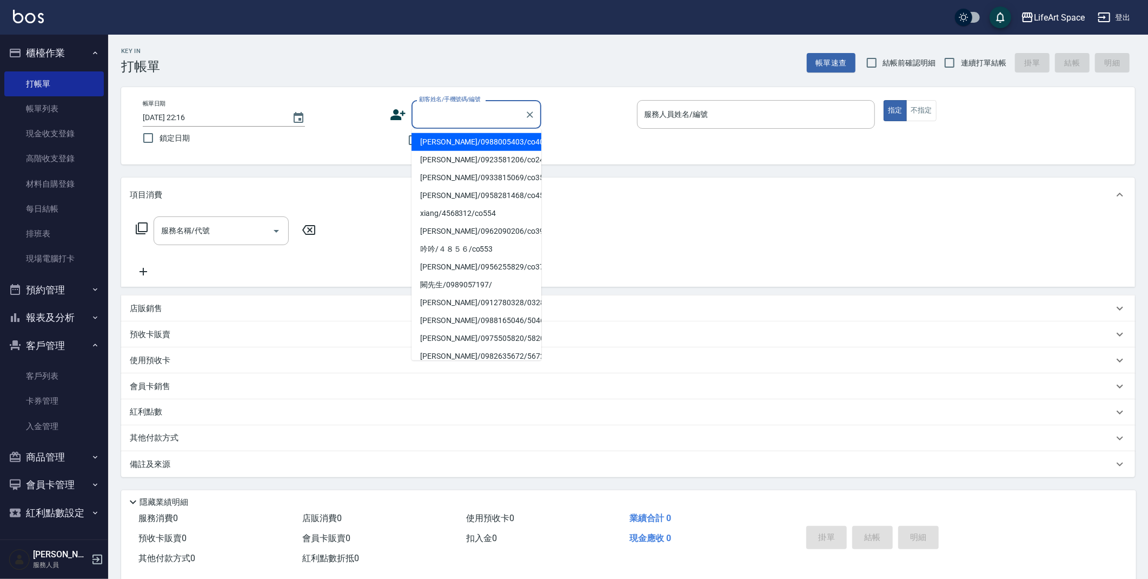
type input "f"
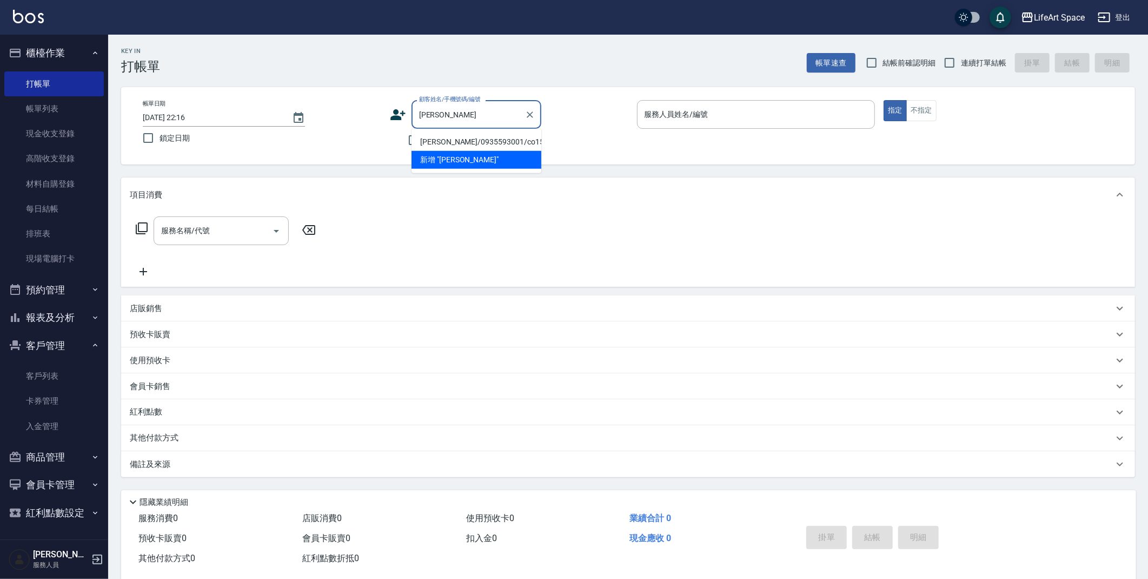
click at [436, 145] on li "[PERSON_NAME]/0935593001/co158*" at bounding box center [476, 142] width 130 height 18
type input "[PERSON_NAME]/0935593001/co158*"
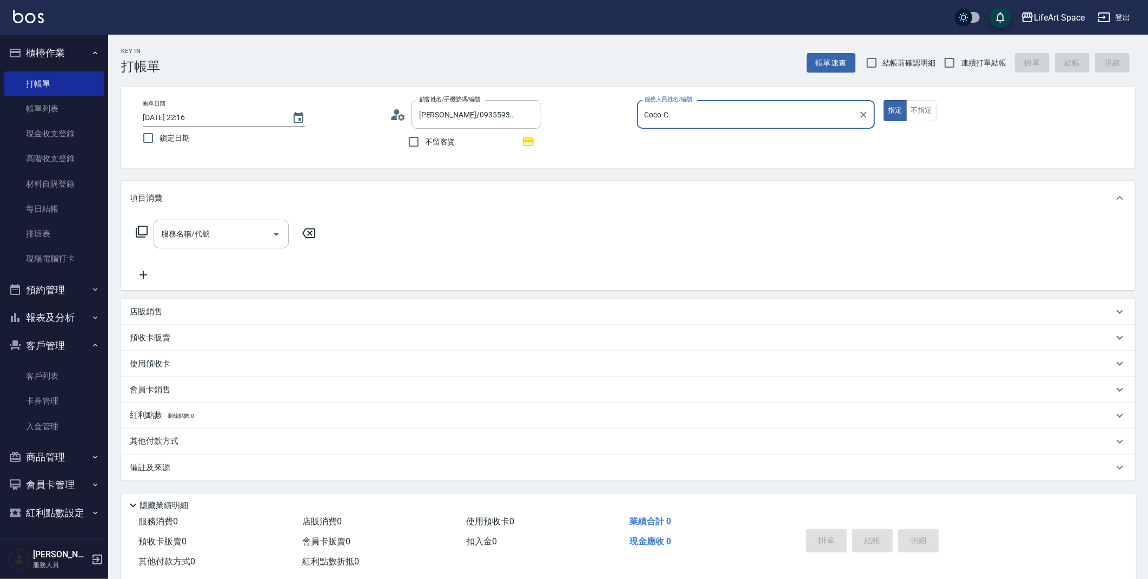
type input "Coco-C"
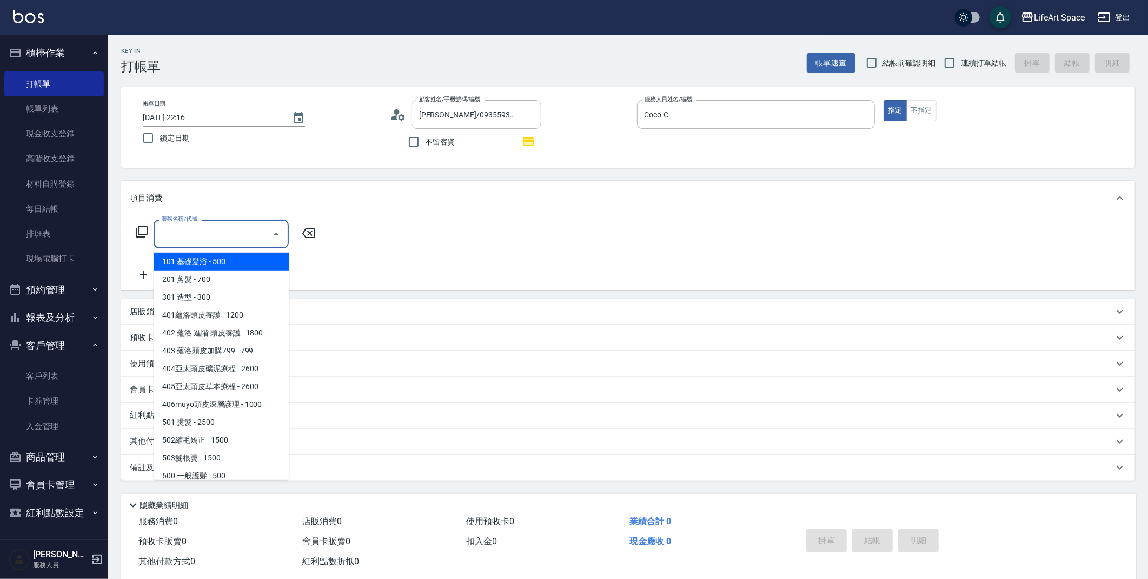
click at [197, 240] on input "服務名稱/代號" at bounding box center [212, 233] width 109 height 19
click at [196, 277] on span "201 剪髮 - 700" at bounding box center [221, 279] width 135 height 18
type input "201 剪髮(201)"
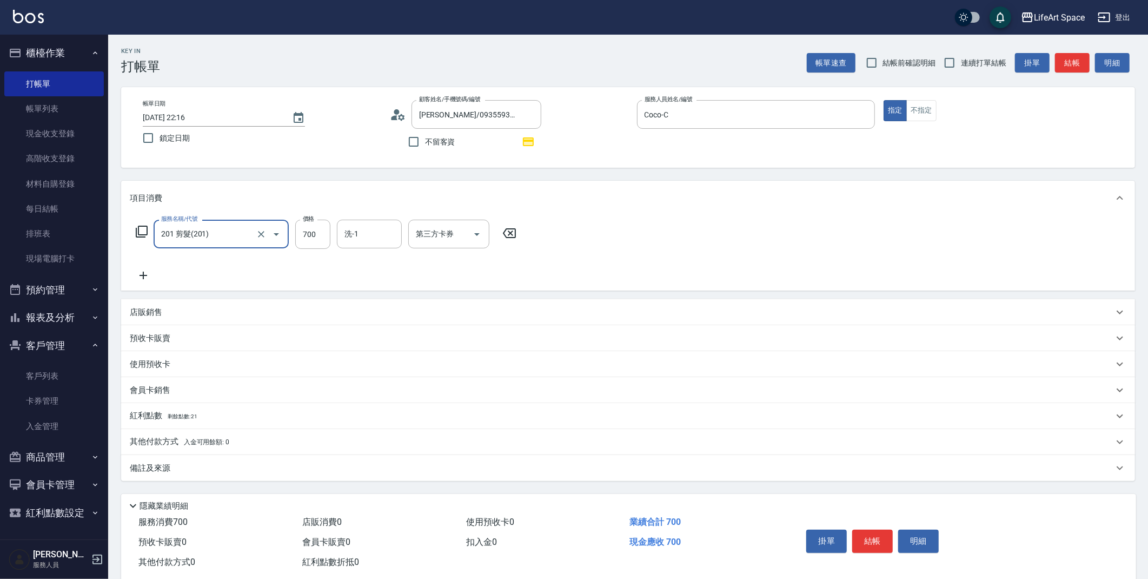
click at [154, 273] on icon at bounding box center [143, 275] width 27 height 13
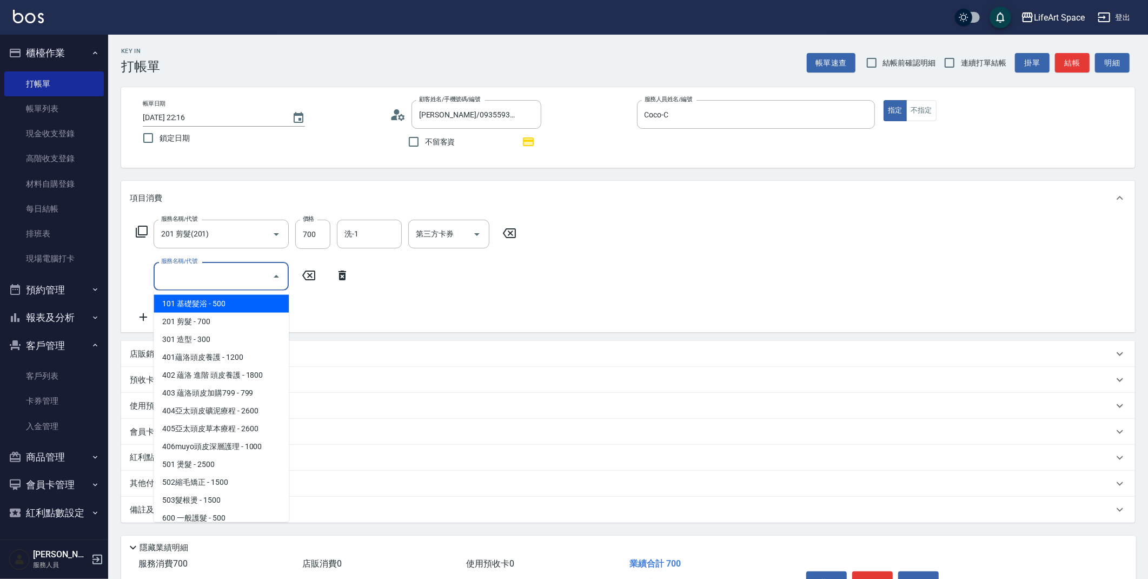
click at [179, 273] on input "服務名稱/代號" at bounding box center [212, 276] width 109 height 19
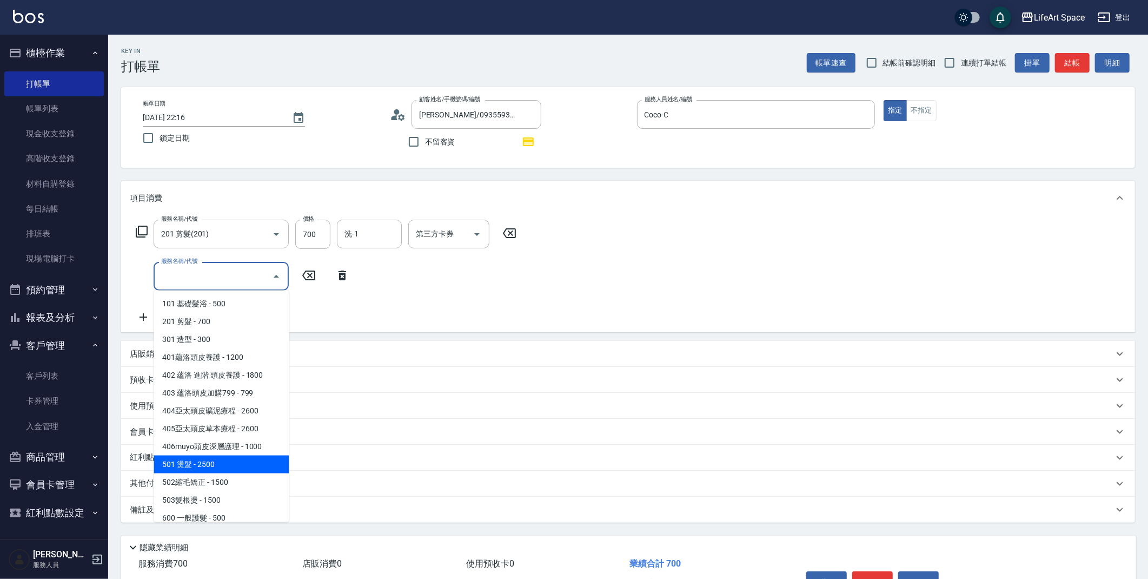
click at [190, 467] on span "501 燙髮 - 2500" at bounding box center [221, 464] width 135 height 18
type input "501 燙髮(501)"
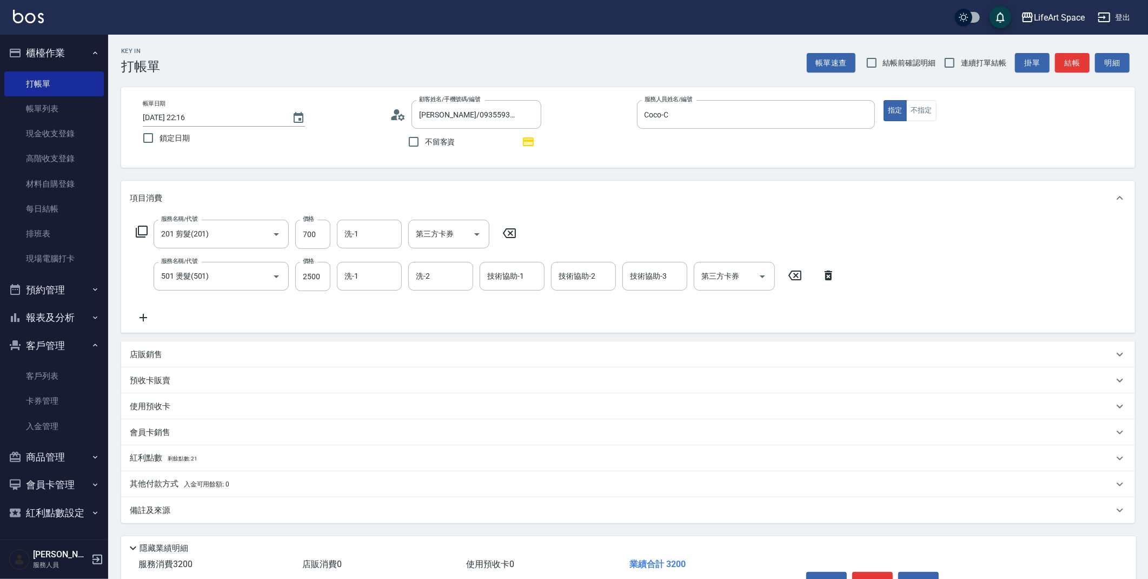
drag, startPoint x: 150, startPoint y: 426, endPoint x: 153, endPoint y: 449, distance: 22.9
click at [150, 427] on p "會員卡銷售" at bounding box center [150, 432] width 41 height 11
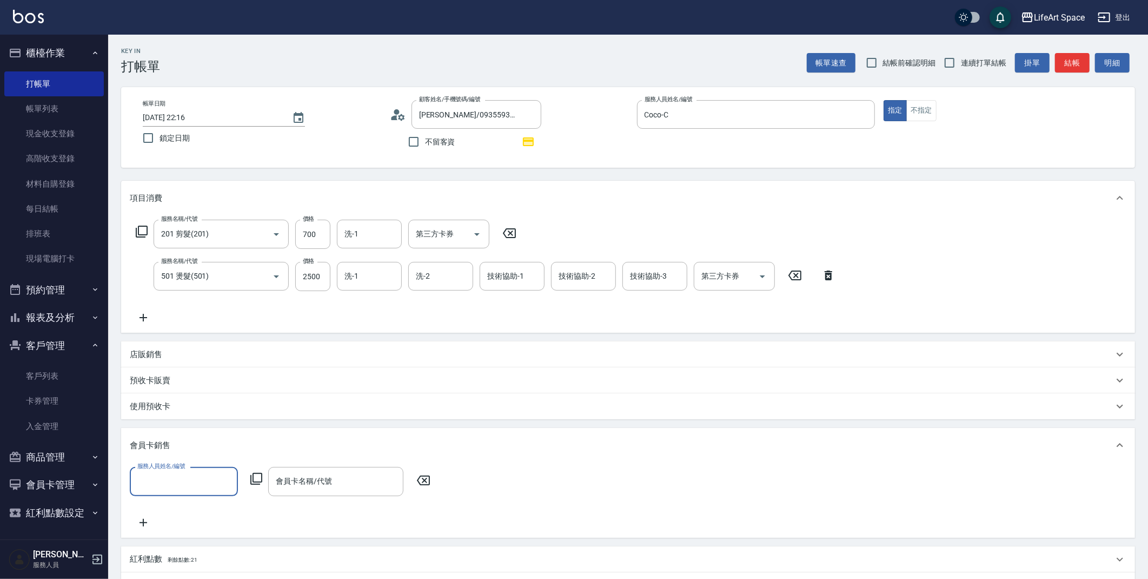
click at [159, 476] on input "服務人員姓名/編號" at bounding box center [184, 480] width 98 height 19
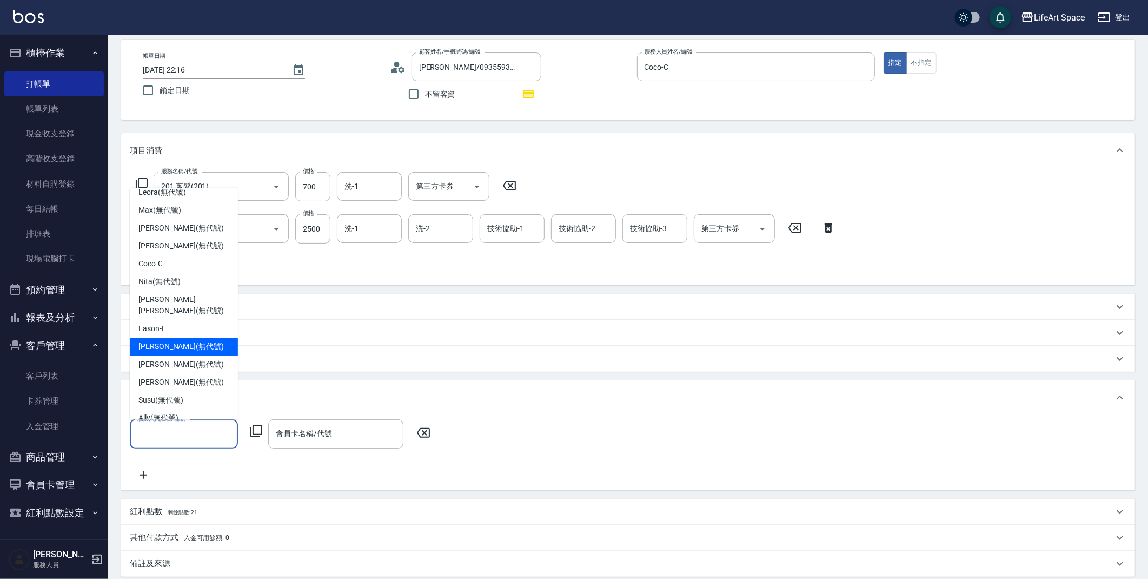
scroll to position [185, 0]
drag, startPoint x: 184, startPoint y: 265, endPoint x: 188, endPoint y: 271, distance: 6.6
click at [184, 265] on div "Coco -C" at bounding box center [184, 266] width 108 height 18
type input "Coco-C"
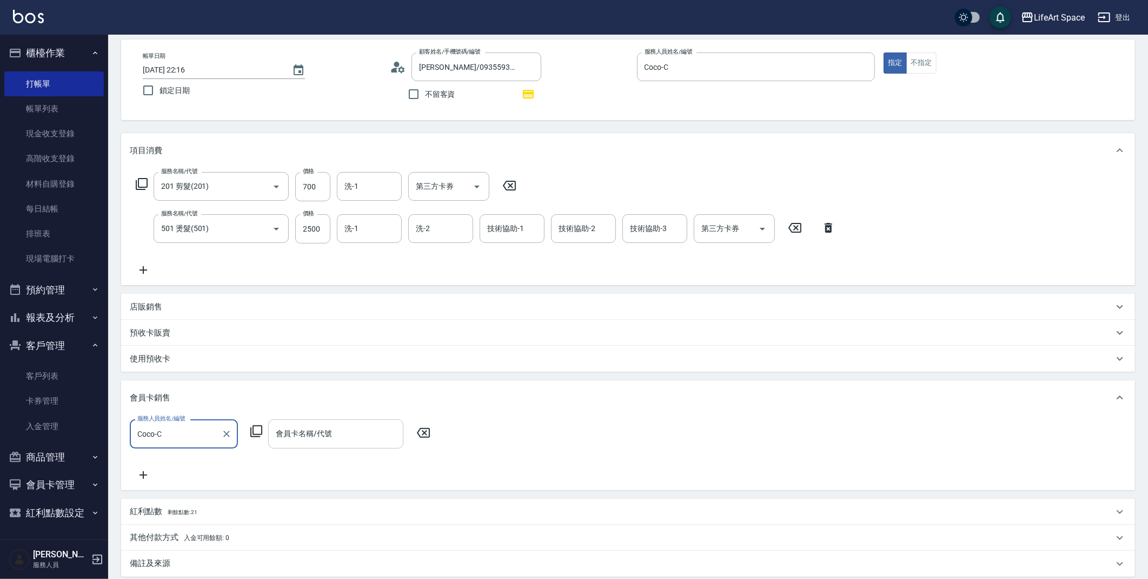
click at [301, 436] on input "會員卡名稱/代號" at bounding box center [335, 433] width 125 height 19
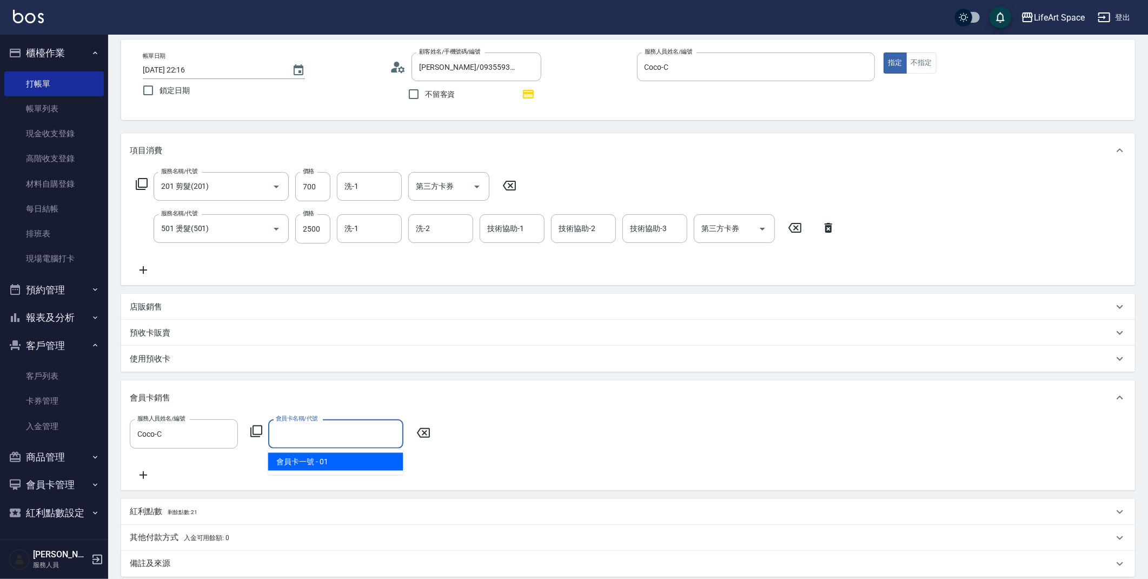
drag, startPoint x: 304, startPoint y: 457, endPoint x: 398, endPoint y: 428, distance: 98.9
click at [304, 457] on span "會員卡一號 - 01" at bounding box center [335, 462] width 135 height 18
type input "會員卡一號-0天"
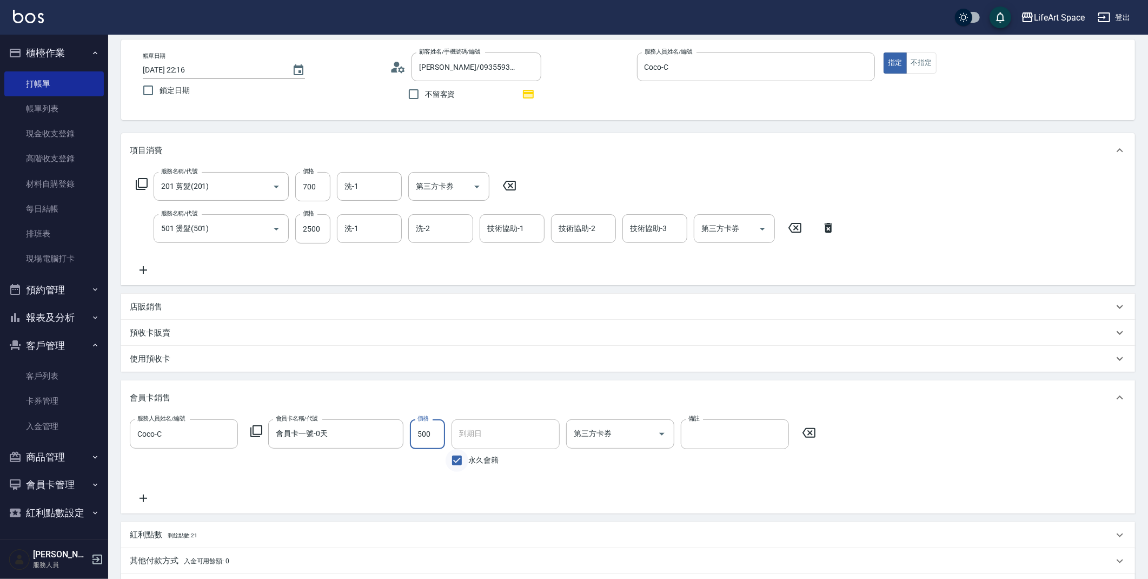
type input "500"
click at [454, 457] on input "永久會籍" at bounding box center [457, 460] width 23 height 23
checkbox input "false"
click at [470, 436] on input "[DATE]" at bounding box center [501, 433] width 101 height 29
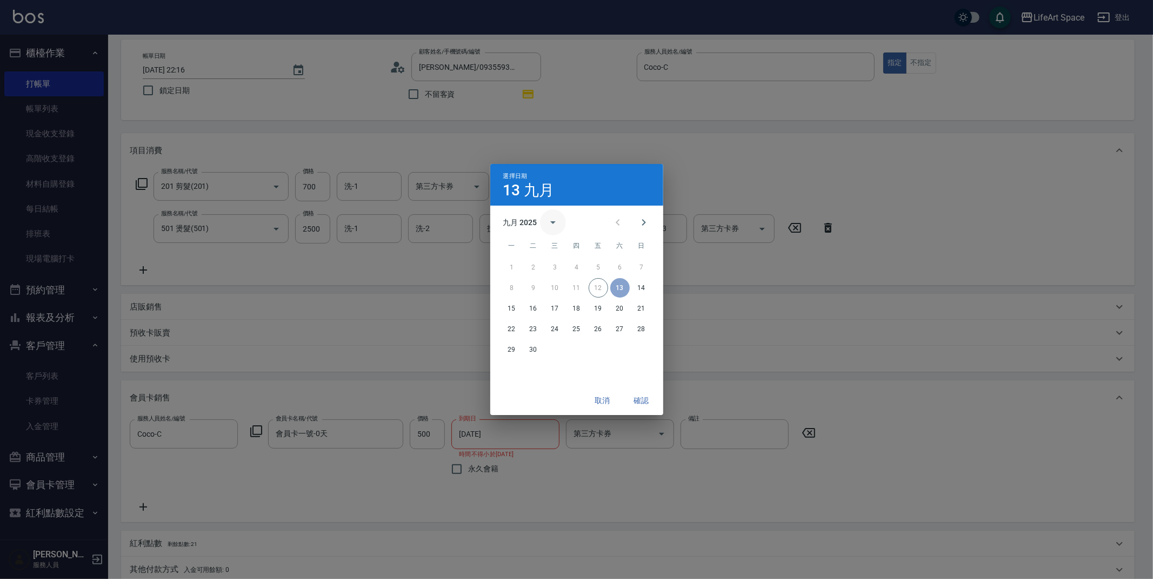
click at [550, 220] on icon "calendar view is open, switch to year view" at bounding box center [553, 222] width 13 height 13
click at [574, 245] on button "2026" at bounding box center [576, 247] width 39 height 19
type input "[DATE]"
click at [647, 402] on button "確認" at bounding box center [642, 400] width 35 height 20
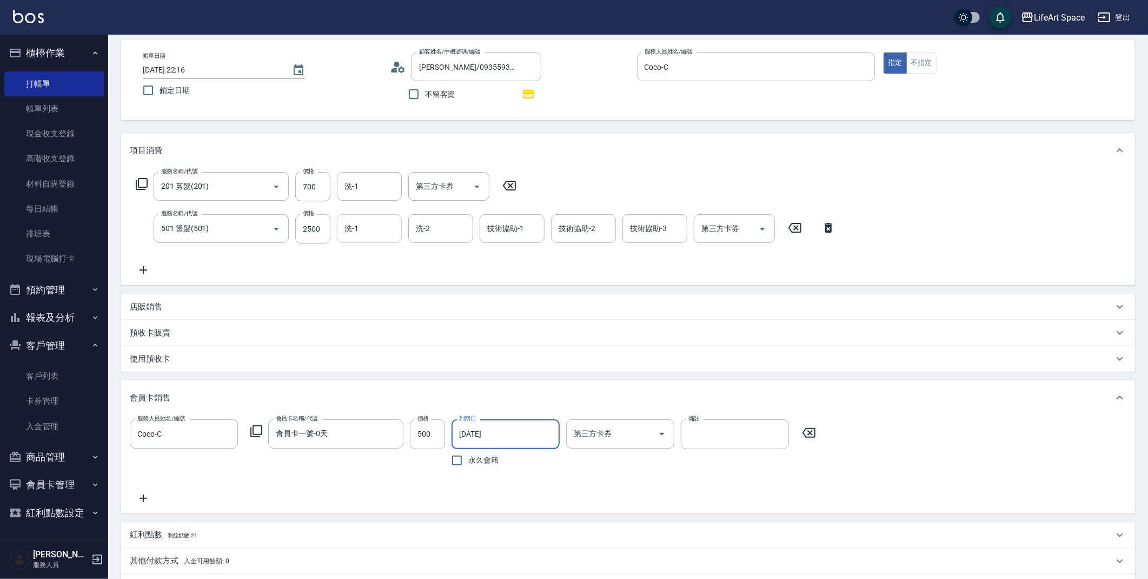
click at [360, 223] on input "洗-1" at bounding box center [369, 228] width 55 height 19
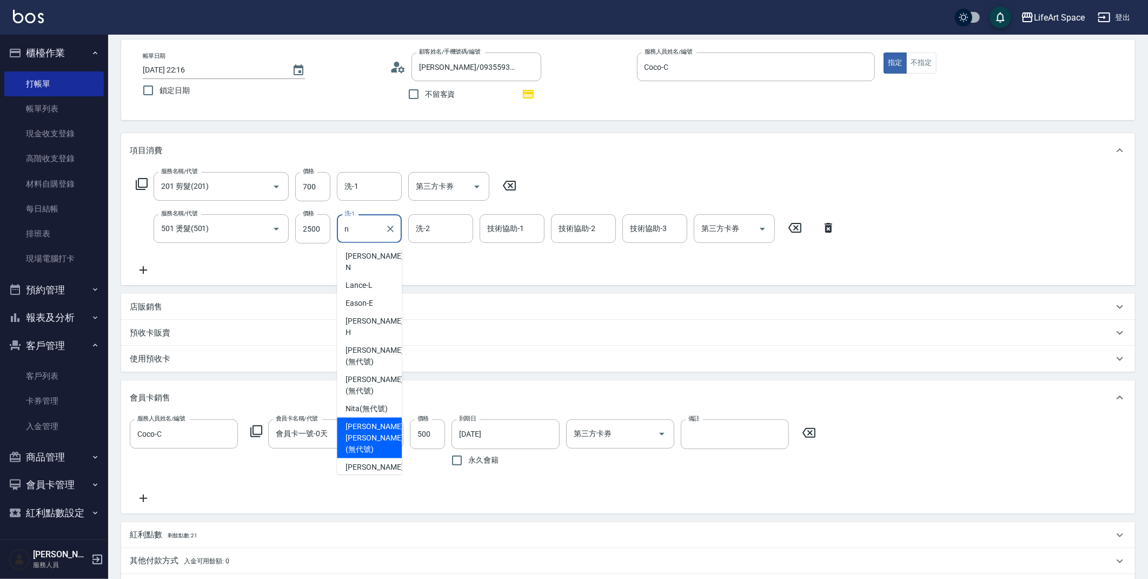
click at [371, 421] on span "[PERSON_NAME] [PERSON_NAME] (無代號)" at bounding box center [374, 438] width 57 height 34
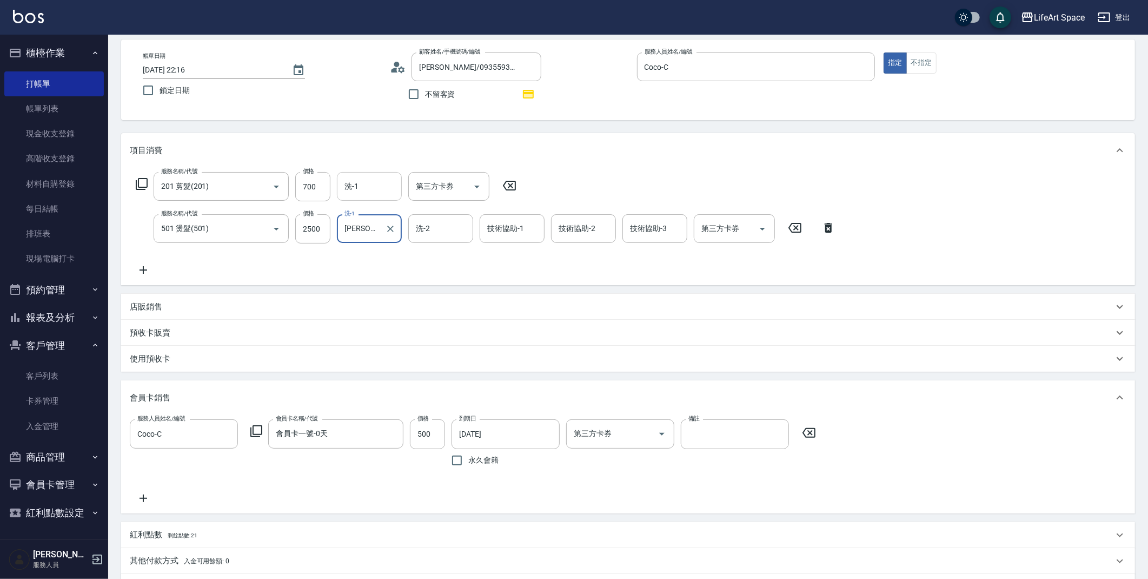
type input "[PERSON_NAME] [PERSON_NAME](無代號)"
click at [369, 185] on input "洗-1" at bounding box center [369, 186] width 55 height 19
click at [371, 274] on span "[PERSON_NAME] (無代號)" at bounding box center [374, 284] width 57 height 23
type input "[PERSON_NAME](無代號)"
click at [422, 228] on div "洗-2 洗-2" at bounding box center [440, 228] width 65 height 29
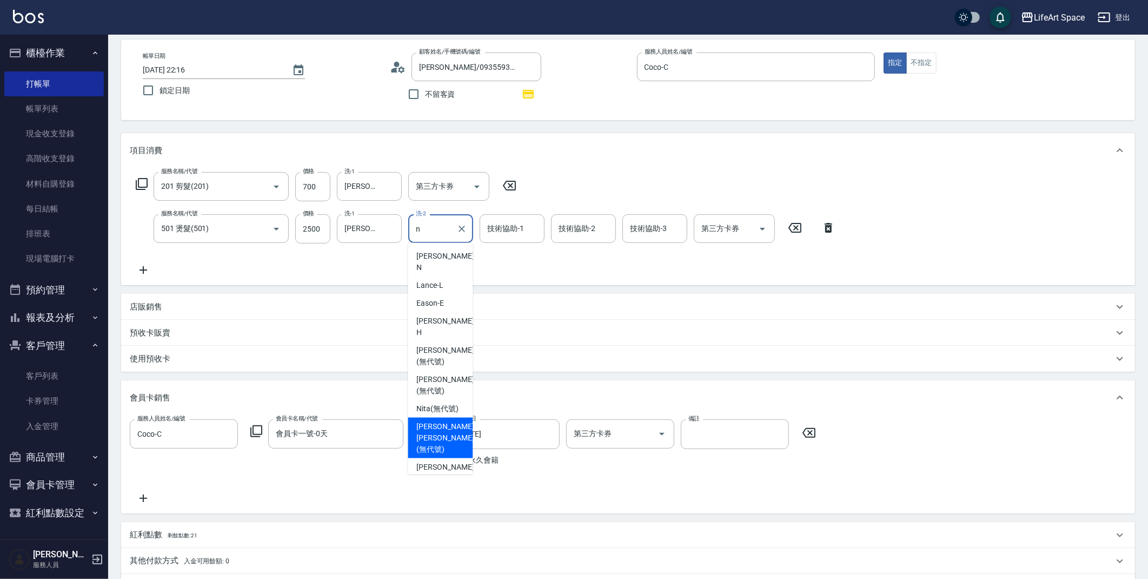
click at [451, 421] on span "[PERSON_NAME] [PERSON_NAME] (無代號)" at bounding box center [444, 438] width 57 height 34
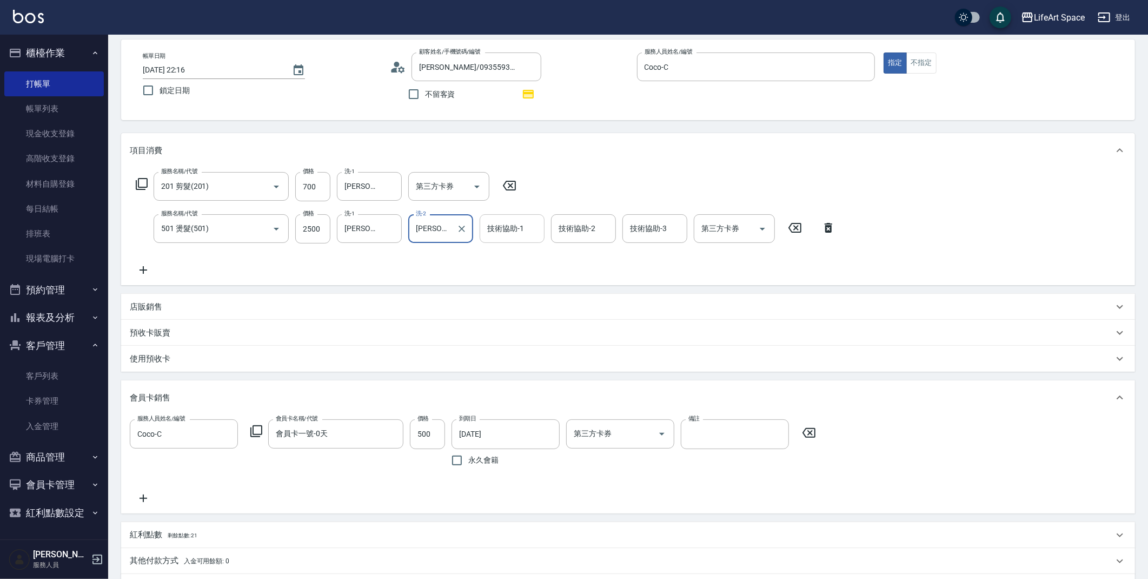
type input "[PERSON_NAME] [PERSON_NAME](無代號)"
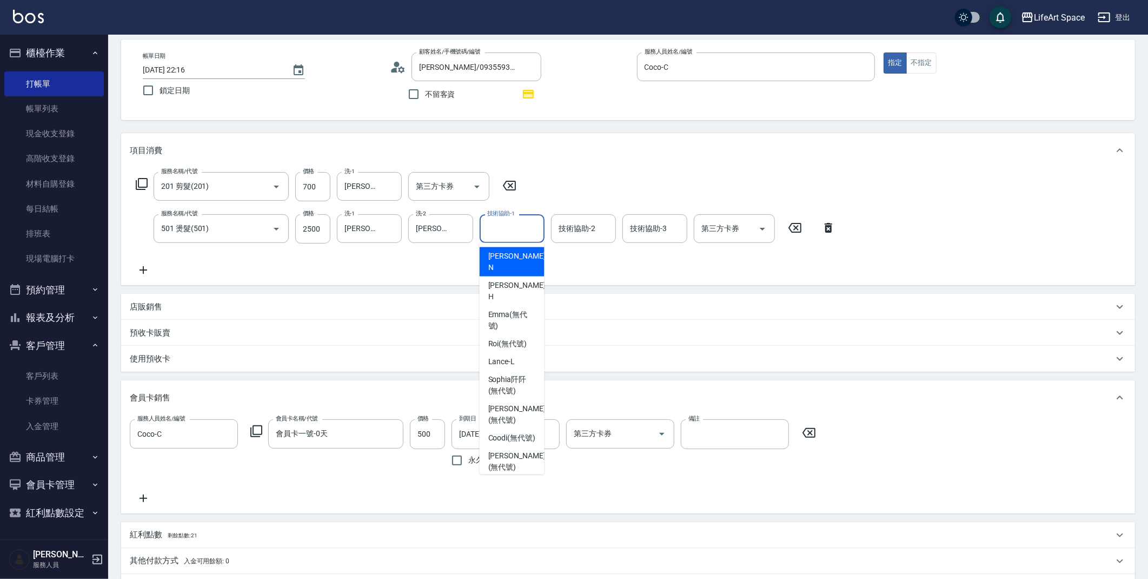
click at [500, 229] on div "技術協助-1 技術協助-1" at bounding box center [512, 228] width 65 height 29
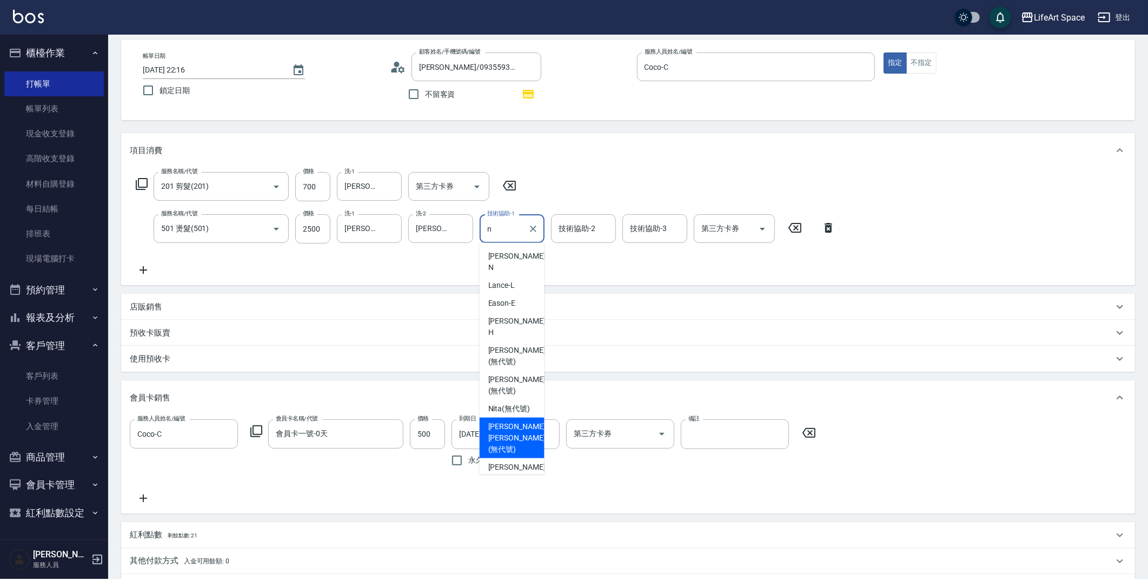
click at [516, 421] on span "[PERSON_NAME] [PERSON_NAME] (無代號)" at bounding box center [516, 438] width 57 height 34
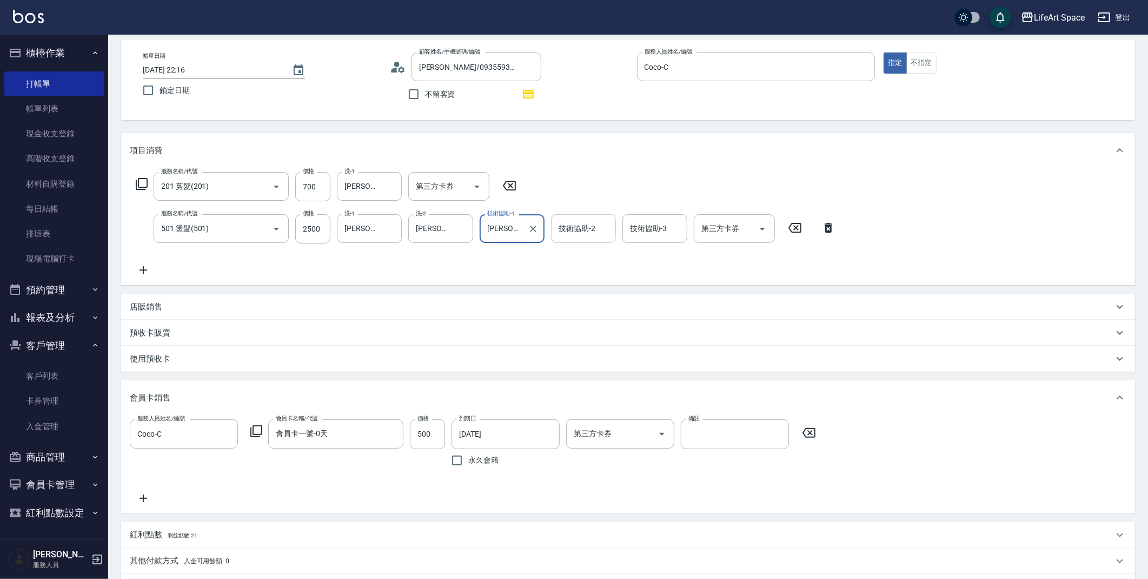
type input "[PERSON_NAME] [PERSON_NAME](無代號)"
click at [590, 233] on input "技術協助-2" at bounding box center [583, 228] width 55 height 19
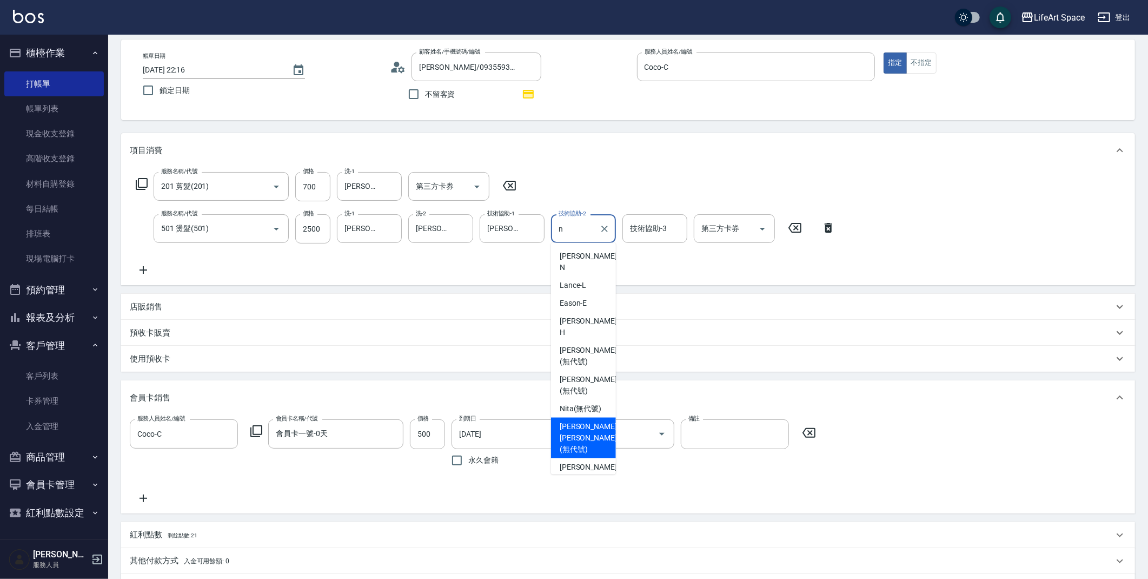
click at [574, 421] on span "[PERSON_NAME] [PERSON_NAME] (無代號)" at bounding box center [588, 438] width 57 height 34
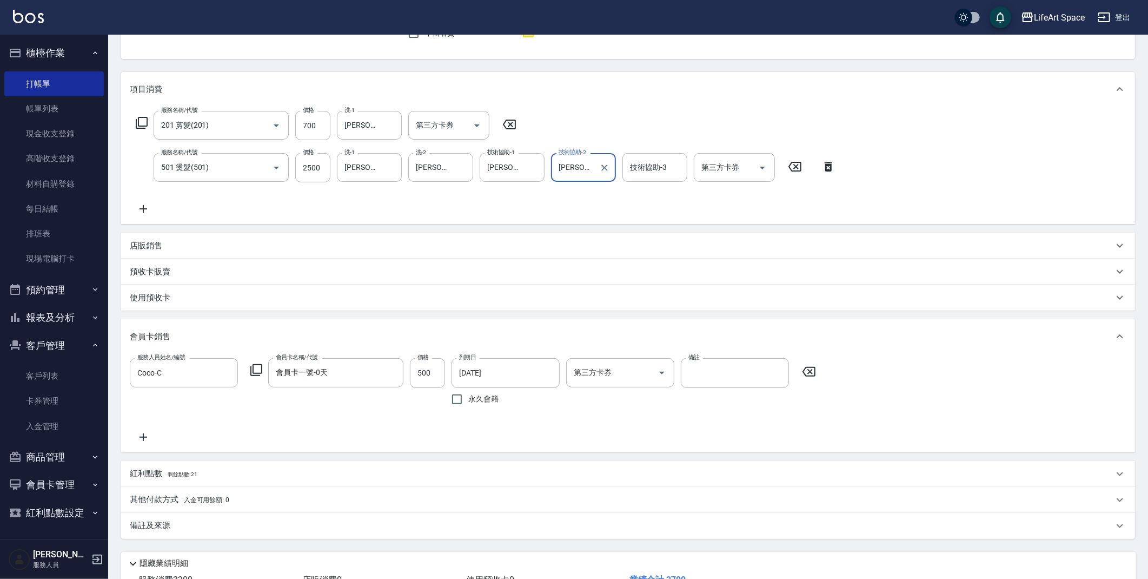
scroll to position [189, 0]
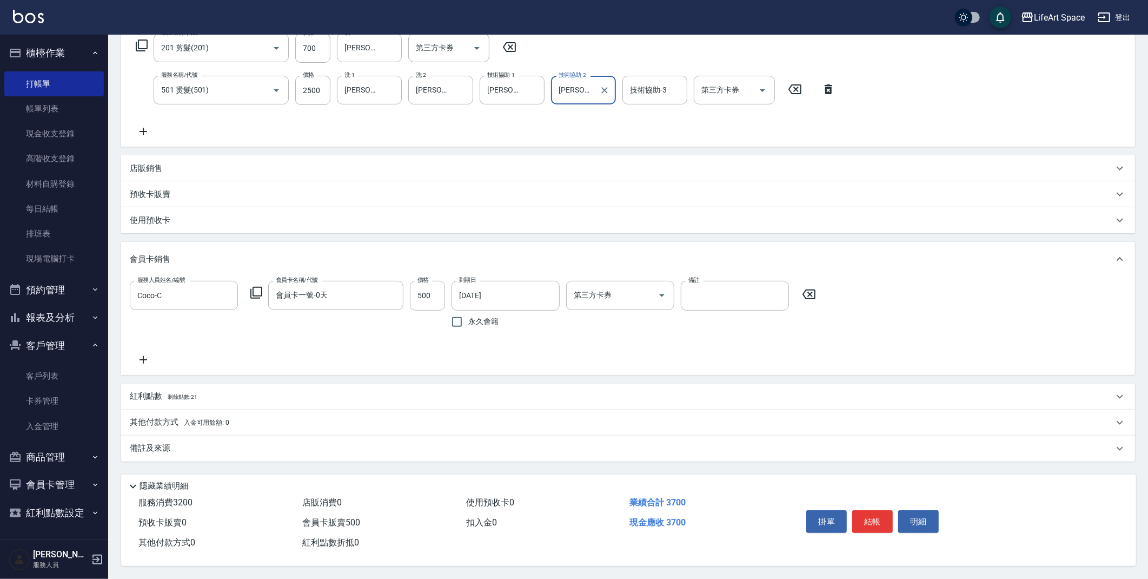
type input "[PERSON_NAME] [PERSON_NAME](無代號)"
click at [318, 448] on div "備註及來源" at bounding box center [622, 447] width 984 height 11
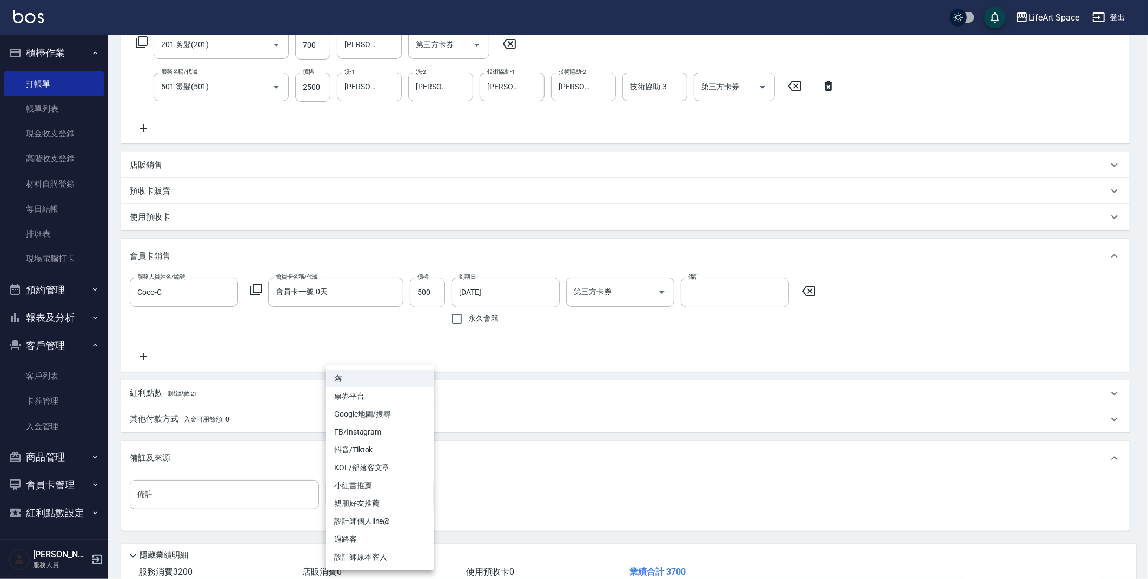
click at [405, 497] on body "LifeArt Space 登出 櫃檯作業 打帳單 帳單列表 現金收支登錄 高階收支登錄 材料自購登錄 每日結帳 排班表 現場電腦打卡 預約管理 預約管理 單…" at bounding box center [574, 229] width 1148 height 837
click at [387, 553] on li "設計師原本客人" at bounding box center [379, 557] width 108 height 18
type input "設計師原本客人"
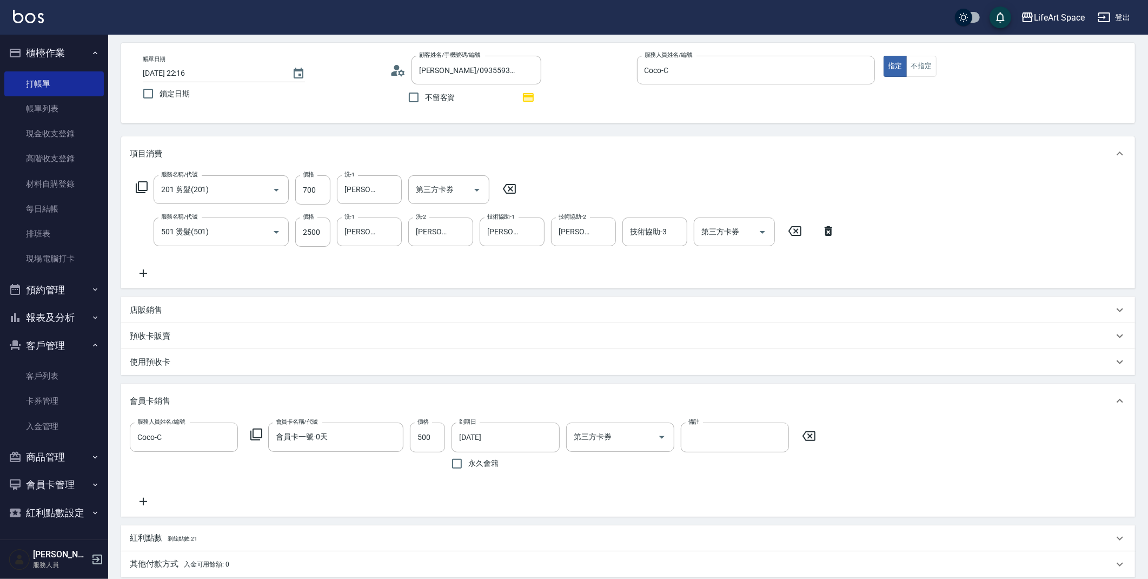
scroll to position [27, 0]
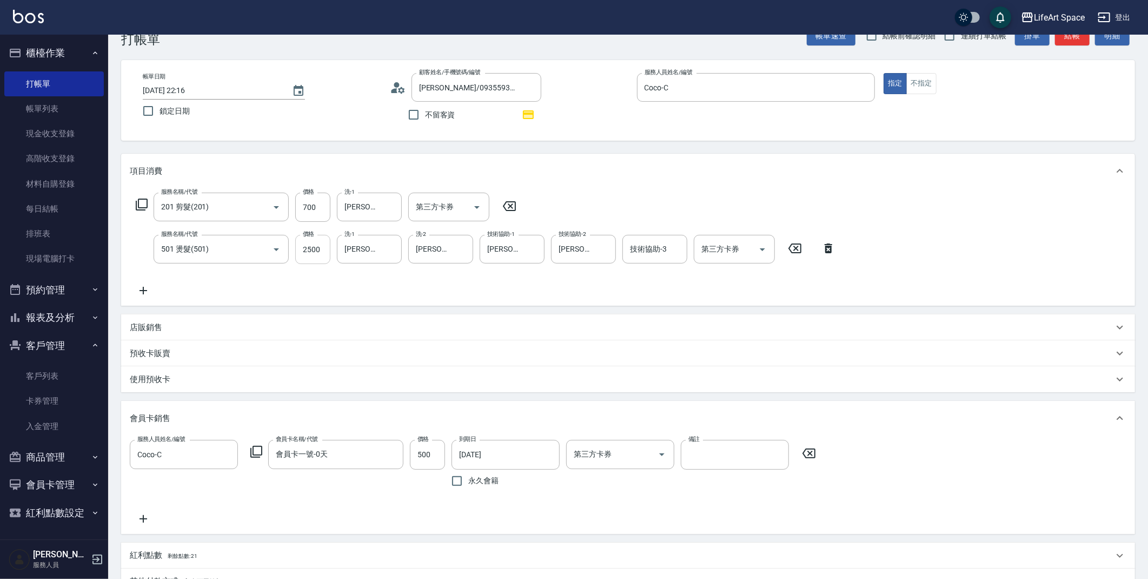
click at [319, 245] on input "2500" at bounding box center [312, 249] width 35 height 29
type input "2150"
click at [312, 212] on input "700" at bounding box center [312, 206] width 35 height 29
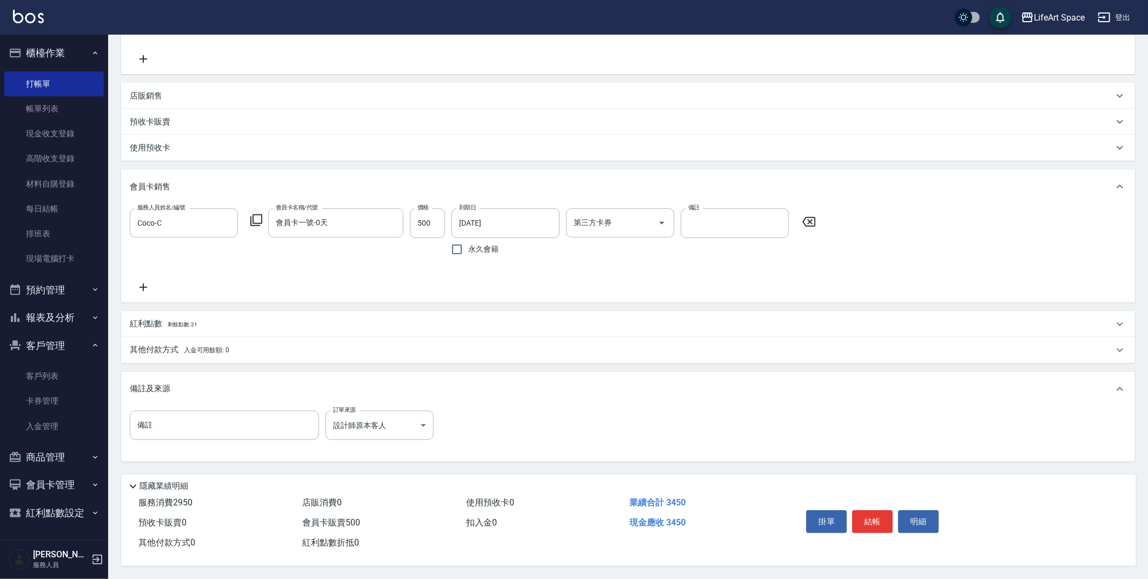
type input "800"
click at [180, 346] on p "其他付款方式 入金可用餘額: 0" at bounding box center [179, 350] width 99 height 12
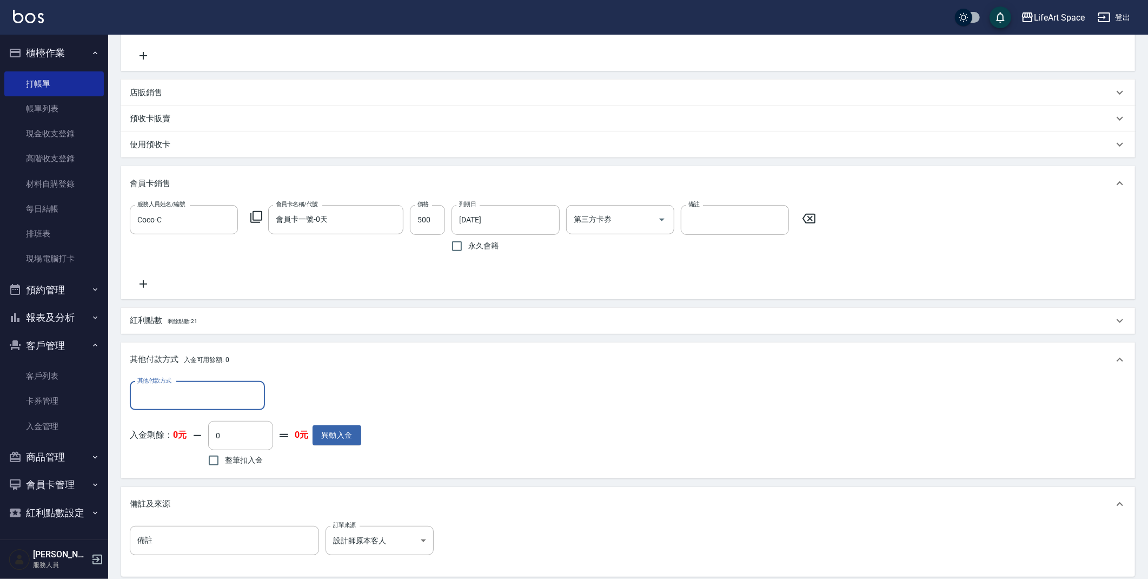
scroll to position [1, 0]
click at [201, 405] on div "其他付款方式" at bounding box center [197, 395] width 135 height 29
click at [171, 438] on span "Linepay" at bounding box center [197, 440] width 135 height 18
type input "Linepay"
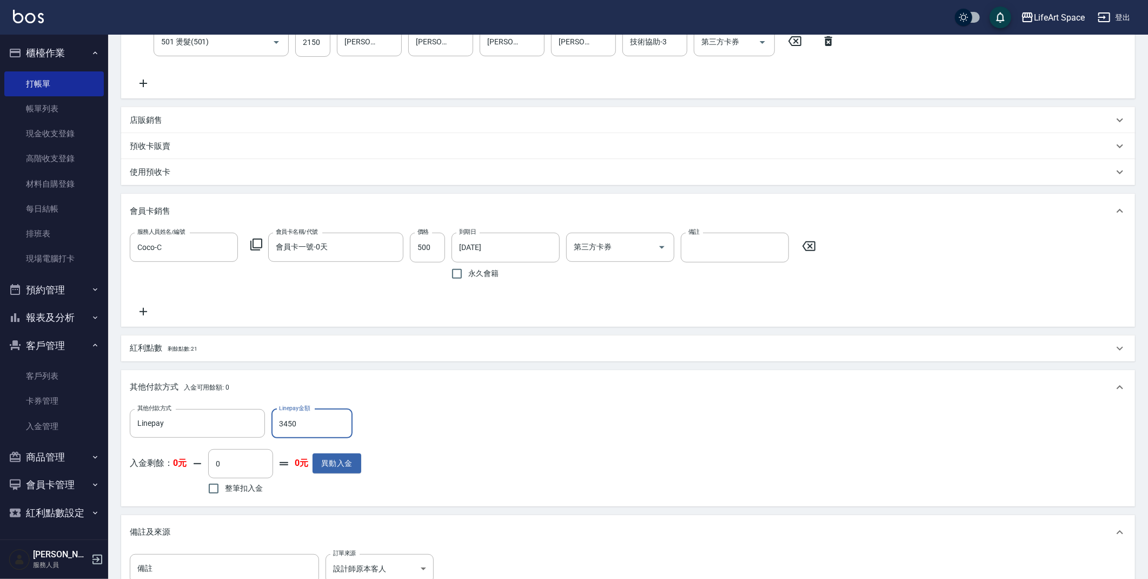
scroll to position [381, 0]
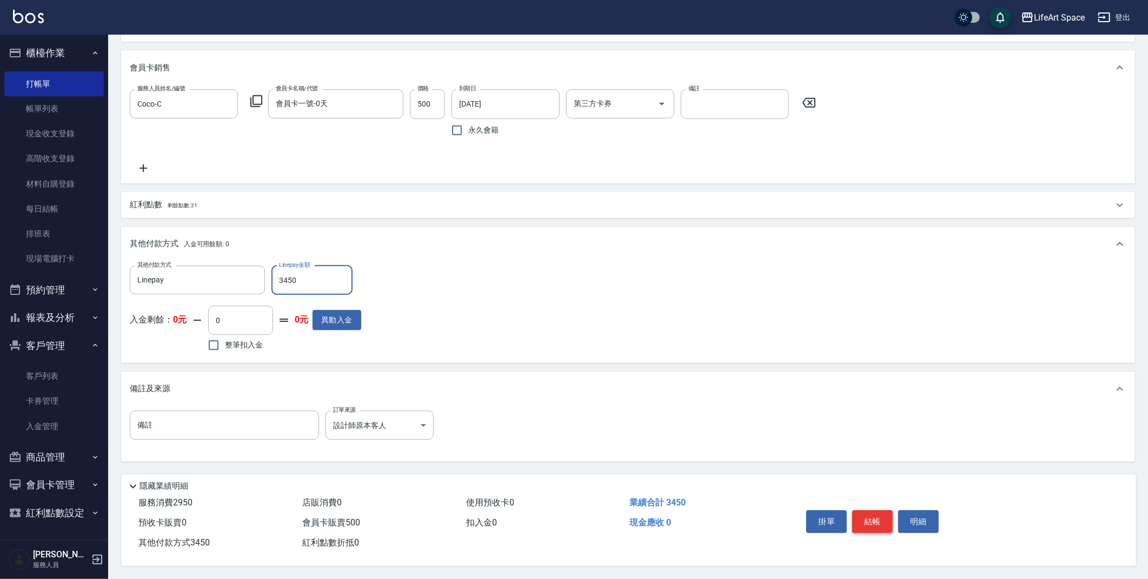
type input "3450"
click at [876, 523] on button "結帳" at bounding box center [872, 521] width 41 height 23
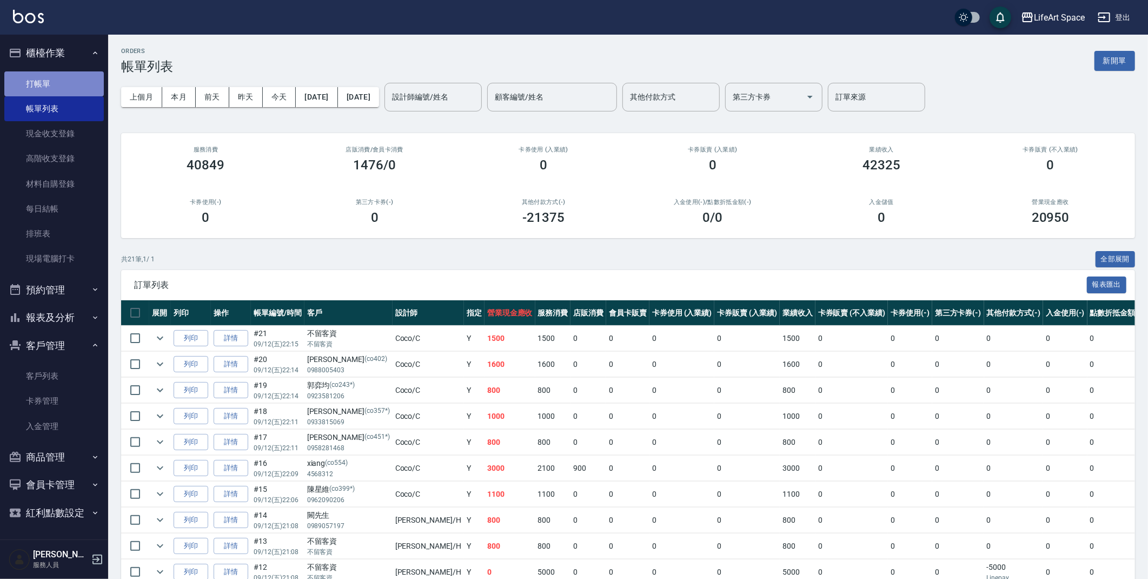
click at [45, 78] on link "打帳單" at bounding box center [53, 83] width 99 height 25
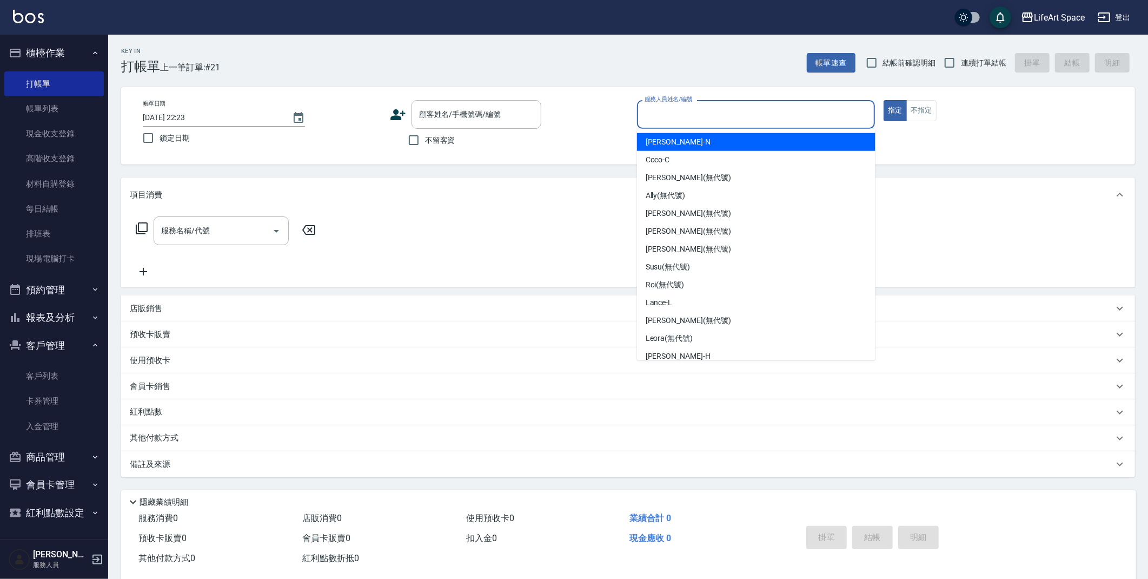
click at [684, 121] on input "服務人員姓名/編號" at bounding box center [756, 114] width 229 height 19
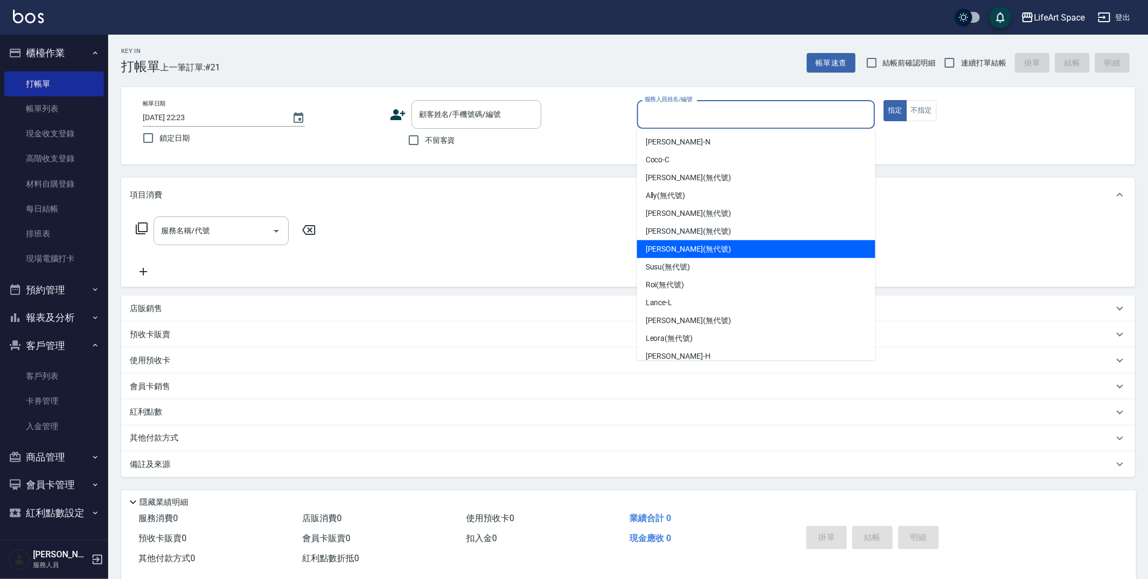
click at [685, 247] on span "[PERSON_NAME] (無代號)" at bounding box center [688, 248] width 85 height 11
type input "[PERSON_NAME](無代號)"
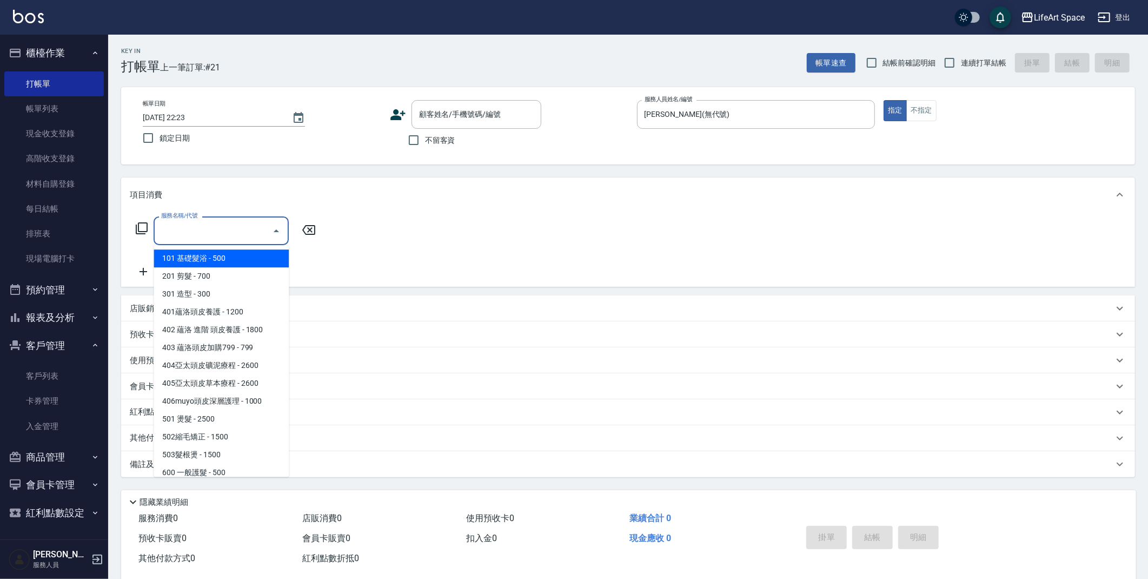
click at [199, 223] on input "服務名稱/代號" at bounding box center [212, 230] width 109 height 19
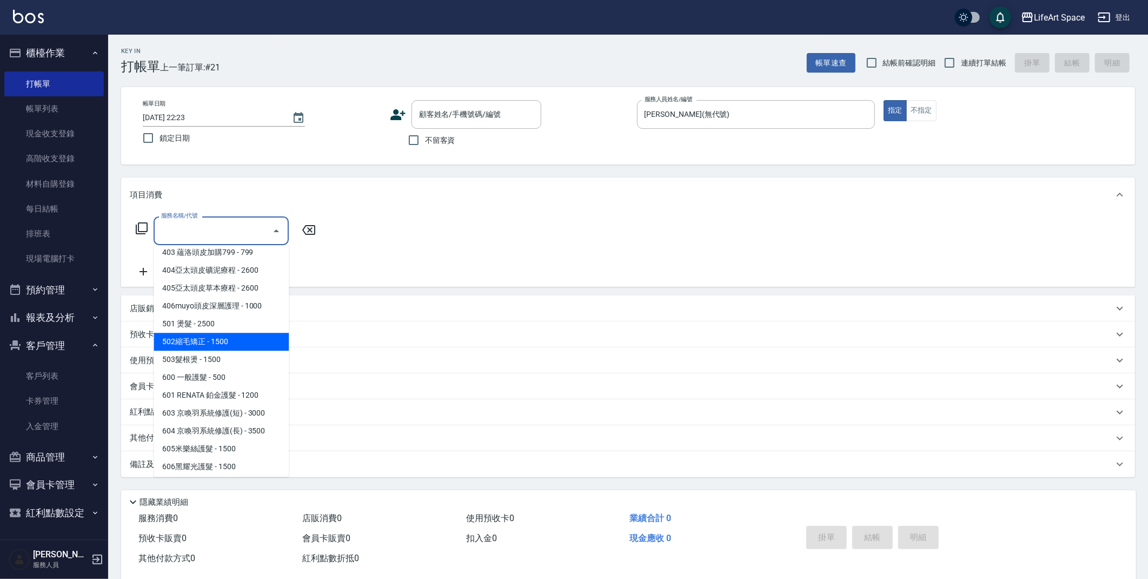
scroll to position [169, 0]
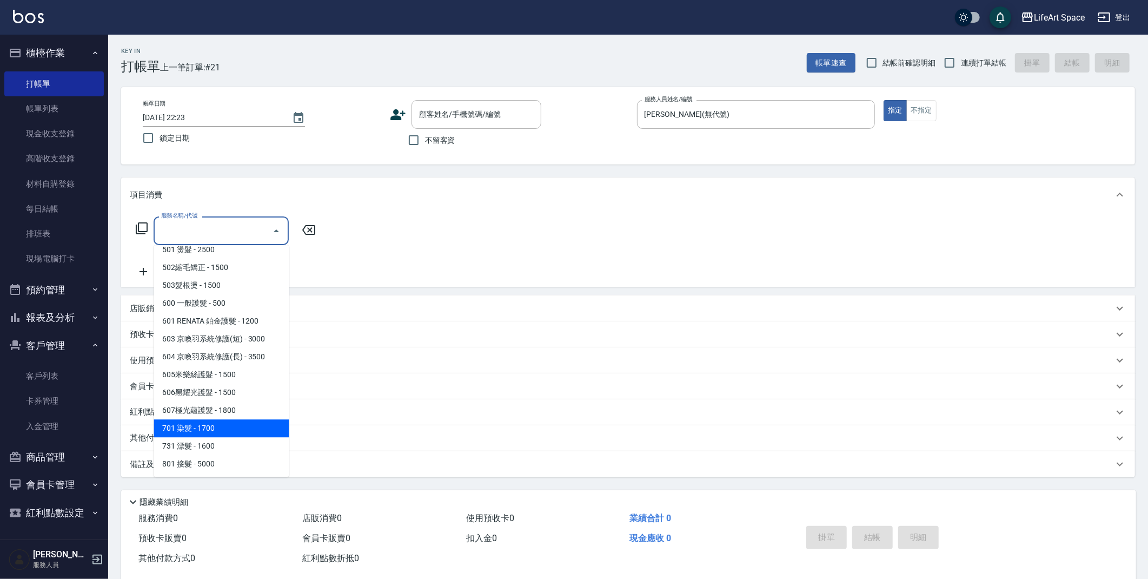
click at [211, 423] on span "701 染髮 - 1700" at bounding box center [221, 428] width 135 height 18
type input "701 染髮(701)"
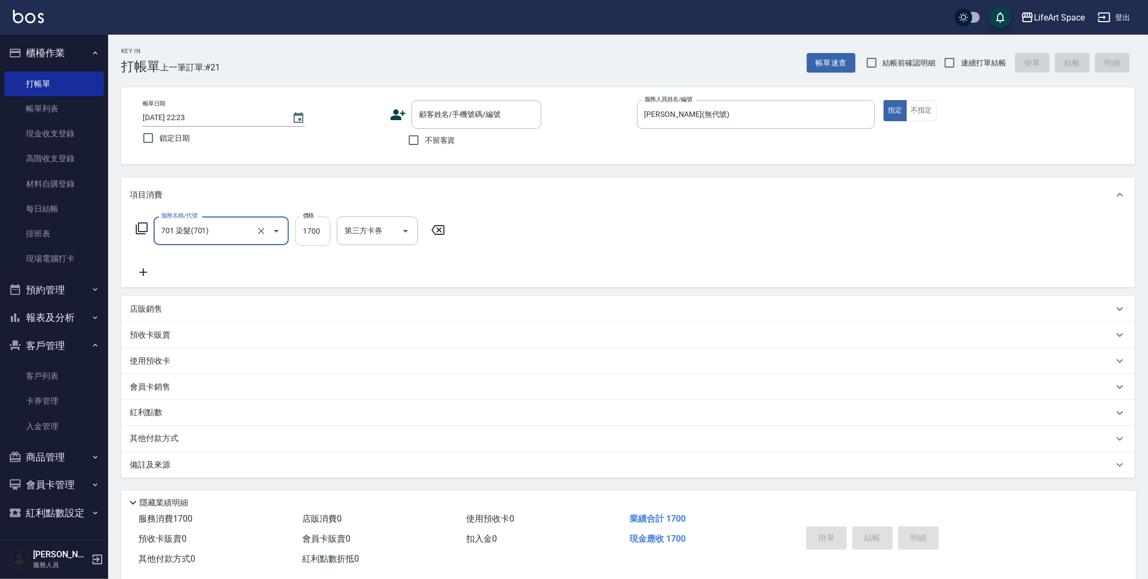
click at [322, 235] on input "1700" at bounding box center [312, 230] width 35 height 29
type input "6000"
click at [369, 229] on input "洗-1" at bounding box center [369, 230] width 55 height 19
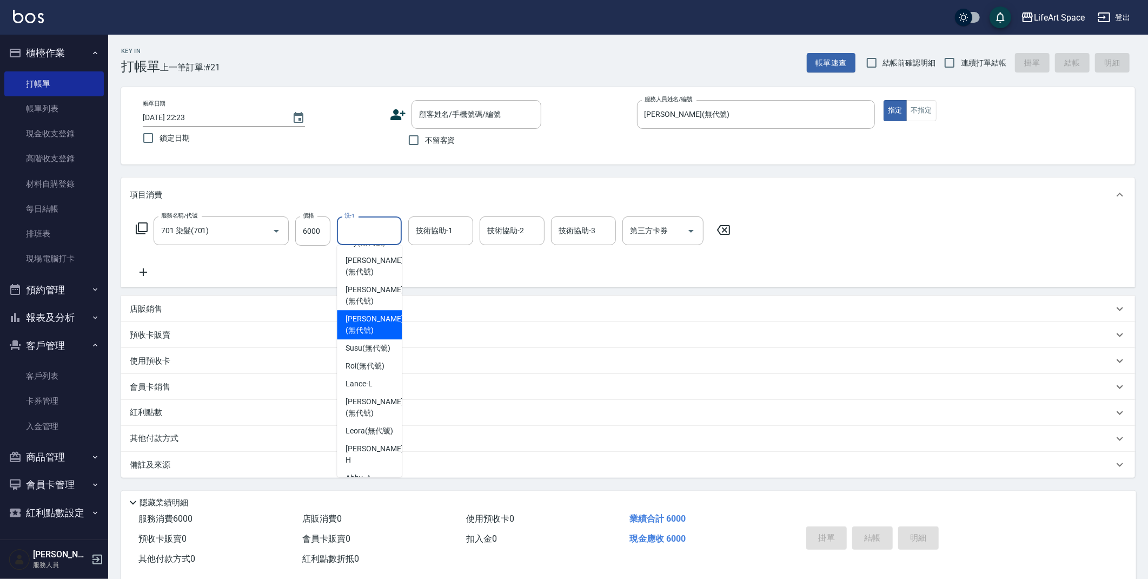
scroll to position [207, 0]
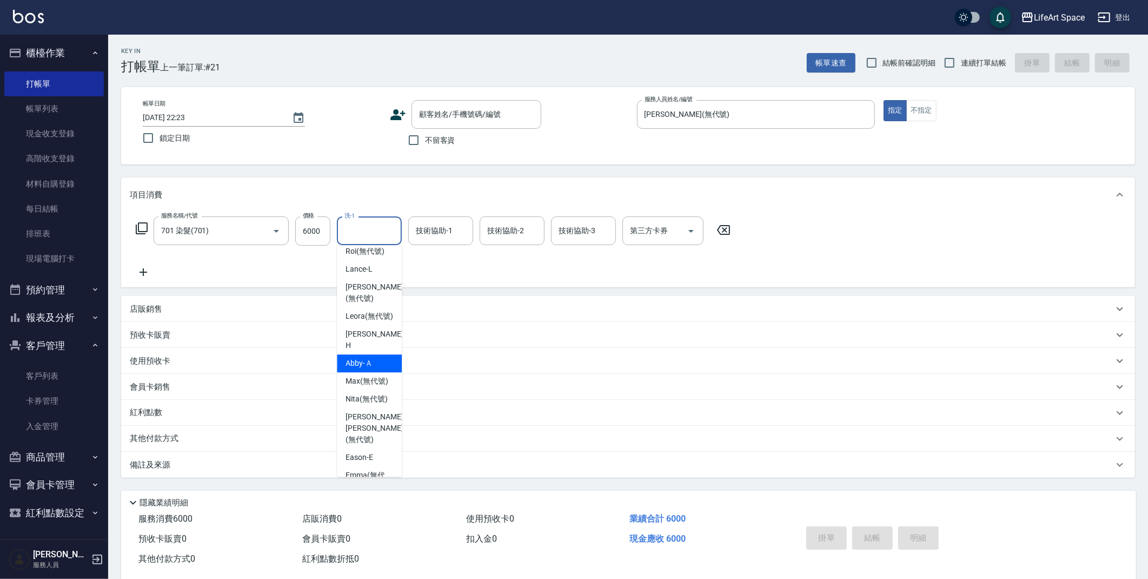
click at [447, 228] on div "技術協助-1 技術協助-1" at bounding box center [440, 230] width 65 height 29
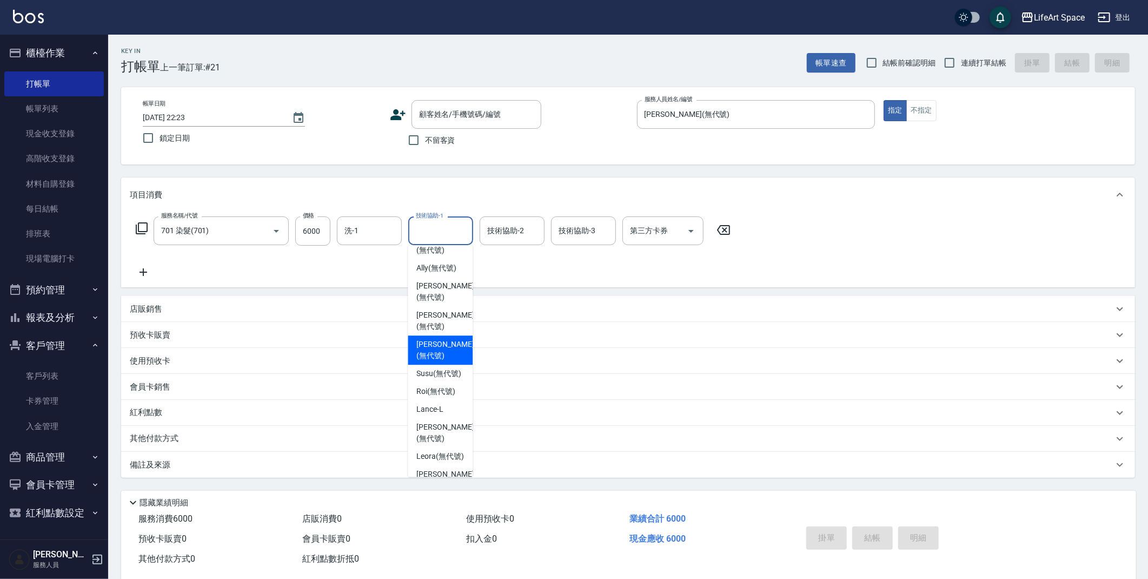
scroll to position [195, 0]
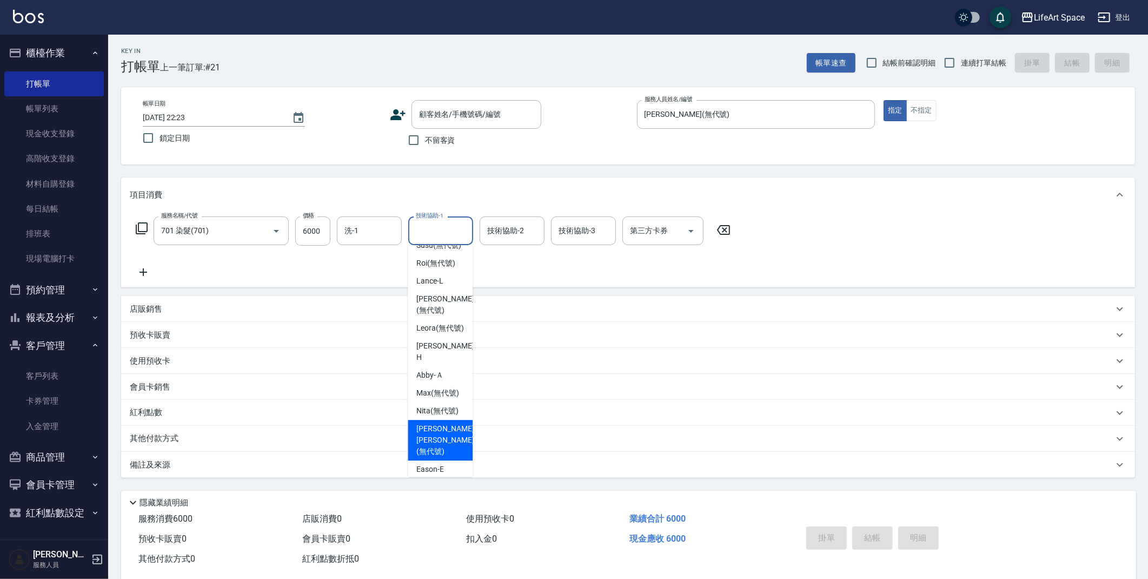
drag, startPoint x: 455, startPoint y: 434, endPoint x: 450, endPoint y: 387, distance: 47.8
click at [455, 434] on span "[PERSON_NAME] [PERSON_NAME] (無代號)" at bounding box center [444, 440] width 57 height 34
type input "[PERSON_NAME] [PERSON_NAME](無代號)"
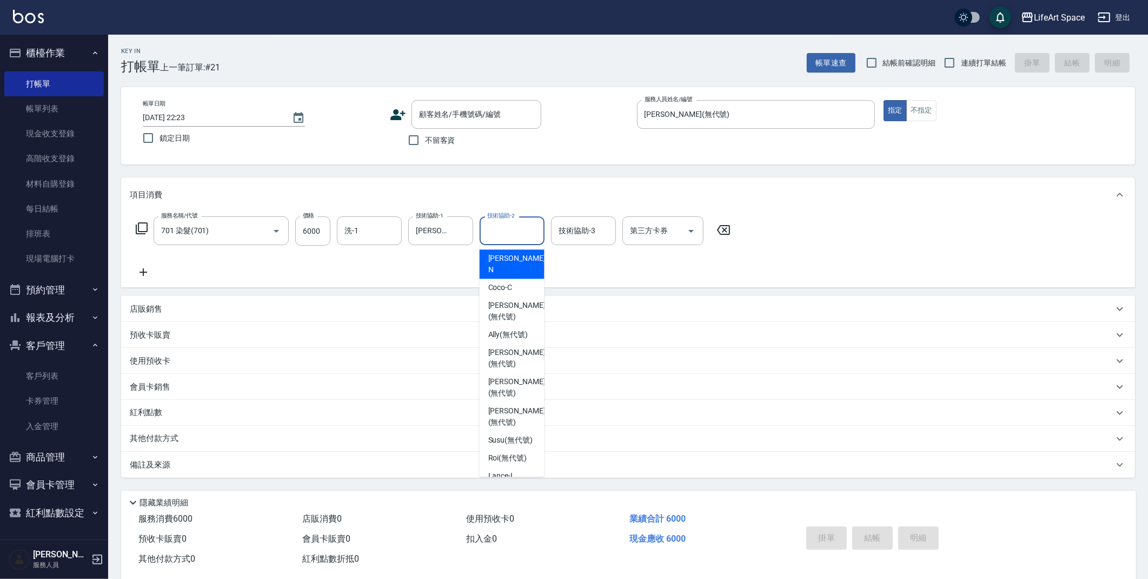
click at [509, 223] on div "技術協助-2 技術協助-2" at bounding box center [512, 230] width 65 height 29
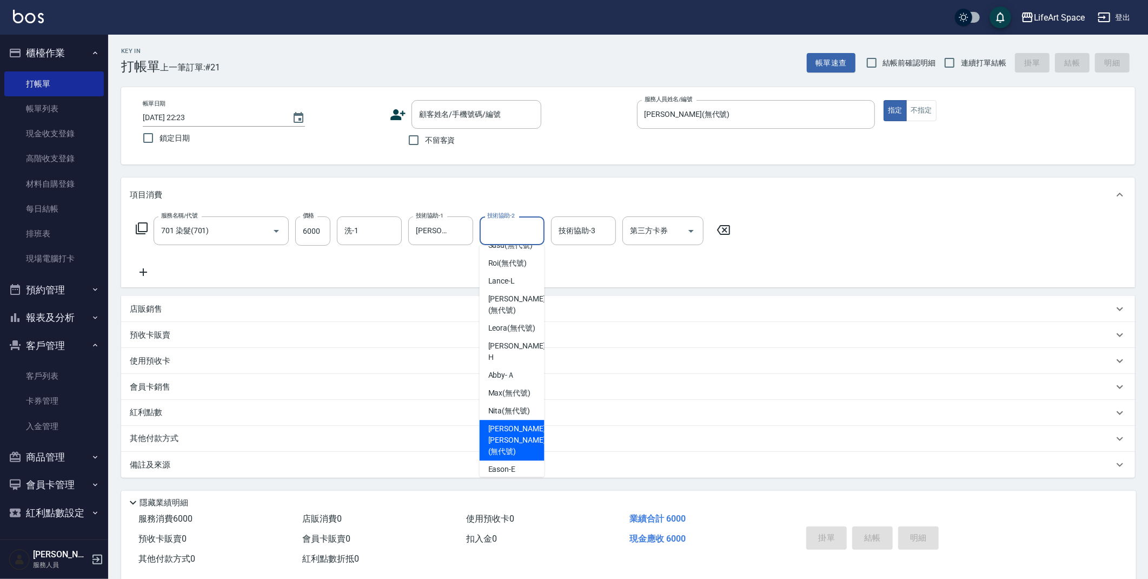
click at [500, 434] on span "[PERSON_NAME] [PERSON_NAME] (無代號)" at bounding box center [516, 440] width 57 height 34
type input "[PERSON_NAME] [PERSON_NAME](無代號)"
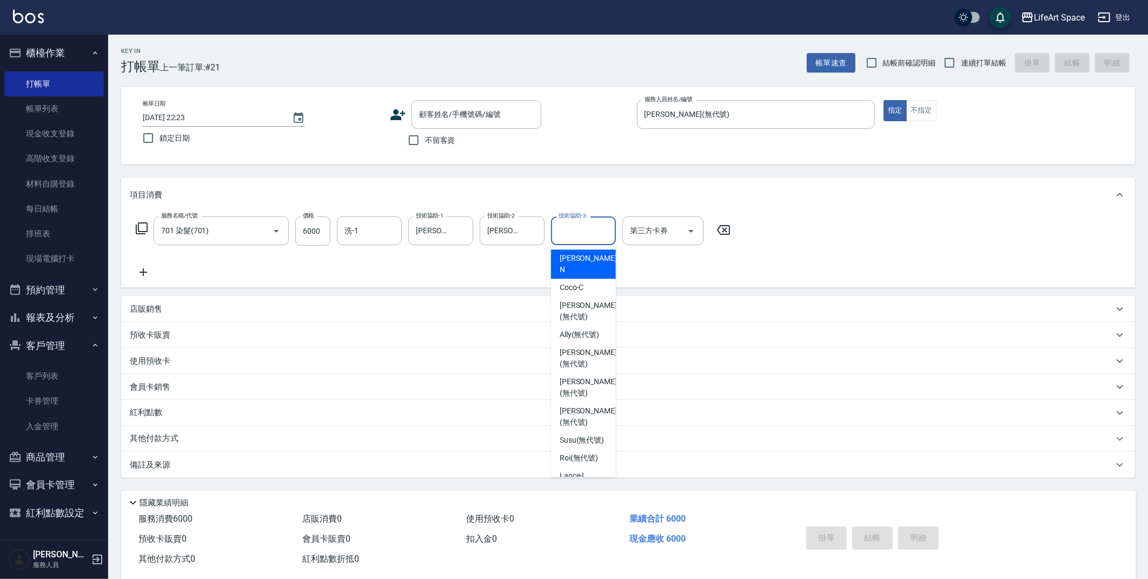
click at [569, 235] on input "技術協助-3" at bounding box center [583, 230] width 55 height 19
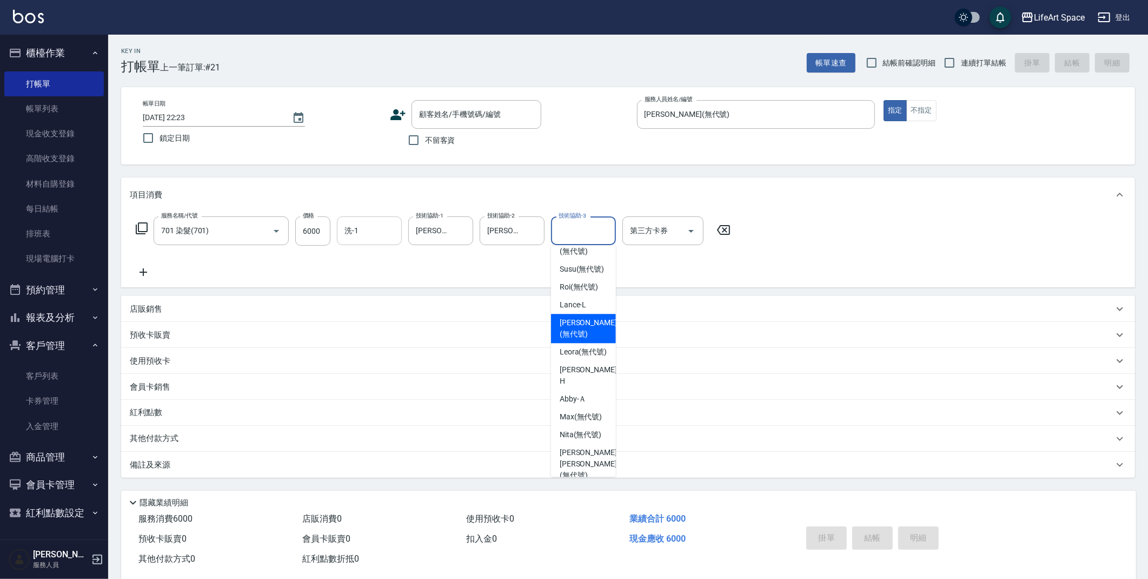
click at [373, 223] on input "洗-1" at bounding box center [369, 230] width 55 height 19
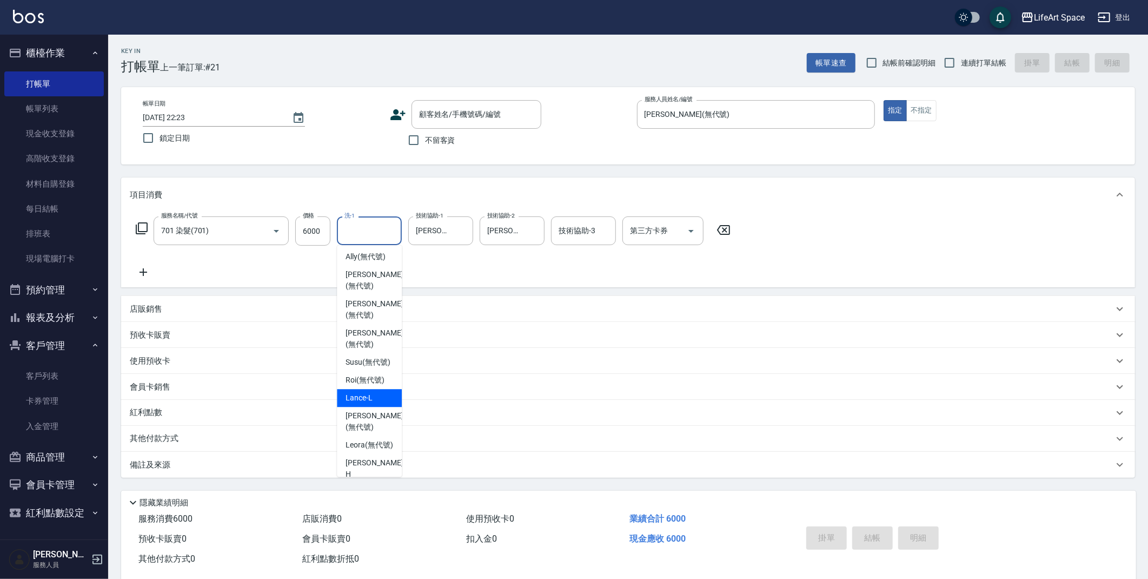
scroll to position [234, 0]
click at [371, 391] on span "[PERSON_NAME] [PERSON_NAME] (無代號)" at bounding box center [374, 400] width 57 height 34
type input "[PERSON_NAME] [PERSON_NAME](無代號)"
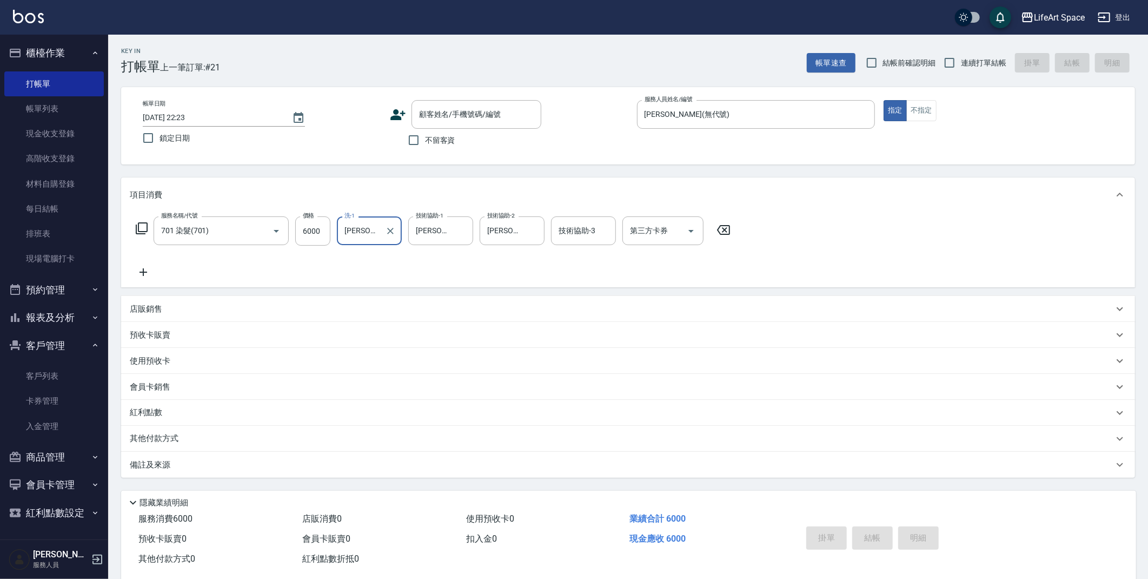
click at [147, 269] on icon at bounding box center [143, 271] width 27 height 13
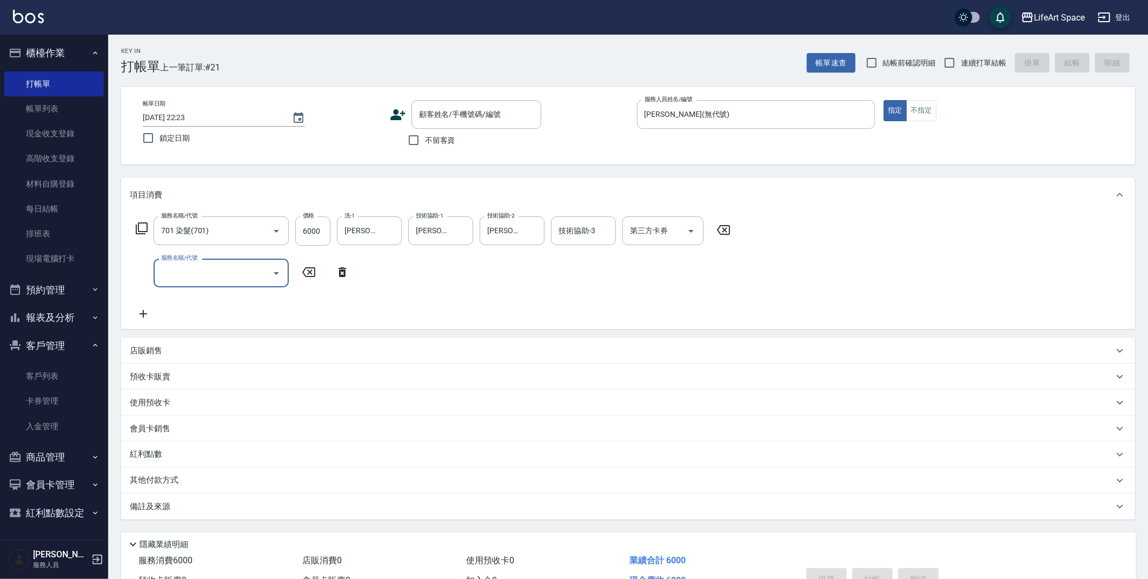
click at [188, 261] on label "服務名稱/代號" at bounding box center [179, 258] width 36 height 8
click at [188, 263] on input "服務名稱/代號" at bounding box center [212, 272] width 109 height 19
click at [195, 269] on input "服務名稱/代號" at bounding box center [212, 272] width 109 height 19
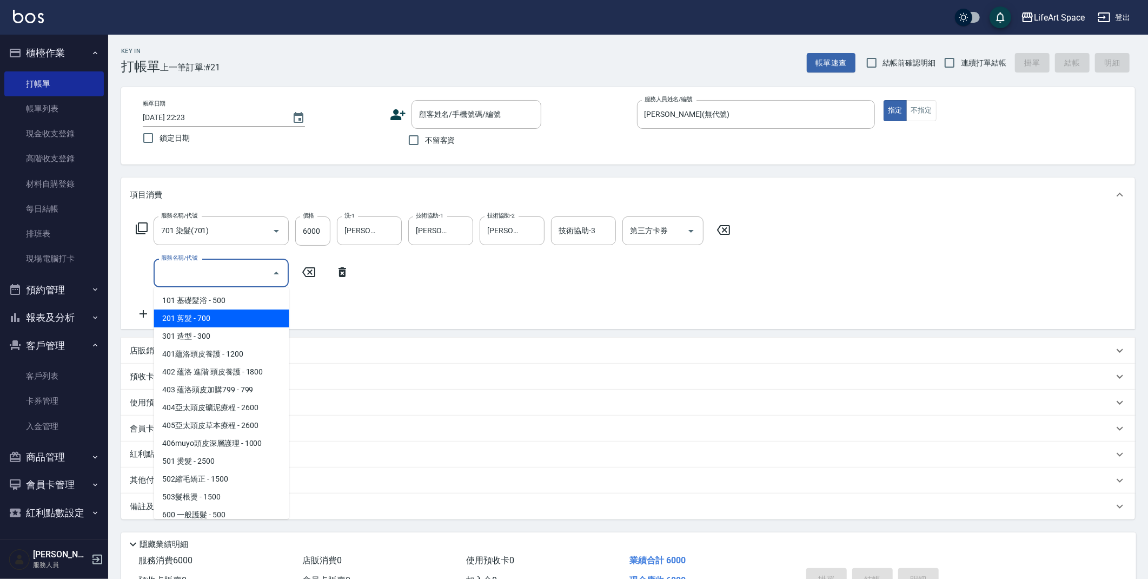
click at [215, 316] on span "201 剪髮 - 700" at bounding box center [221, 318] width 135 height 18
type input "201 剪髮(201)"
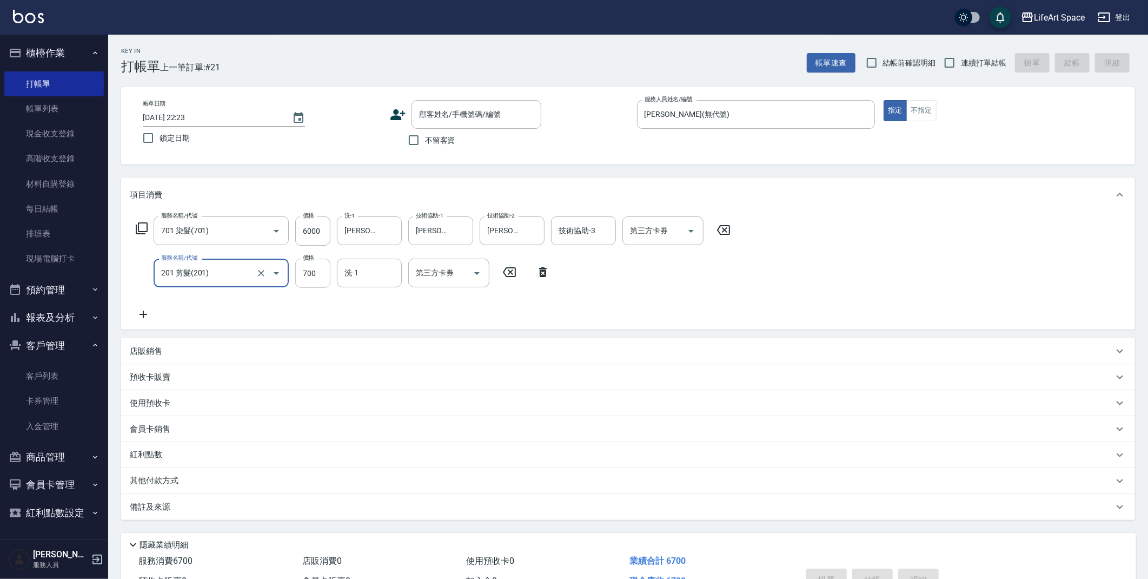
click at [316, 275] on input "700" at bounding box center [312, 272] width 35 height 29
type input "1000"
click at [144, 316] on icon at bounding box center [143, 314] width 27 height 13
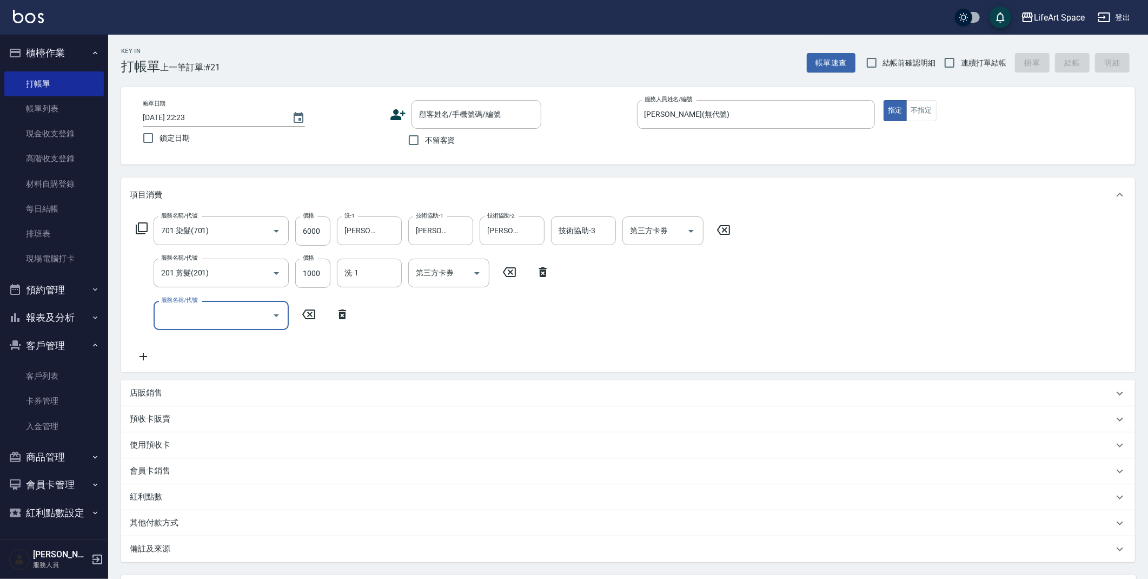
click at [165, 308] on input "服務名稱/代號" at bounding box center [212, 314] width 109 height 19
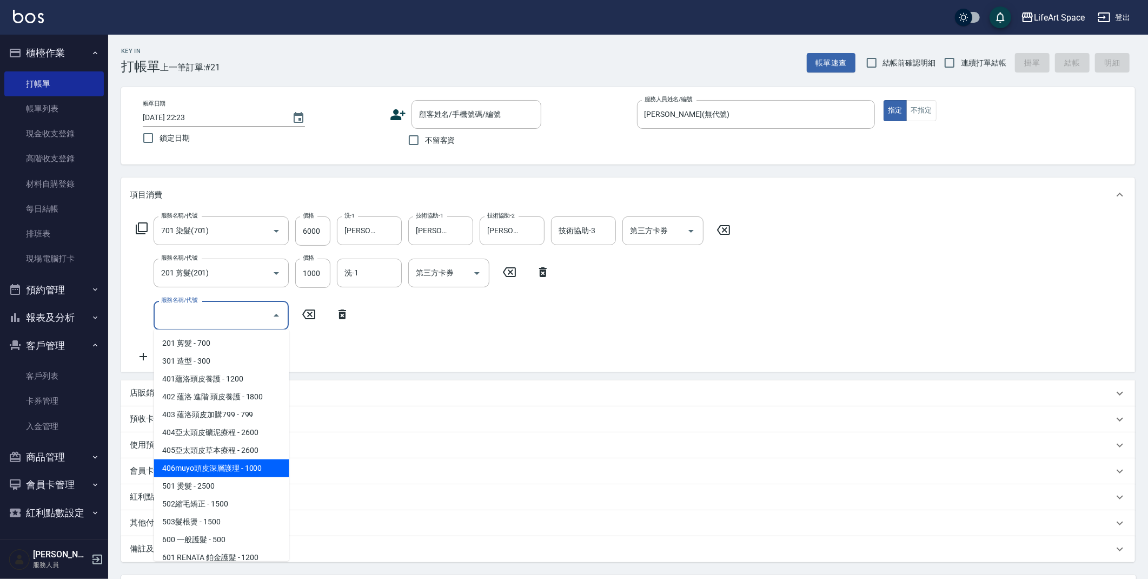
scroll to position [36, 0]
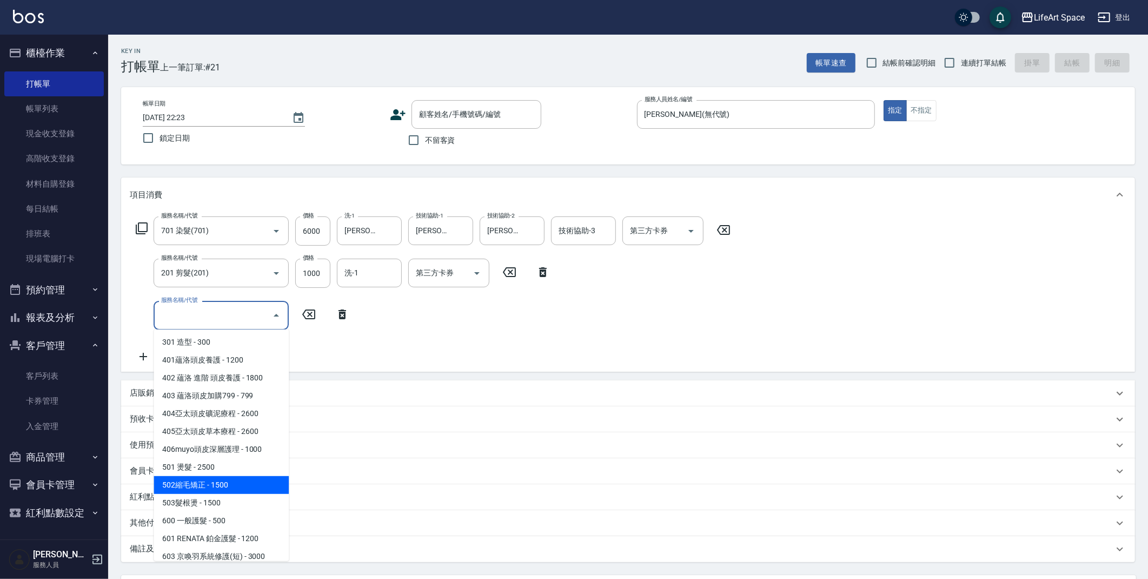
click at [207, 482] on span "502縮毛矯正 - 1500" at bounding box center [221, 485] width 135 height 18
type input "502縮毛矯正 (502)"
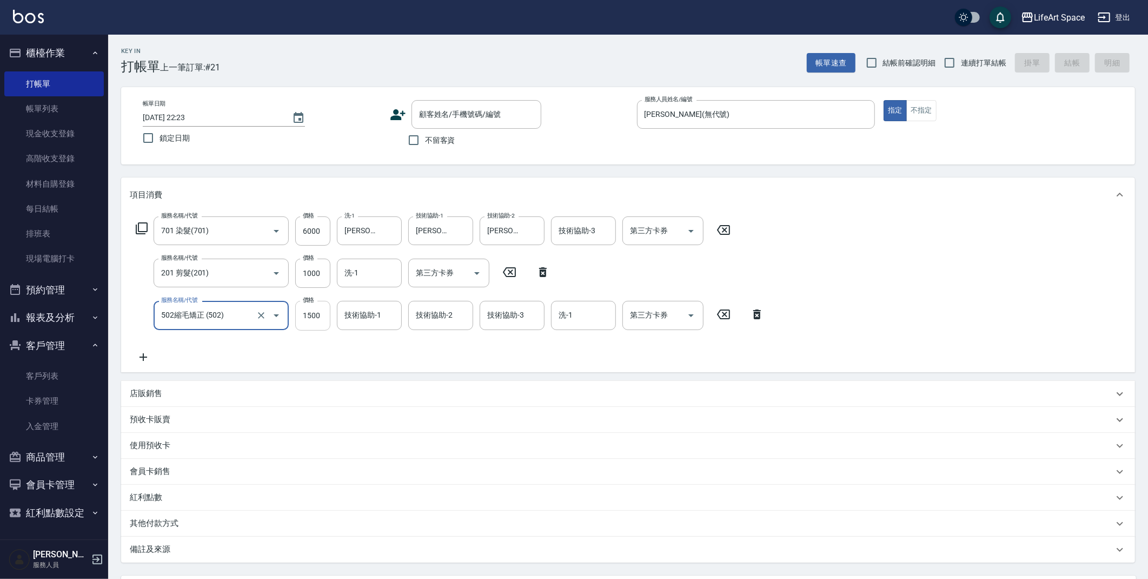
click at [318, 316] on input "1500" at bounding box center [312, 315] width 35 height 29
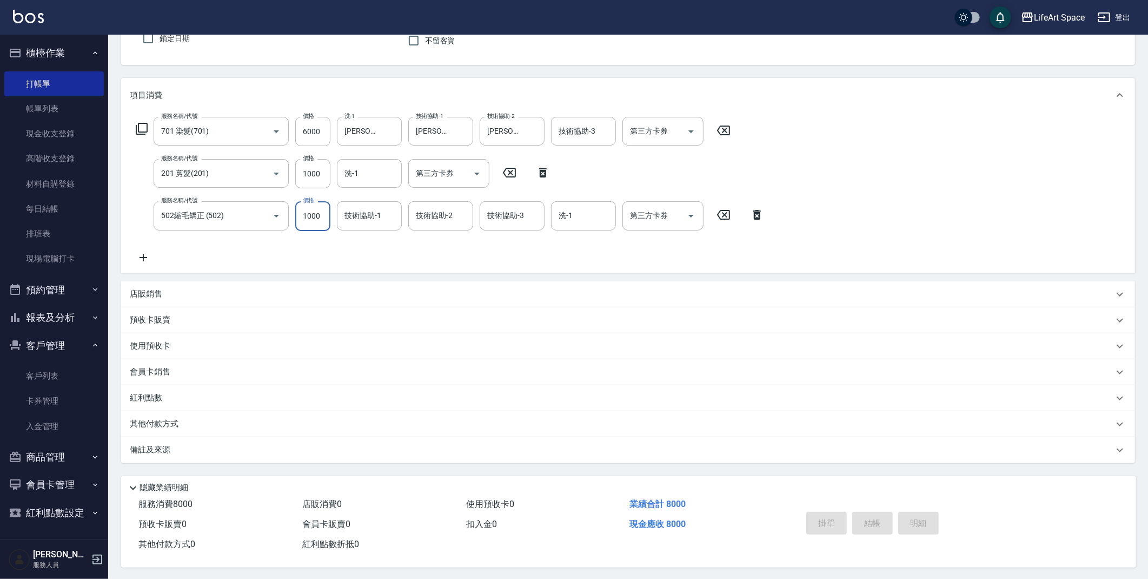
scroll to position [104, 0]
type input "1000"
click at [167, 287] on div "店販銷售" at bounding box center [622, 292] width 984 height 11
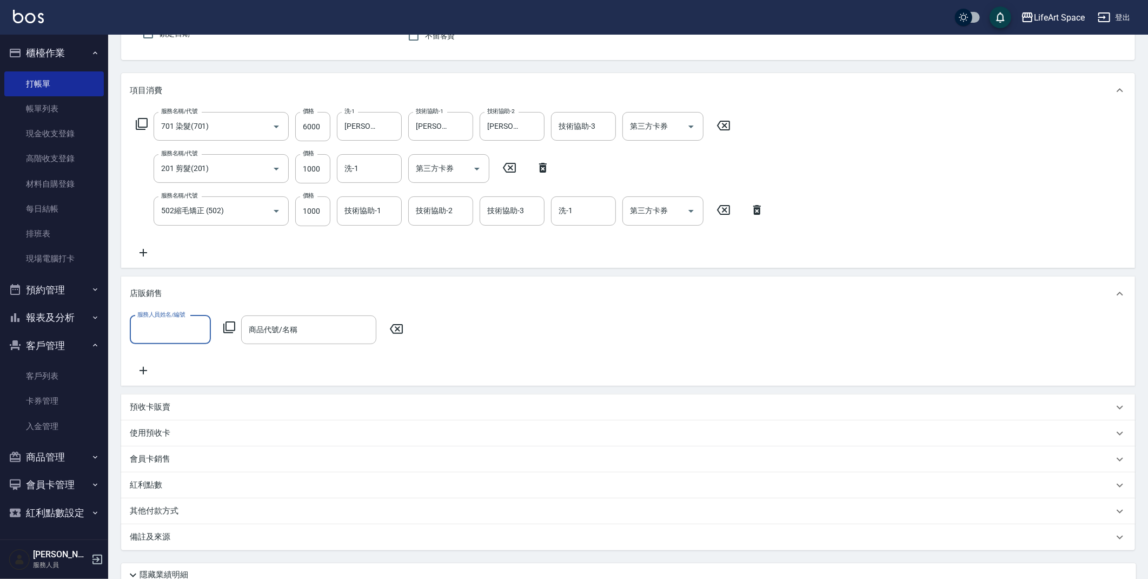
scroll to position [0, 0]
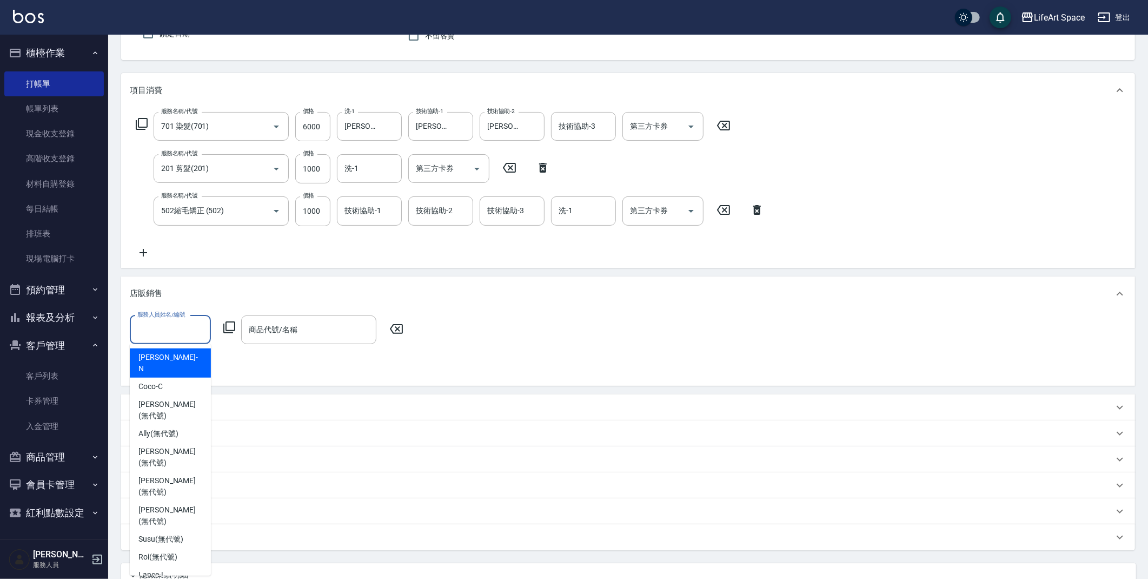
click at [169, 324] on input "服務人員姓名/編號" at bounding box center [170, 329] width 71 height 19
drag, startPoint x: 168, startPoint y: 463, endPoint x: 259, endPoint y: 349, distance: 145.7
click at [168, 504] on span "[PERSON_NAME] (無代號)" at bounding box center [170, 515] width 64 height 23
type input "[PERSON_NAME](無代號)"
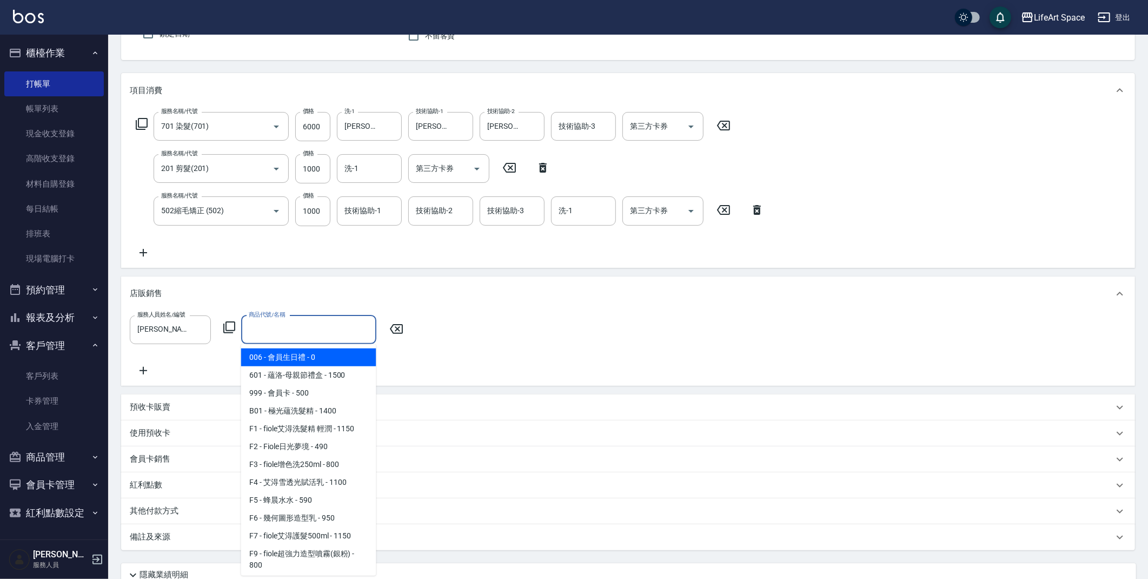
click at [273, 327] on input "商品代號/名稱" at bounding box center [308, 329] width 125 height 19
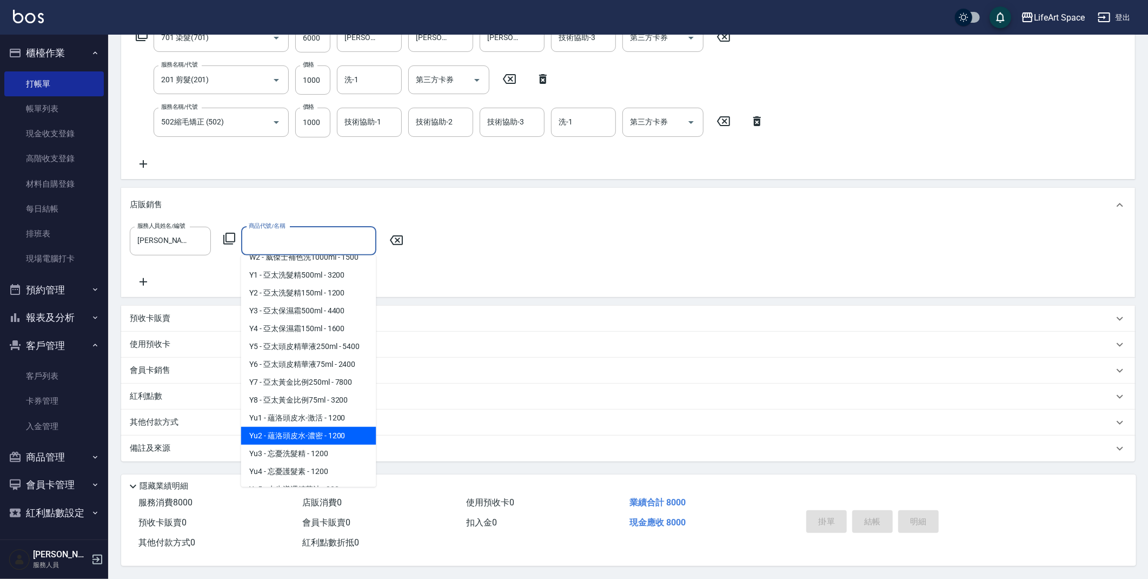
scroll to position [753, 0]
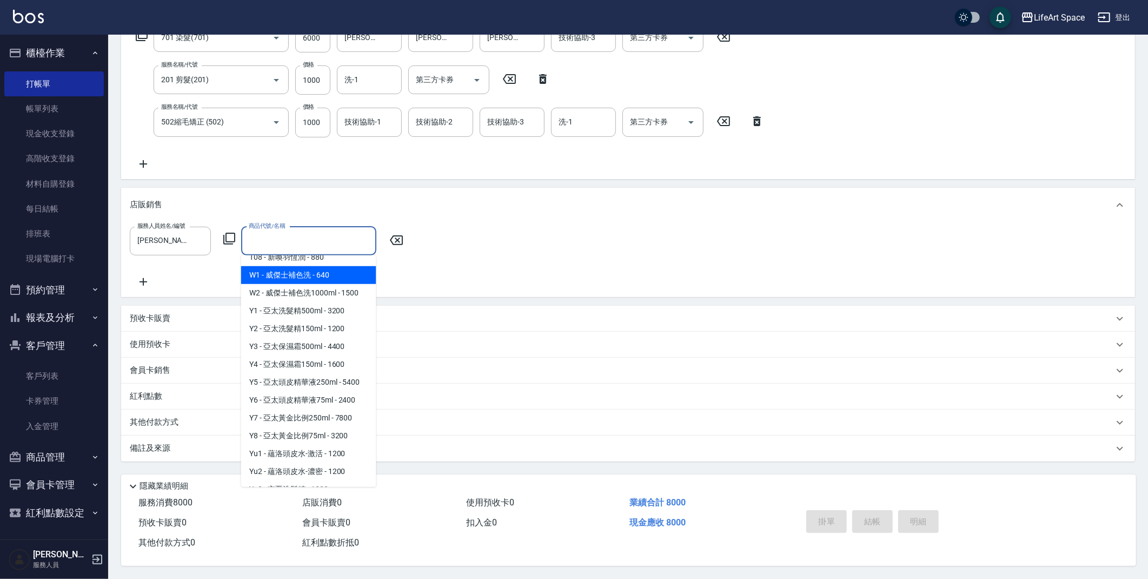
click at [309, 284] on span "W1 - 威傑士補色洗 - 640" at bounding box center [308, 275] width 135 height 18
type input "威傑士補色洗"
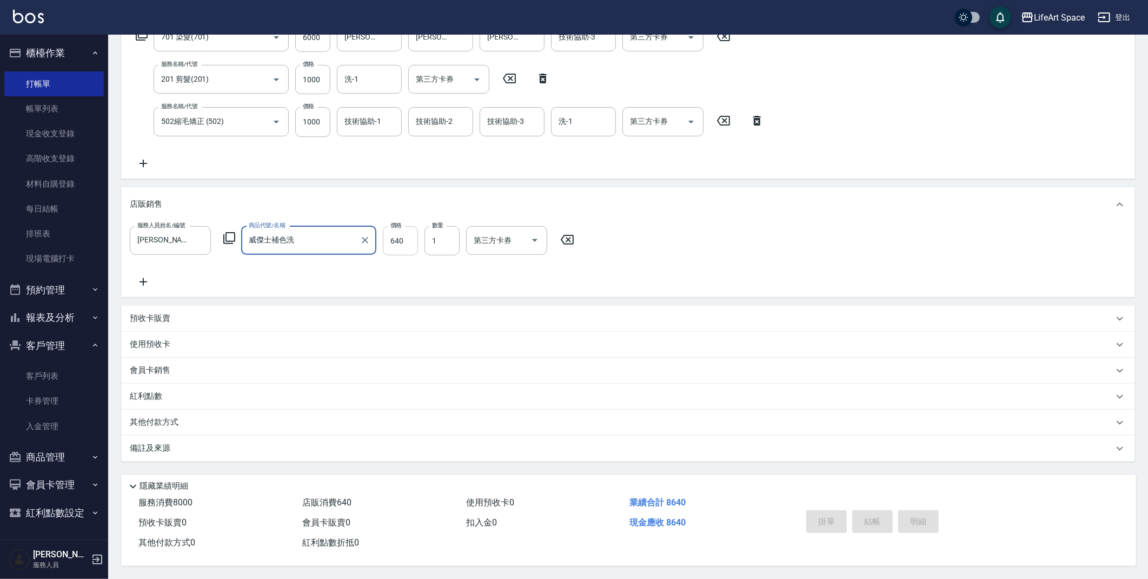
click at [405, 241] on input "640" at bounding box center [400, 240] width 35 height 29
type input "576"
click at [197, 416] on div "其他付款方式" at bounding box center [622, 422] width 984 height 12
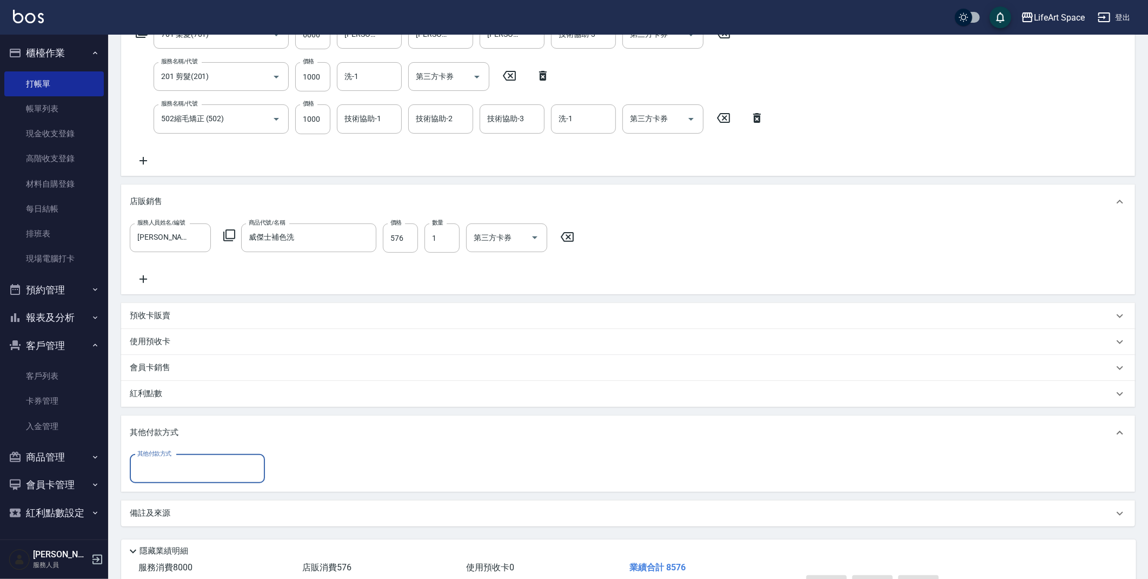
scroll to position [0, 0]
click at [182, 470] on input "其他付款方式" at bounding box center [197, 468] width 125 height 19
click at [187, 523] on span "信用卡" at bounding box center [197, 532] width 135 height 18
type input "信用卡"
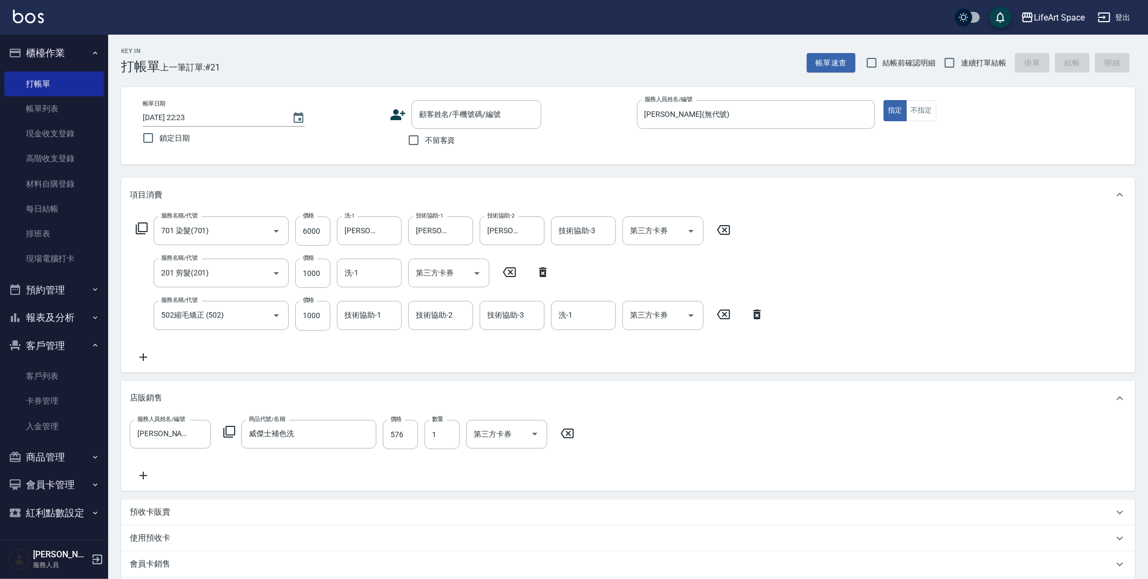
type input "8576"
click at [427, 136] on span "不留客資" at bounding box center [440, 140] width 30 height 11
click at [425, 136] on input "不留客資" at bounding box center [413, 140] width 23 height 23
checkbox input "true"
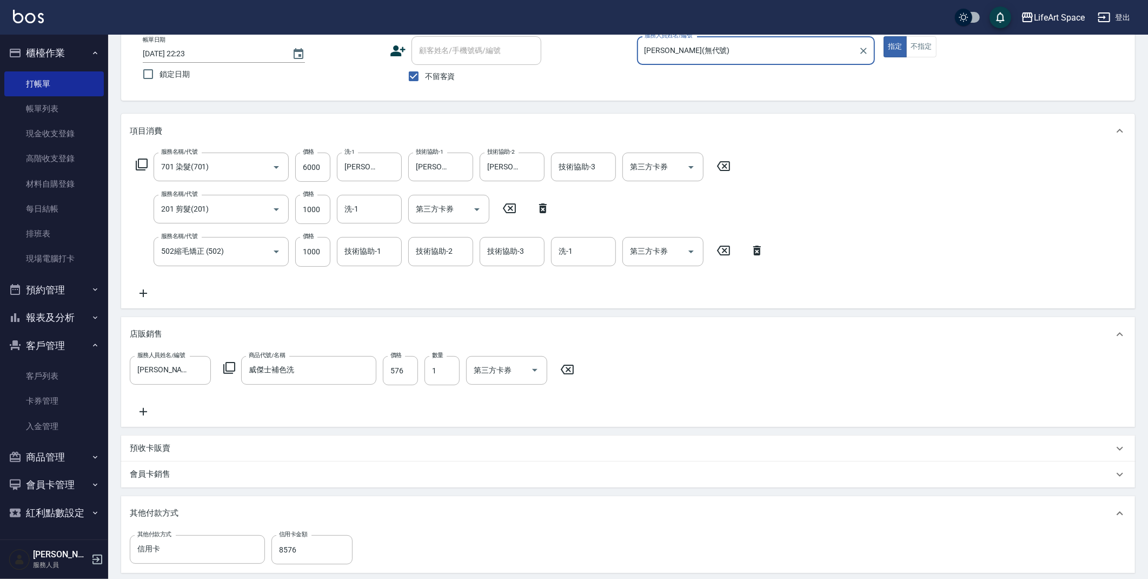
scroll to position [213, 0]
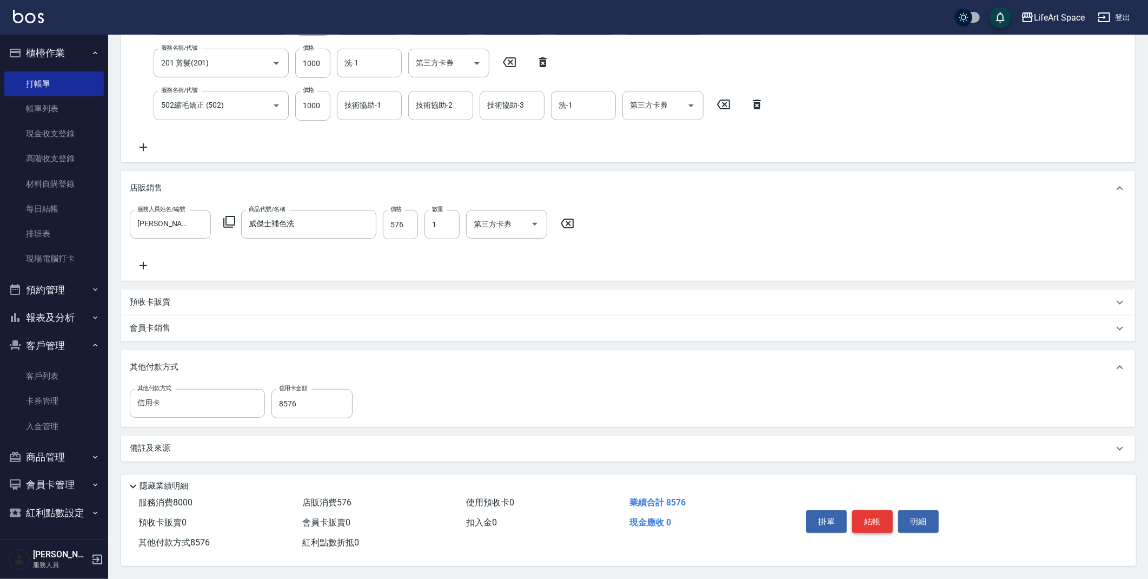
click at [883, 521] on button "結帳" at bounding box center [872, 521] width 41 height 23
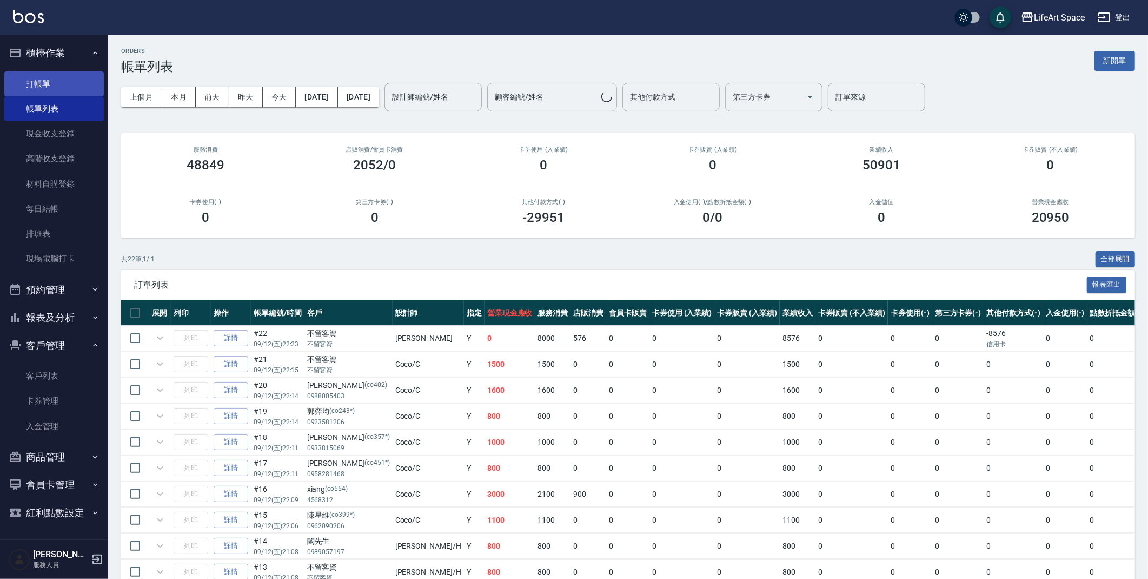
click at [38, 84] on link "打帳單" at bounding box center [53, 83] width 99 height 25
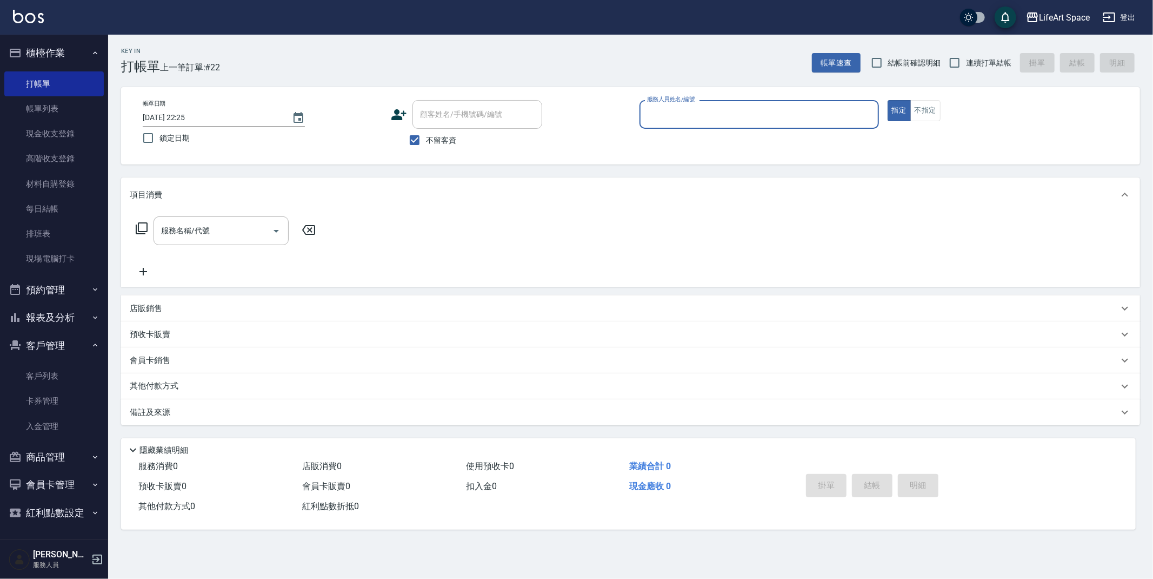
click at [654, 114] on input "服務人員姓名/編號" at bounding box center [760, 114] width 230 height 19
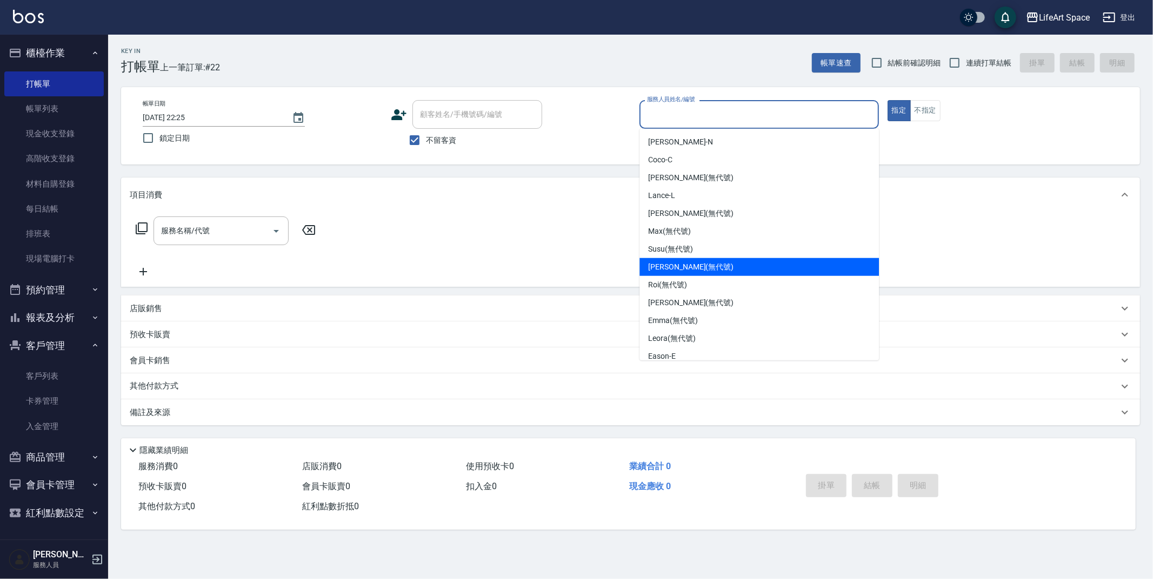
drag, startPoint x: 686, startPoint y: 264, endPoint x: 553, endPoint y: 222, distance: 139.4
click at [686, 263] on span "[PERSON_NAME] (無代號)" at bounding box center [690, 266] width 85 height 11
type input "[PERSON_NAME](無代號)"
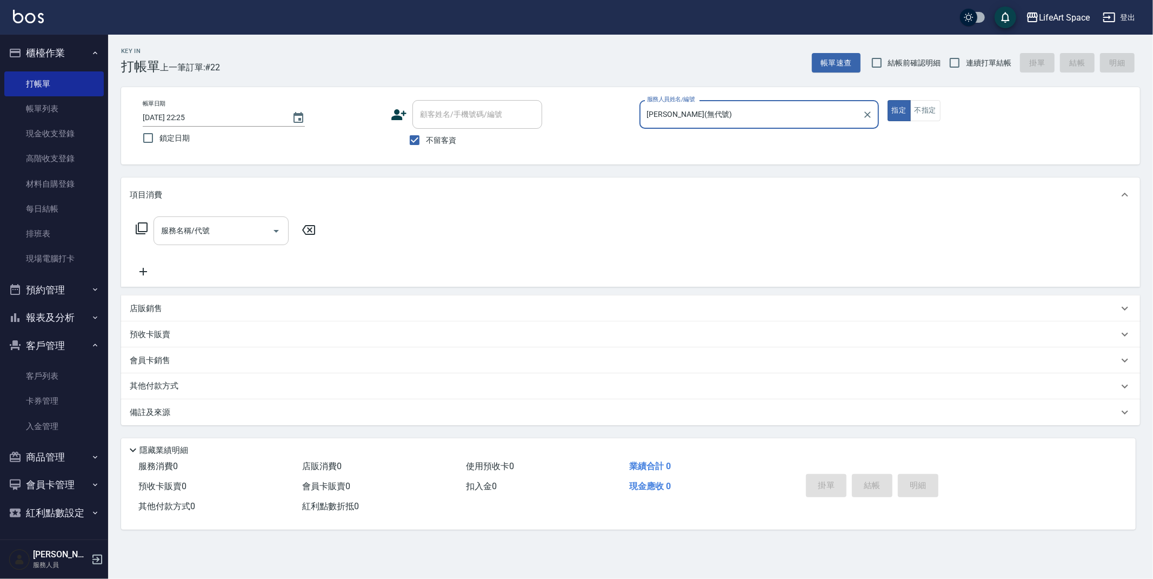
click at [210, 228] on input "服務名稱/代號" at bounding box center [212, 230] width 109 height 19
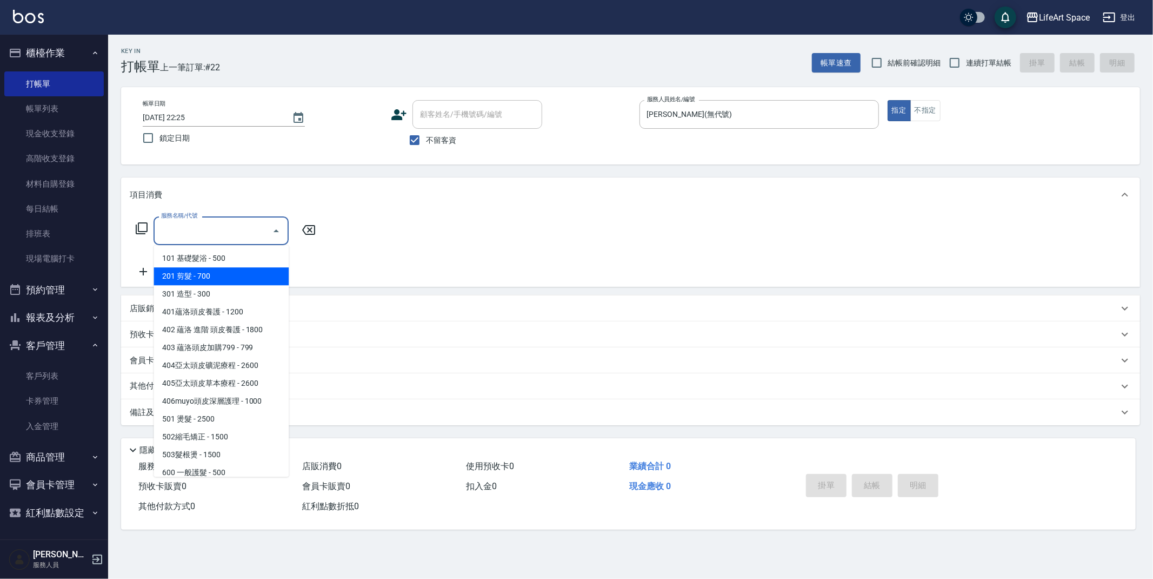
click at [207, 271] on span "201 剪髮 - 700" at bounding box center [221, 276] width 135 height 18
type input "201 剪髮(201)"
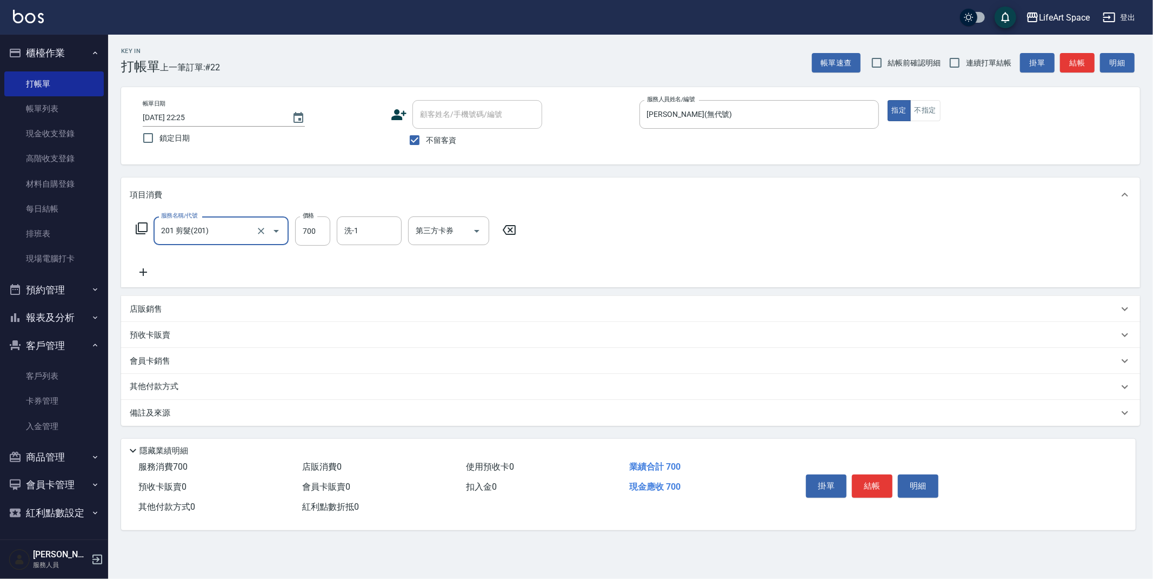
click at [874, 493] on button "結帳" at bounding box center [872, 485] width 41 height 23
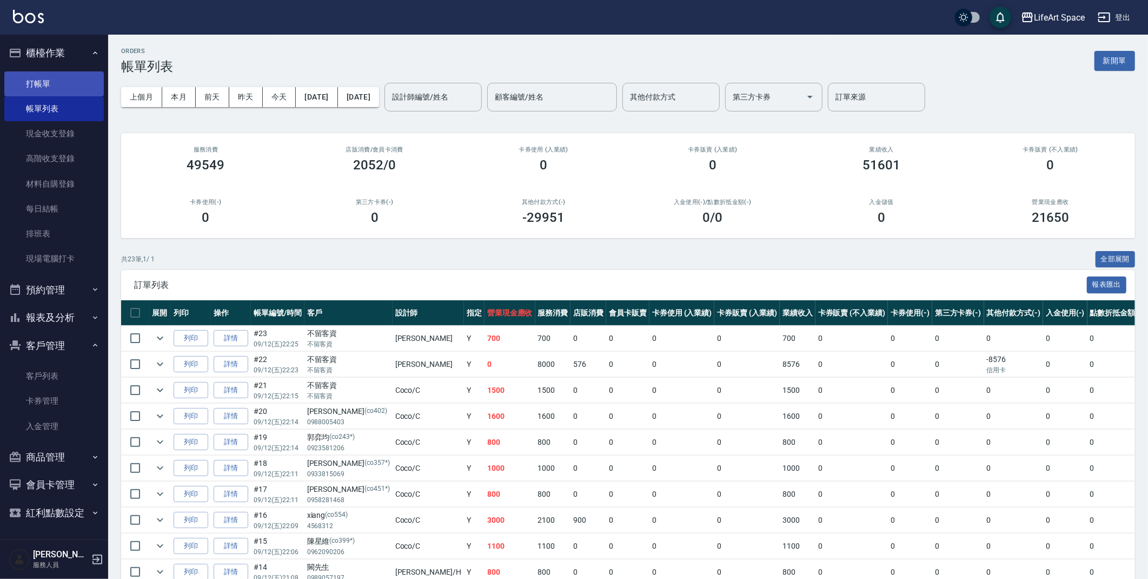
click at [41, 83] on link "打帳單" at bounding box center [53, 83] width 99 height 25
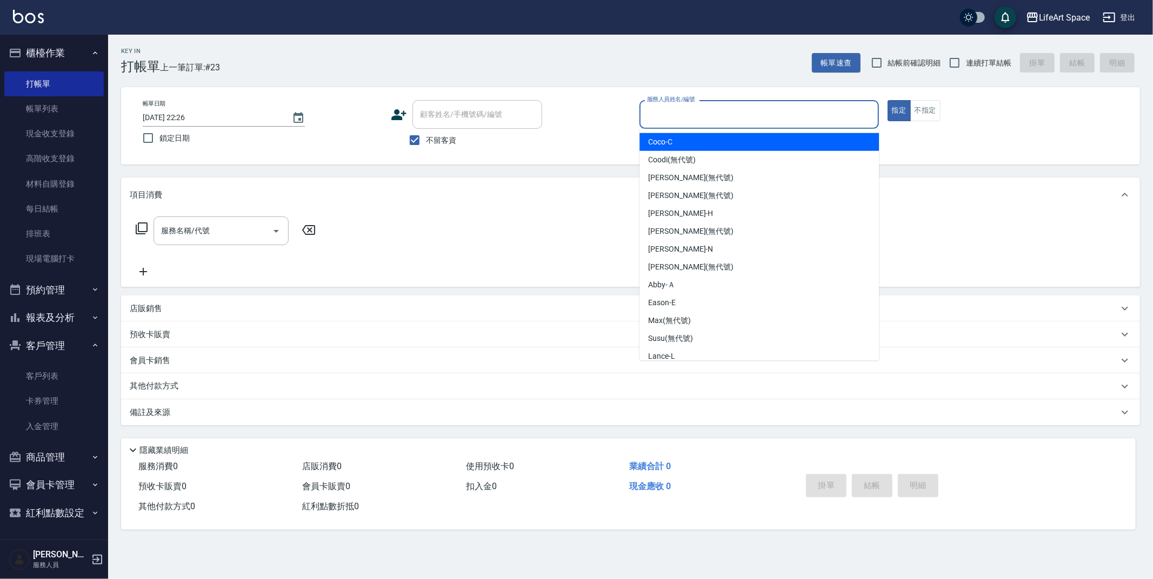
click at [666, 111] on input "服務人員姓名/編號" at bounding box center [760, 114] width 230 height 19
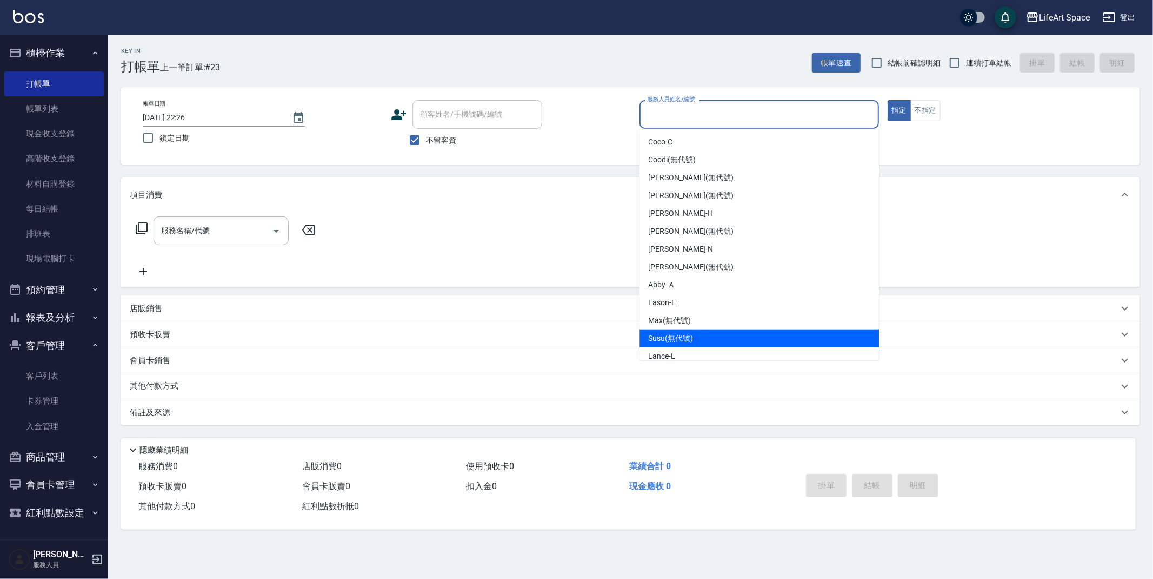
scroll to position [187, 0]
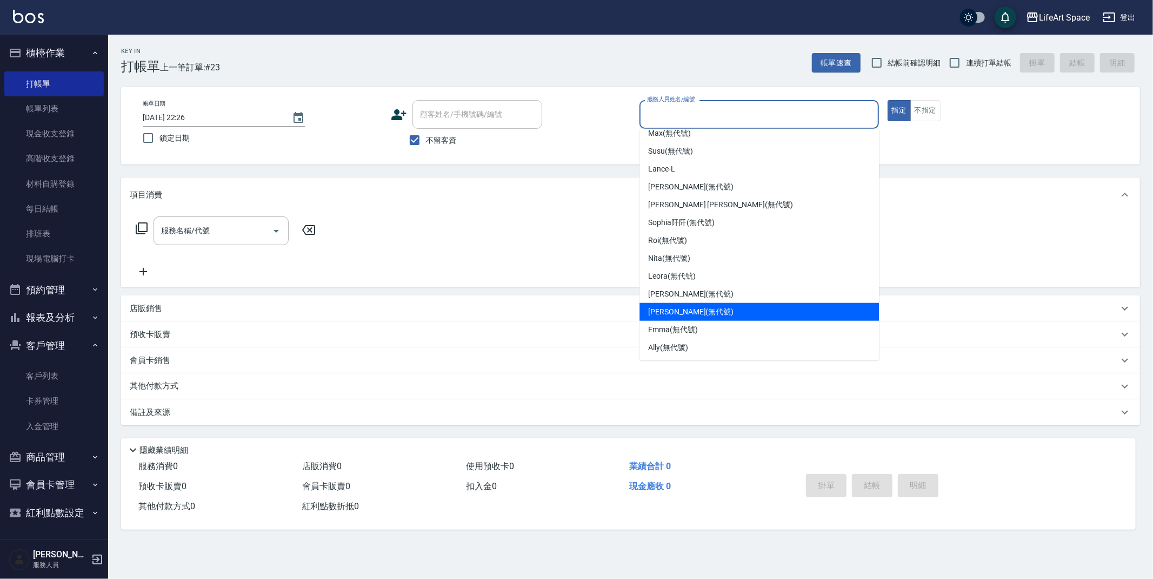
click at [703, 315] on div "[PERSON_NAME] (無代號)" at bounding box center [760, 312] width 240 height 18
type input "[PERSON_NAME](無代號)"
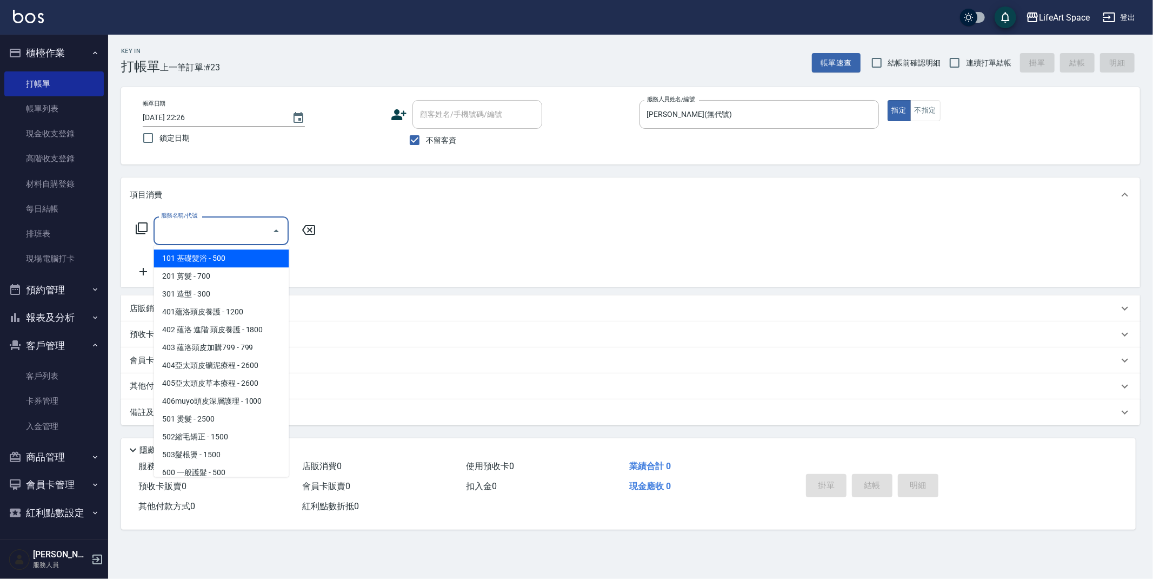
click at [195, 228] on div "服務名稱/代號 服務名稱/代號" at bounding box center [221, 230] width 135 height 29
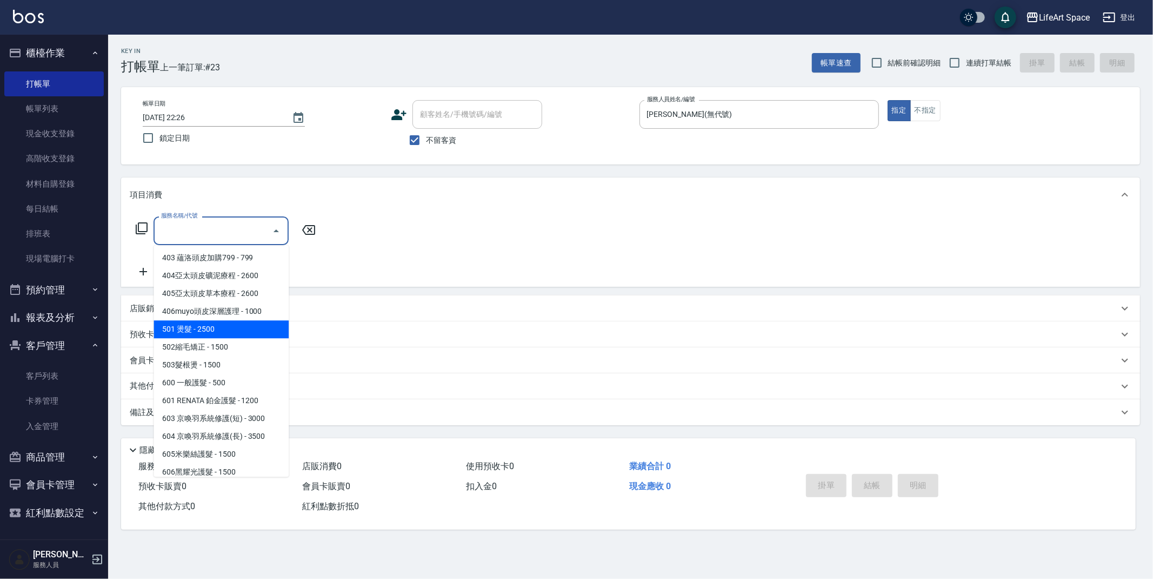
scroll to position [169, 0]
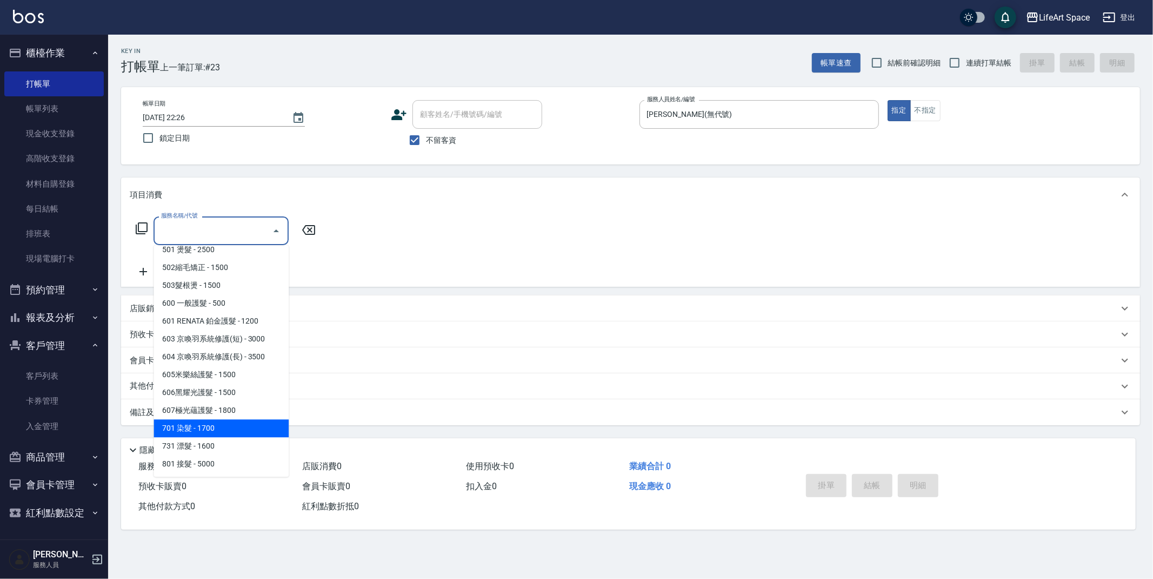
drag, startPoint x: 212, startPoint y: 423, endPoint x: 320, endPoint y: 265, distance: 191.1
click at [212, 423] on span "701 染髮 - 1700" at bounding box center [221, 428] width 135 height 18
type input "701 染髮(701)"
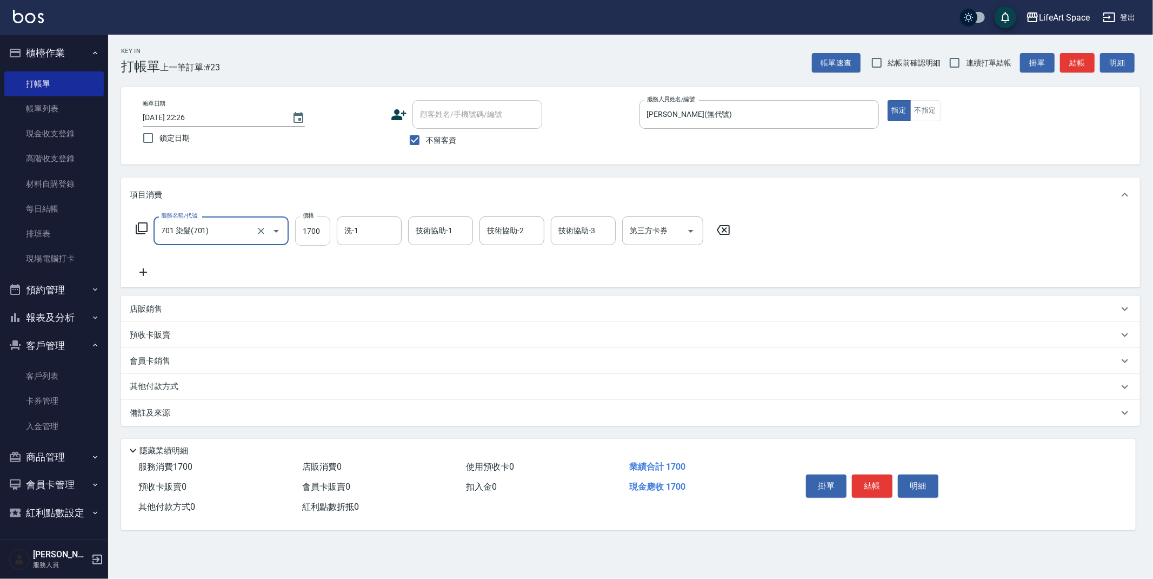
click at [322, 231] on input "1700" at bounding box center [312, 230] width 35 height 29
type input "4800"
click at [371, 240] on input "洗-1" at bounding box center [369, 230] width 55 height 19
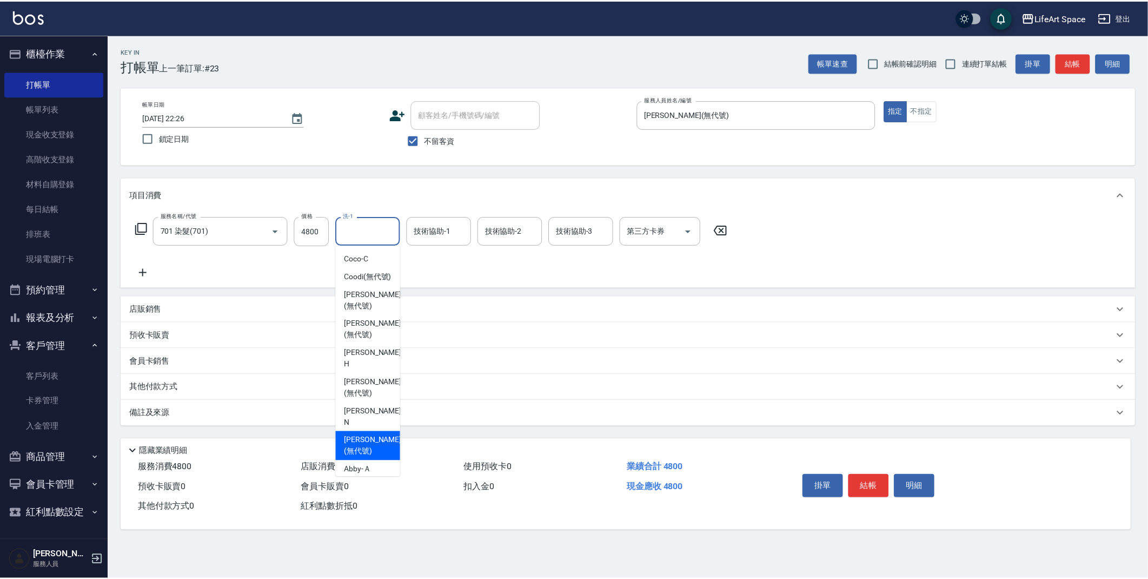
scroll to position [38, 0]
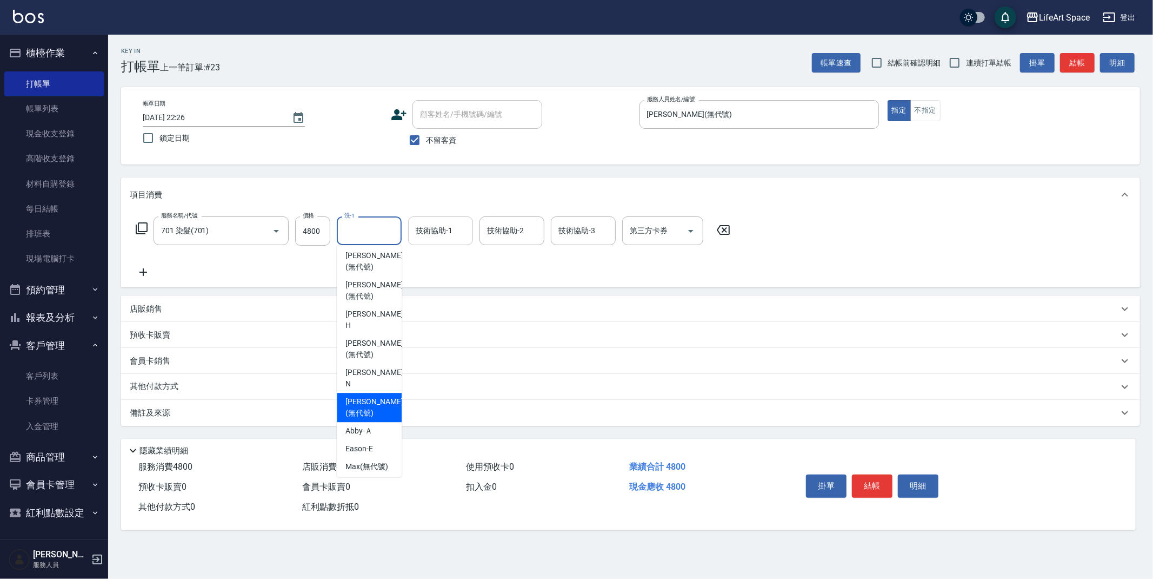
drag, startPoint x: 364, startPoint y: 395, endPoint x: 442, endPoint y: 224, distance: 188.0
click at [364, 396] on span "[PERSON_NAME] (無代號)" at bounding box center [374, 407] width 57 height 23
type input "[PERSON_NAME](無代號)"
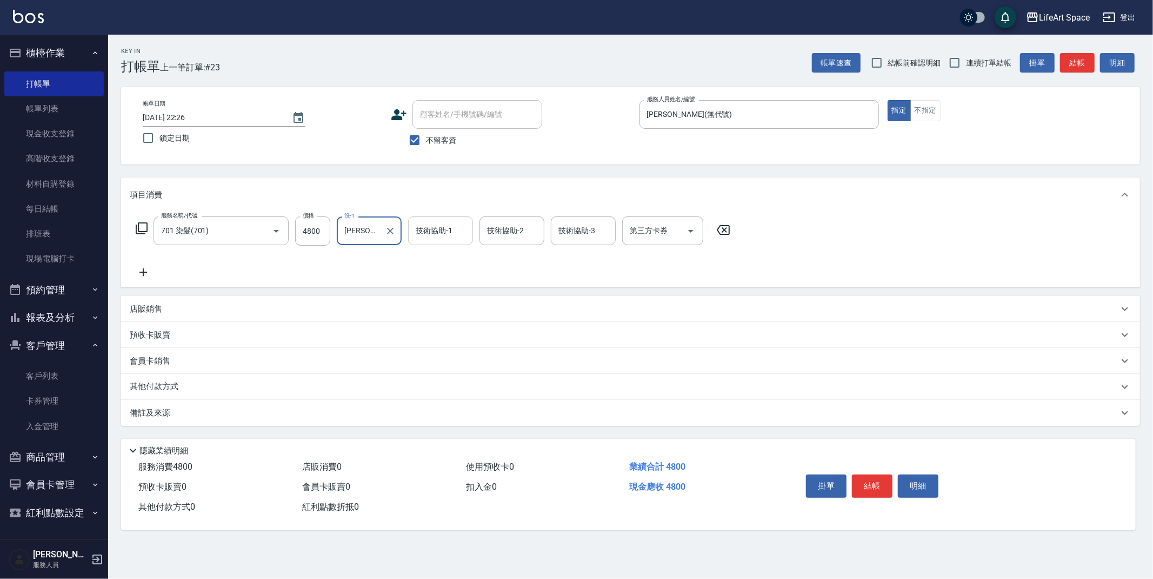
click at [440, 231] on div "技術協助-1 技術協助-1" at bounding box center [440, 230] width 65 height 29
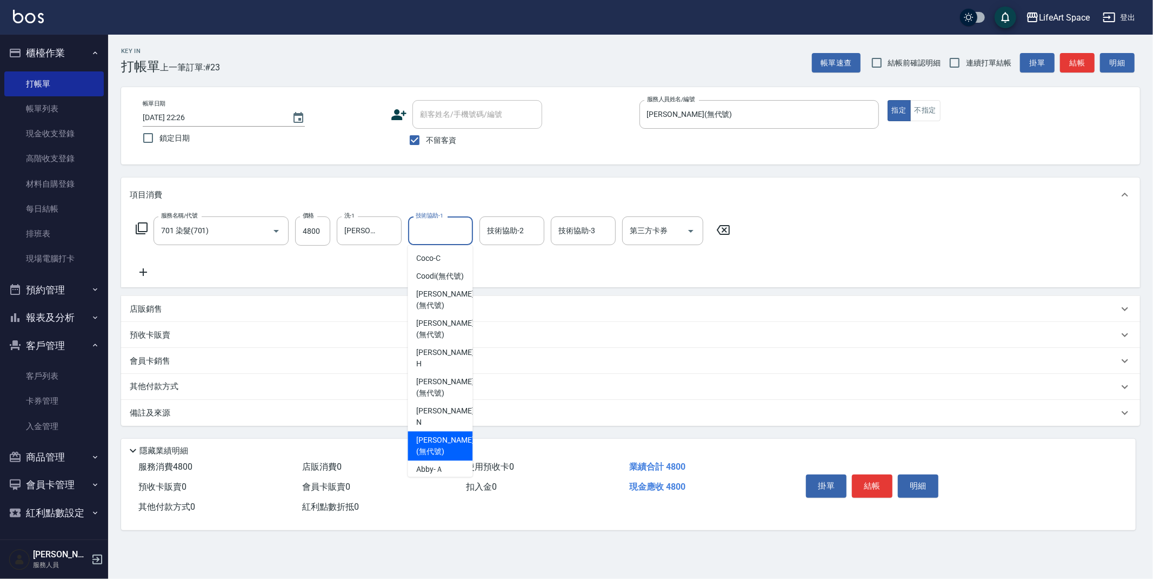
click at [439, 434] on span "[PERSON_NAME] (無代號)" at bounding box center [444, 445] width 57 height 23
type input "[PERSON_NAME](無代號)"
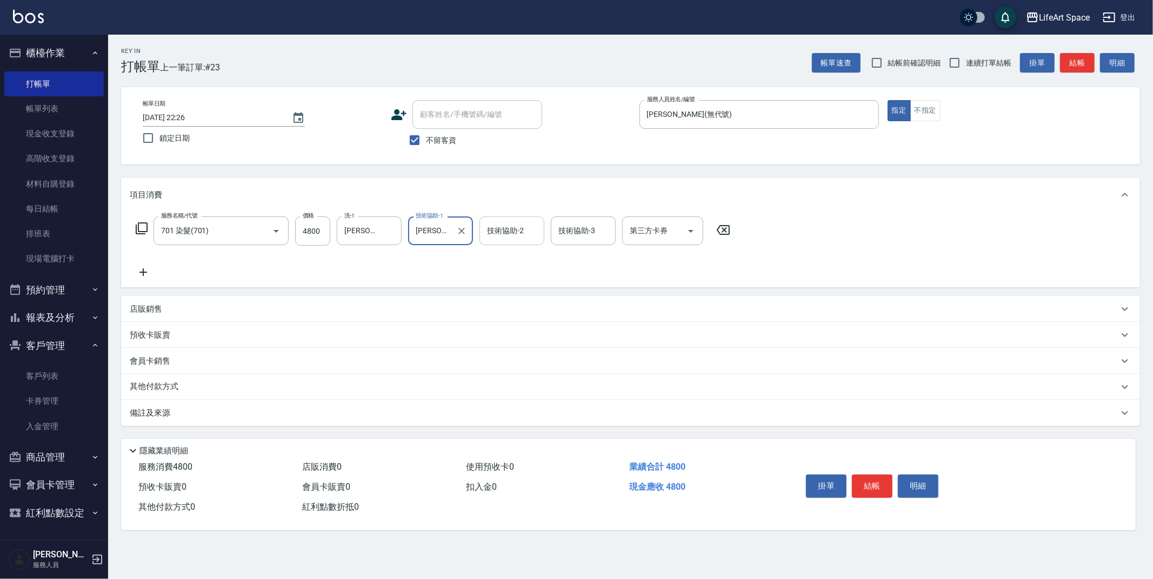
click at [517, 227] on div "技術協助-2 技術協助-2" at bounding box center [512, 230] width 65 height 29
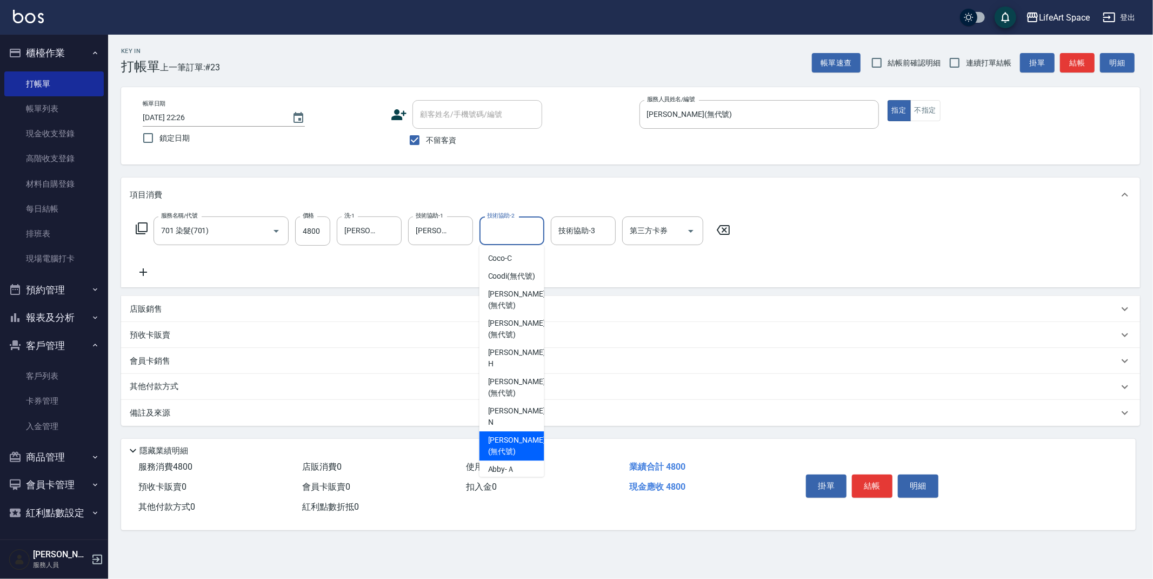
drag, startPoint x: 502, startPoint y: 433, endPoint x: 560, endPoint y: 298, distance: 146.3
click at [502, 434] on span "[PERSON_NAME] (無代號)" at bounding box center [516, 445] width 57 height 23
type input "[PERSON_NAME](無代號)"
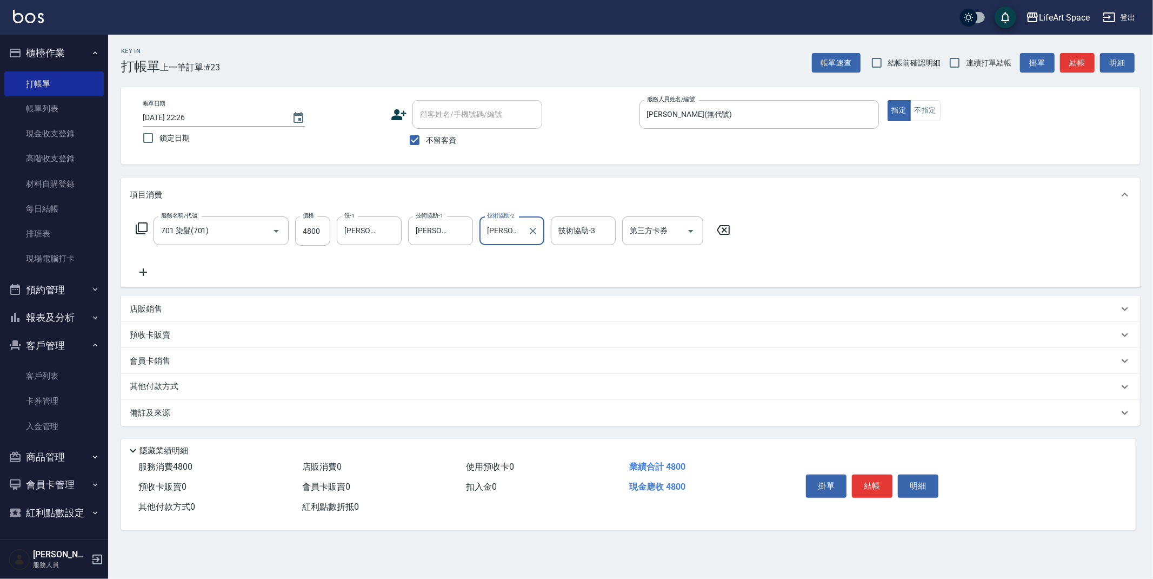
click at [584, 230] on div "技術協助-3 技術協助-3" at bounding box center [583, 230] width 65 height 29
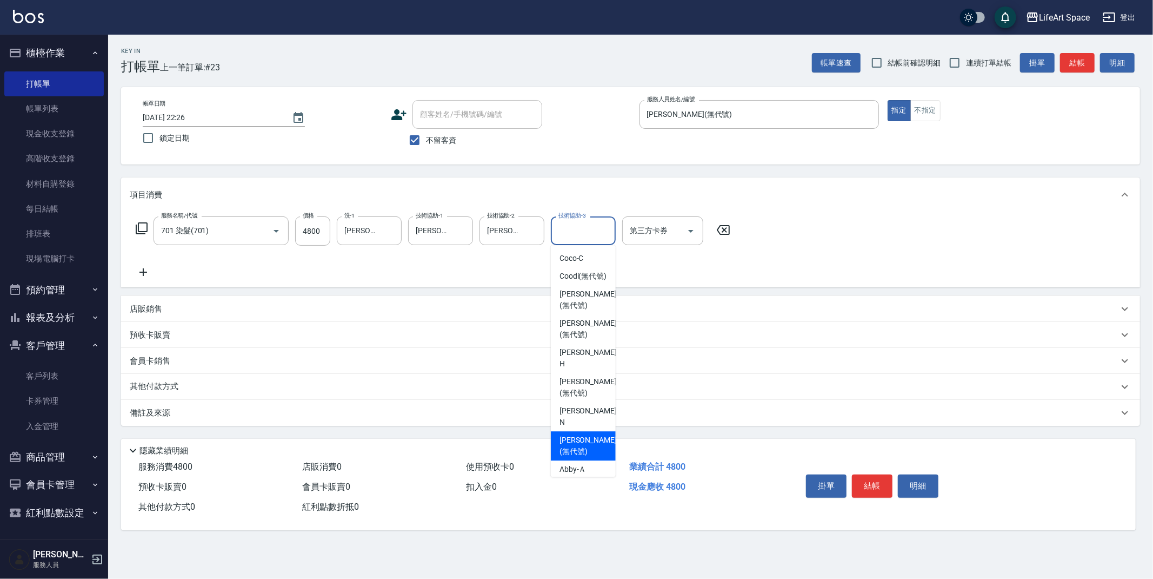
click at [574, 434] on span "[PERSON_NAME] (無代號)" at bounding box center [588, 445] width 57 height 23
type input "[PERSON_NAME](無代號)"
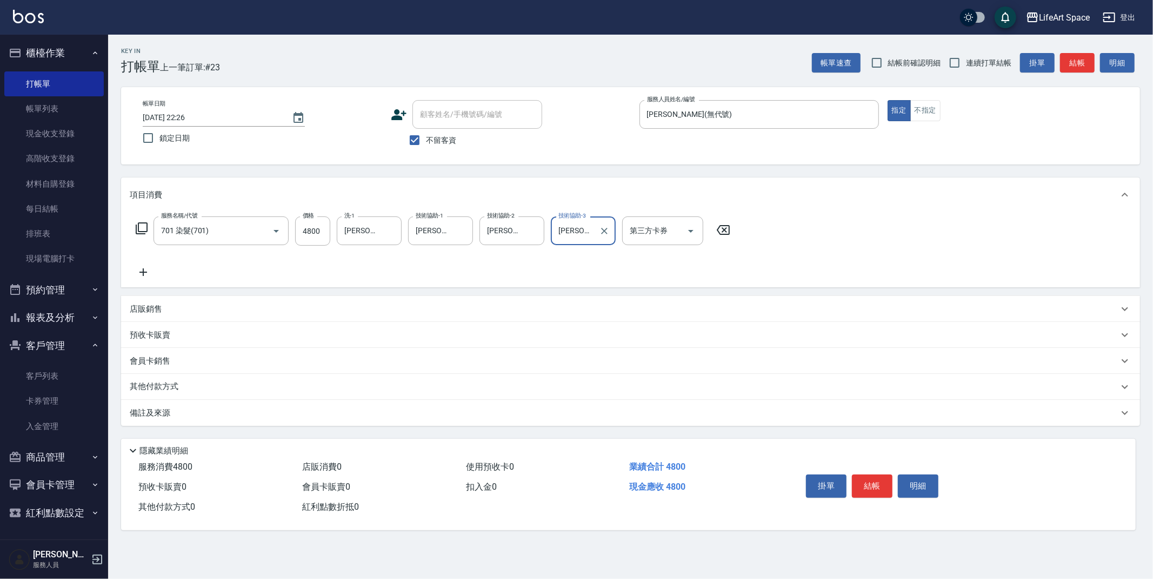
click at [159, 388] on p "其他付款方式" at bounding box center [157, 387] width 54 height 12
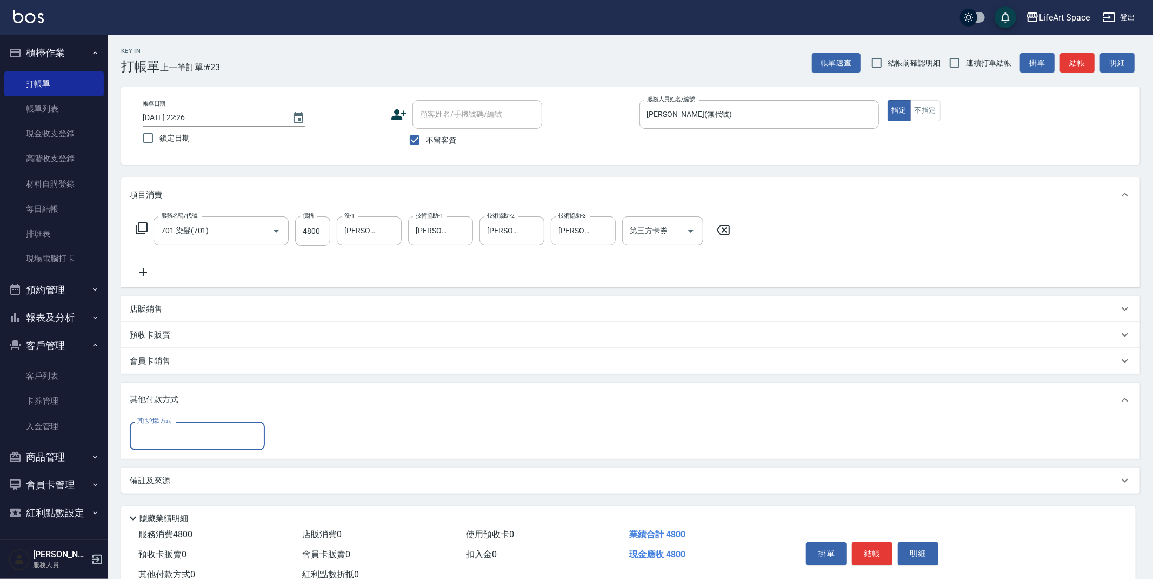
scroll to position [0, 0]
click at [168, 431] on input "其他付款方式" at bounding box center [197, 435] width 125 height 19
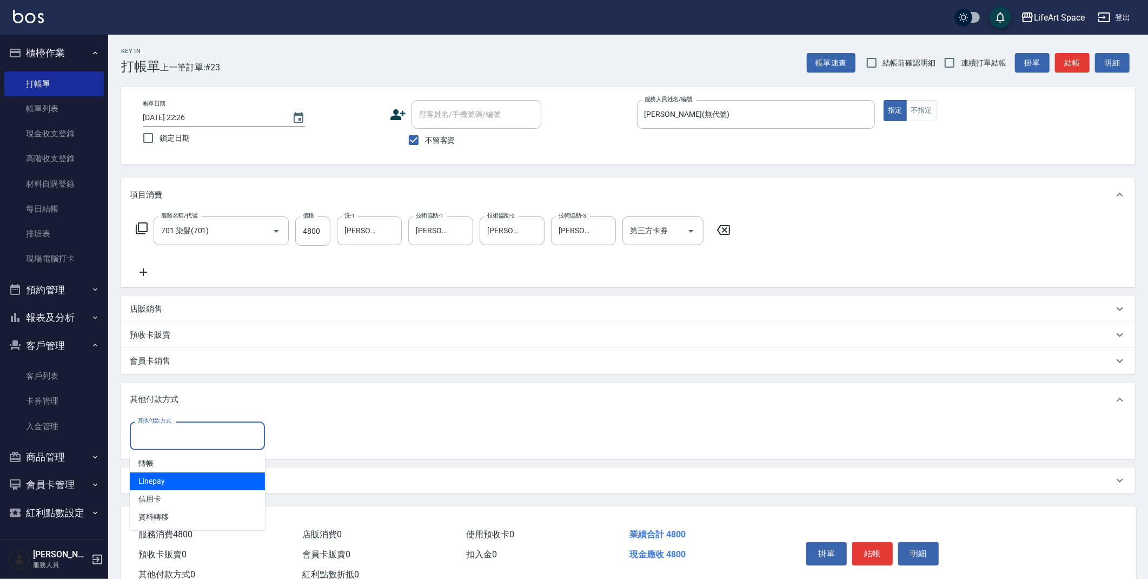
click at [164, 486] on span "Linepay" at bounding box center [197, 481] width 135 height 18
type input "Linepay"
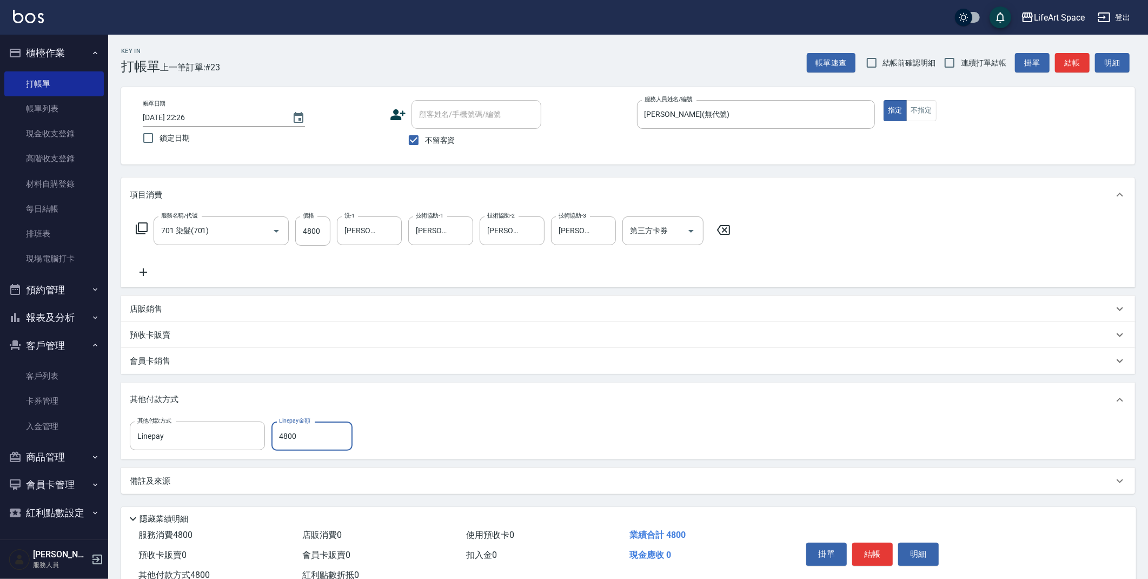
type input "4800"
click at [886, 562] on button "結帳" at bounding box center [872, 553] width 41 height 23
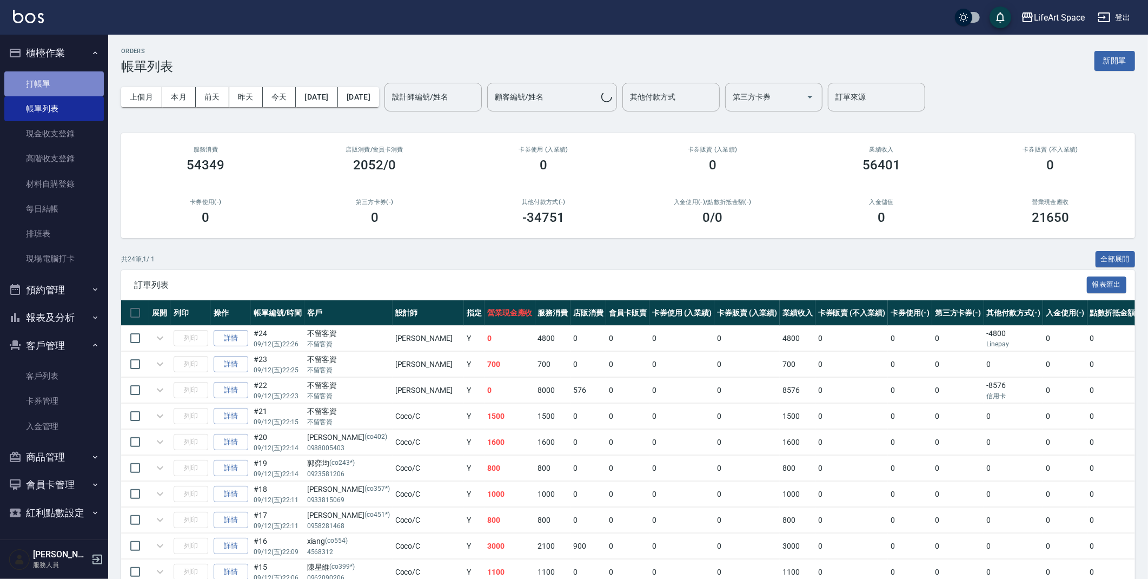
click at [47, 84] on link "打帳單" at bounding box center [53, 83] width 99 height 25
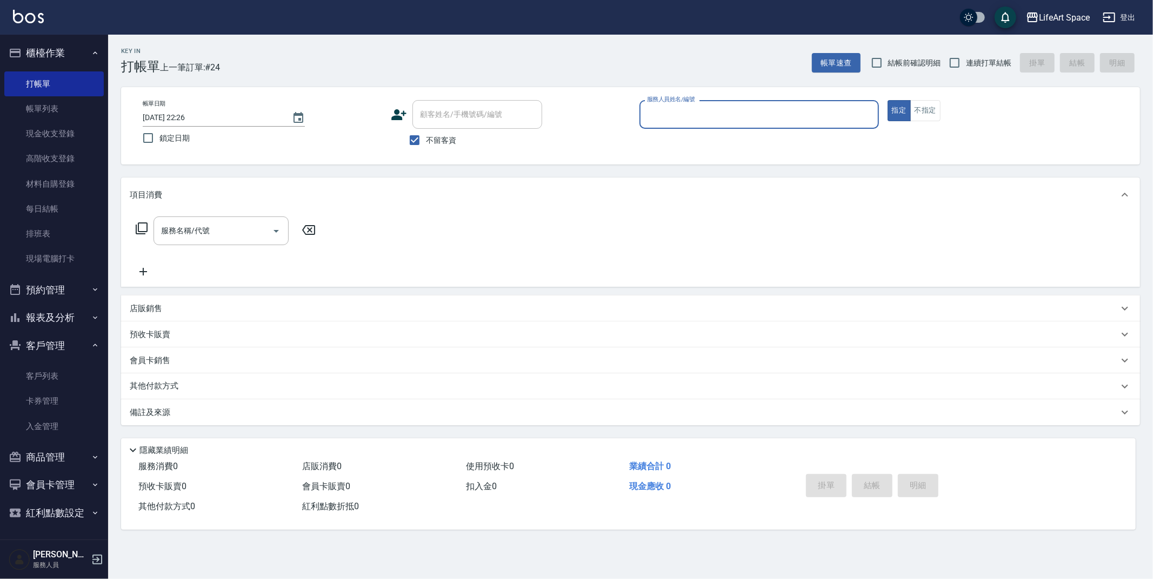
click at [666, 111] on input "服務人員姓名/編號" at bounding box center [760, 114] width 230 height 19
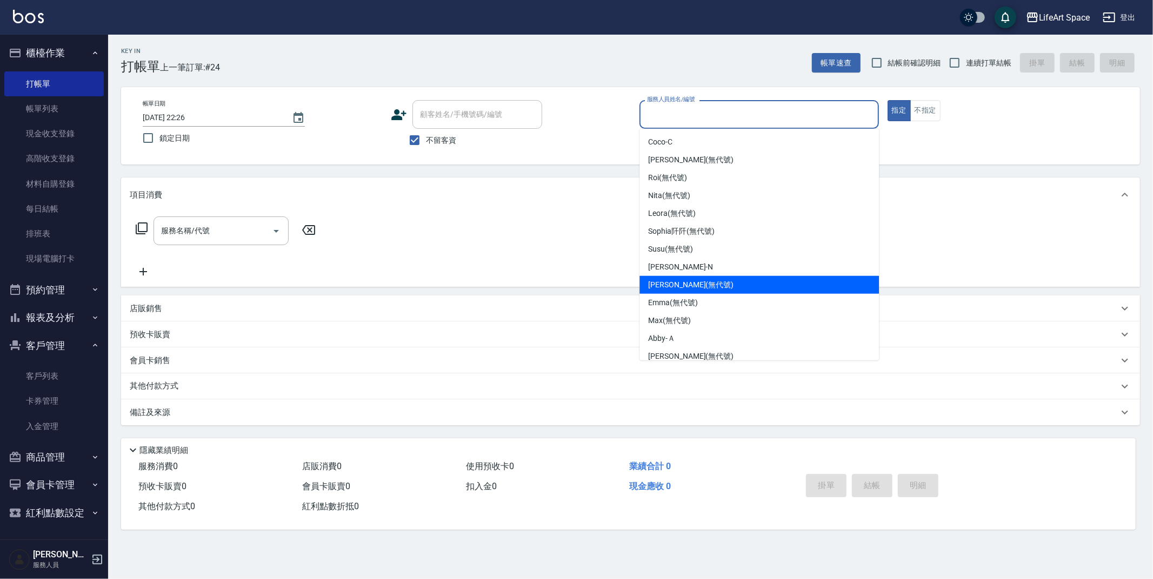
drag, startPoint x: 672, startPoint y: 285, endPoint x: 663, endPoint y: 267, distance: 19.8
click at [672, 285] on span "[PERSON_NAME] (無代號)" at bounding box center [690, 284] width 85 height 11
type input "[PERSON_NAME](無代號)"
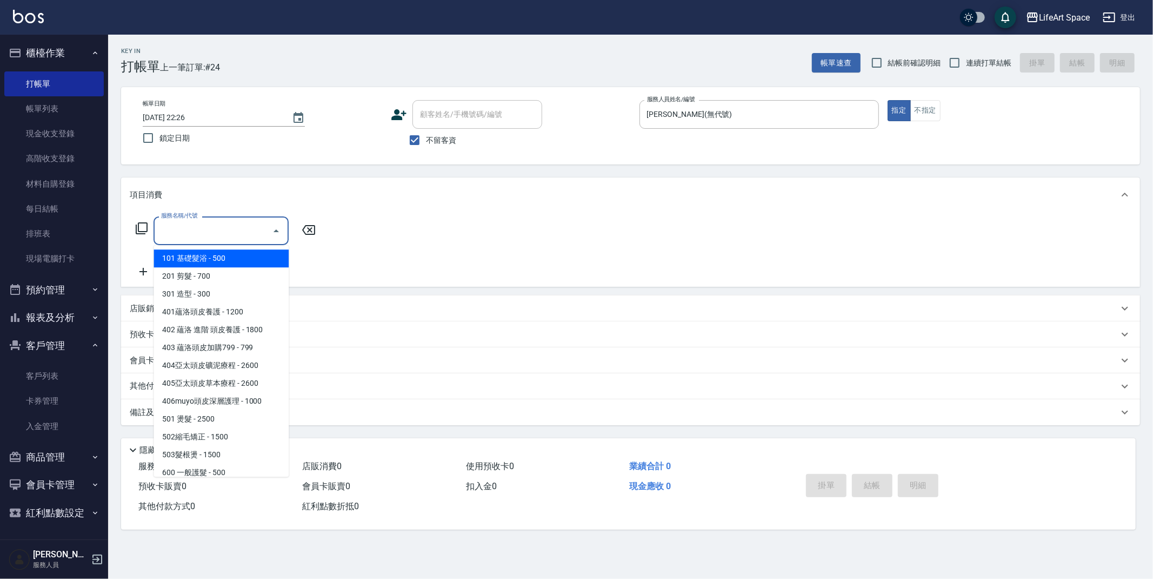
click at [201, 229] on input "服務名稱/代號" at bounding box center [212, 230] width 109 height 19
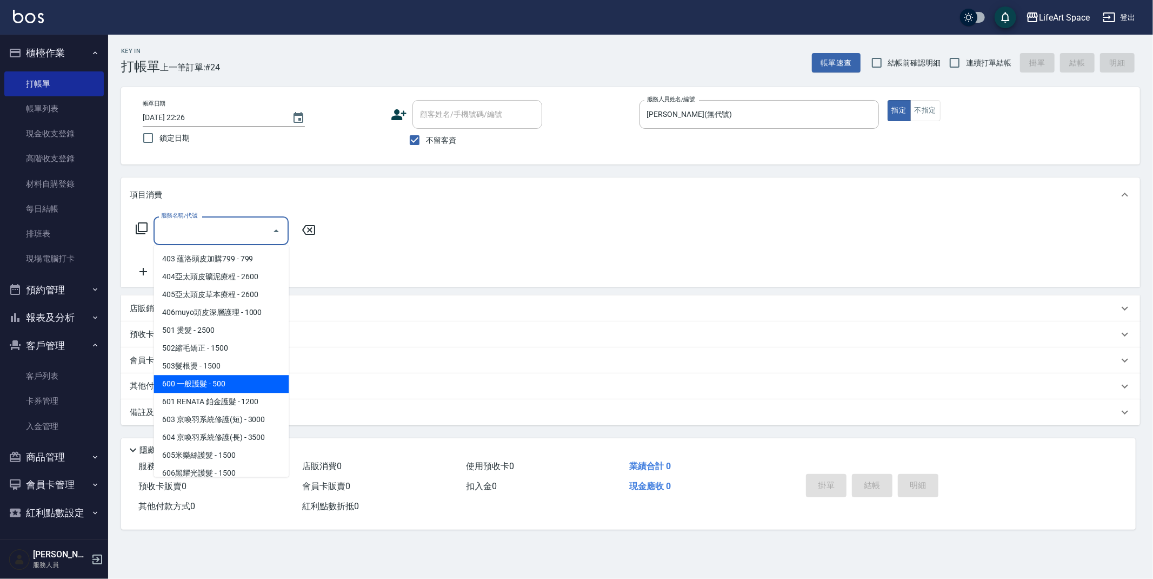
scroll to position [169, 0]
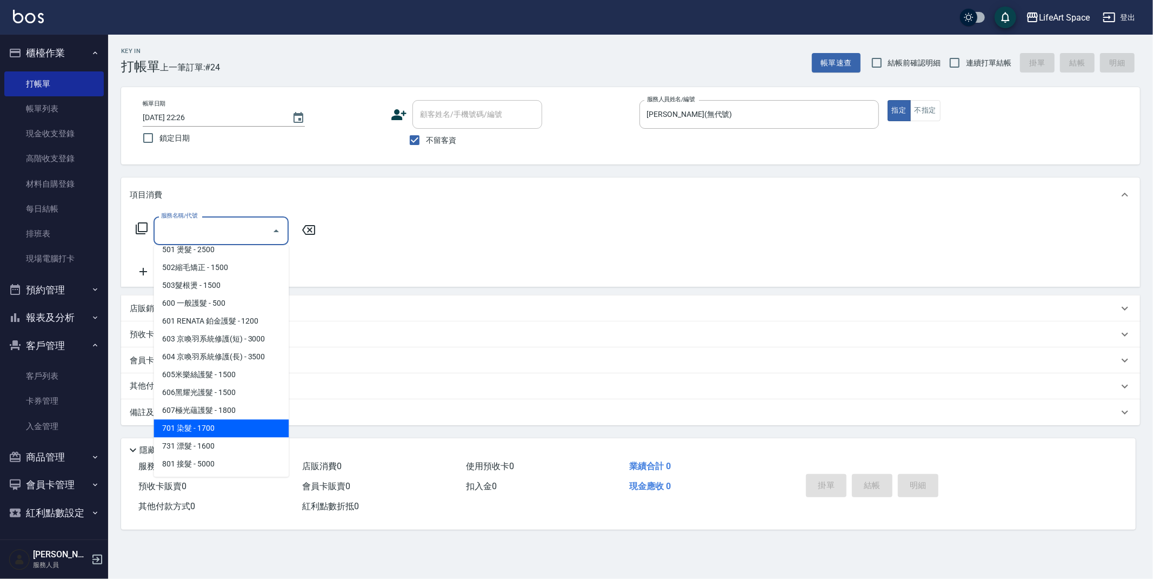
click at [220, 428] on span "701 染髮 - 1700" at bounding box center [221, 428] width 135 height 18
type input "701 染髮(701)"
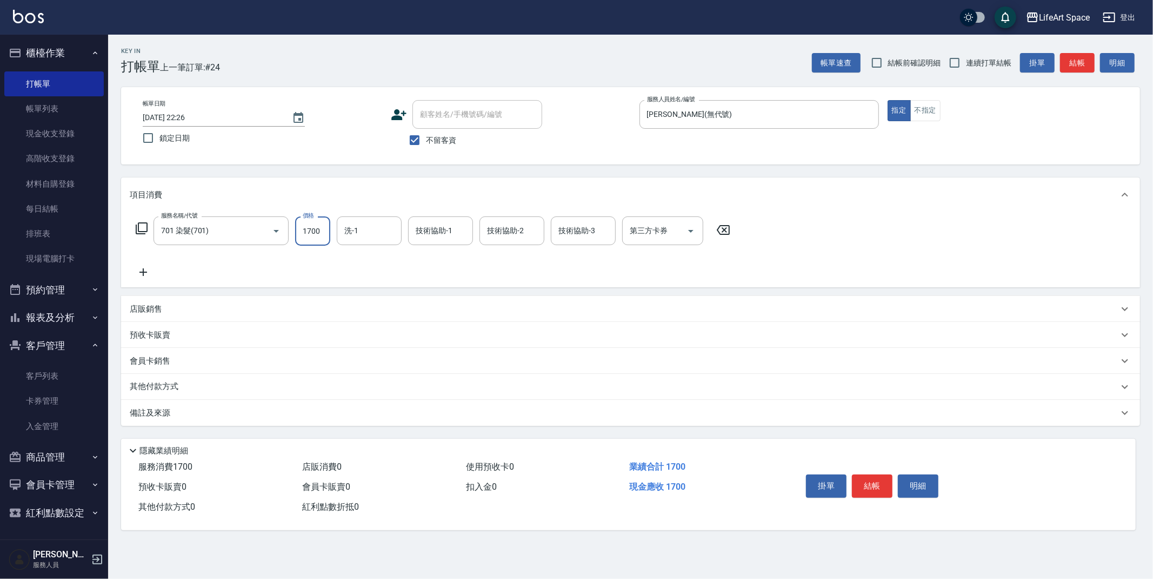
click at [322, 234] on input "1700" at bounding box center [312, 230] width 35 height 29
type input "3400"
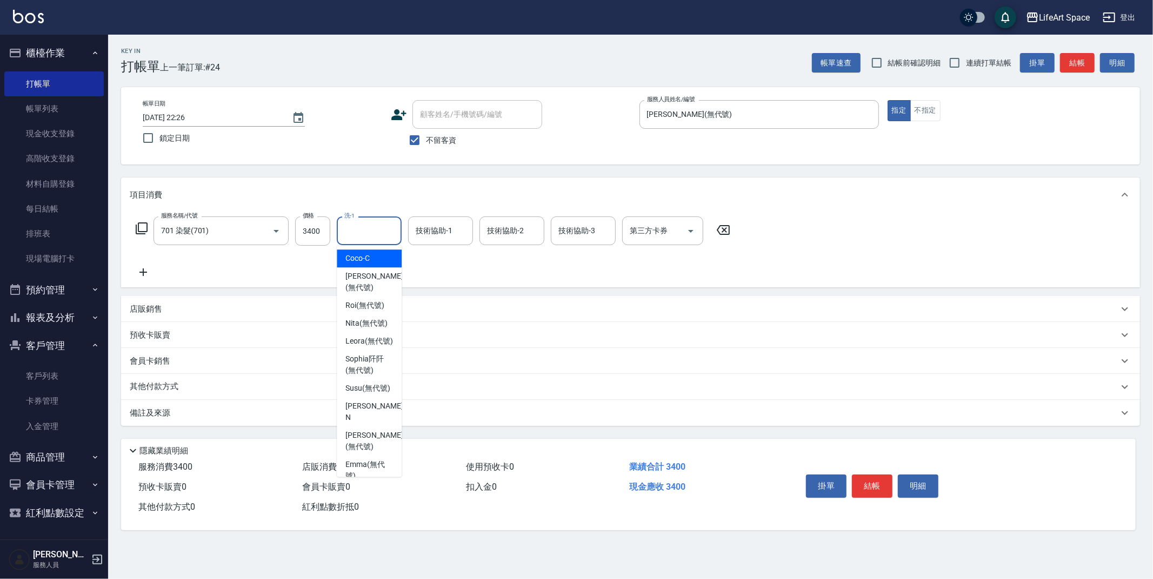
click at [360, 233] on input "洗-1" at bounding box center [369, 230] width 55 height 19
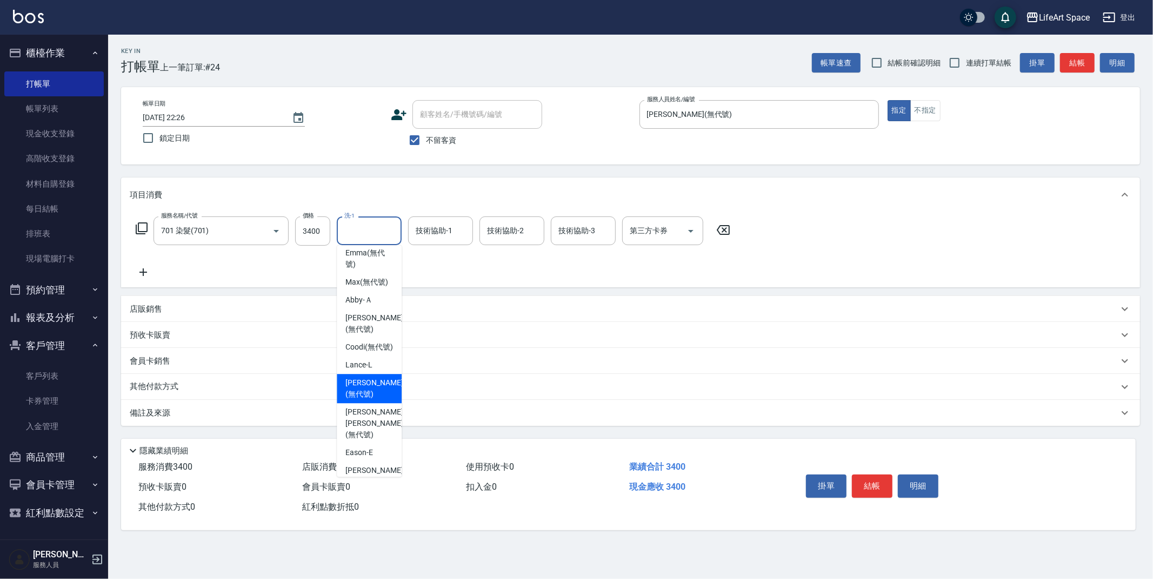
scroll to position [226, 0]
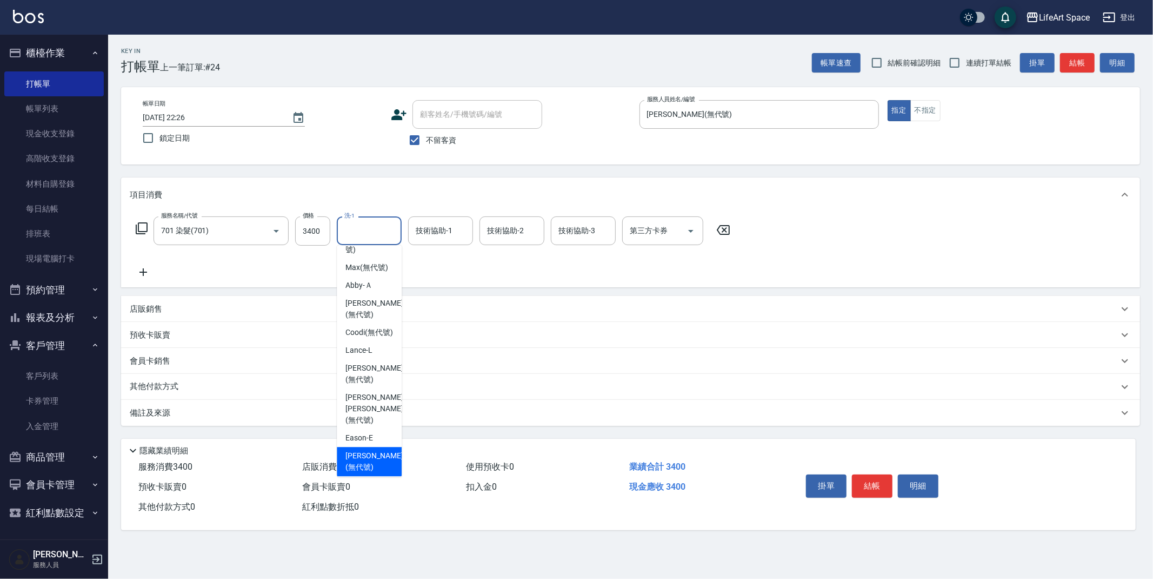
click at [371, 461] on span "[PERSON_NAME] (無代號)" at bounding box center [374, 461] width 57 height 23
type input "[PERSON_NAME](無代號)"
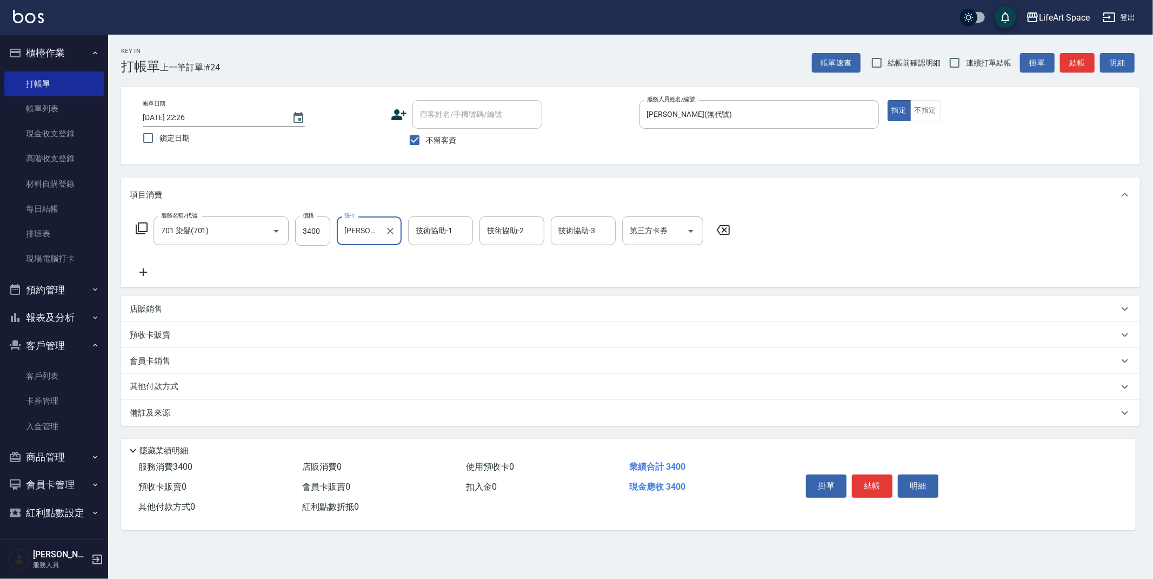
click at [159, 385] on p "其他付款方式" at bounding box center [157, 387] width 54 height 12
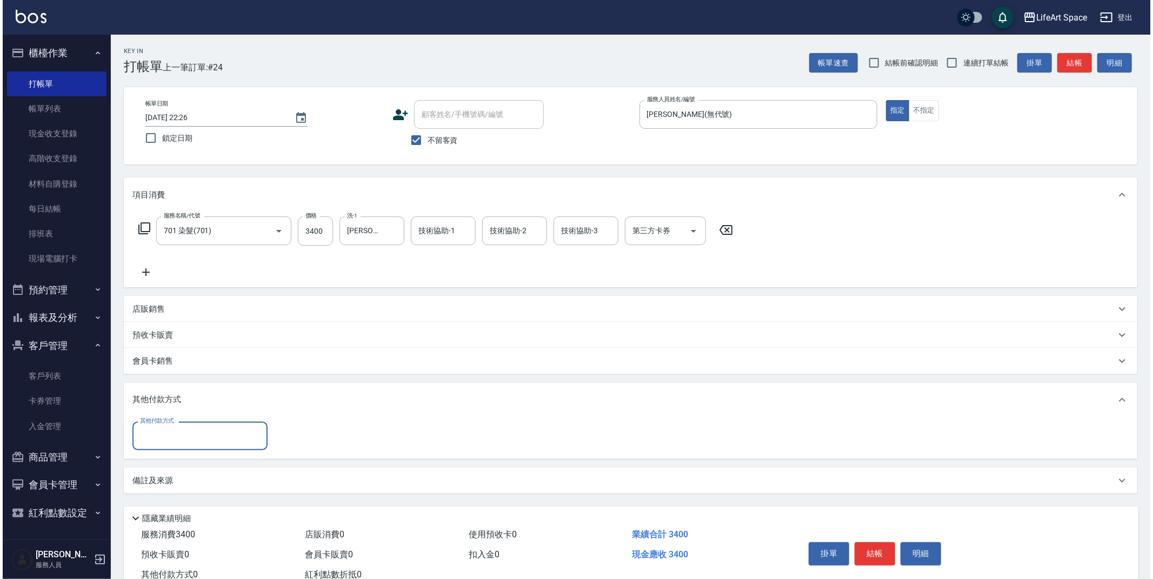
scroll to position [0, 0]
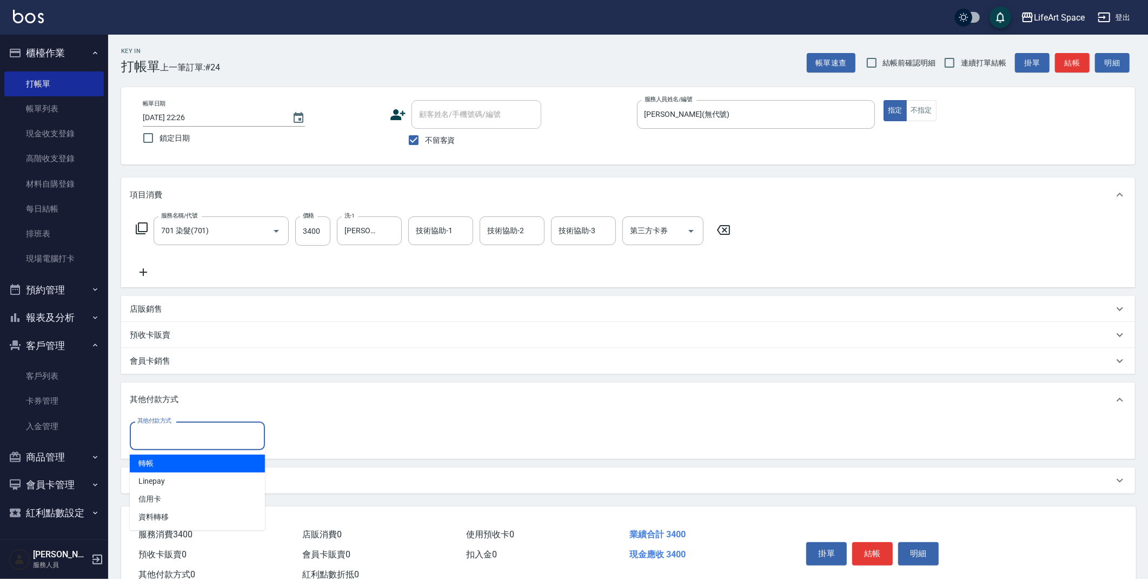
click at [178, 442] on input "其他付款方式" at bounding box center [197, 435] width 125 height 19
click at [178, 483] on span "Linepay" at bounding box center [197, 481] width 135 height 18
type input "Linepay"
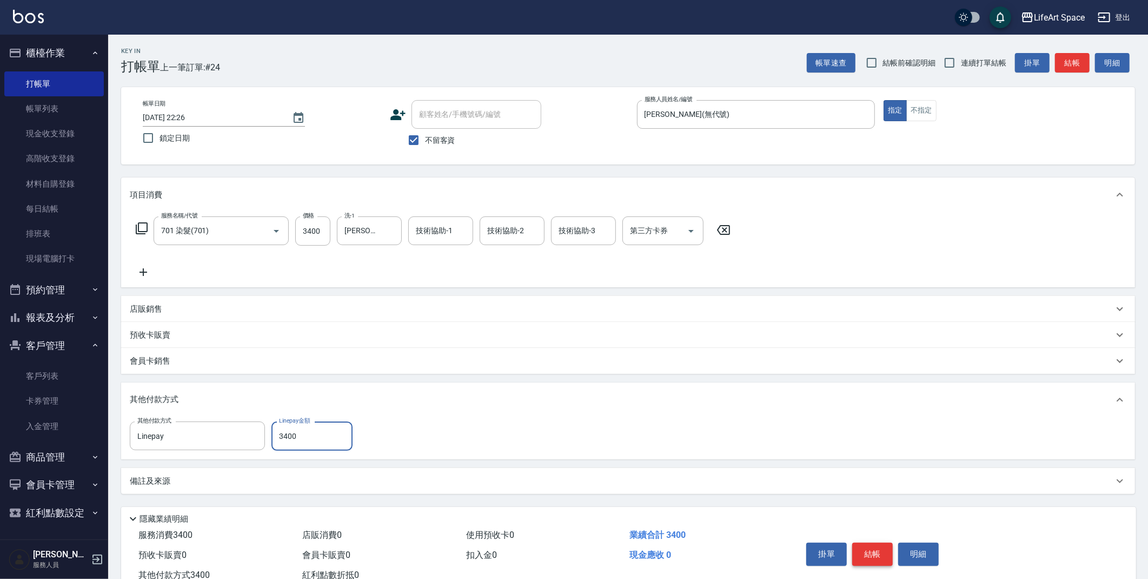
type input "3400"
click at [869, 556] on button "結帳" at bounding box center [872, 553] width 41 height 23
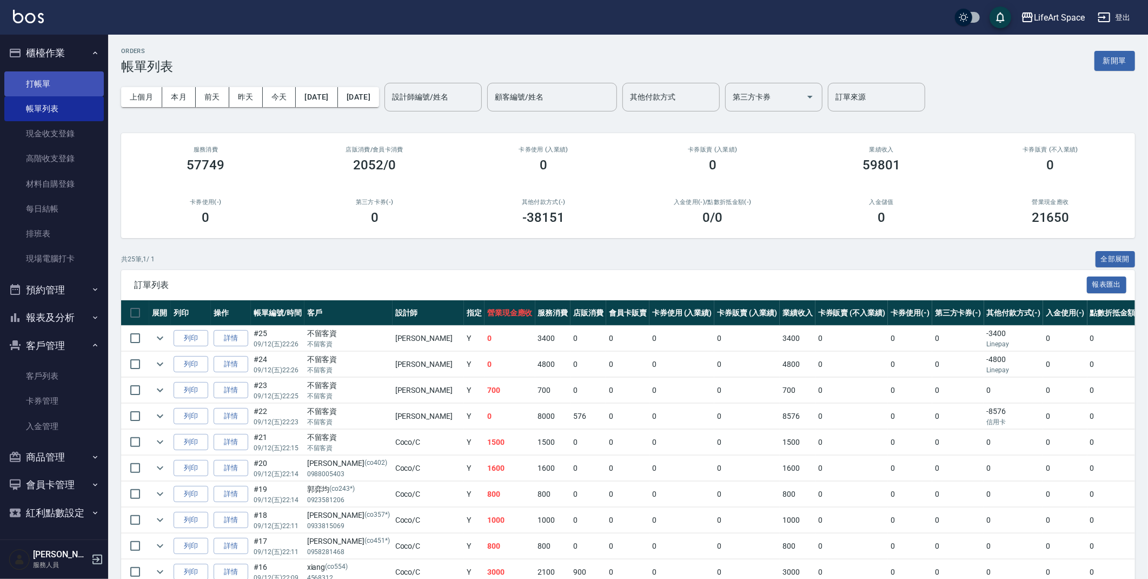
click at [65, 82] on link "打帳單" at bounding box center [53, 83] width 99 height 25
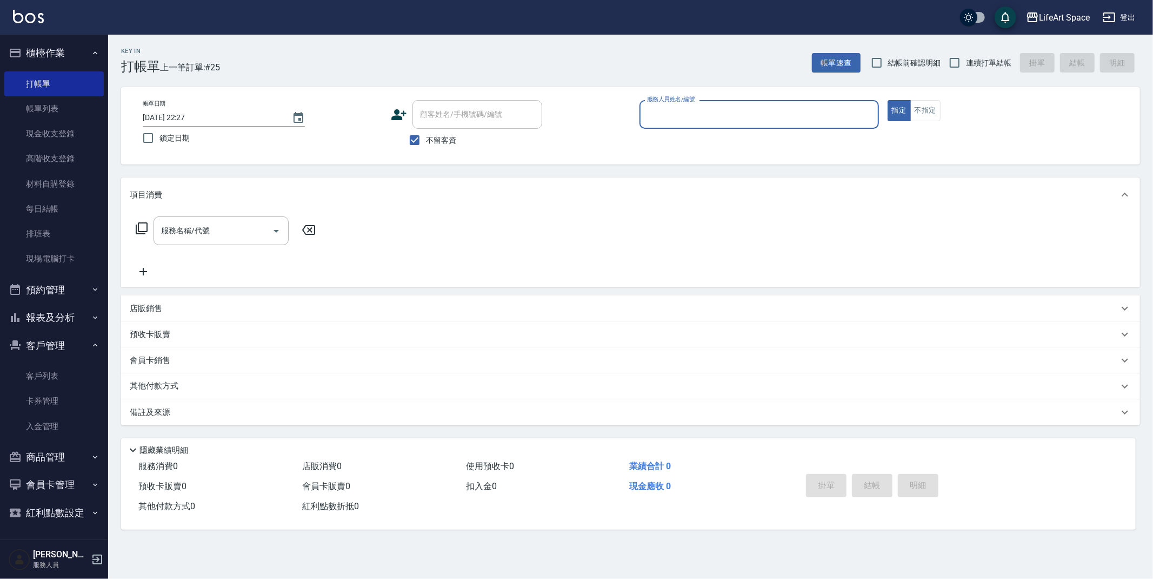
click at [671, 109] on input "服務人員姓名/編號" at bounding box center [760, 114] width 230 height 19
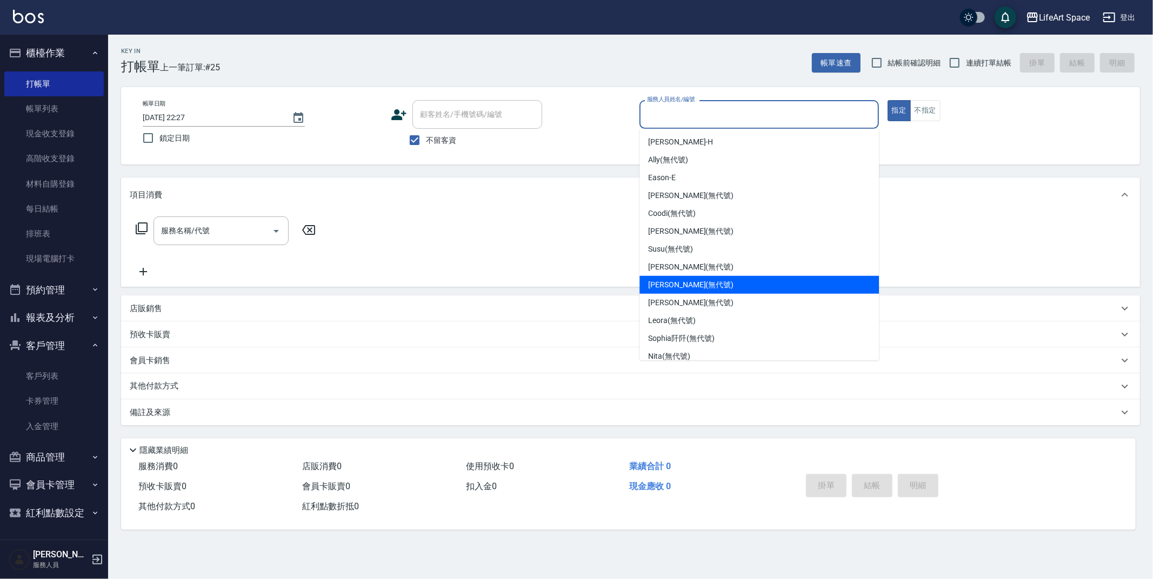
click at [676, 287] on span "[PERSON_NAME] (無代號)" at bounding box center [690, 284] width 85 height 11
type input "[PERSON_NAME](無代號)"
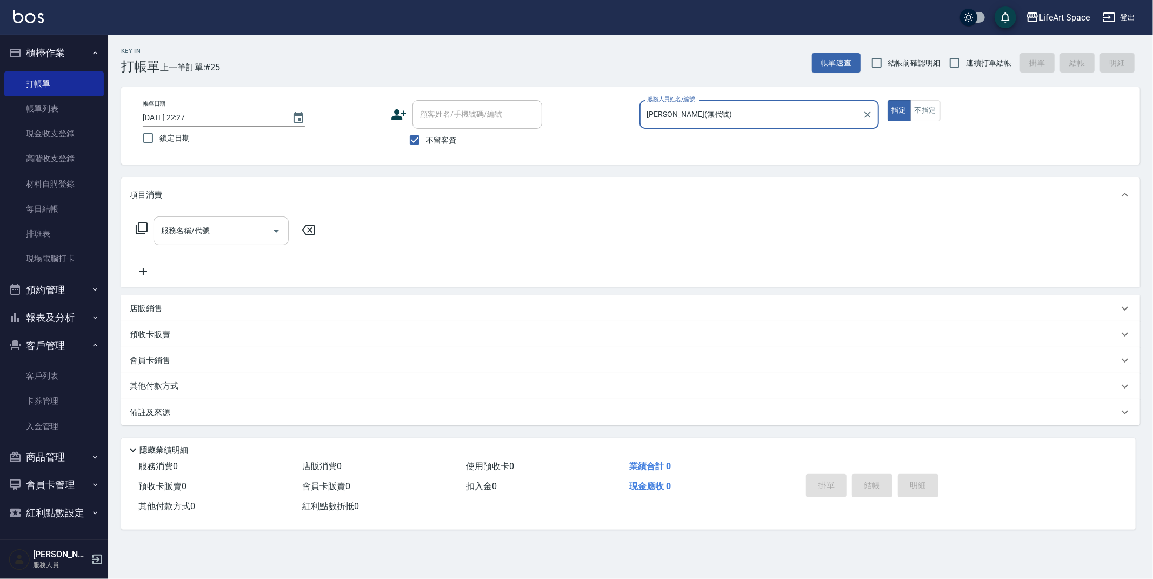
click at [206, 231] on input "服務名稱/代號" at bounding box center [212, 230] width 109 height 19
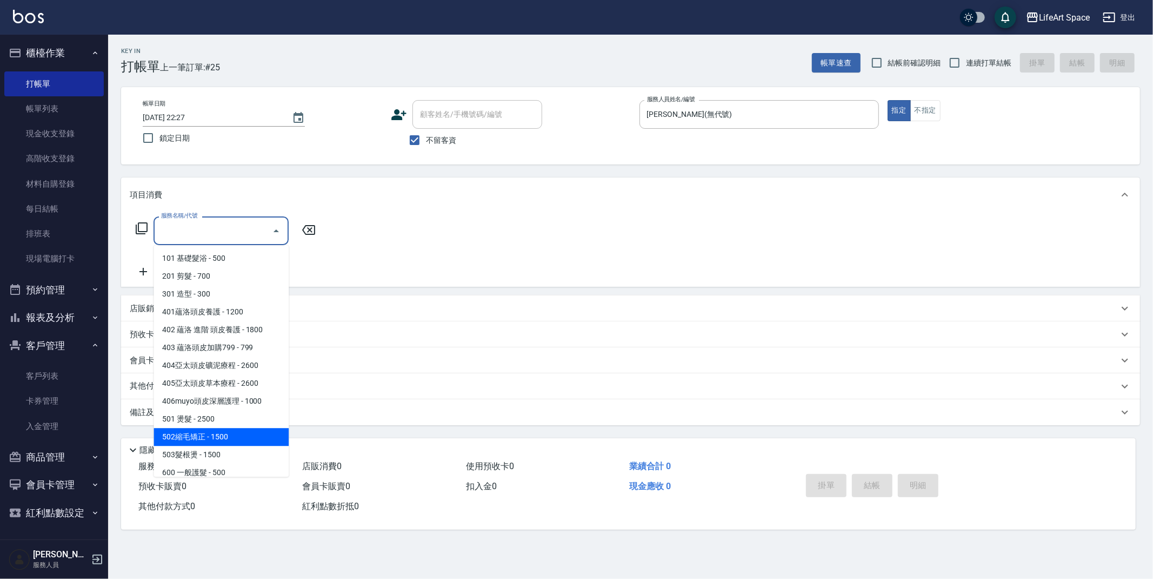
drag, startPoint x: 197, startPoint y: 435, endPoint x: 304, endPoint y: 331, distance: 148.4
click at [197, 435] on span "502縮毛矯正 - 1500" at bounding box center [221, 437] width 135 height 18
type input "502縮毛矯正 (502)"
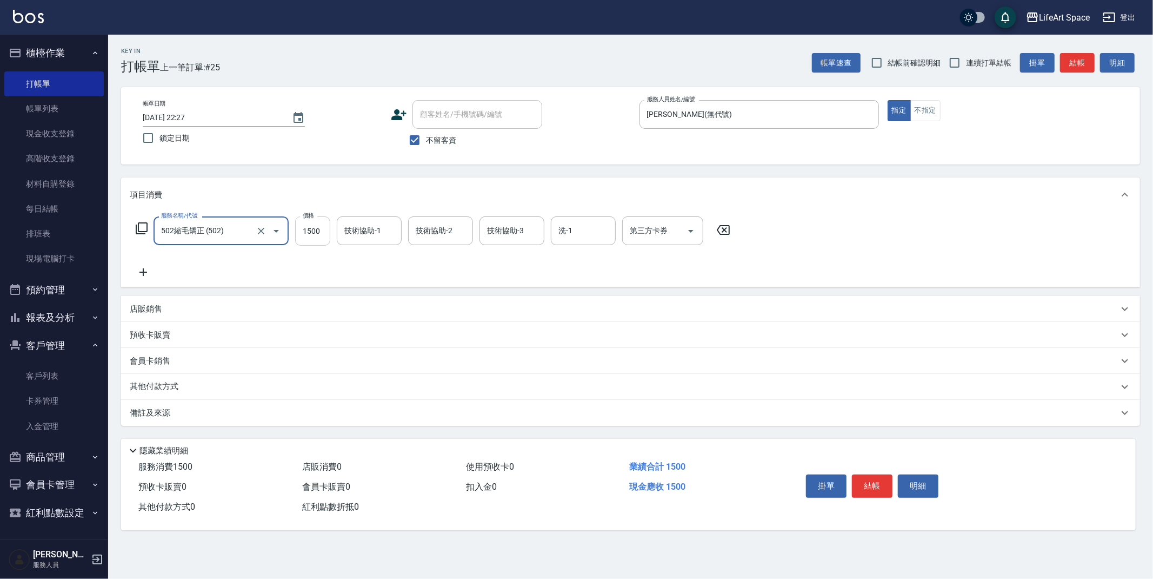
click at [323, 234] on input "1500" at bounding box center [312, 230] width 35 height 29
type input "2800"
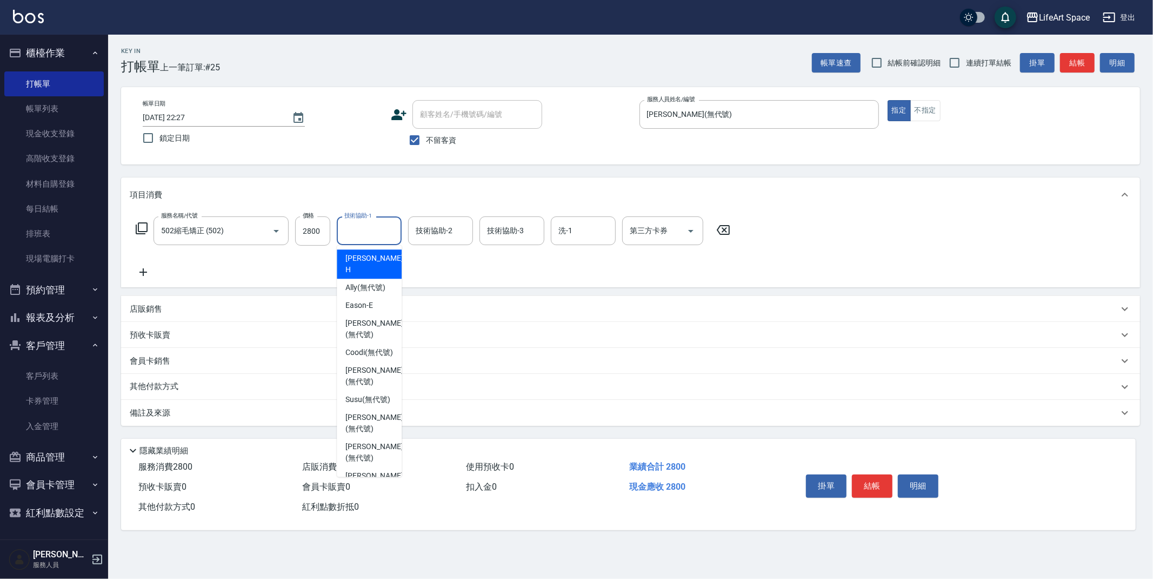
click at [361, 224] on input "技術協助-1" at bounding box center [369, 230] width 55 height 19
click at [362, 274] on span "[PERSON_NAME] (無代號)" at bounding box center [374, 282] width 57 height 23
type input "[PERSON_NAME](無代號)"
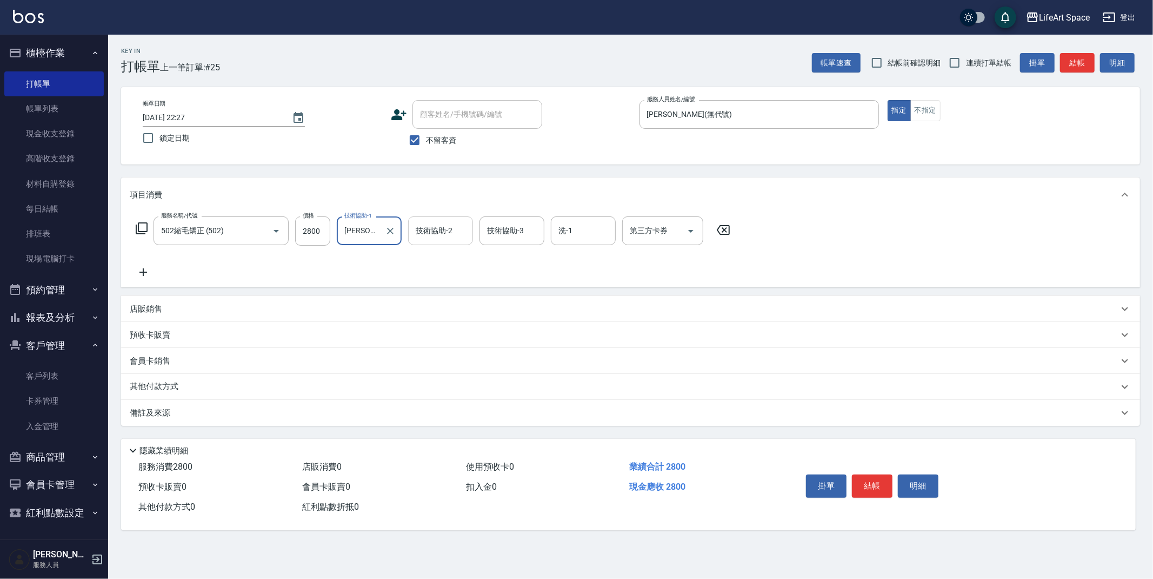
click at [431, 231] on div "技術協助-2 技術協助-2" at bounding box center [440, 230] width 65 height 29
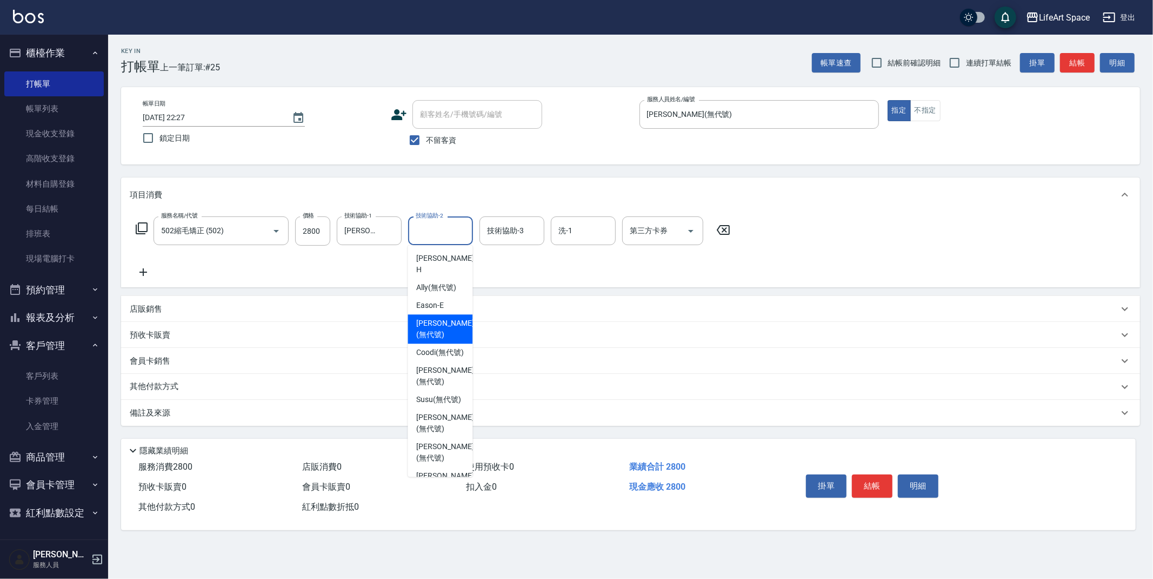
click at [430, 317] on span "[PERSON_NAME] (無代號)" at bounding box center [444, 328] width 57 height 23
type input "[PERSON_NAME](無代號)"
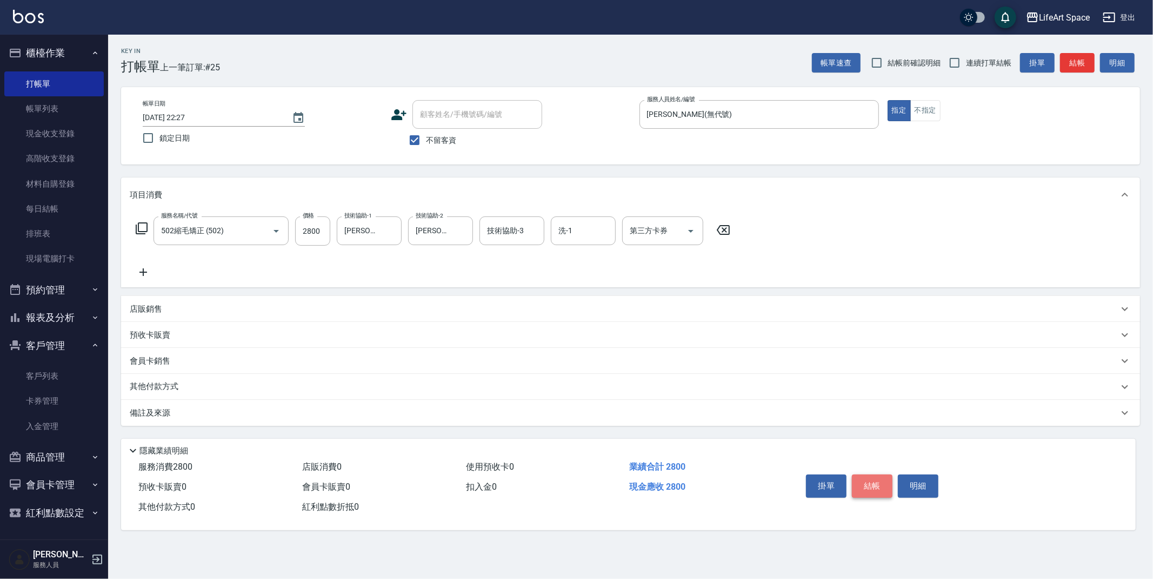
click at [873, 484] on button "結帳" at bounding box center [872, 485] width 41 height 23
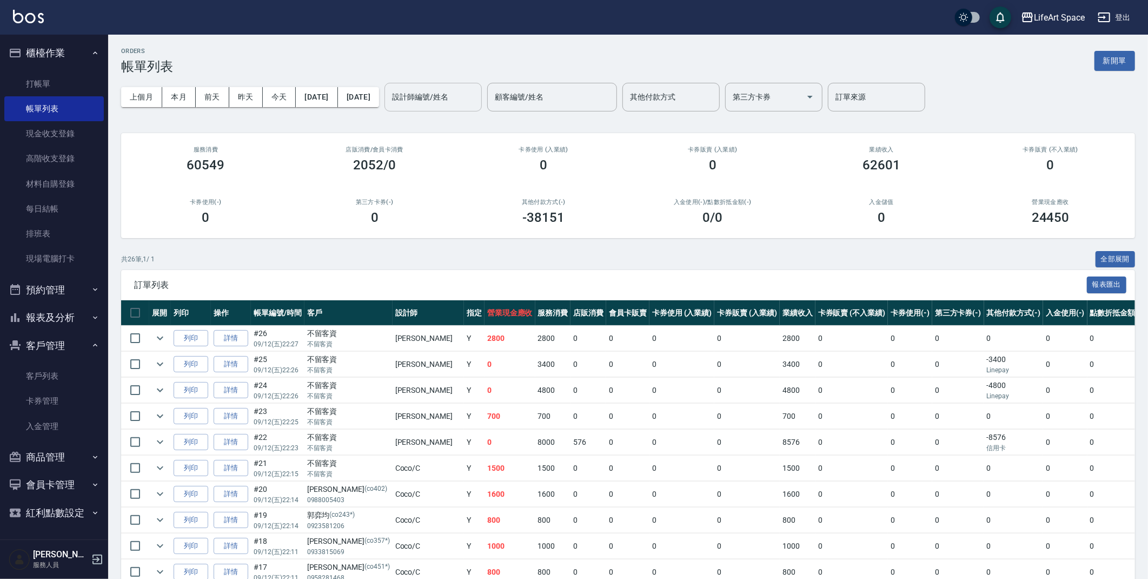
click at [455, 90] on input "設計師編號/姓名" at bounding box center [433, 97] width 88 height 19
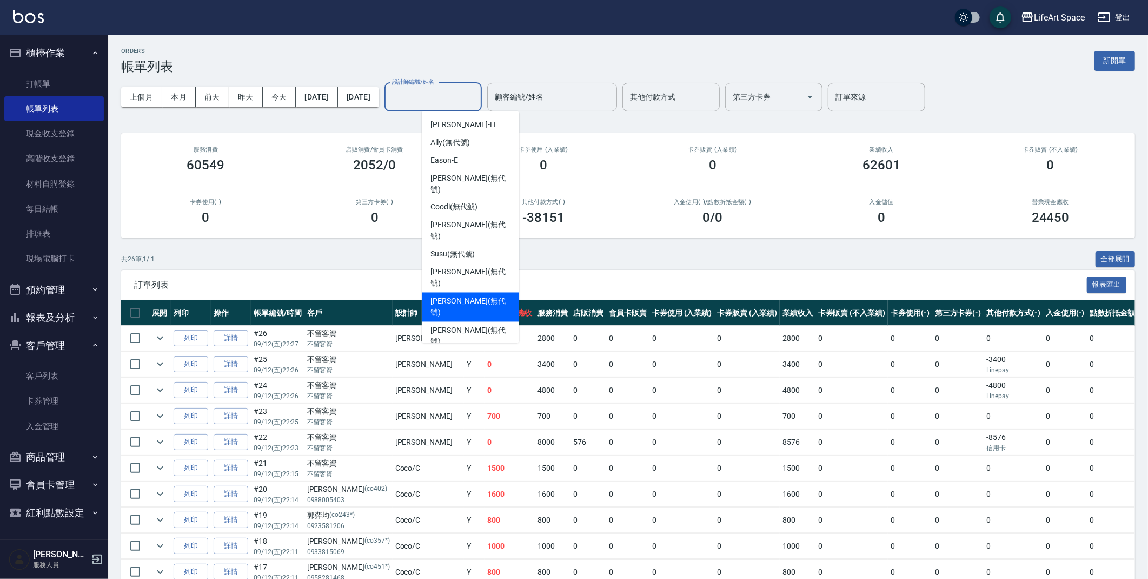
click at [467, 296] on span "[PERSON_NAME] (無代號)" at bounding box center [470, 307] width 80 height 23
type input "[PERSON_NAME](無代號)"
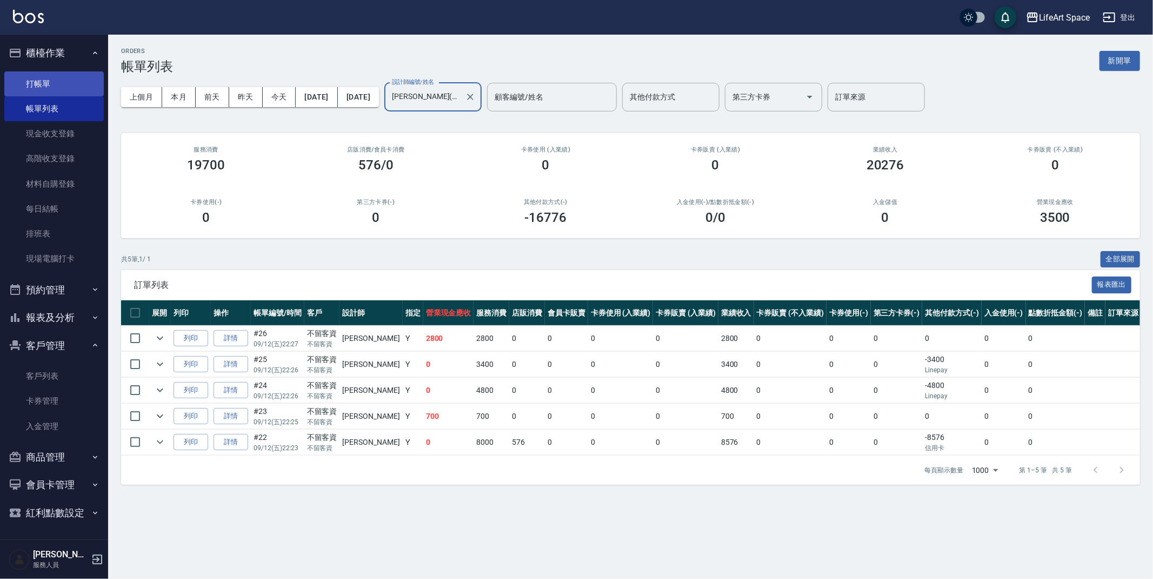
click at [42, 79] on link "打帳單" at bounding box center [53, 83] width 99 height 25
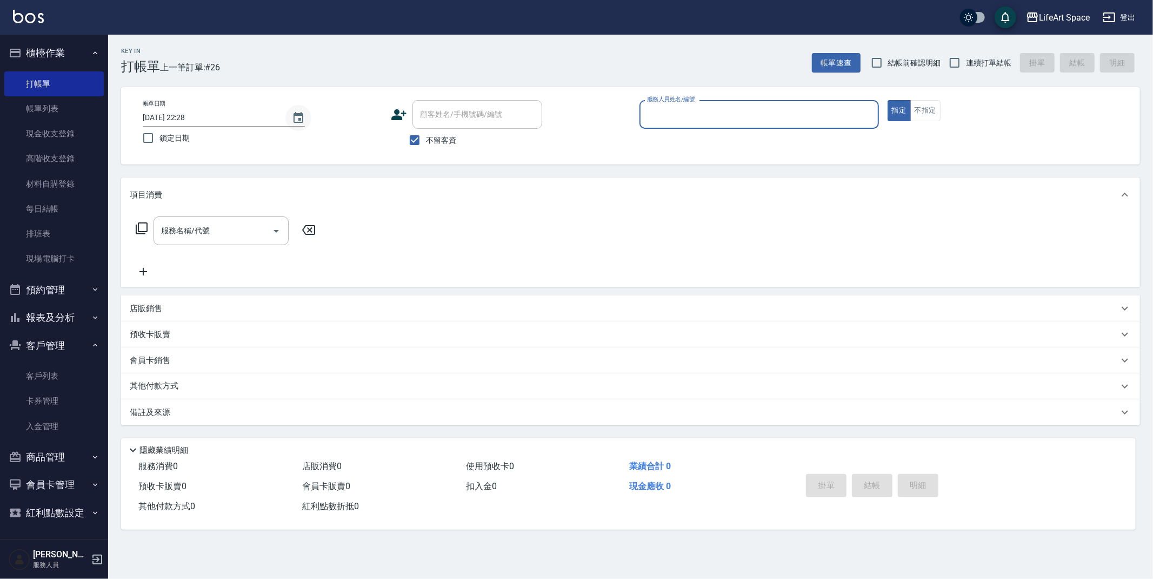
click at [304, 117] on icon "Choose date, selected date is 2025-09-12" at bounding box center [298, 117] width 13 height 13
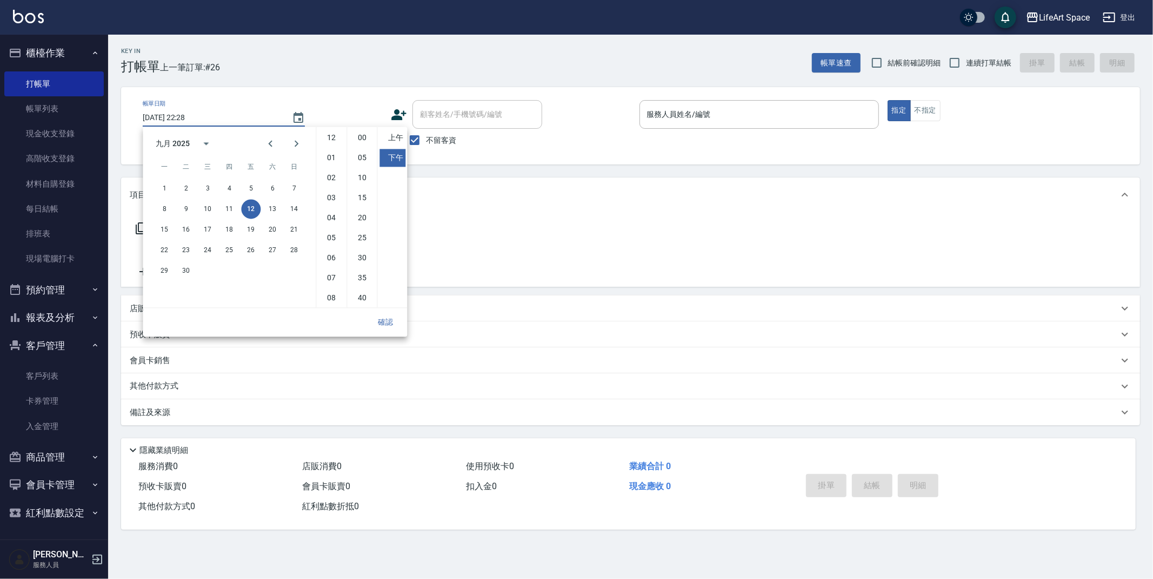
scroll to position [60, 0]
click at [262, 210] on div "8 9 10 11 12 13 14" at bounding box center [229, 208] width 173 height 19
click at [274, 211] on button "13" at bounding box center [272, 208] width 19 height 19
type input "[DATE] 22:28"
click at [386, 321] on button "確認" at bounding box center [385, 322] width 35 height 20
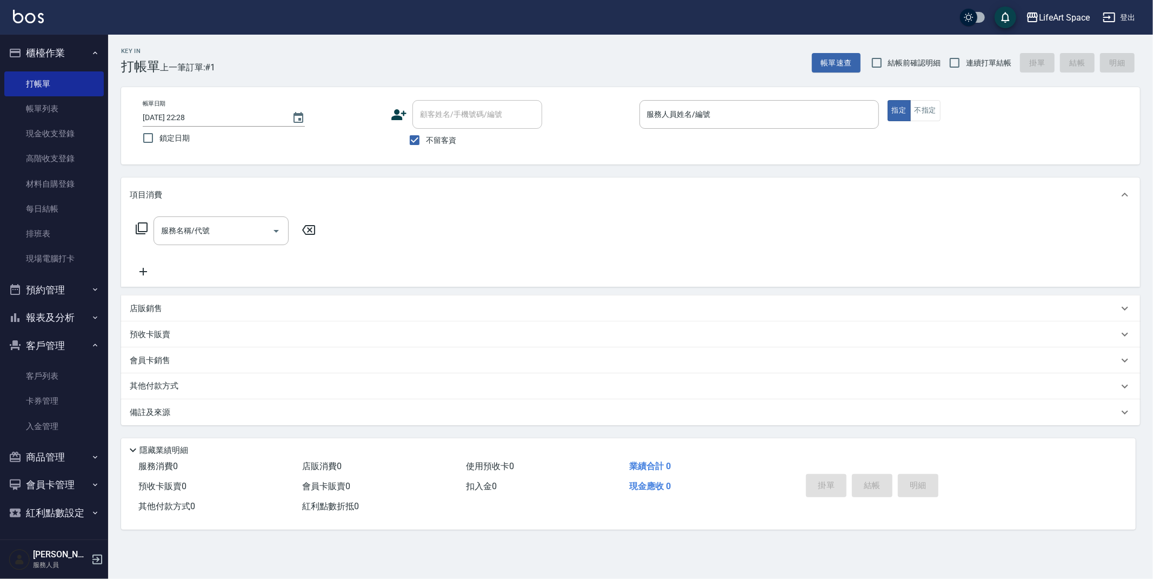
click at [696, 108] on input "服務人員姓名/編號" at bounding box center [760, 114] width 230 height 19
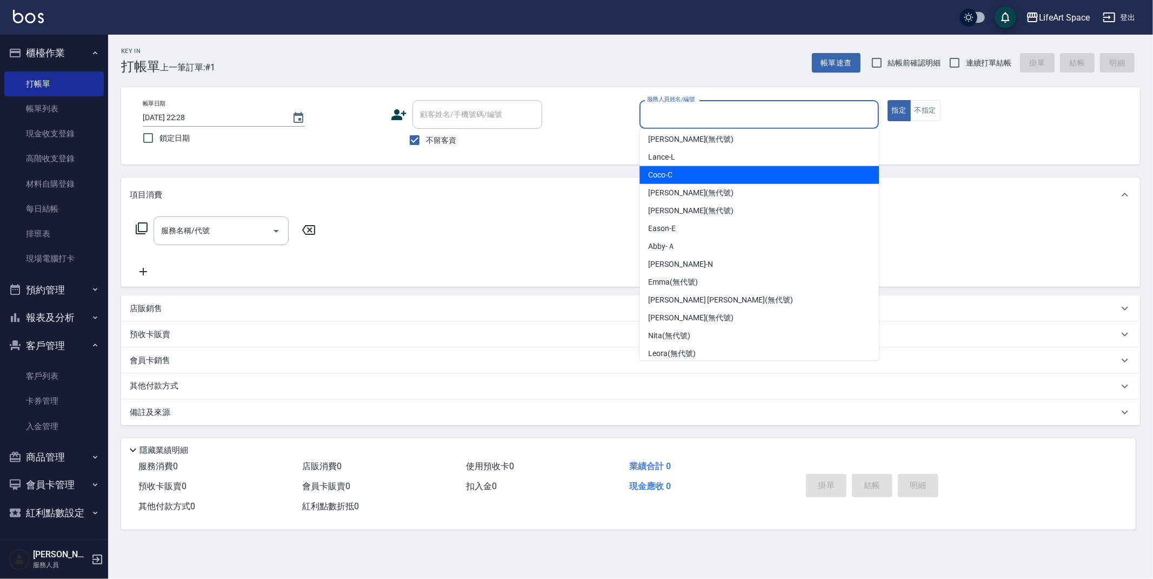
scroll to position [187, 0]
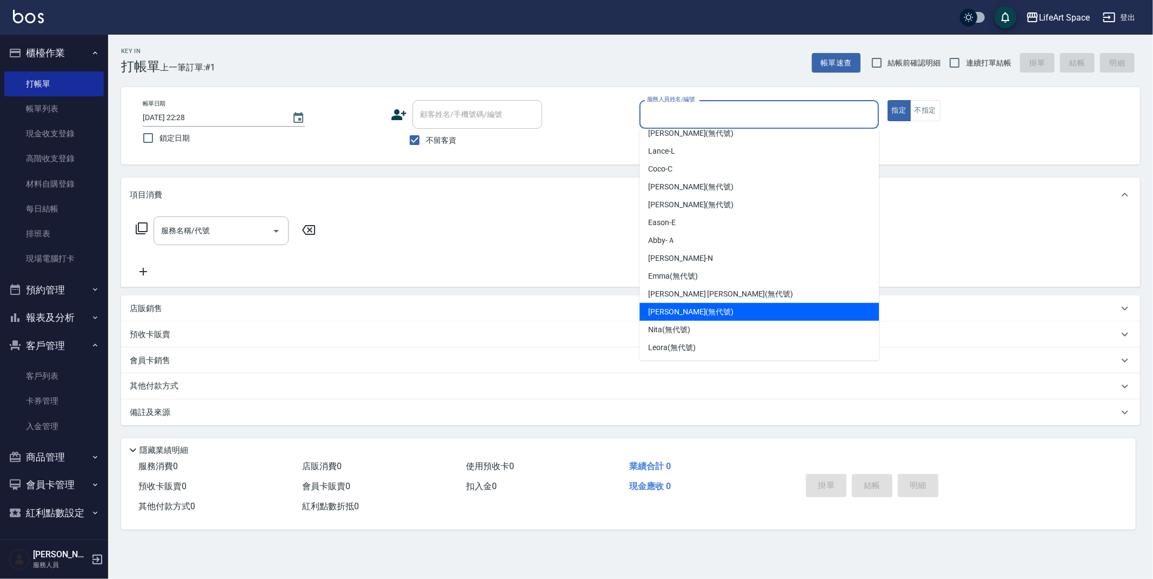
click at [685, 316] on div "[PERSON_NAME] (無代號)" at bounding box center [760, 312] width 240 height 18
type input "[PERSON_NAME](無代號)"
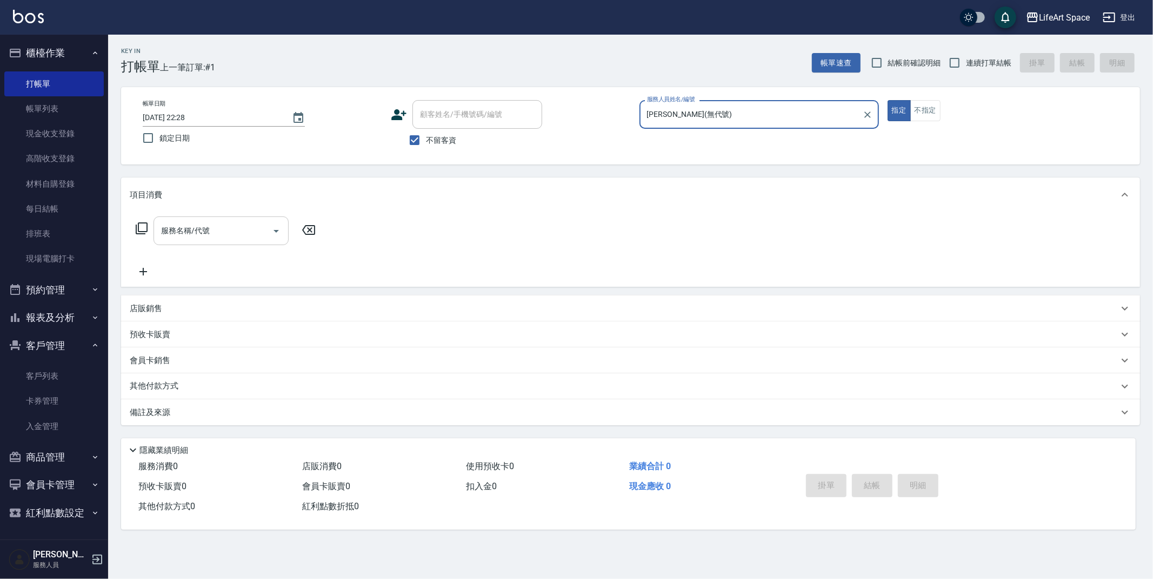
click at [211, 226] on input "服務名稱/代號" at bounding box center [212, 230] width 109 height 19
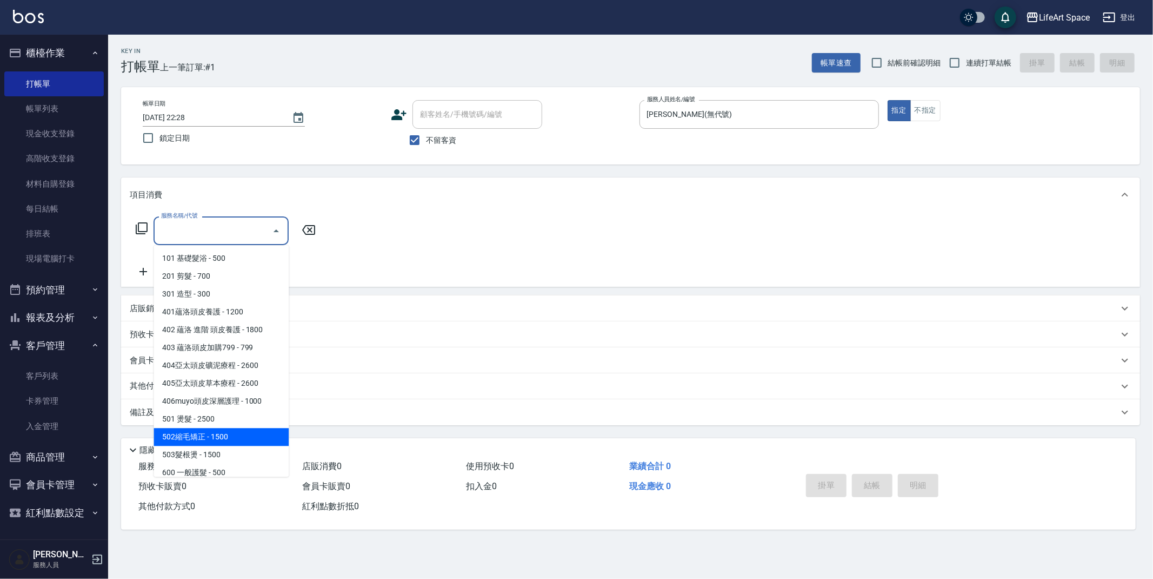
click at [238, 439] on span "502縮毛矯正 - 1500" at bounding box center [221, 437] width 135 height 18
type input "502縮毛矯正 (502)"
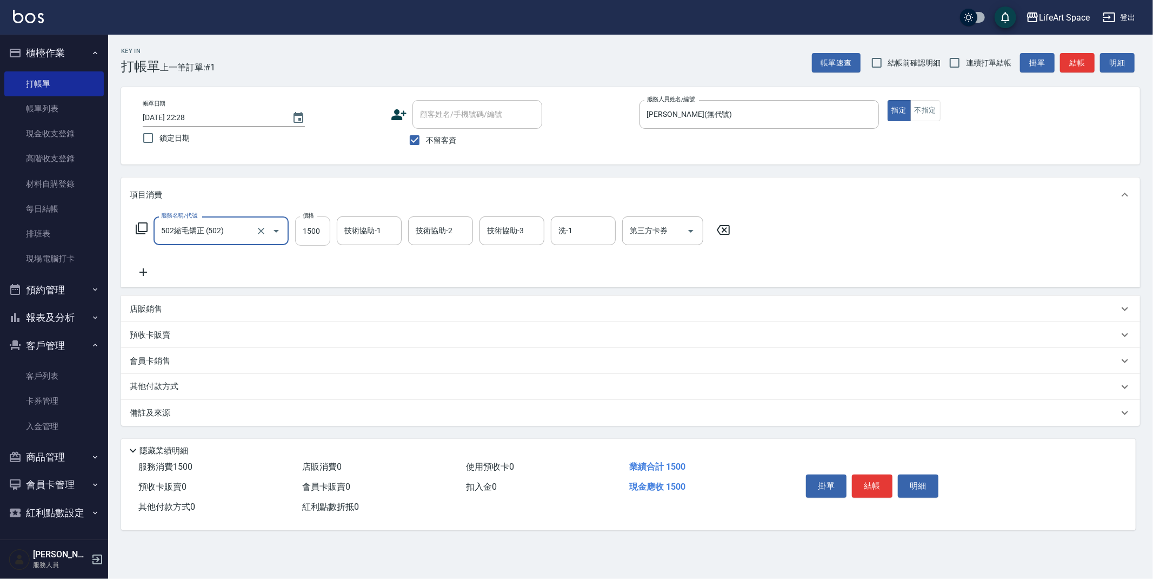
click at [322, 233] on input "1500" at bounding box center [312, 230] width 35 height 29
type input "4500"
click at [361, 232] on input "技術協助-1" at bounding box center [369, 230] width 55 height 19
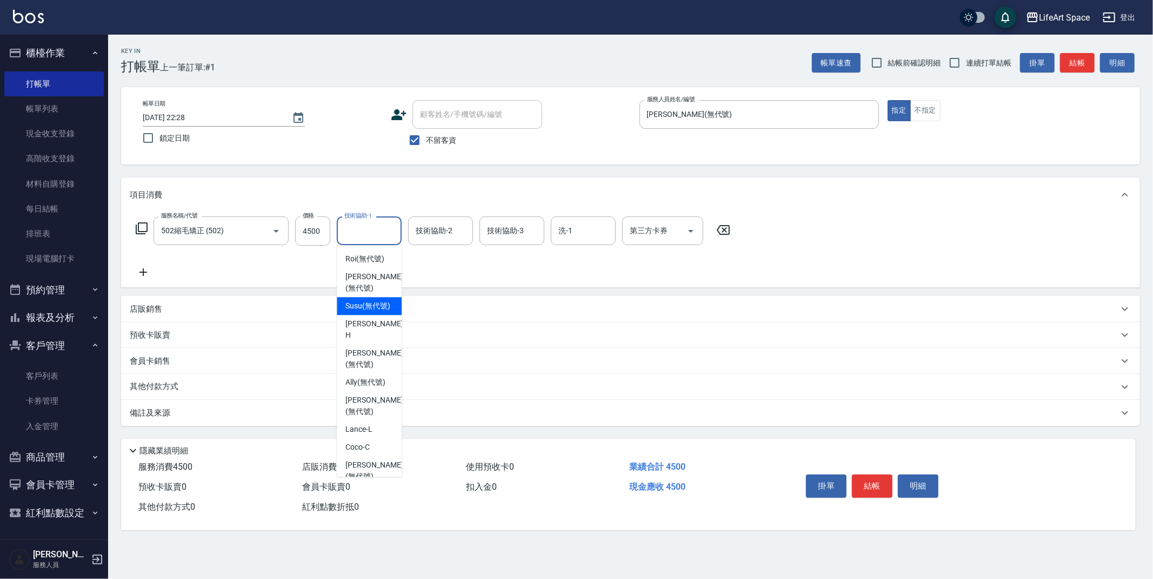
scroll to position [207, 0]
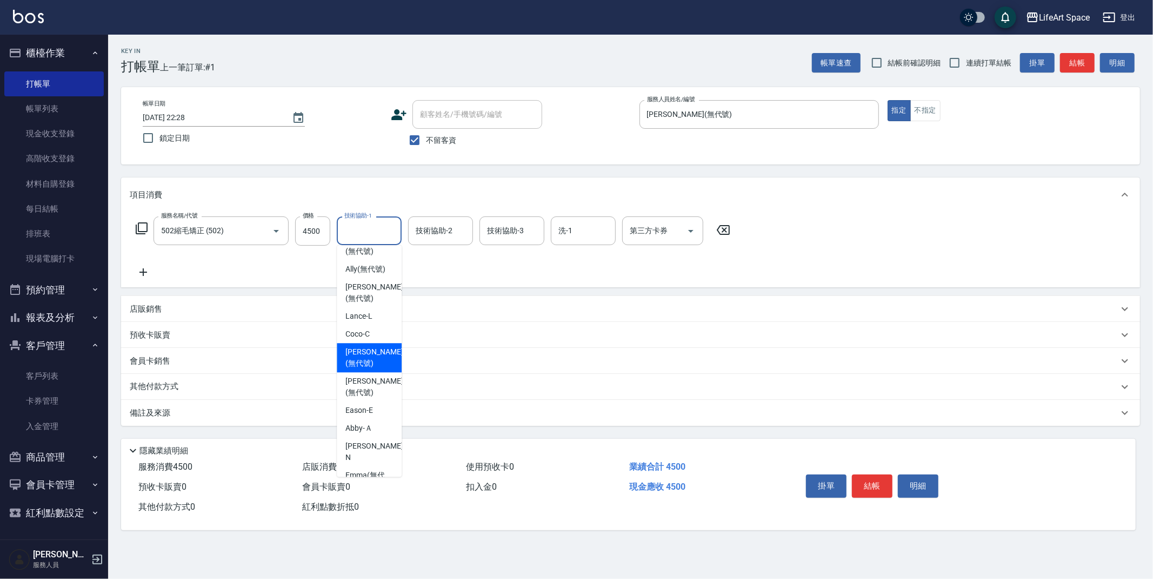
click at [362, 364] on span "[PERSON_NAME] (無代號)" at bounding box center [374, 357] width 57 height 23
type input "[PERSON_NAME](無代號)"
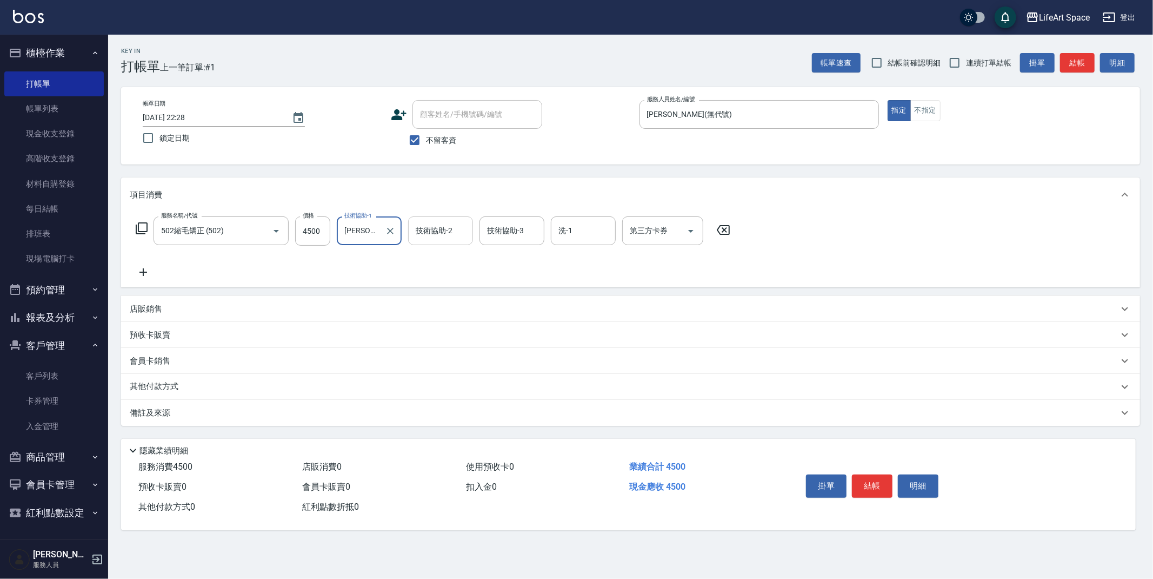
click at [429, 231] on div "技術協助-2 技術協助-2" at bounding box center [440, 230] width 65 height 29
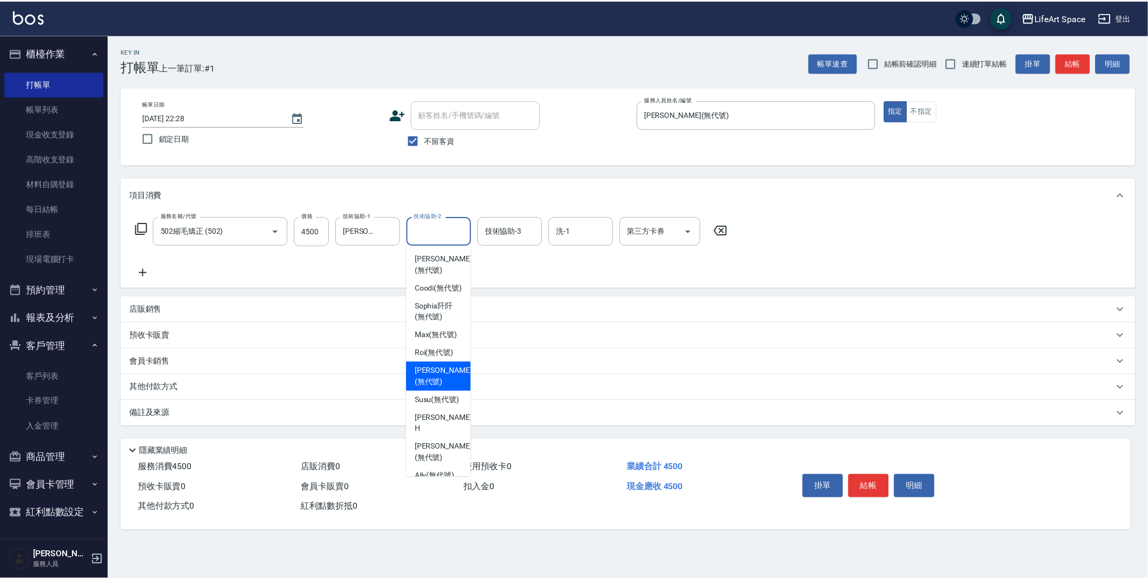
scroll to position [211, 0]
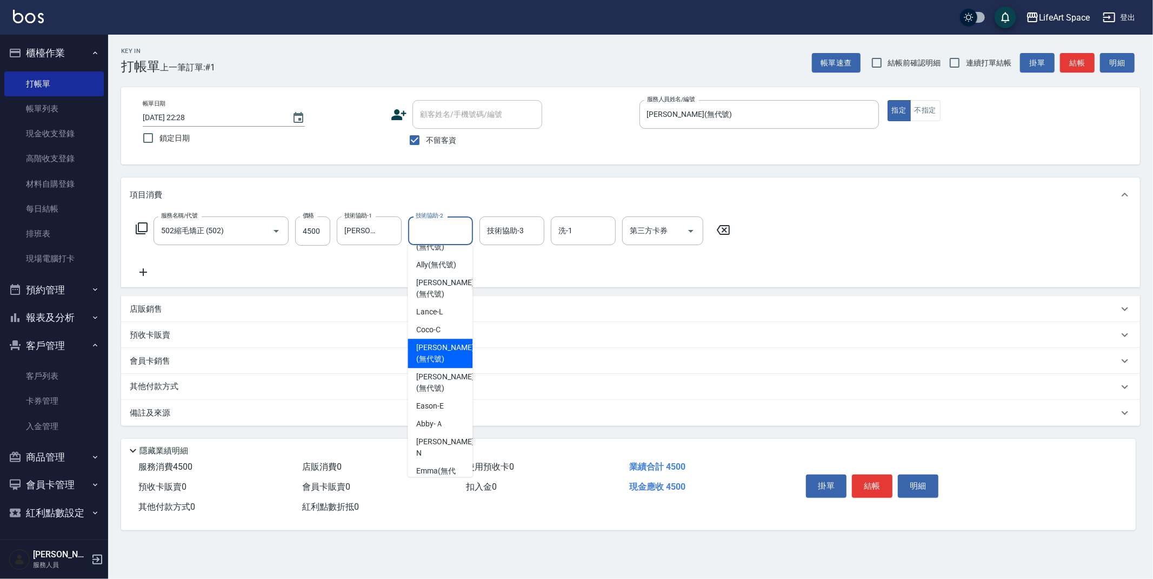
click at [435, 342] on span "[PERSON_NAME] (無代號)" at bounding box center [444, 353] width 57 height 23
type input "[PERSON_NAME](無代號)"
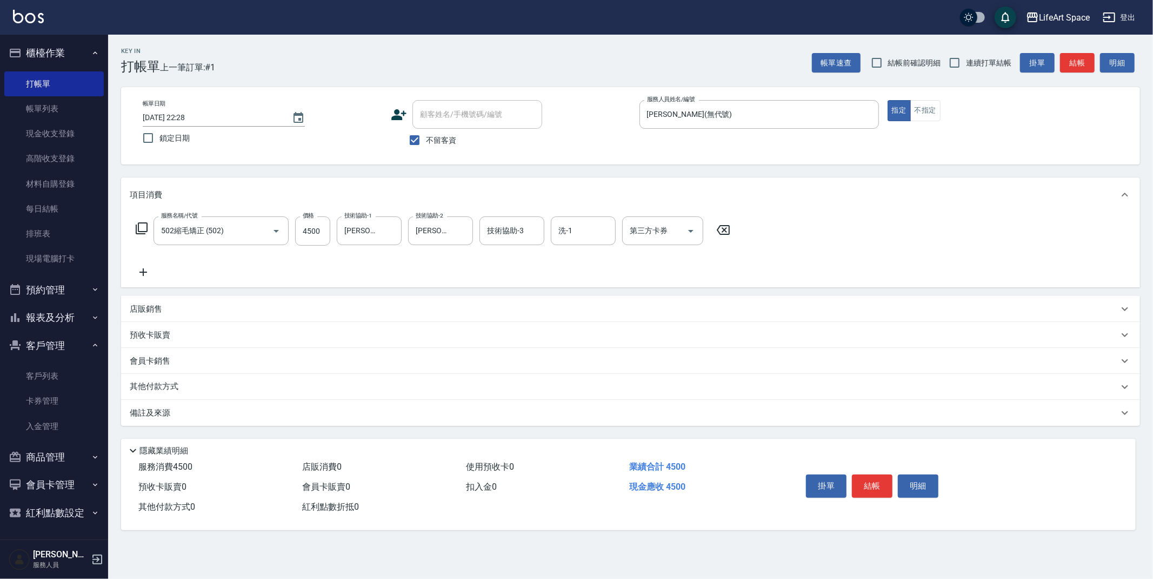
click at [148, 263] on div "服務名稱/代號 502縮毛矯正 (502) 服務名稱/代號 價格 4500 價格 技術協助-1 Patty(無代號) 技術協助-1 技術協助-2 Patty(…" at bounding box center [433, 247] width 607 height 62
click at [143, 268] on icon at bounding box center [143, 272] width 8 height 8
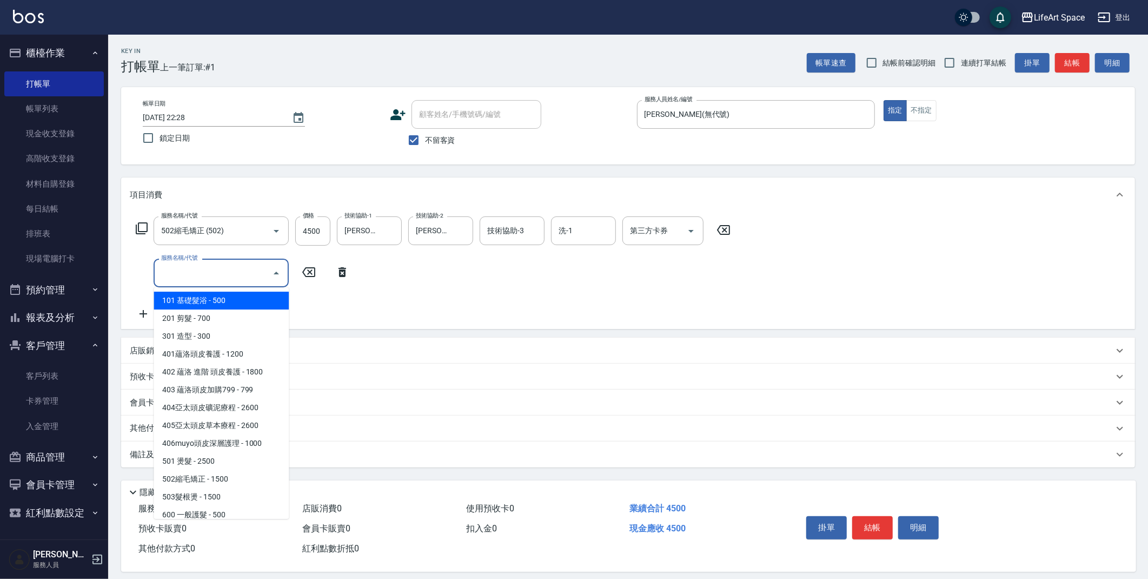
click at [184, 265] on input "服務名稱/代號" at bounding box center [212, 272] width 109 height 19
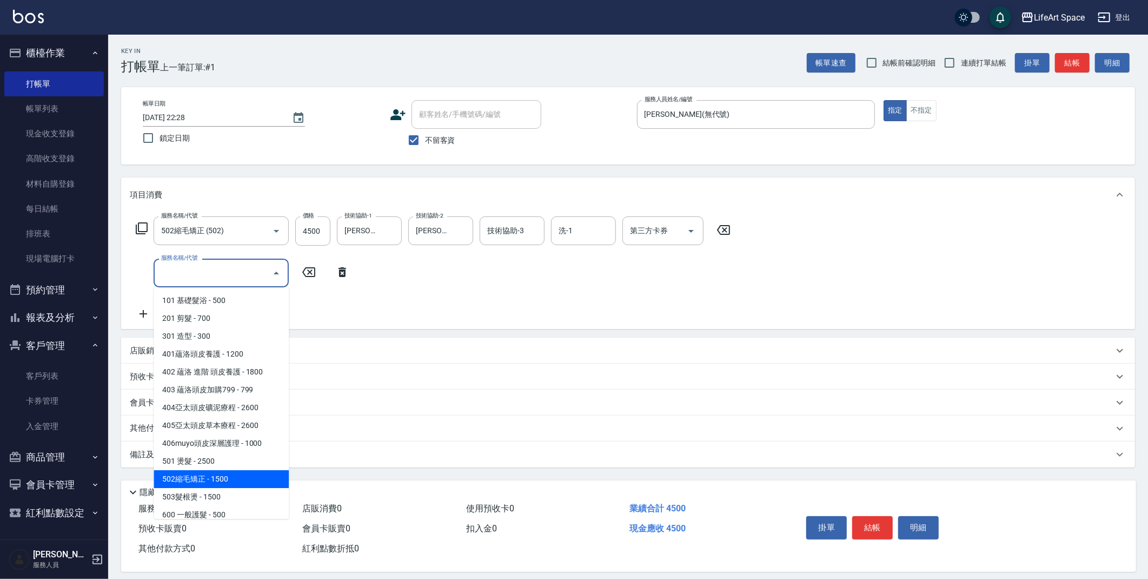
scroll to position [169, 0]
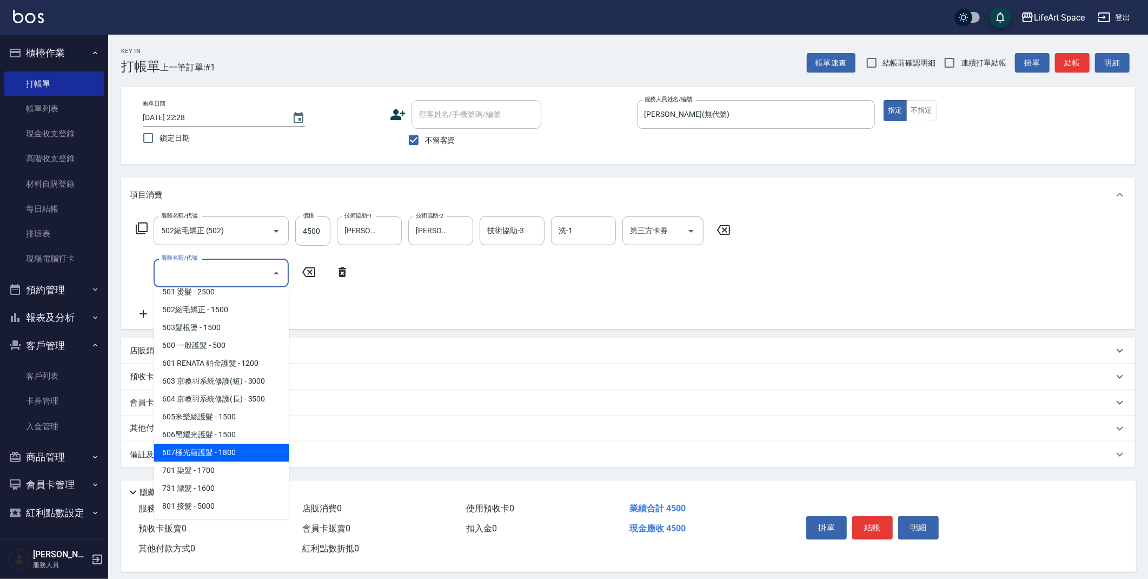
drag, startPoint x: 223, startPoint y: 456, endPoint x: 291, endPoint y: 378, distance: 103.4
click at [223, 456] on span "607極光蘊護髮 - 1800" at bounding box center [221, 452] width 135 height 18
type input "607極光蘊護髮(607)"
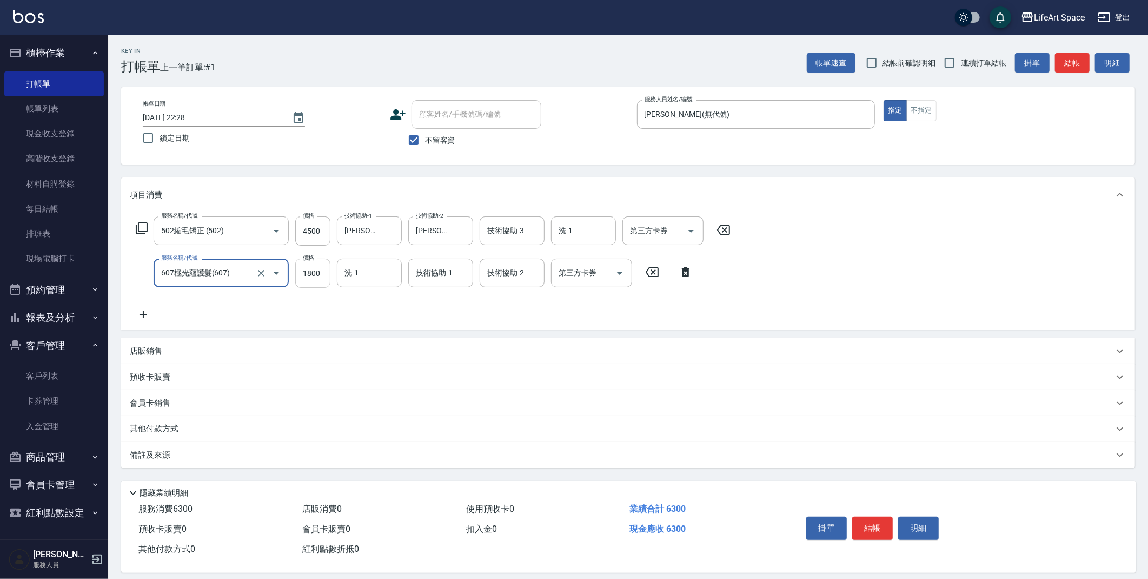
click at [321, 275] on input "1800" at bounding box center [312, 272] width 35 height 29
type input "2200"
click at [147, 349] on p "店販銷售" at bounding box center [146, 351] width 32 height 11
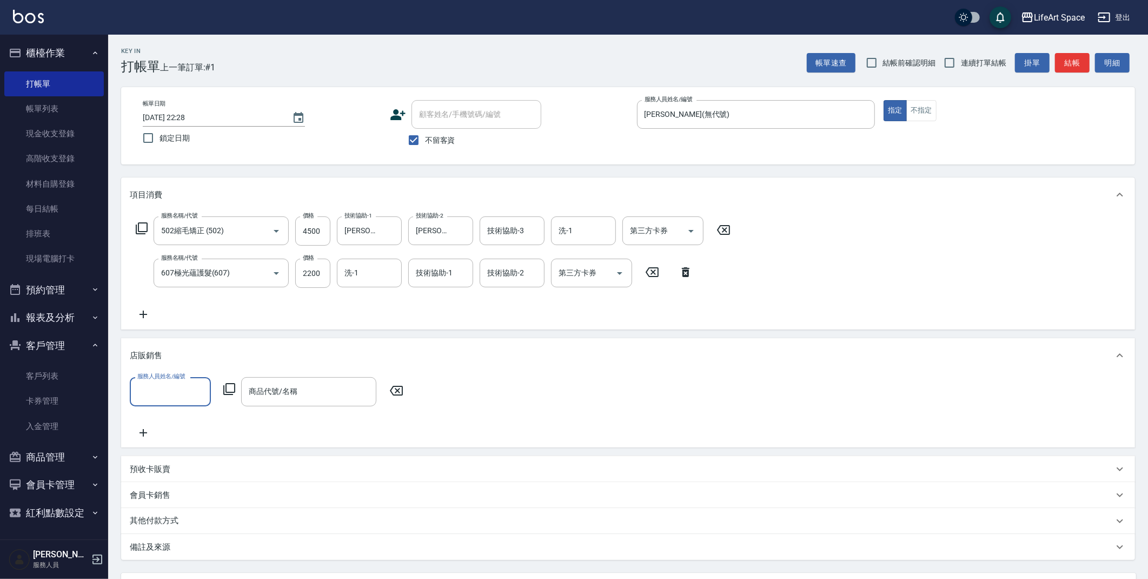
scroll to position [0, 0]
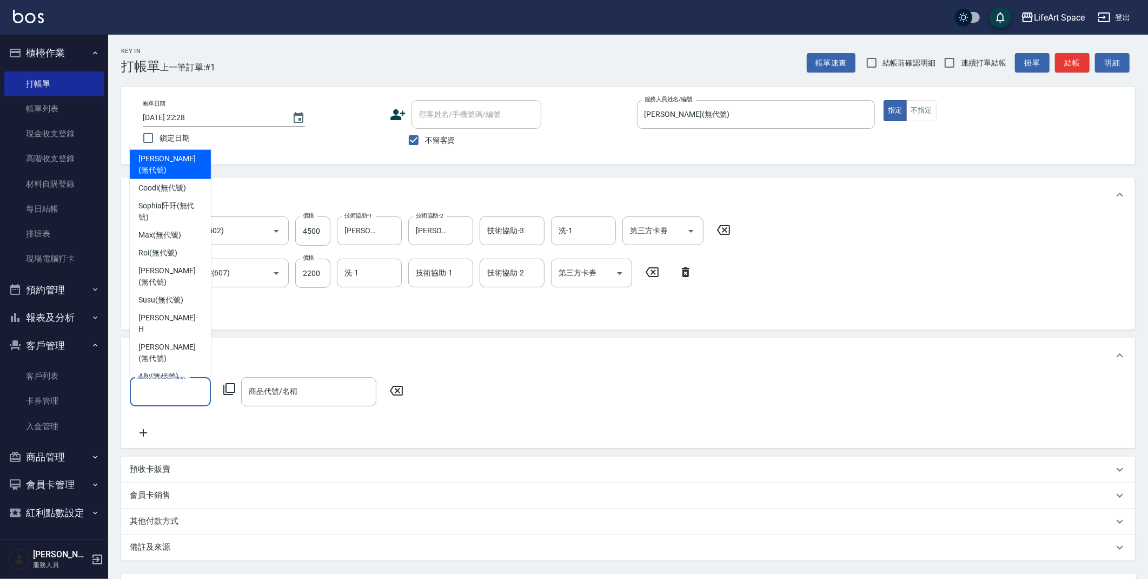
click at [192, 394] on input "服務人員姓名/編號" at bounding box center [170, 391] width 71 height 19
click at [417, 370] on div "店販銷售" at bounding box center [628, 355] width 1014 height 35
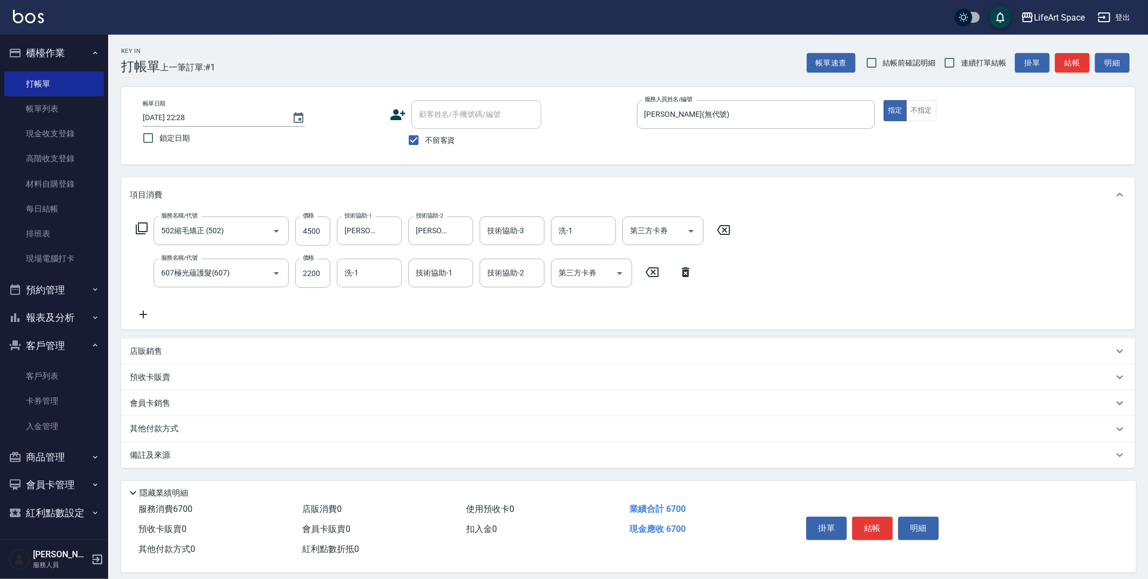
click at [197, 427] on div "其他付款方式" at bounding box center [622, 429] width 984 height 12
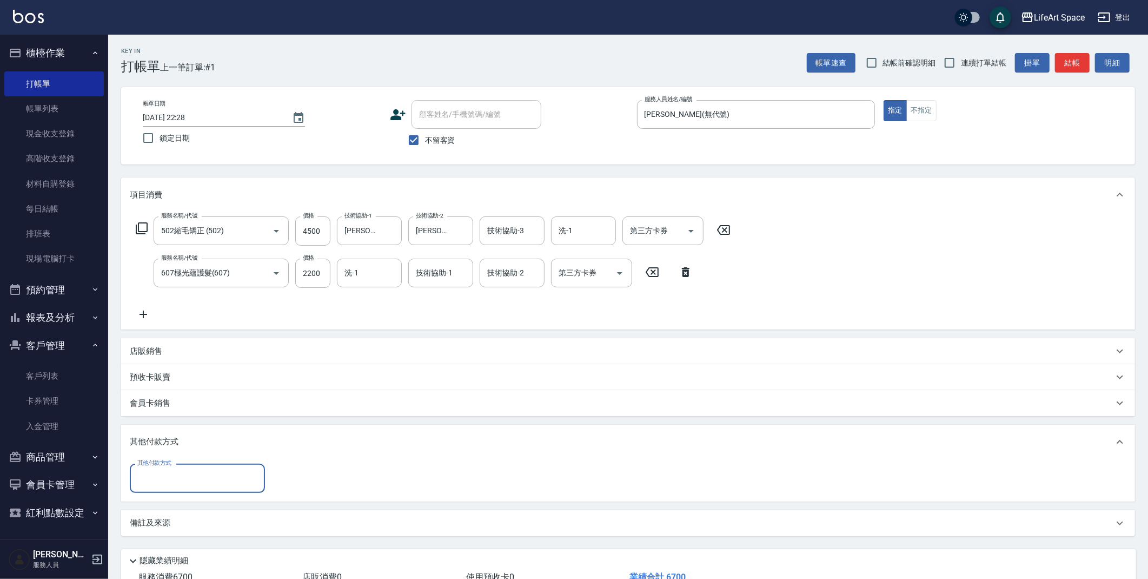
click at [219, 488] on div "其他付款方式" at bounding box center [197, 477] width 135 height 29
drag, startPoint x: 179, startPoint y: 543, endPoint x: 269, endPoint y: 497, distance: 101.3
click at [178, 543] on span "信用卡" at bounding box center [197, 541] width 135 height 18
type input "信用卡"
type input "6700"
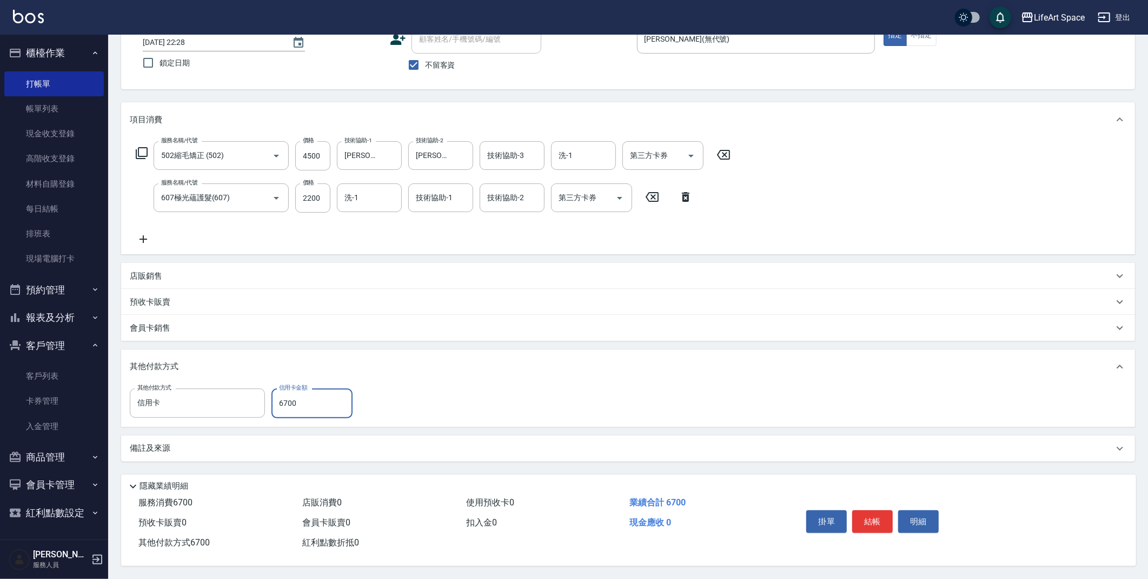
scroll to position [78, 0]
click at [882, 516] on button "結帳" at bounding box center [872, 521] width 41 height 23
